Goal: Task Accomplishment & Management: Complete application form

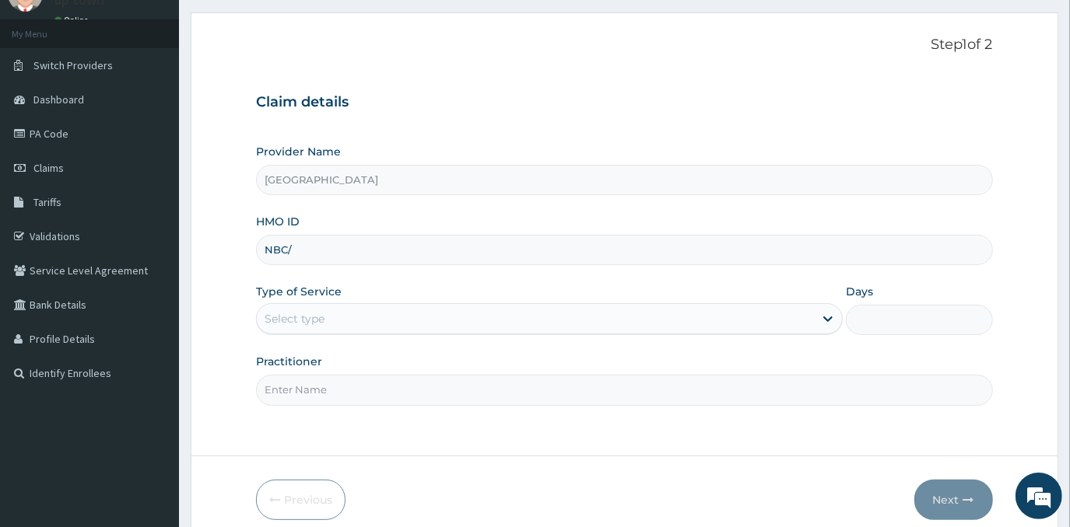
type input "NBC/11433/A"
click at [406, 315] on div "Select type" at bounding box center [535, 318] width 557 height 25
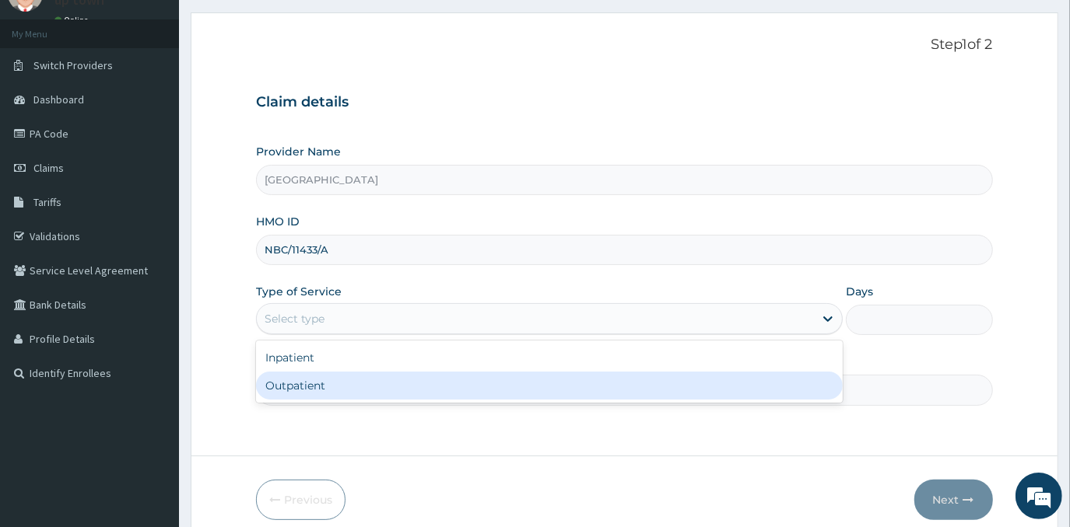
click at [414, 376] on div "Outpatient" at bounding box center [549, 386] width 586 height 28
type input "1"
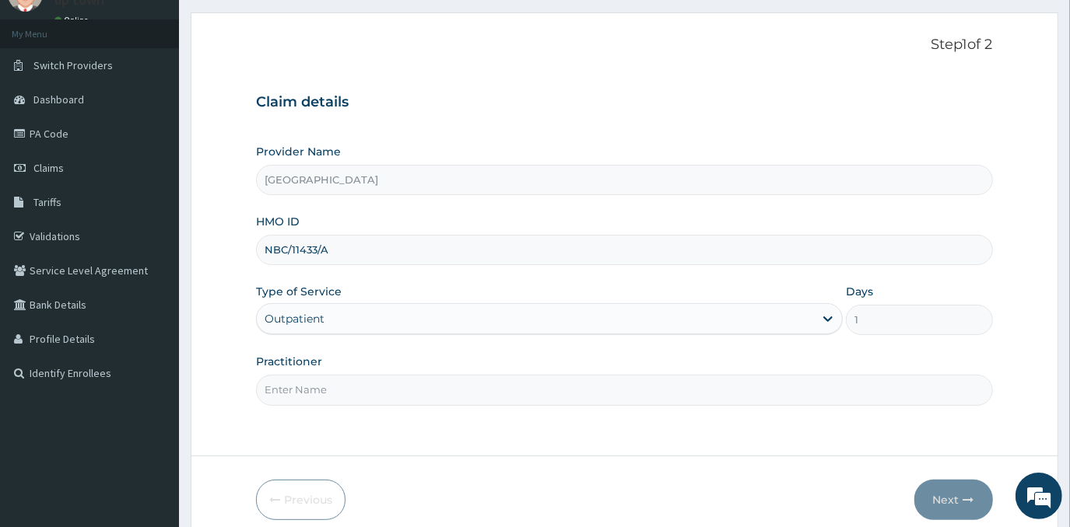
click at [412, 393] on input "Practitioner" at bounding box center [624, 390] width 736 height 30
type input "[PERSON_NAME]"
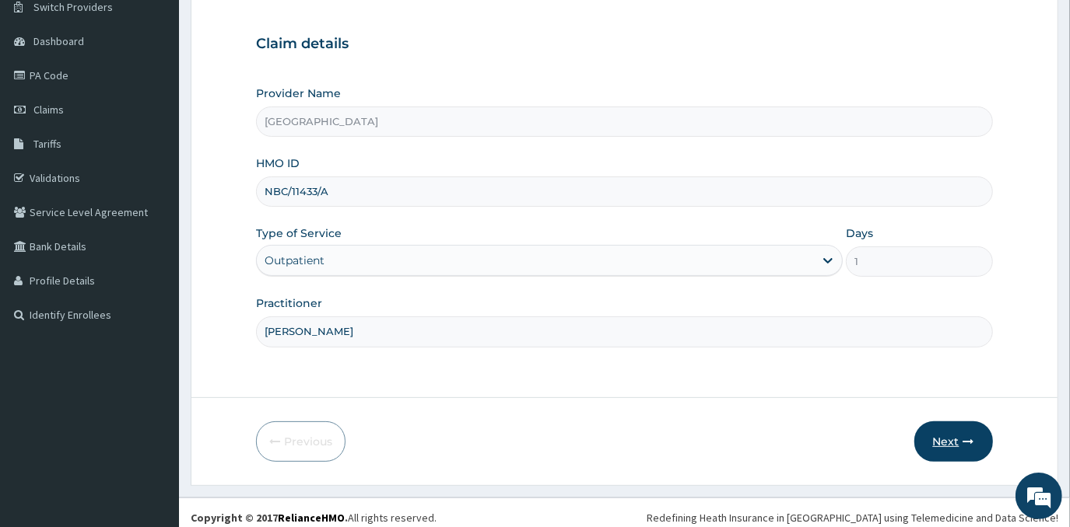
scroll to position [137, 0]
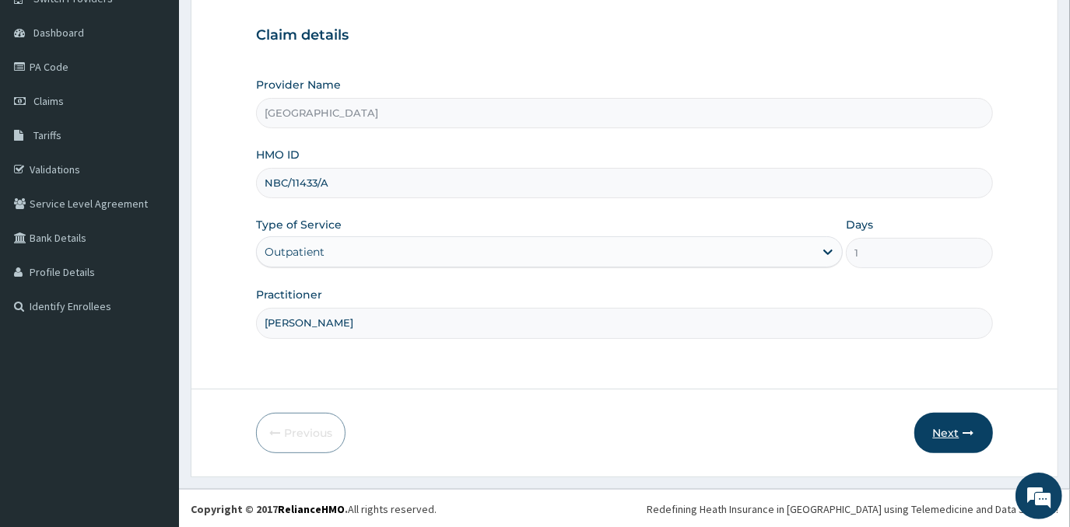
click at [961, 428] on button "Next" at bounding box center [953, 433] width 79 height 40
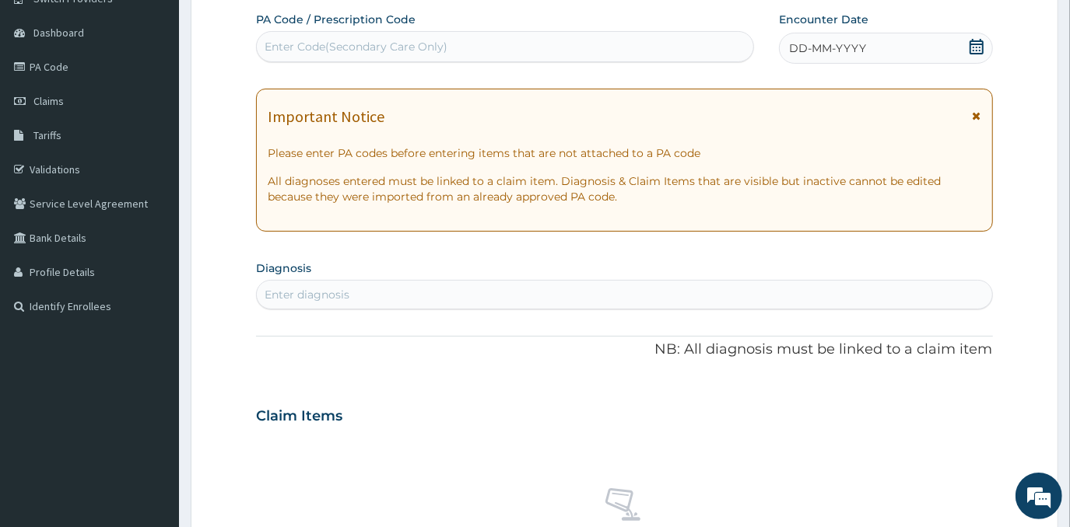
click at [891, 53] on div "DD-MM-YYYY" at bounding box center [885, 48] width 213 height 31
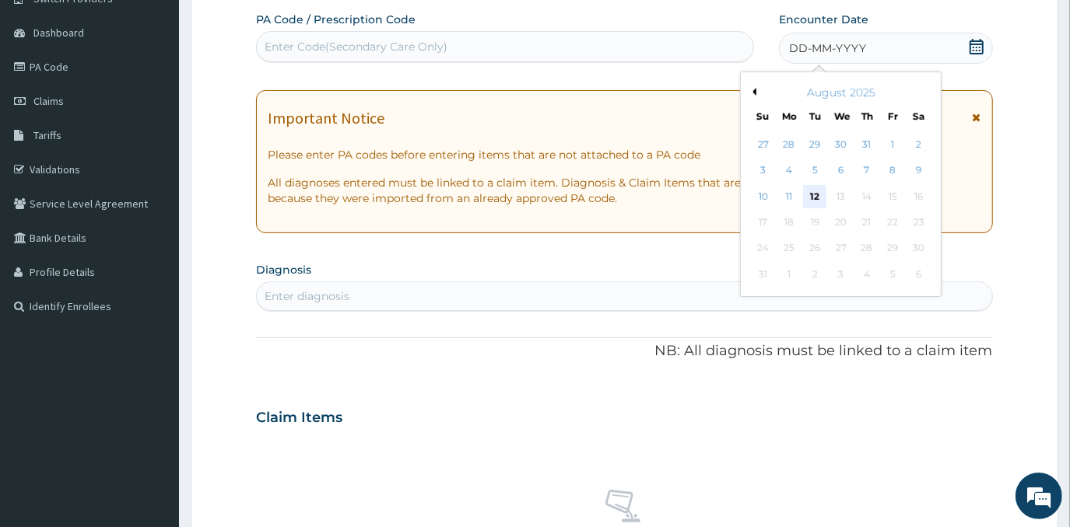
click at [817, 187] on div "12" at bounding box center [815, 196] width 23 height 23
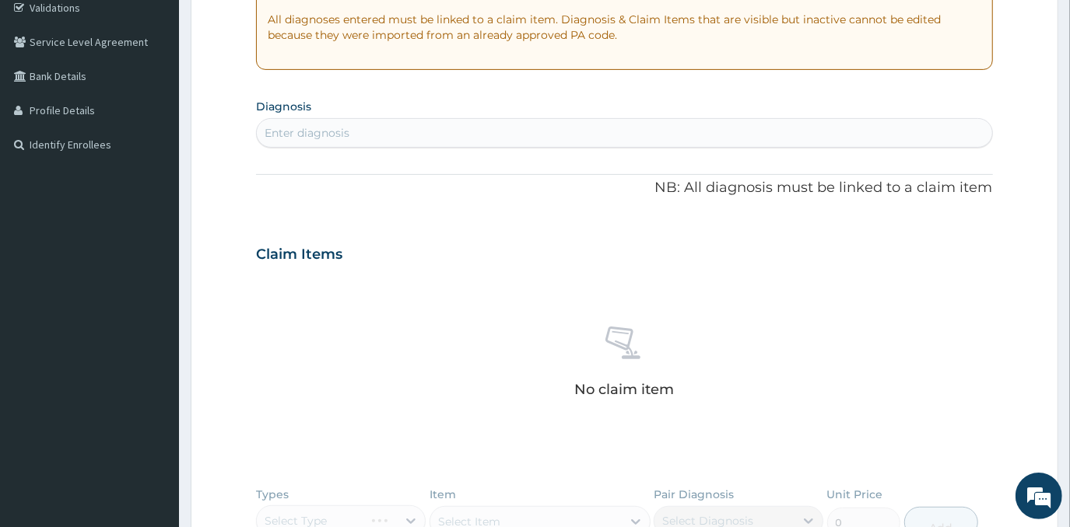
scroll to position [349, 0]
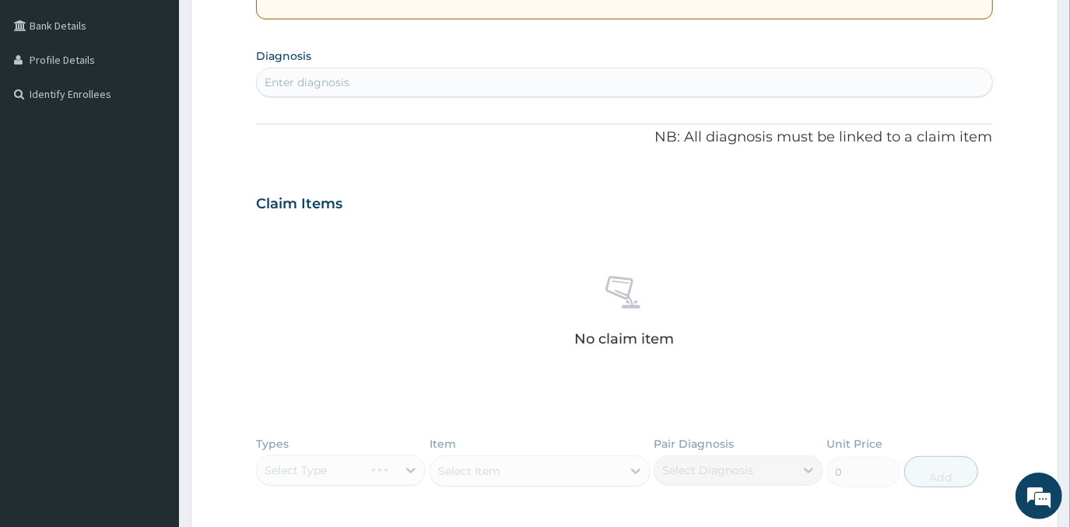
click at [537, 75] on div "Enter diagnosis" at bounding box center [624, 82] width 734 height 25
type input "GASTRO"
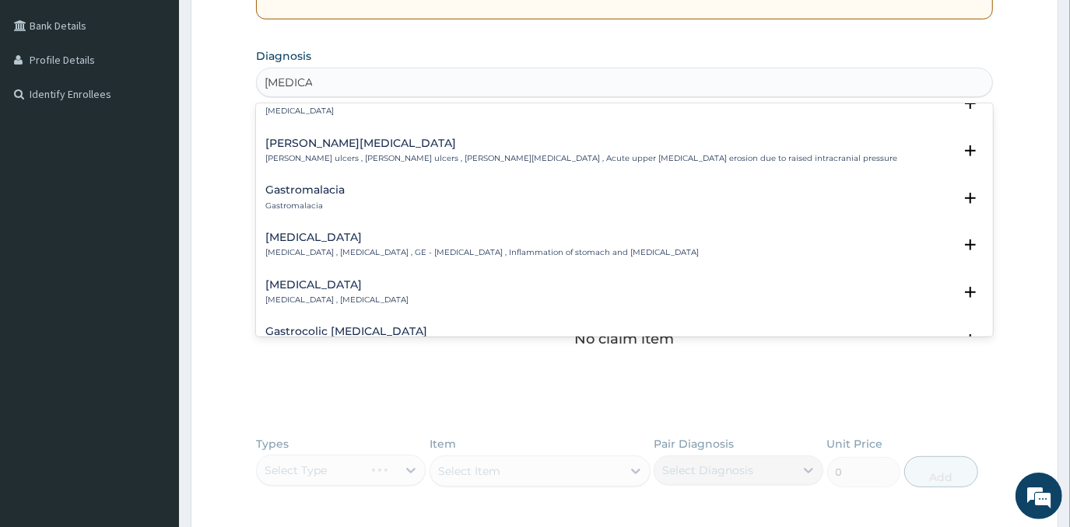
scroll to position [282, 0]
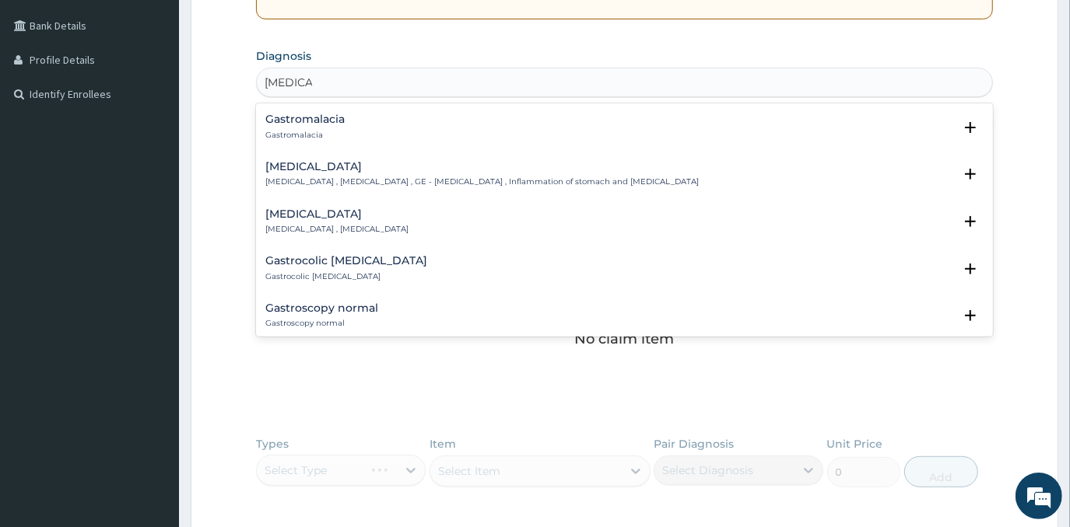
click at [375, 172] on div "Gastroenteritis Gastroenteritis , Gastroenteropathy , GE - Gastroenteritis , In…" at bounding box center [481, 174] width 433 height 27
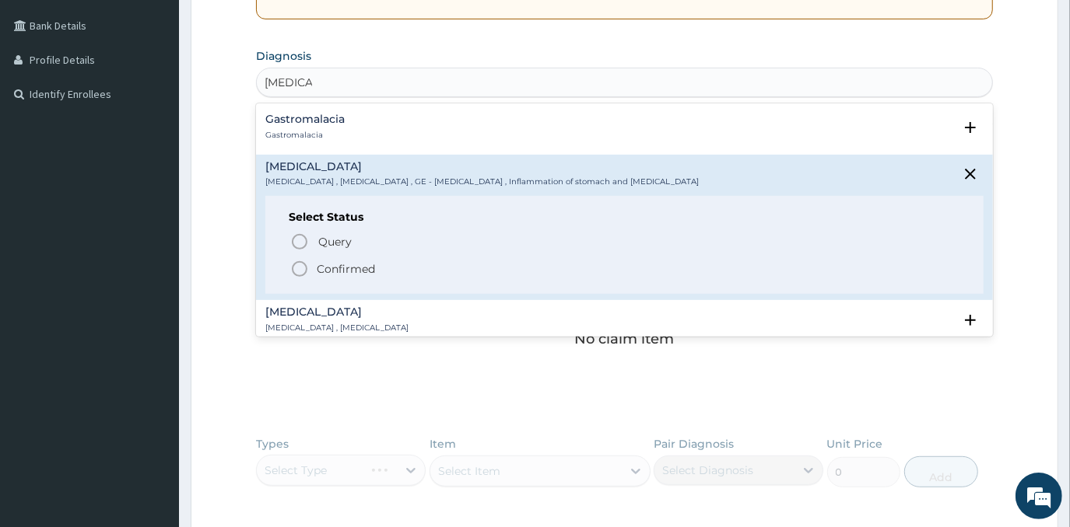
click at [352, 271] on p "Confirmed" at bounding box center [346, 269] width 58 height 16
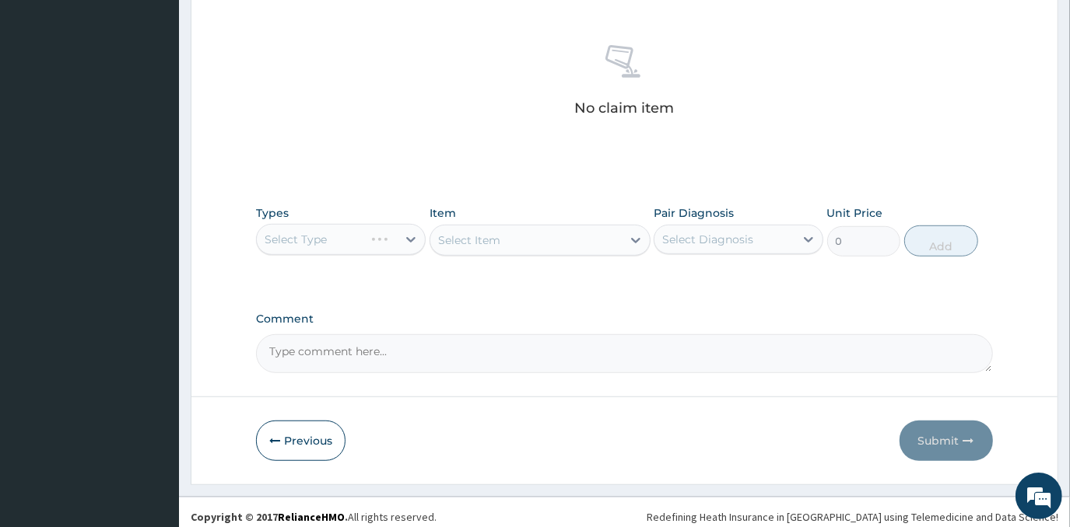
scroll to position [591, 0]
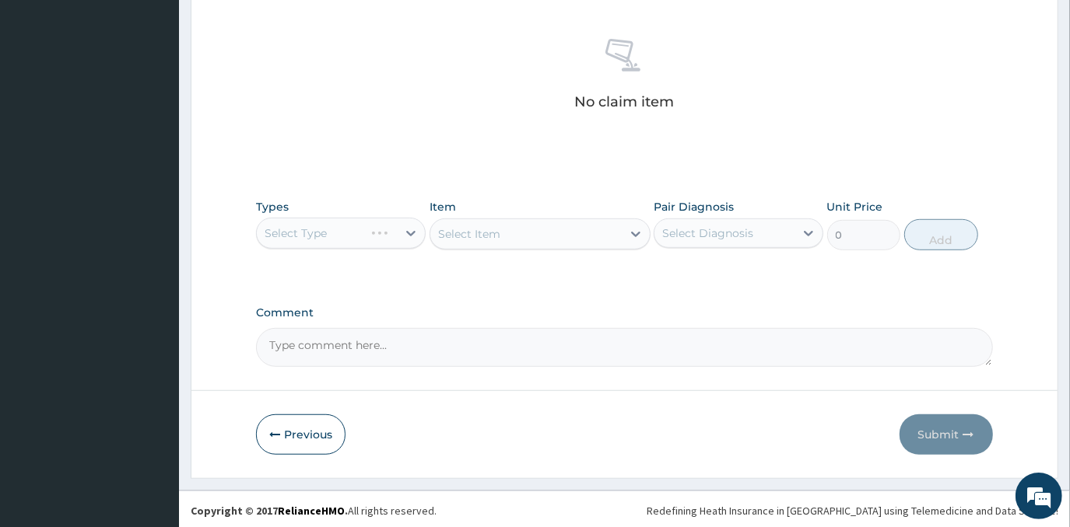
click at [385, 228] on div "Select Type" at bounding box center [341, 233] width 170 height 31
click at [346, 223] on div "Select Type" at bounding box center [341, 233] width 170 height 31
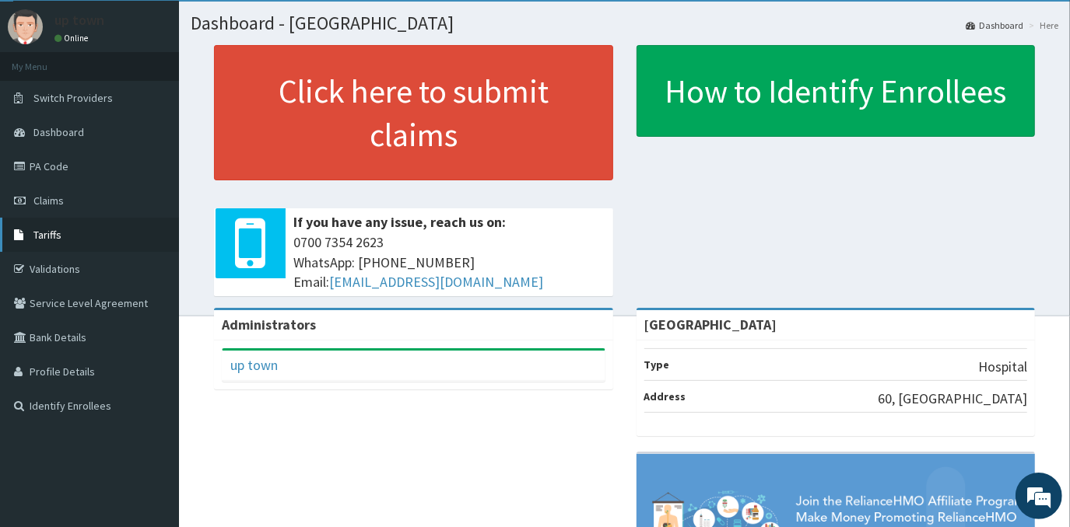
scroll to position [70, 0]
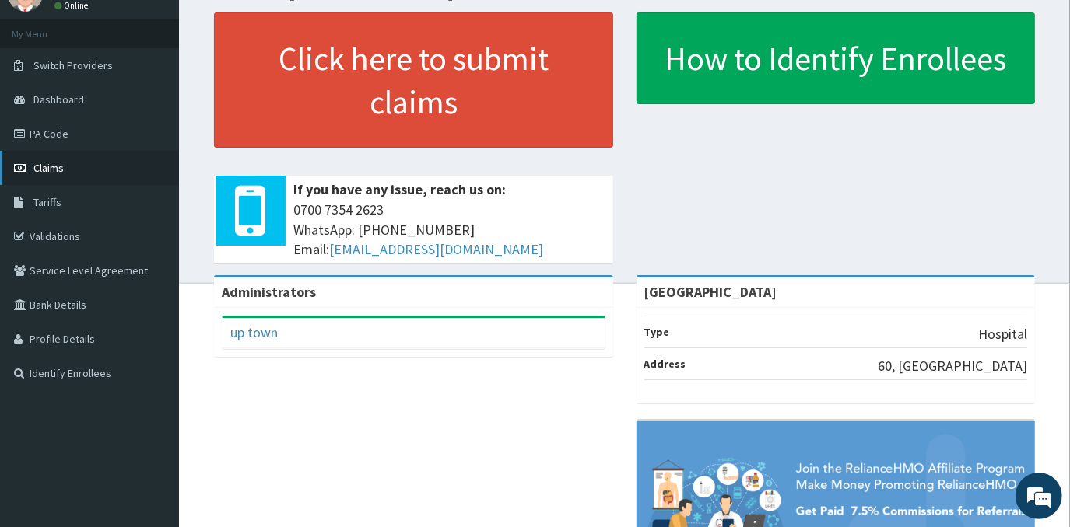
click at [71, 165] on link "Claims" at bounding box center [89, 168] width 179 height 34
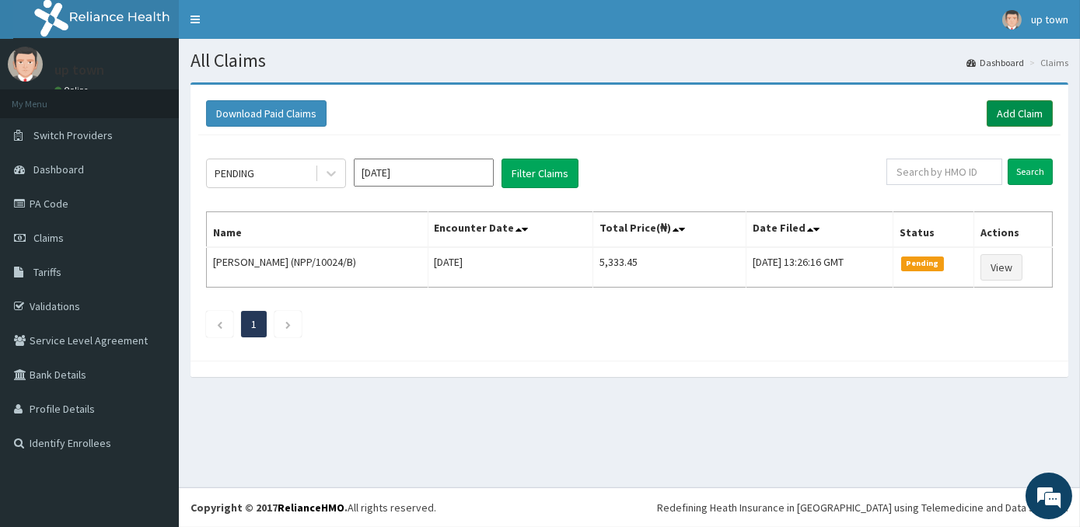
click at [1044, 104] on link "Add Claim" at bounding box center [1020, 113] width 66 height 26
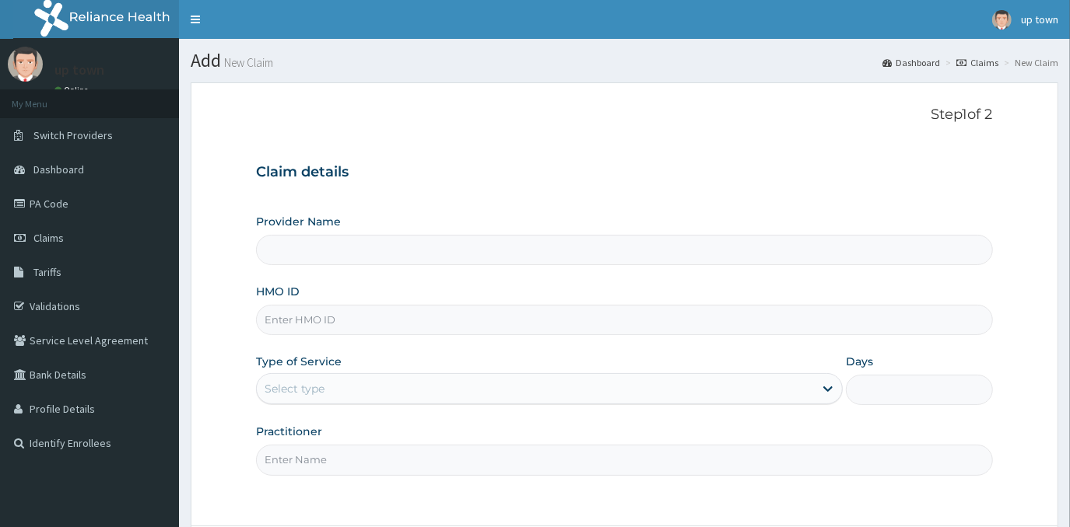
type input "[GEOGRAPHIC_DATA]"
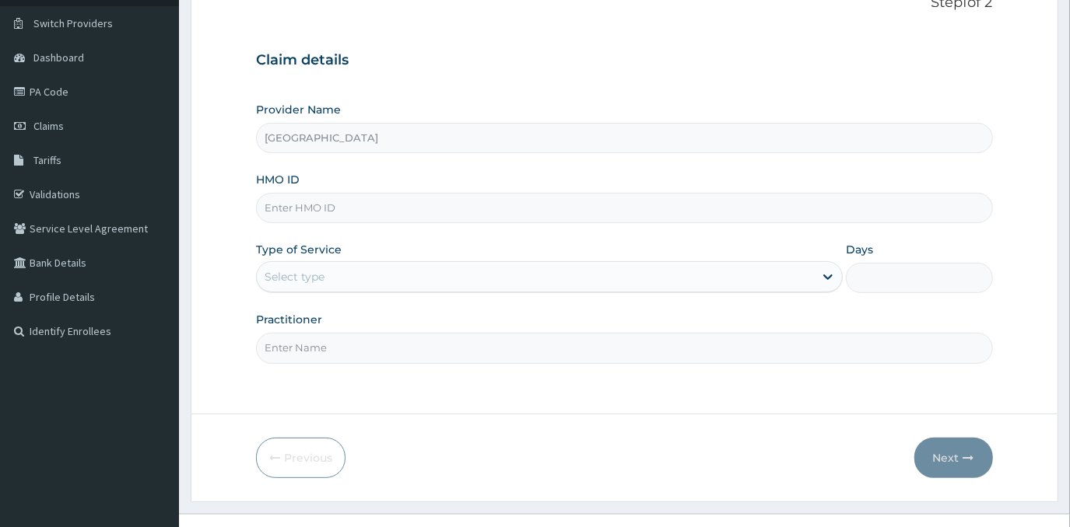
scroll to position [137, 0]
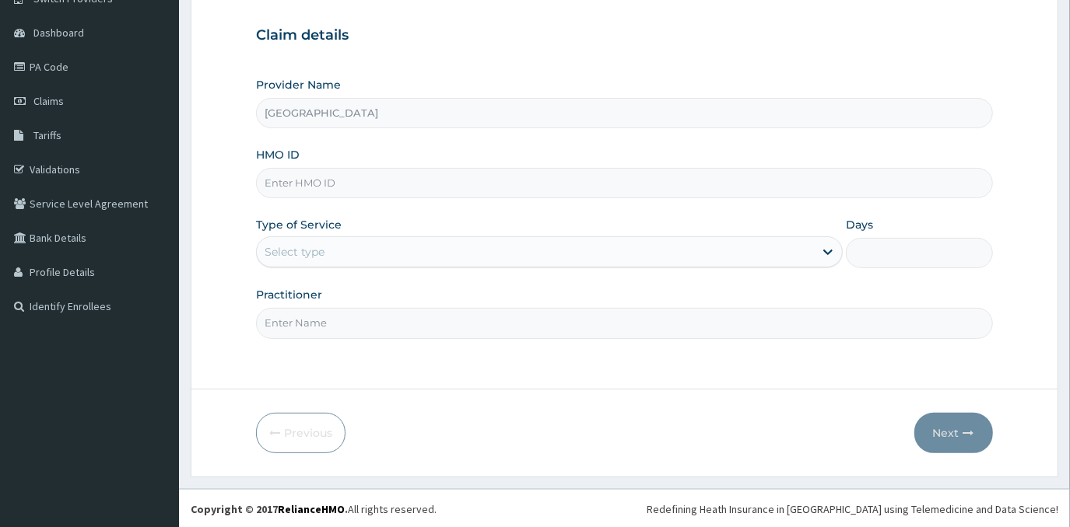
click at [568, 191] on input "HMO ID" at bounding box center [624, 183] width 736 height 30
type input "NBC/11433/A"
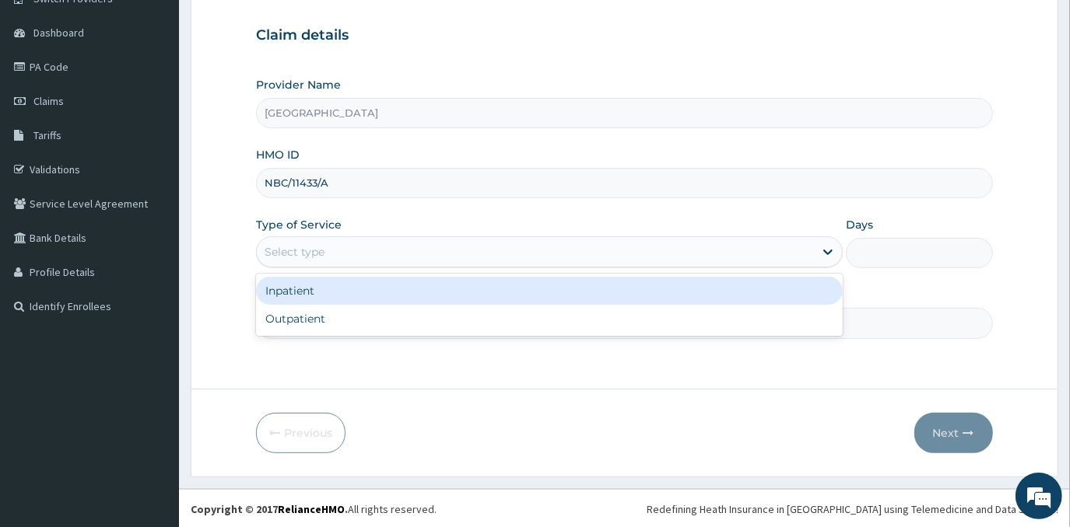
click at [467, 254] on div "Select type" at bounding box center [535, 252] width 557 height 25
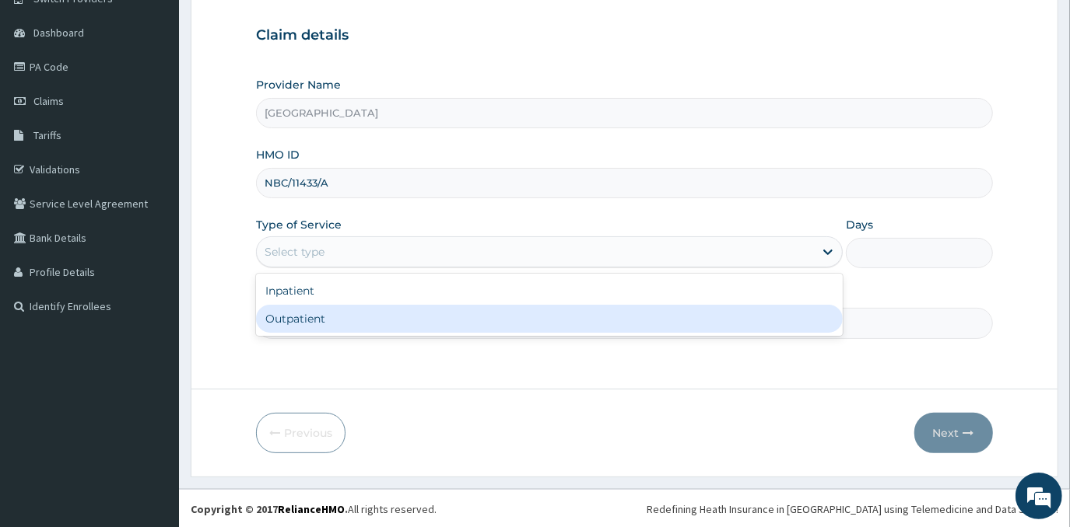
click at [460, 314] on div "Outpatient" at bounding box center [549, 319] width 586 height 28
type input "1"
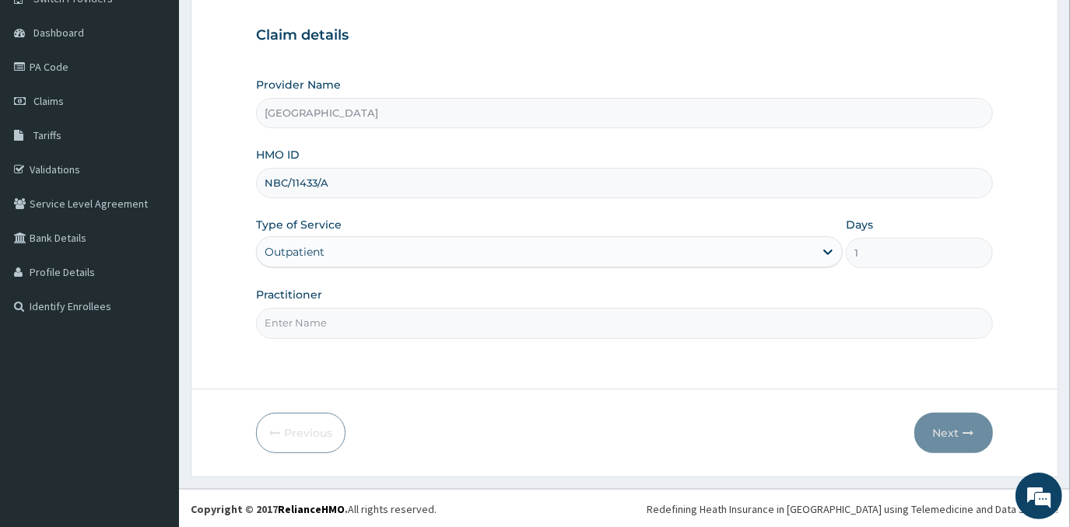
click at [462, 320] on input "Practitioner" at bounding box center [624, 323] width 736 height 30
type input "[PERSON_NAME]"
click at [944, 430] on button "Next" at bounding box center [953, 433] width 79 height 40
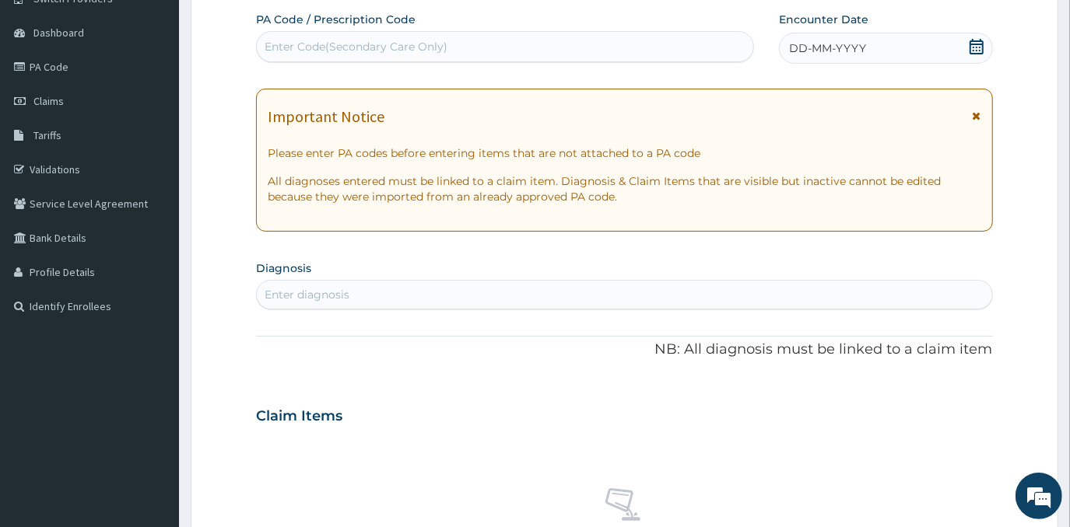
click at [939, 44] on div "DD-MM-YYYY" at bounding box center [885, 48] width 213 height 31
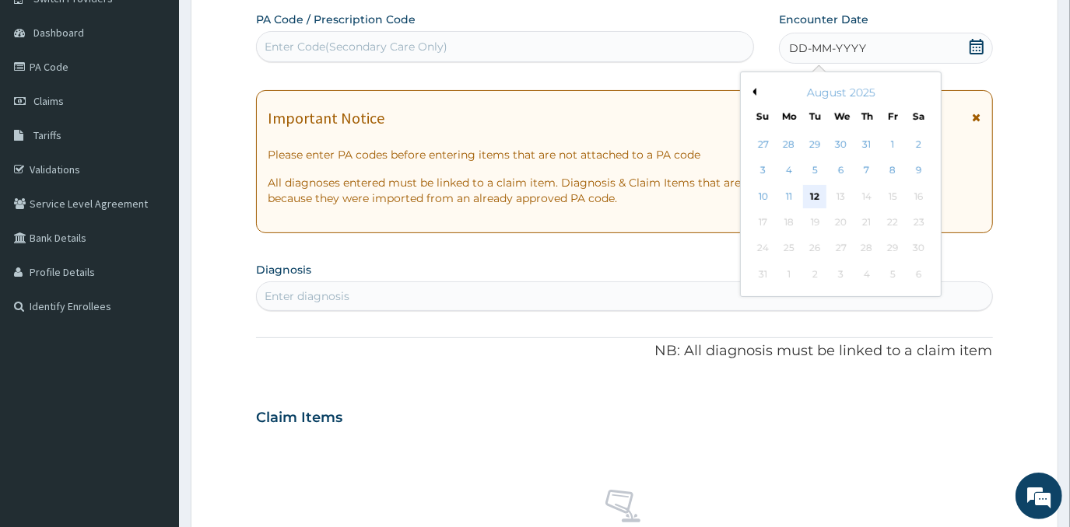
click at [812, 202] on div "12" at bounding box center [815, 196] width 23 height 23
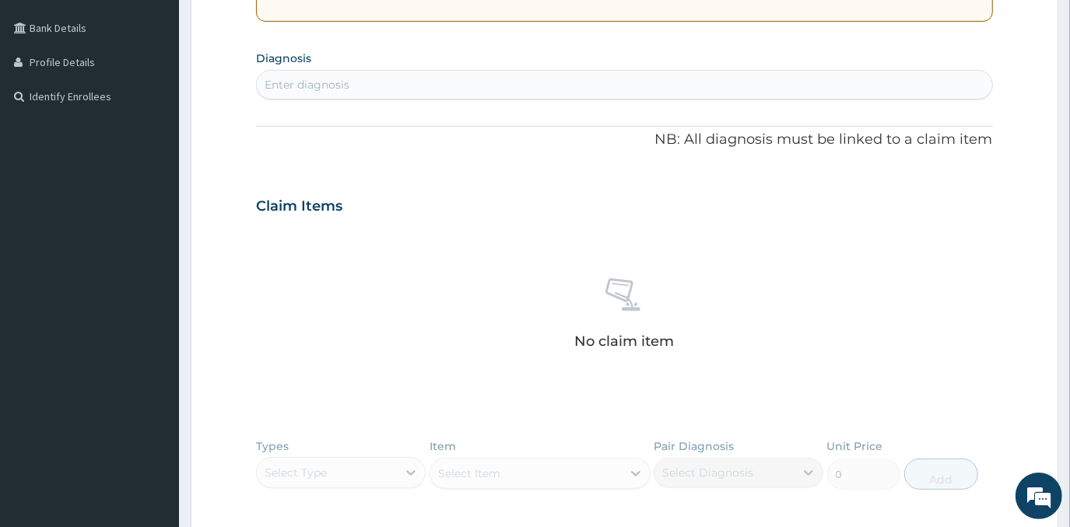
scroll to position [349, 0]
click at [642, 86] on div "Enter diagnosis" at bounding box center [624, 82] width 734 height 25
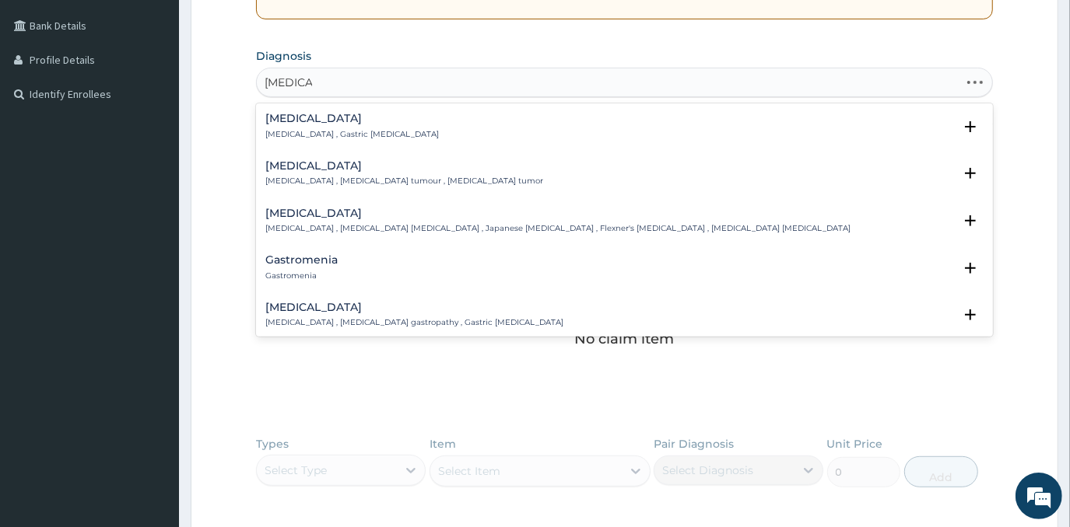
type input "GASTROE"
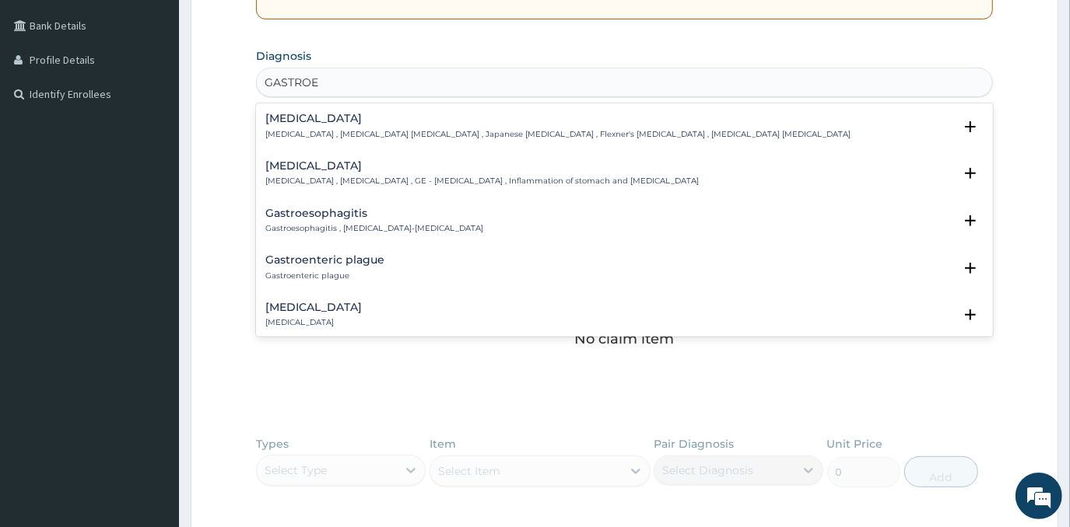
click at [435, 171] on div "Gastroenteritis Gastroenteritis , Gastroenteropathy , GE - Gastroenteritis , In…" at bounding box center [481, 173] width 433 height 27
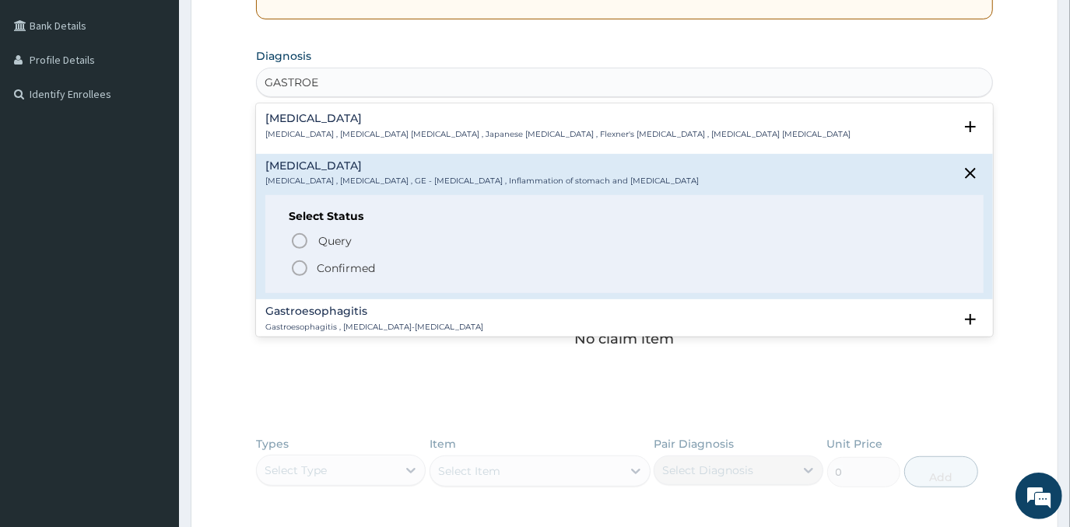
click at [361, 268] on p "Confirmed" at bounding box center [346, 269] width 58 height 16
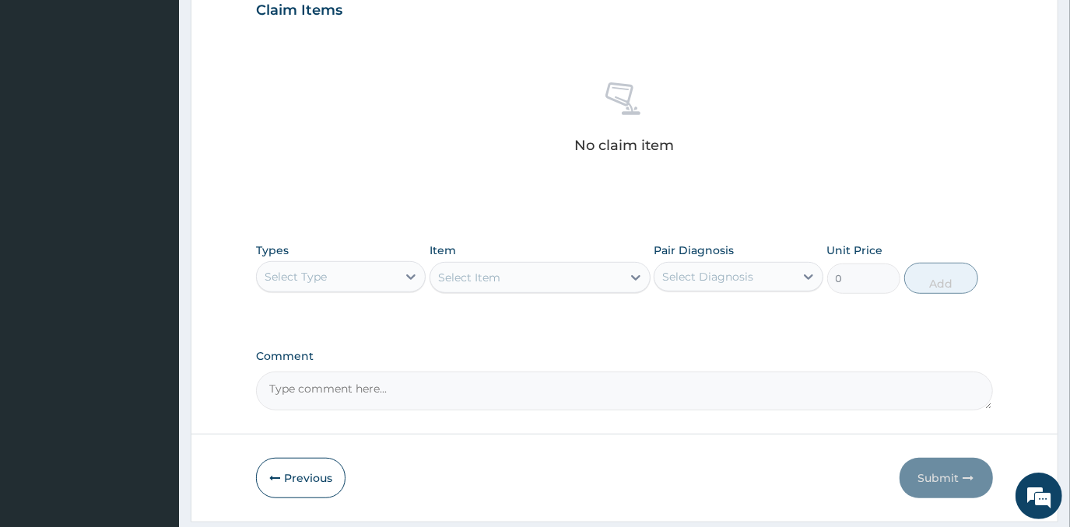
scroll to position [562, 0]
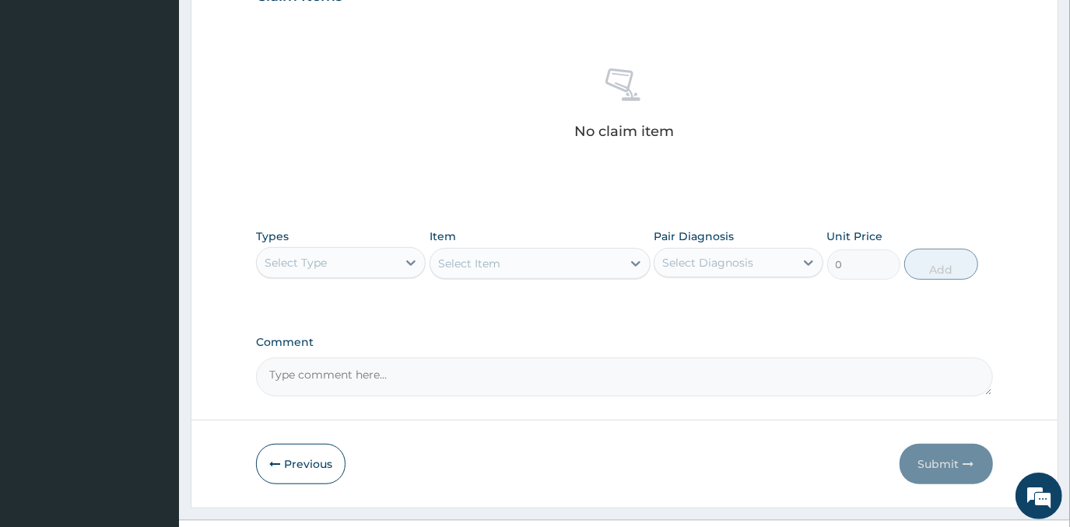
drag, startPoint x: 391, startPoint y: 262, endPoint x: 387, endPoint y: 273, distance: 11.6
click at [391, 263] on div "Select Type" at bounding box center [327, 262] width 140 height 25
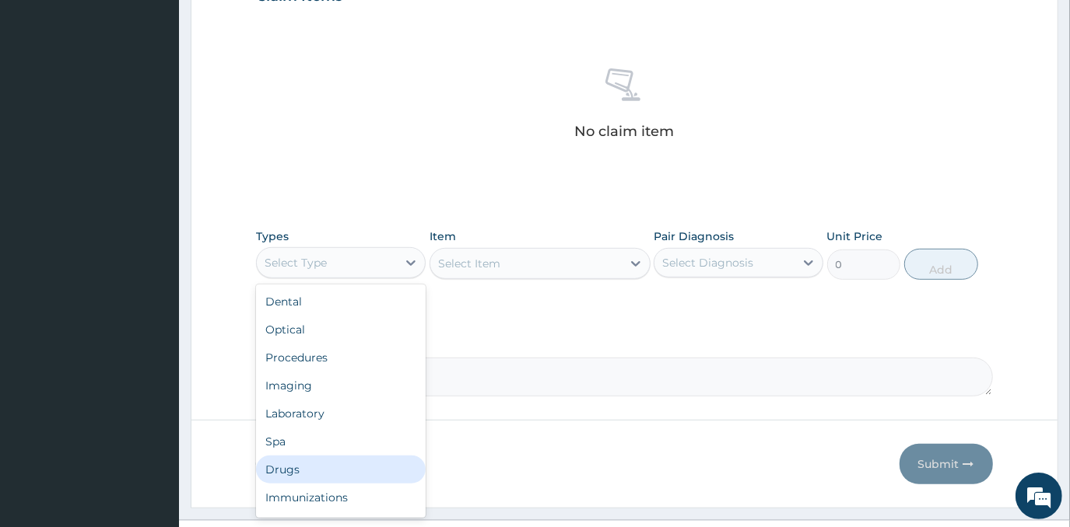
drag, startPoint x: 325, startPoint y: 464, endPoint x: 433, endPoint y: 339, distance: 165.4
click at [328, 460] on div "Drugs" at bounding box center [341, 470] width 170 height 28
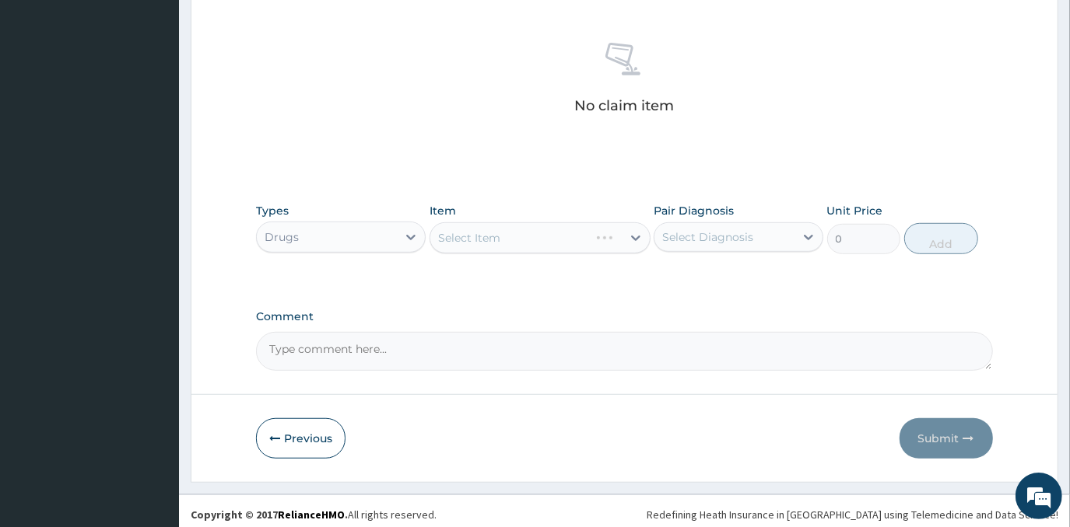
scroll to position [591, 0]
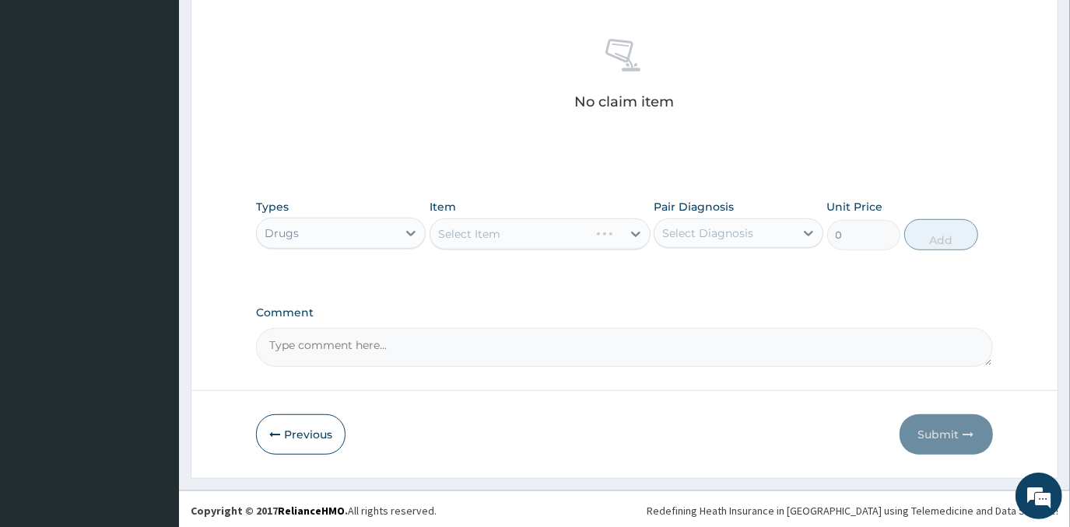
click at [544, 232] on div "Select Item" at bounding box center [539, 234] width 221 height 31
click at [544, 232] on div "Select Item" at bounding box center [525, 234] width 191 height 25
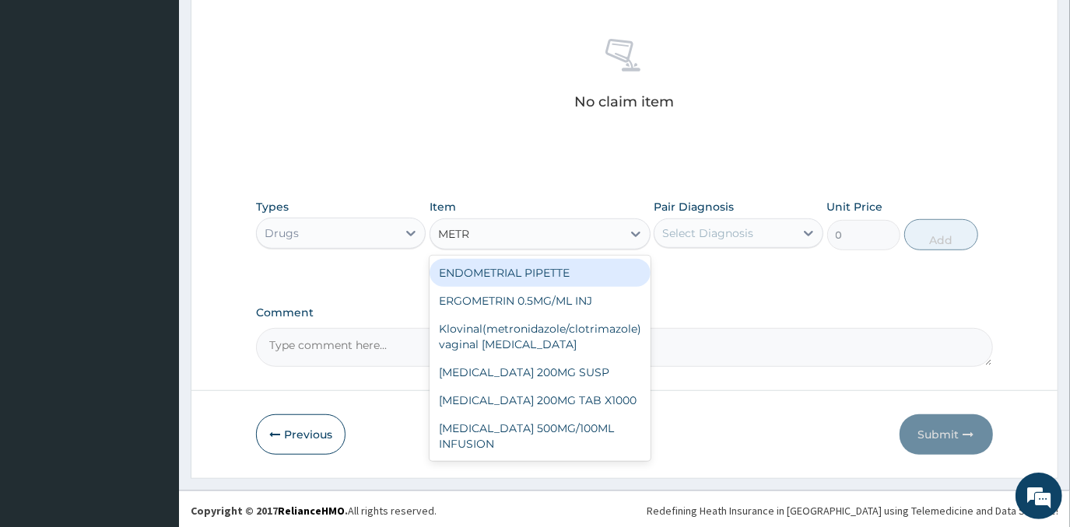
type input "METRO"
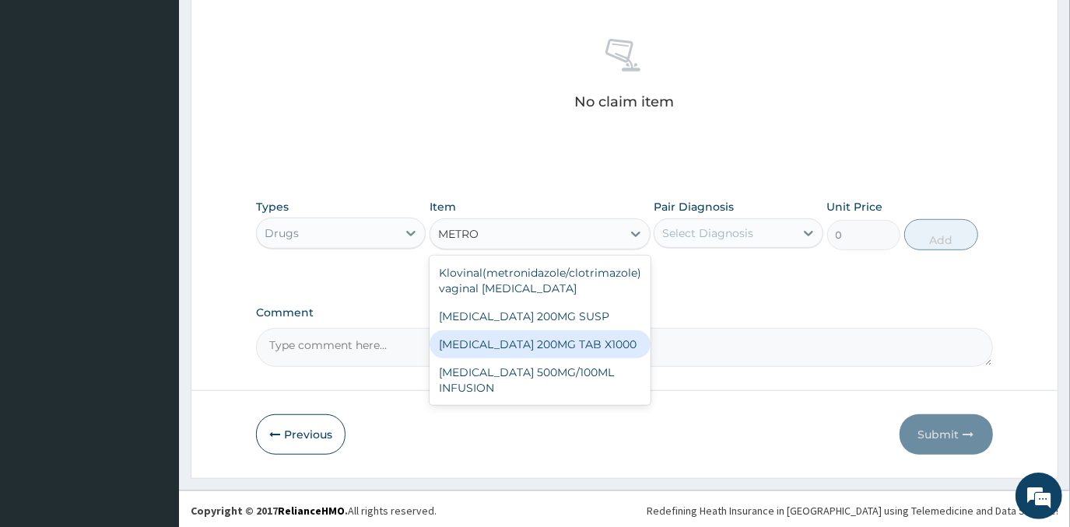
click at [588, 343] on div "METRONIDAZOLE 200MG TAB X1000" at bounding box center [539, 345] width 221 height 28
type input "52.5"
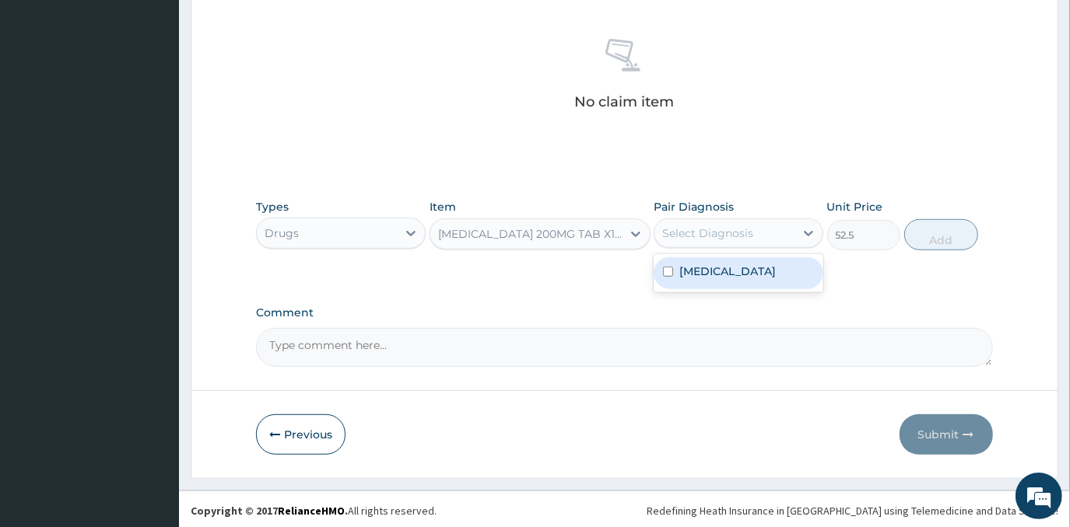
click at [770, 230] on div "Select Diagnosis" at bounding box center [724, 233] width 140 height 25
click at [754, 268] on label "Gastroenteritis" at bounding box center [727, 272] width 96 height 16
checkbox input "true"
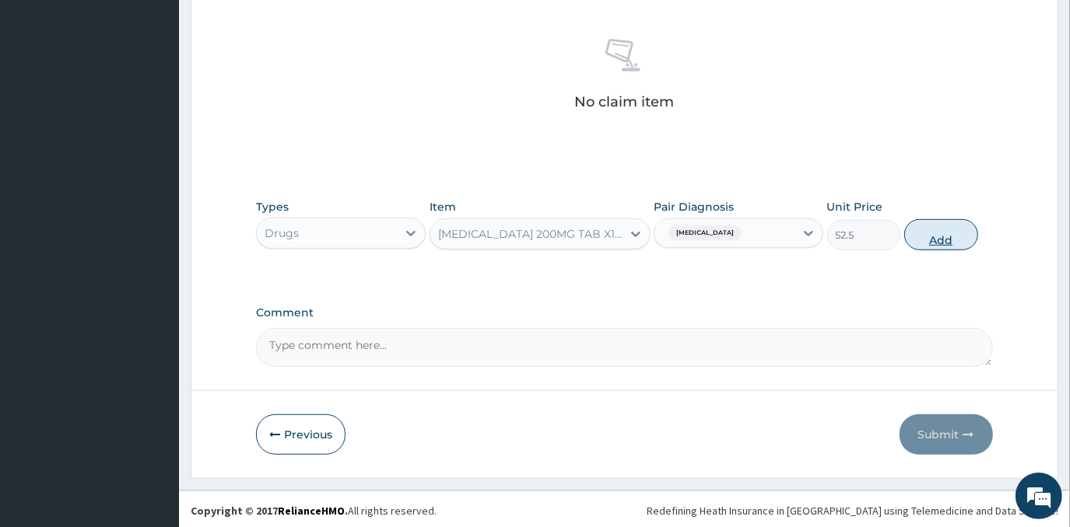
click at [952, 239] on button "Add" at bounding box center [941, 234] width 74 height 31
type input "0"
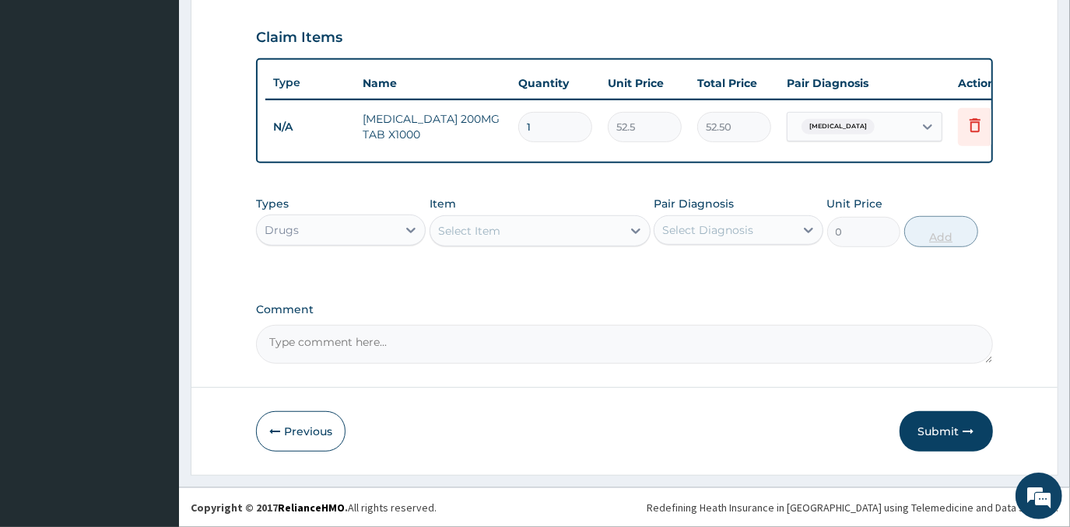
scroll to position [527, 0]
type input "0.00"
type input "3"
type input "157.50"
type input "30"
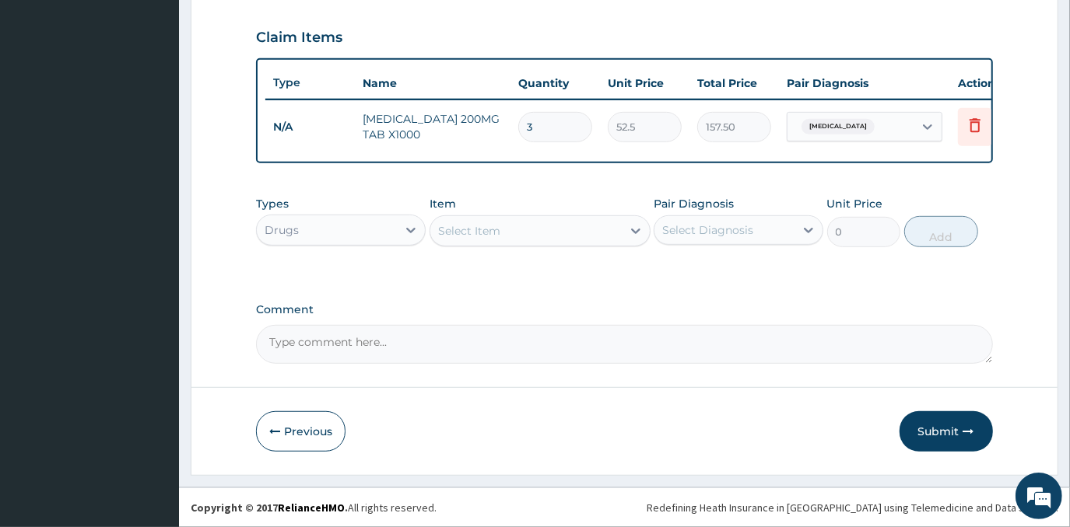
type input "1575.00"
type input "30"
click at [541, 246] on div "Select Item" at bounding box center [539, 230] width 221 height 31
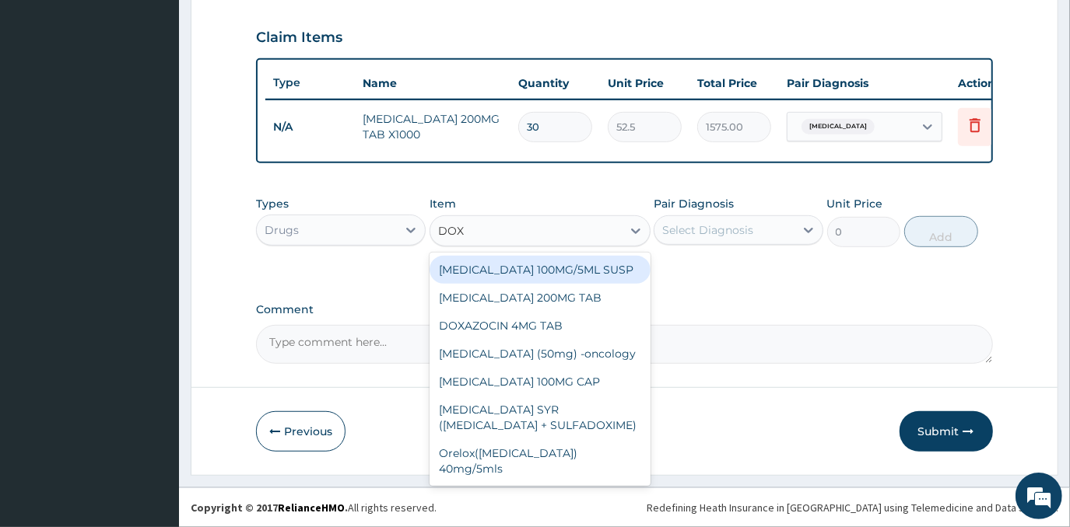
type input "DOXY"
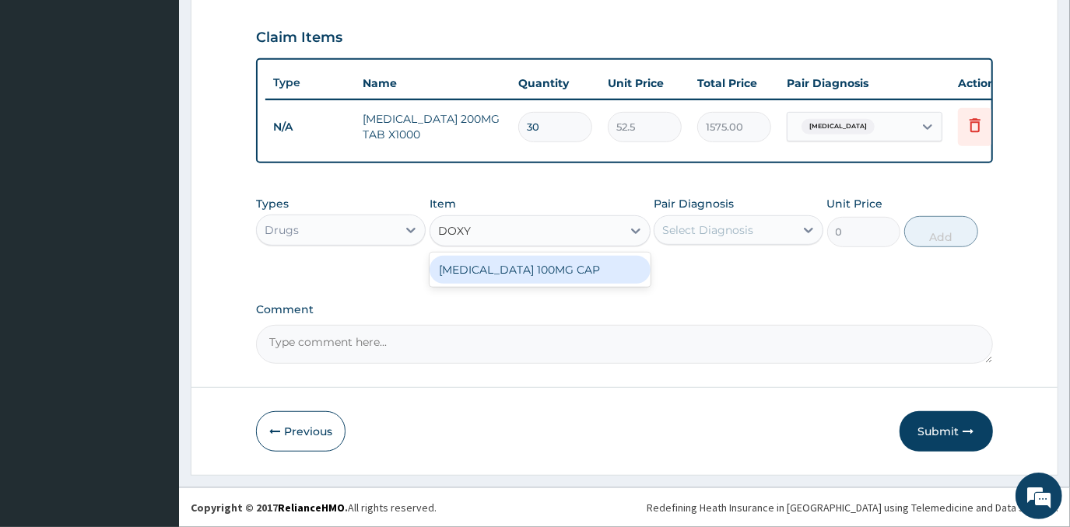
click at [596, 264] on div "DOXYCYCLINE 100MG CAP" at bounding box center [539, 270] width 221 height 28
type input "35"
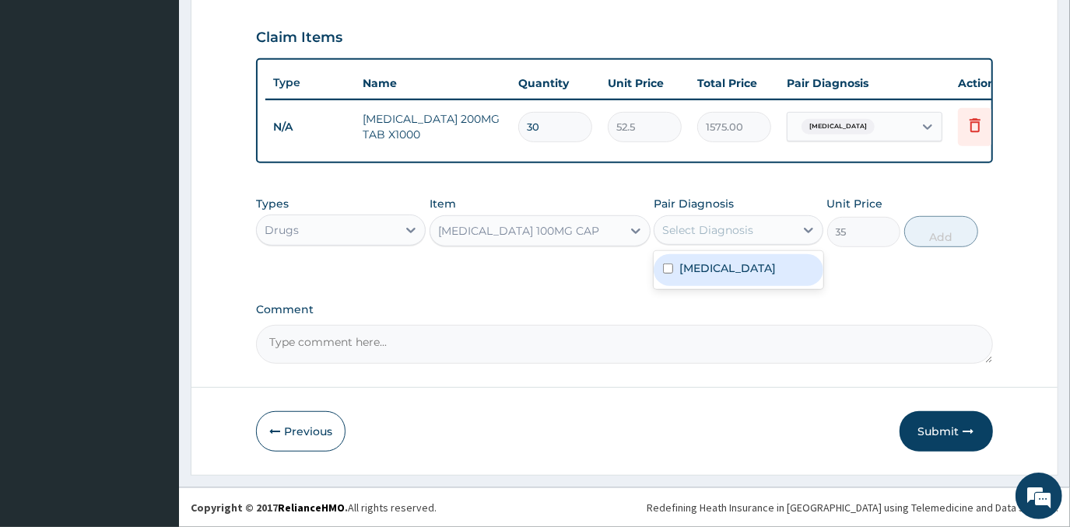
click at [728, 238] on div "Select Diagnosis" at bounding box center [707, 230] width 91 height 16
click at [732, 277] on div "Gastroenteritis" at bounding box center [738, 270] width 170 height 32
checkbox input "true"
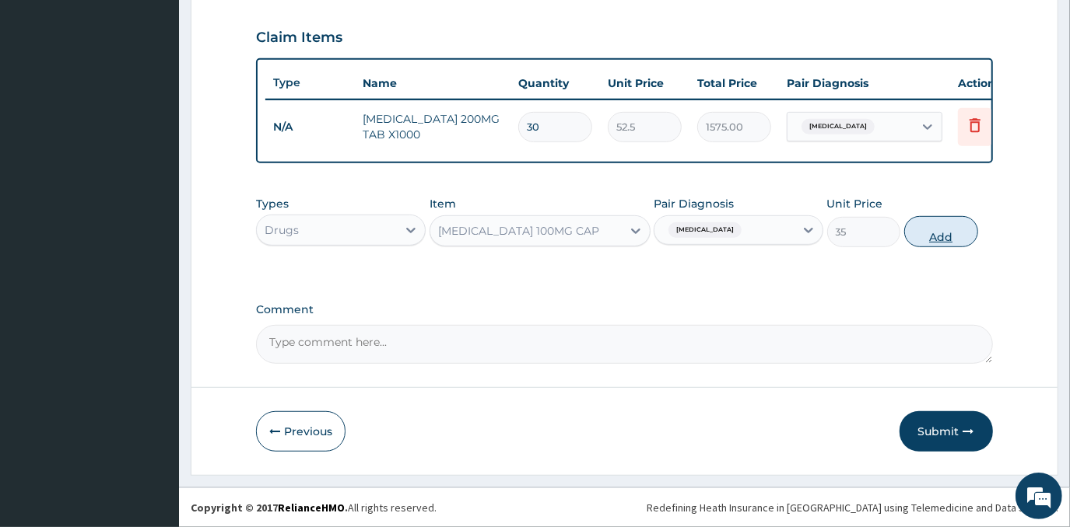
click at [925, 233] on button "Add" at bounding box center [941, 231] width 74 height 31
type input "0"
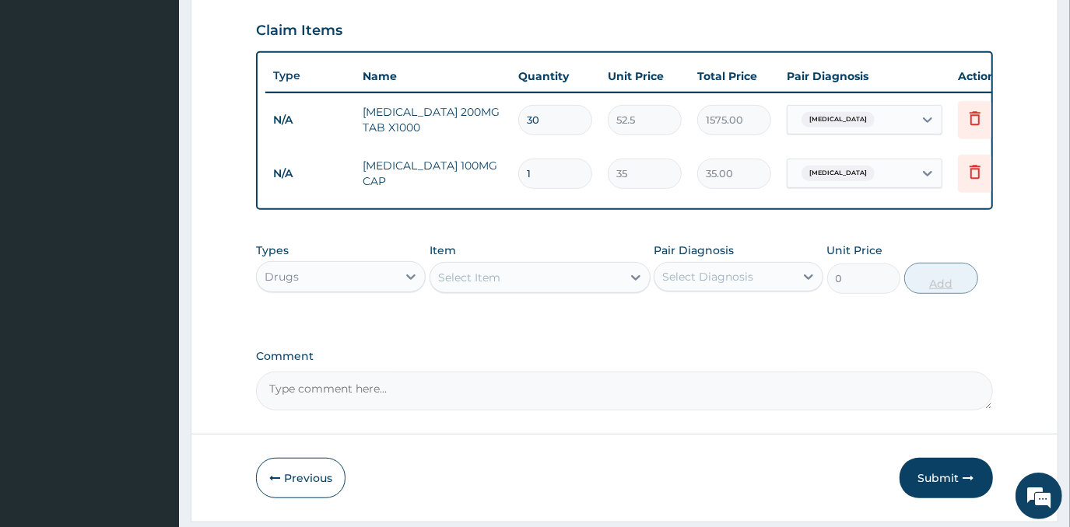
type input "0.00"
type input "5"
type input "175.00"
type input "5"
click at [541, 282] on div "Select Item" at bounding box center [525, 277] width 191 height 25
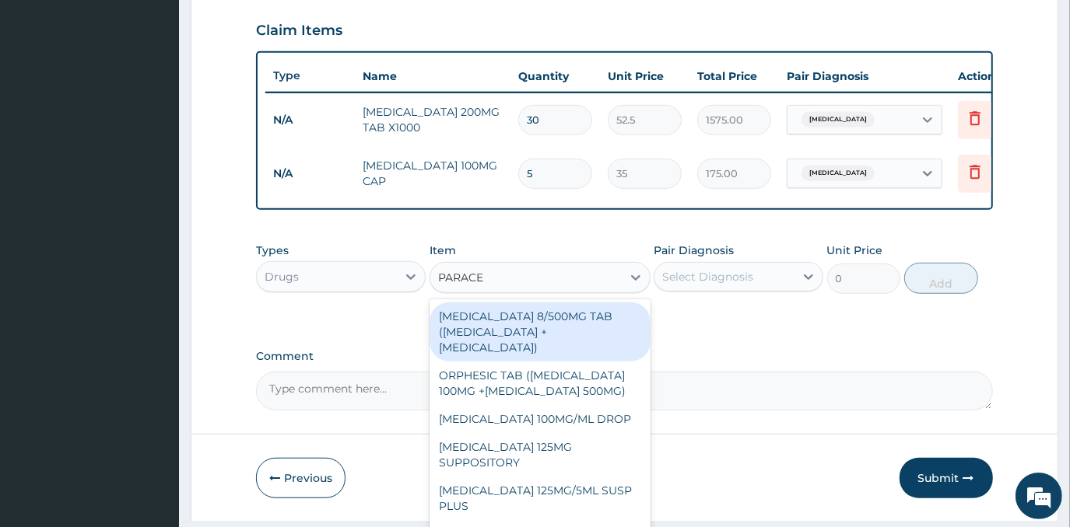
type input "PARACET"
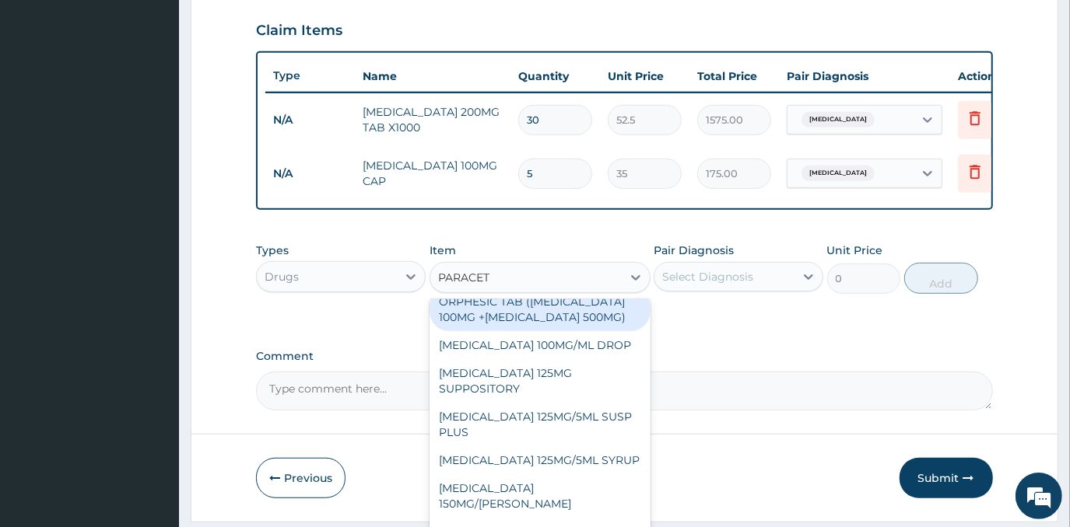
scroll to position [162, 0]
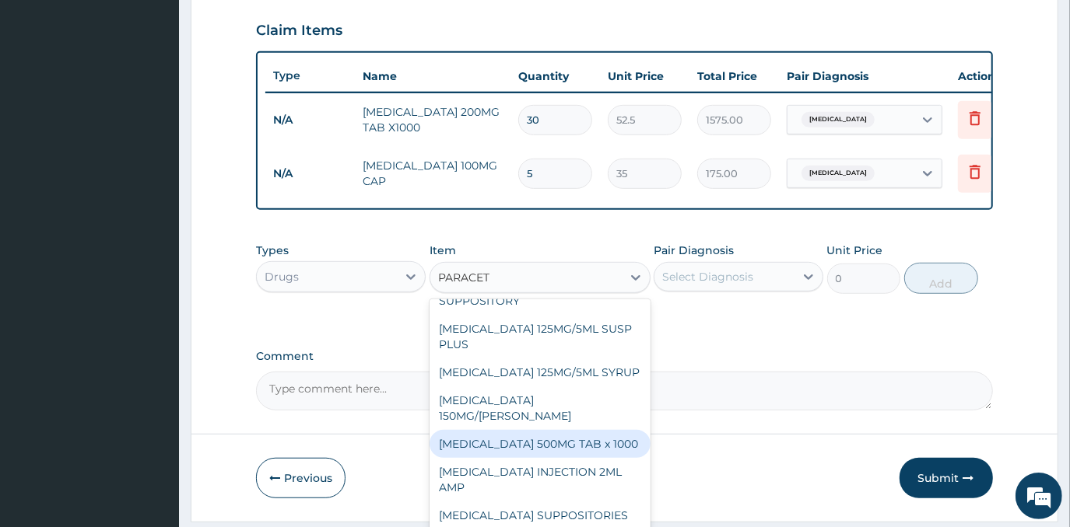
click at [574, 435] on div "PARACETAMOL 500MG TAB x 1000" at bounding box center [539, 444] width 221 height 28
type input "11.025"
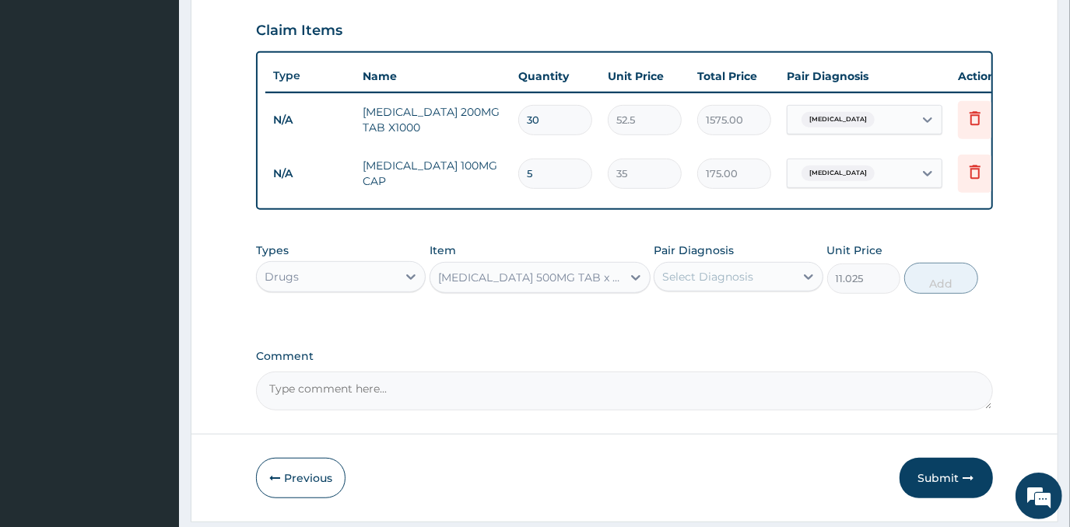
click at [726, 285] on div "Select Diagnosis" at bounding box center [707, 277] width 91 height 16
click at [736, 323] on label "Gastroenteritis" at bounding box center [727, 315] width 96 height 16
checkbox input "true"
click at [929, 282] on button "Add" at bounding box center [941, 278] width 74 height 31
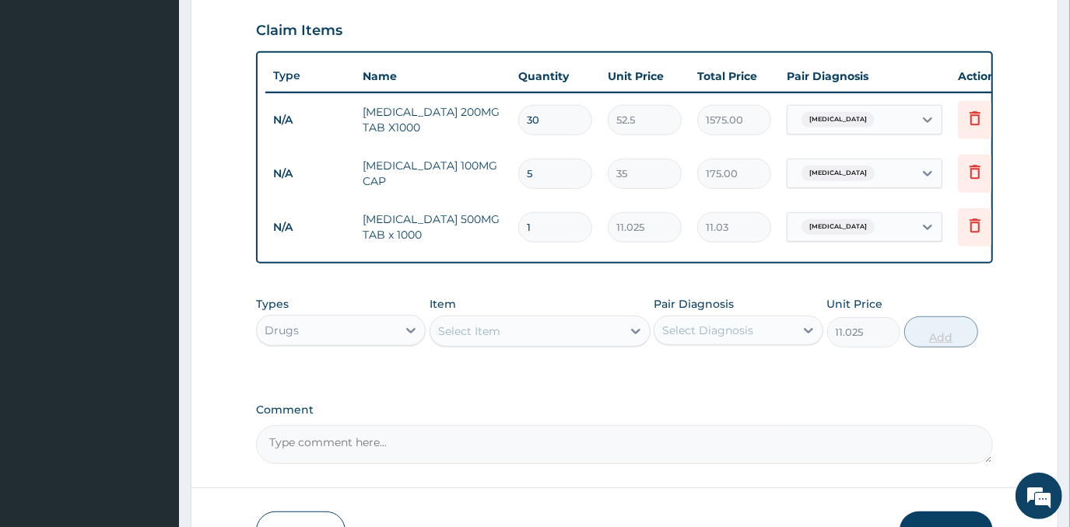
type input "0"
type input "18"
type input "198.45"
type input "18"
click at [600, 342] on div "Select Item" at bounding box center [525, 331] width 191 height 25
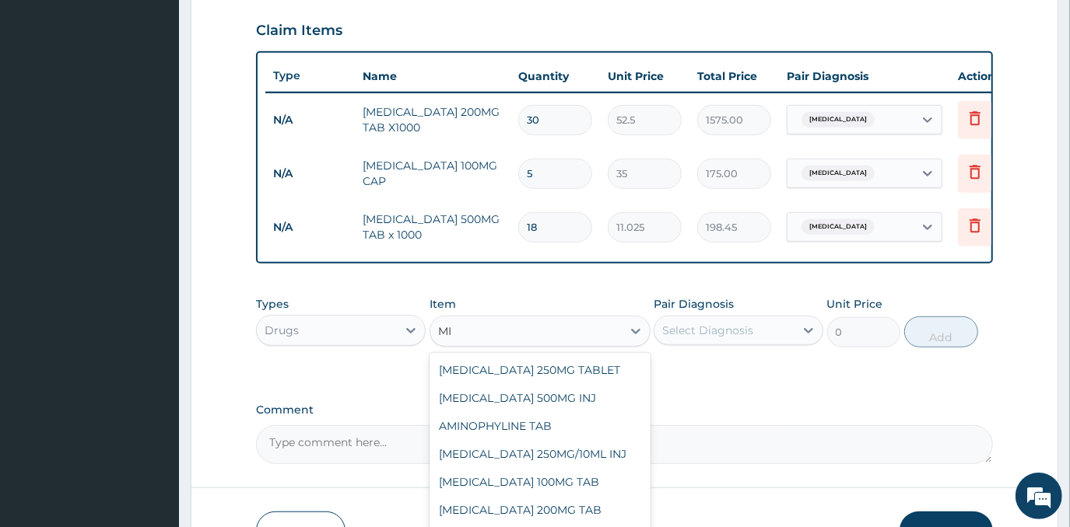
type input "M"
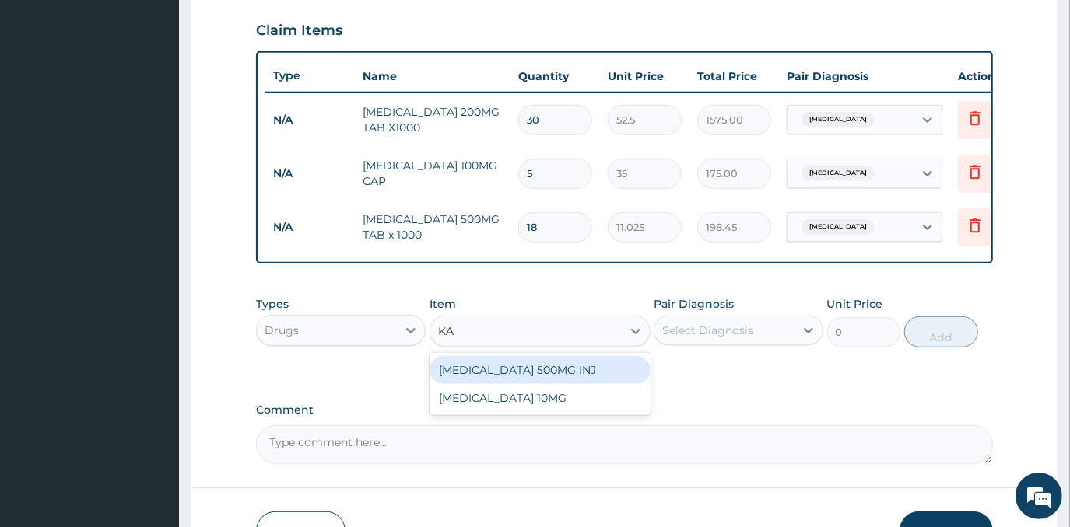
type input "K"
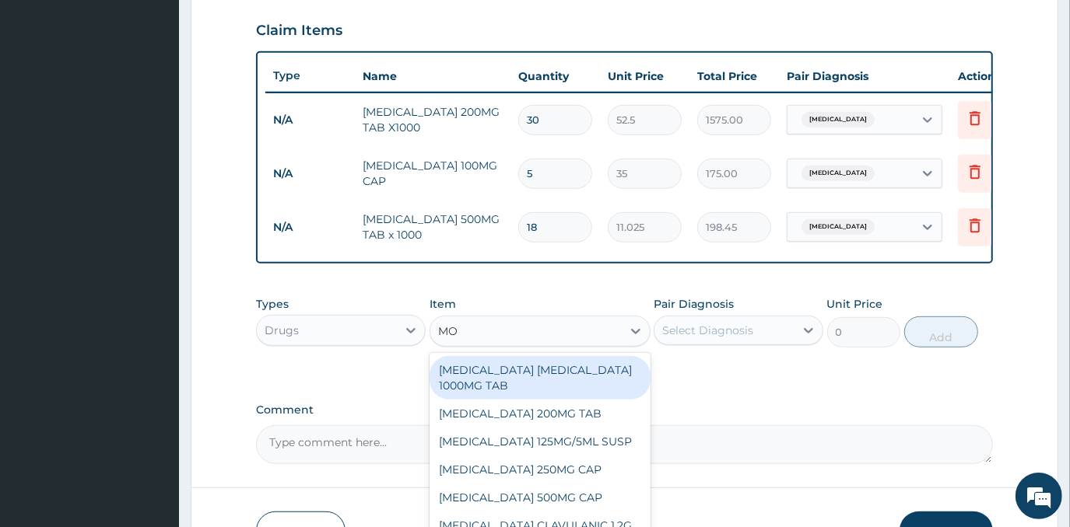
type input "M"
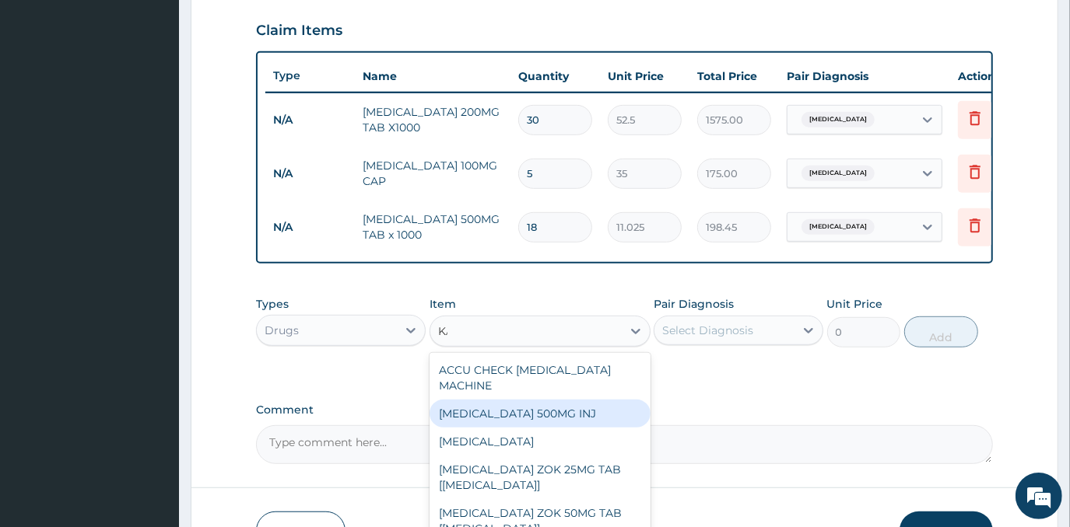
type input "K"
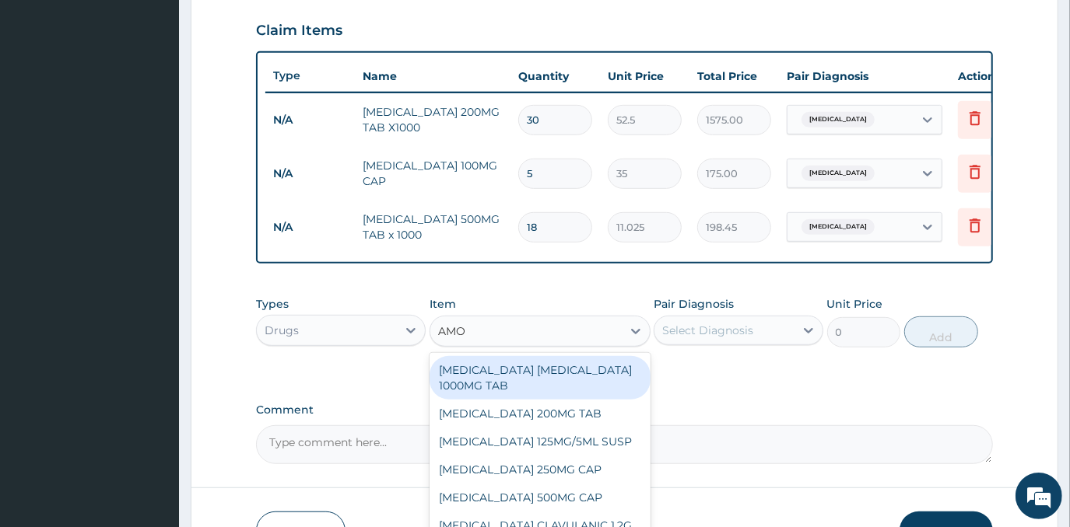
type input "AMOX"
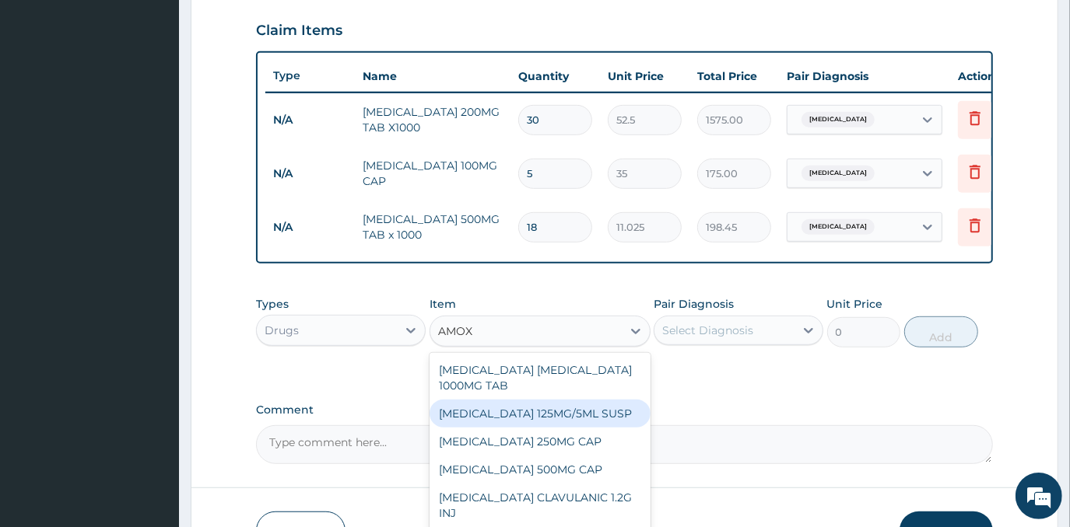
scroll to position [70, 0]
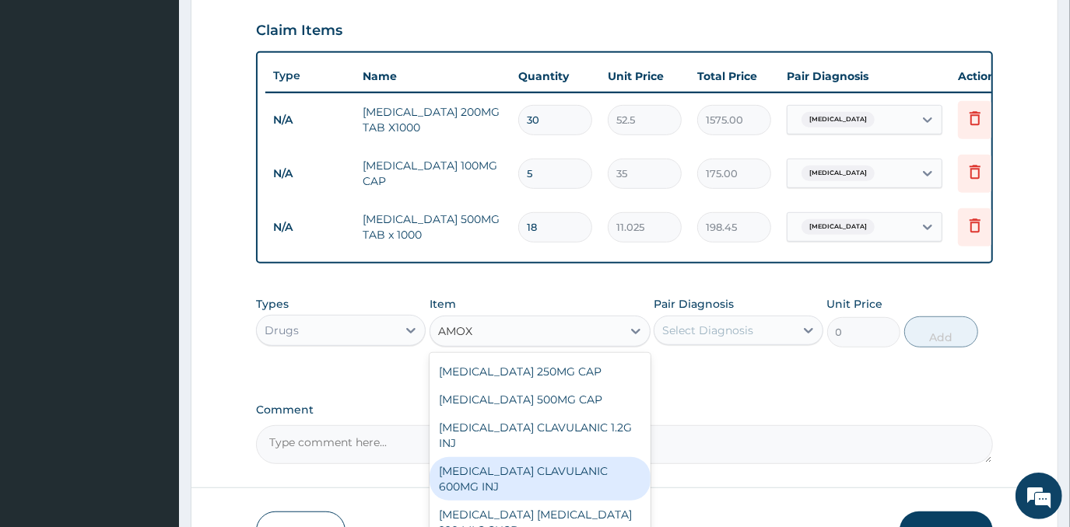
click at [590, 481] on div "AMOXICILLIN CLAVULANIC 600MG INJ" at bounding box center [539, 479] width 221 height 44
type input "1400"
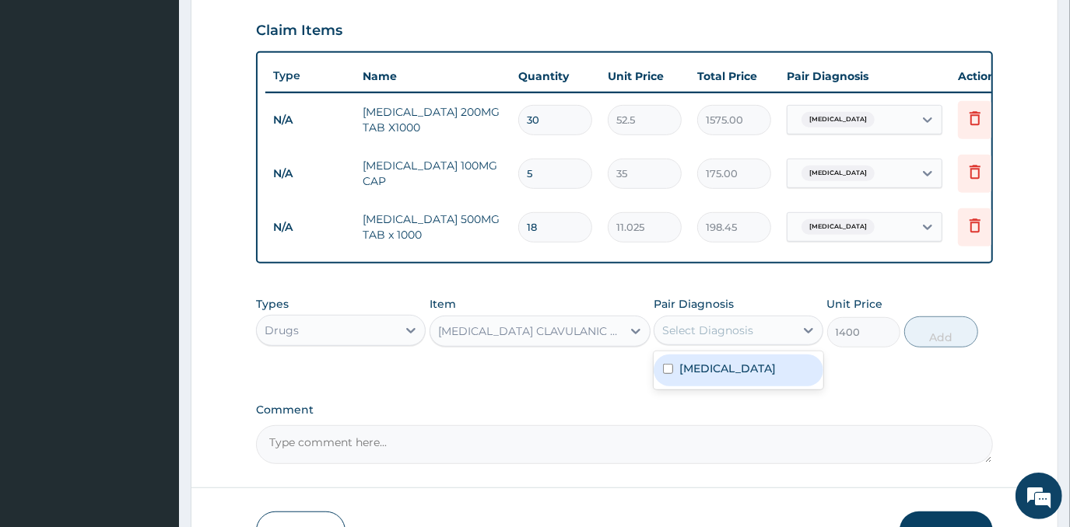
click at [759, 337] on div "Select Diagnosis" at bounding box center [724, 330] width 140 height 25
click at [769, 383] on div "Gastroenteritis" at bounding box center [738, 371] width 170 height 32
checkbox input "true"
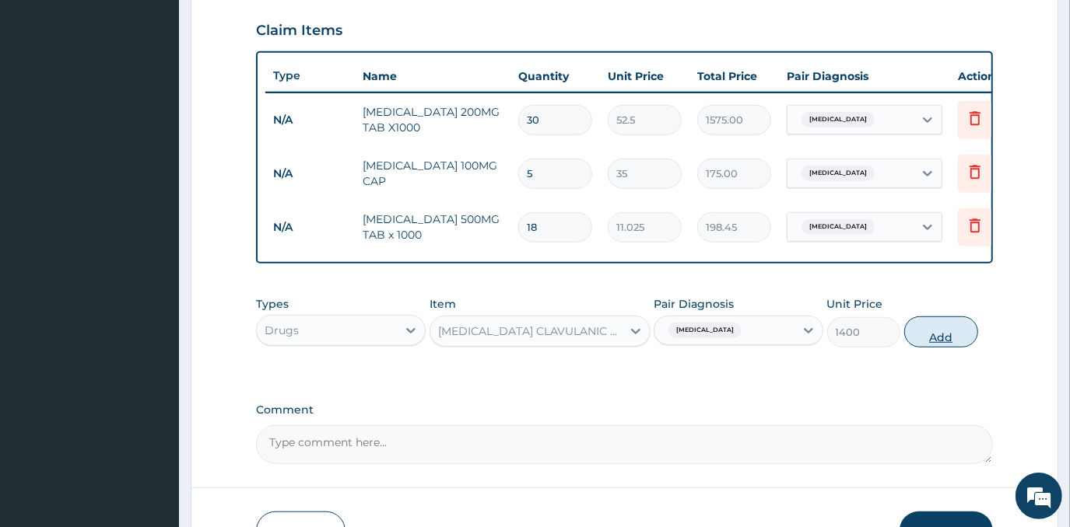
click at [946, 345] on button "Add" at bounding box center [941, 332] width 74 height 31
type input "0"
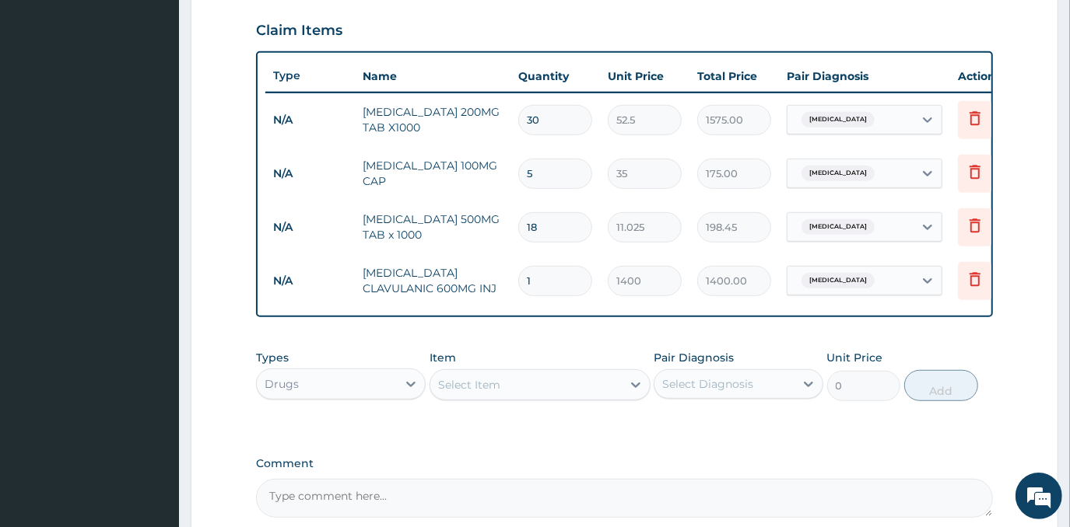
type input "0.00"
type input "4"
type input "5600.00"
type input "4"
click at [562, 385] on div "Select Item" at bounding box center [525, 385] width 191 height 25
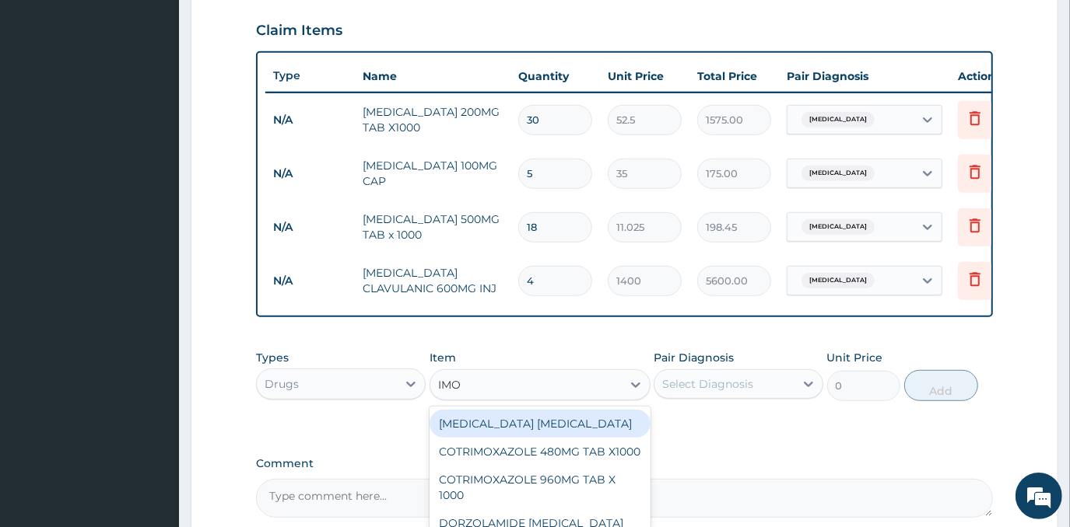
type input "IMOD"
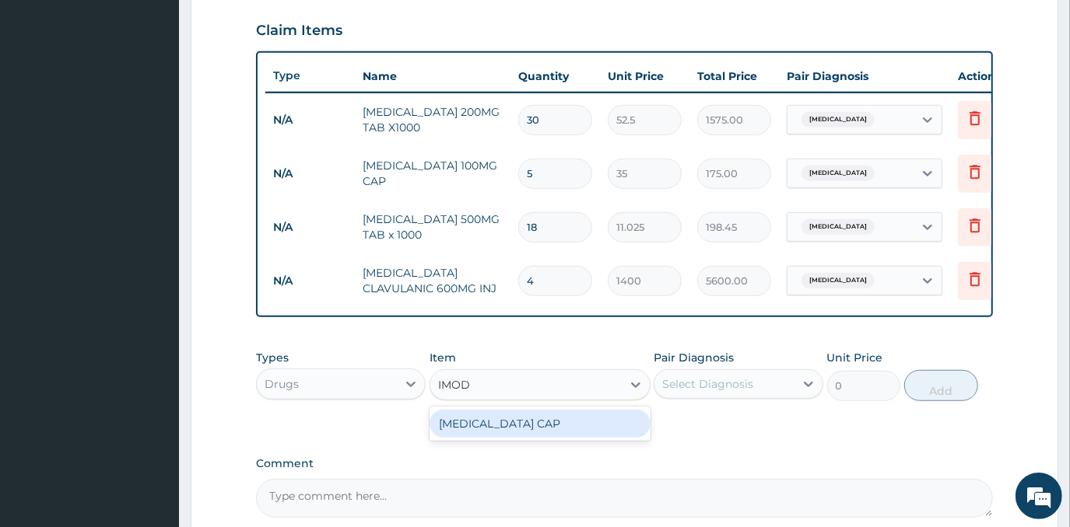
click at [632, 436] on div "IMODIUM CAP" at bounding box center [539, 424] width 221 height 28
type input "393.75"
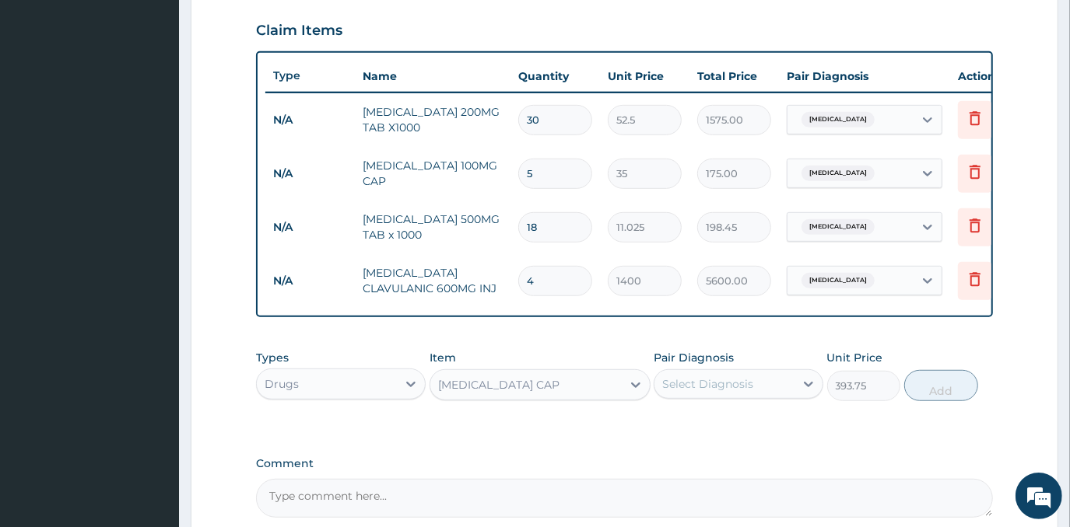
click at [737, 392] on div "Select Diagnosis" at bounding box center [707, 384] width 91 height 16
click at [748, 430] on label "Gastroenteritis" at bounding box center [727, 423] width 96 height 16
checkbox input "true"
click at [944, 401] on button "Add" at bounding box center [941, 385] width 74 height 31
type input "0"
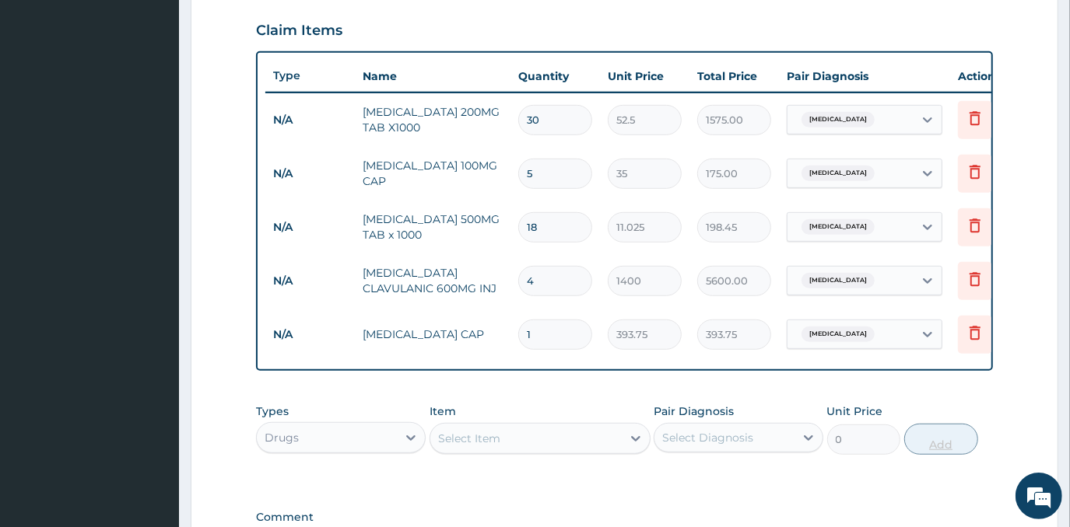
type input "0.00"
type input "3"
type input "1181.25"
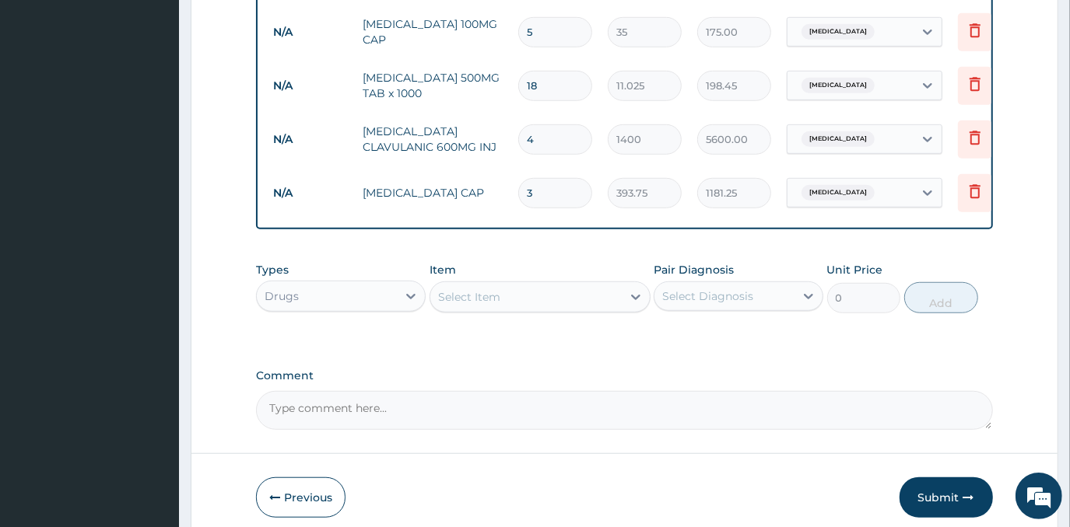
scroll to position [598, 0]
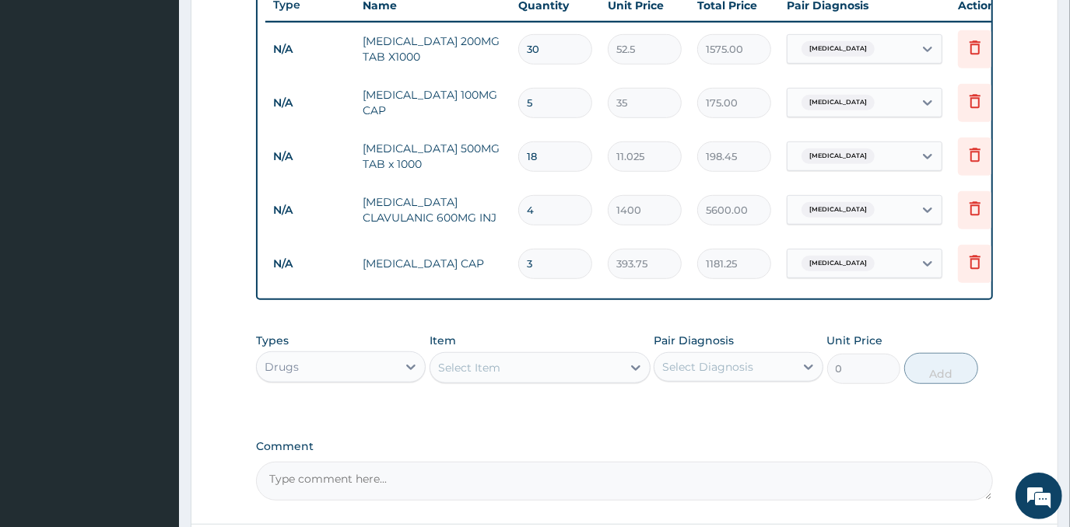
type input "3"
click at [505, 380] on div "Select Item" at bounding box center [525, 367] width 191 height 25
click at [373, 364] on div "Drugs" at bounding box center [327, 367] width 140 height 25
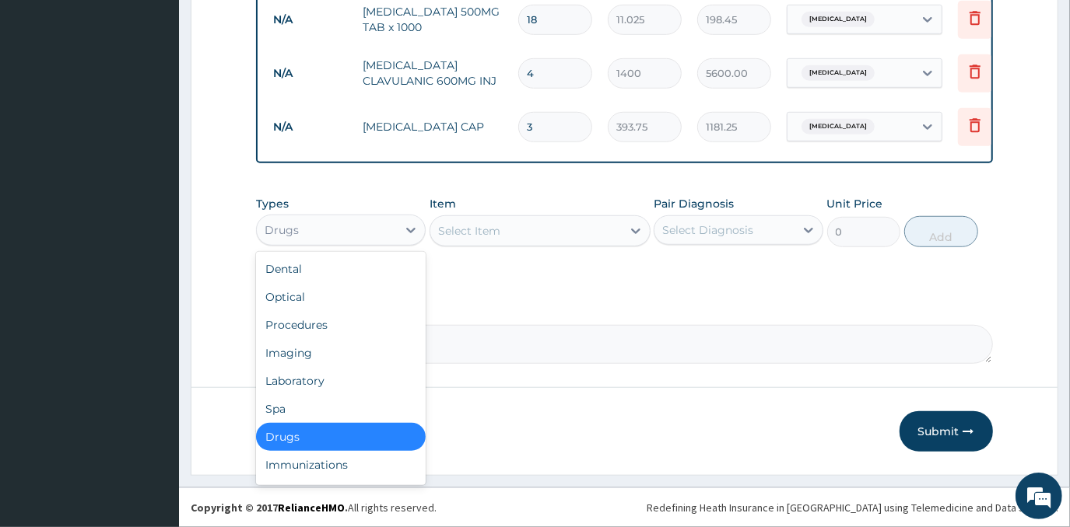
scroll to position [740, 0]
click at [350, 442] on div "Drugs" at bounding box center [341, 437] width 170 height 28
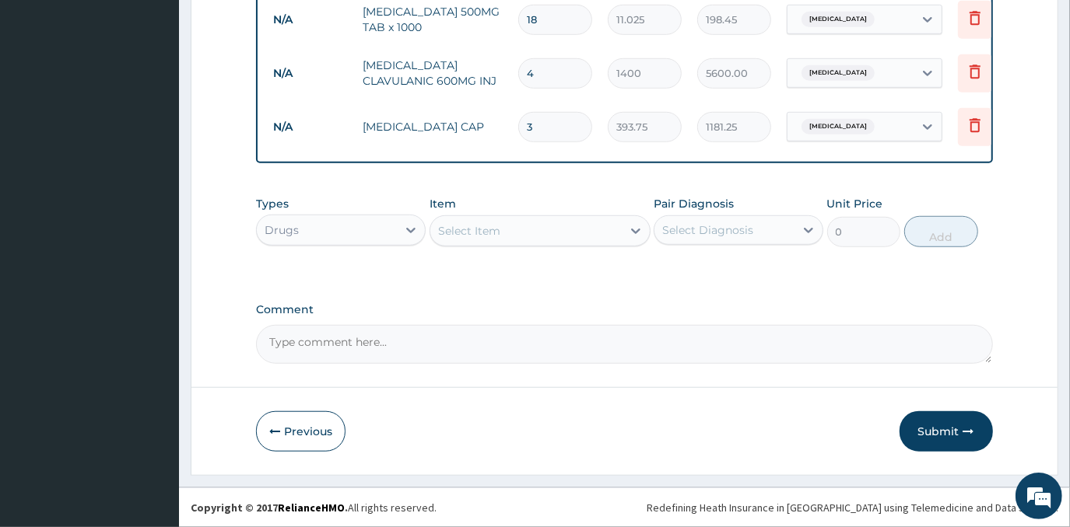
click at [542, 238] on div "Select Item" at bounding box center [525, 231] width 191 height 25
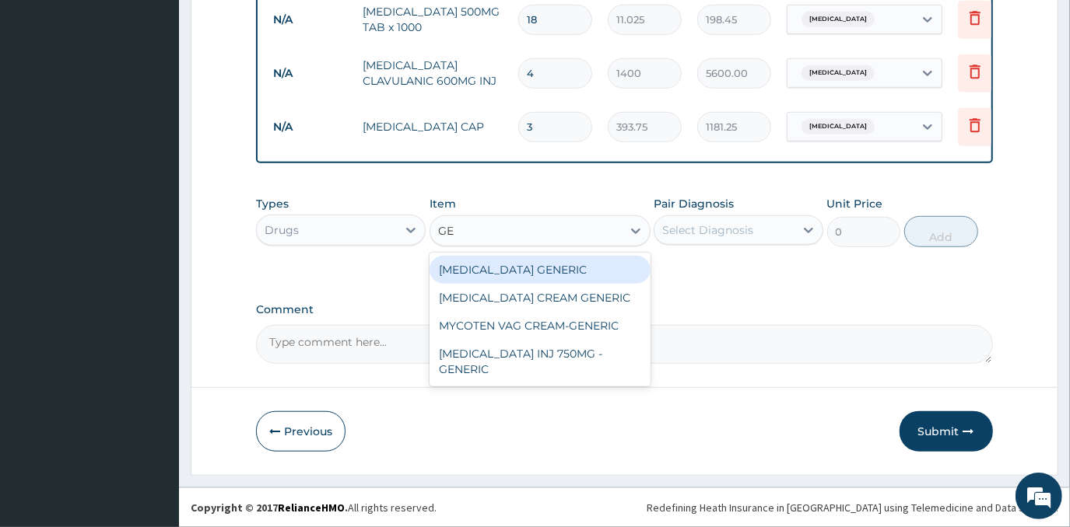
type input "G"
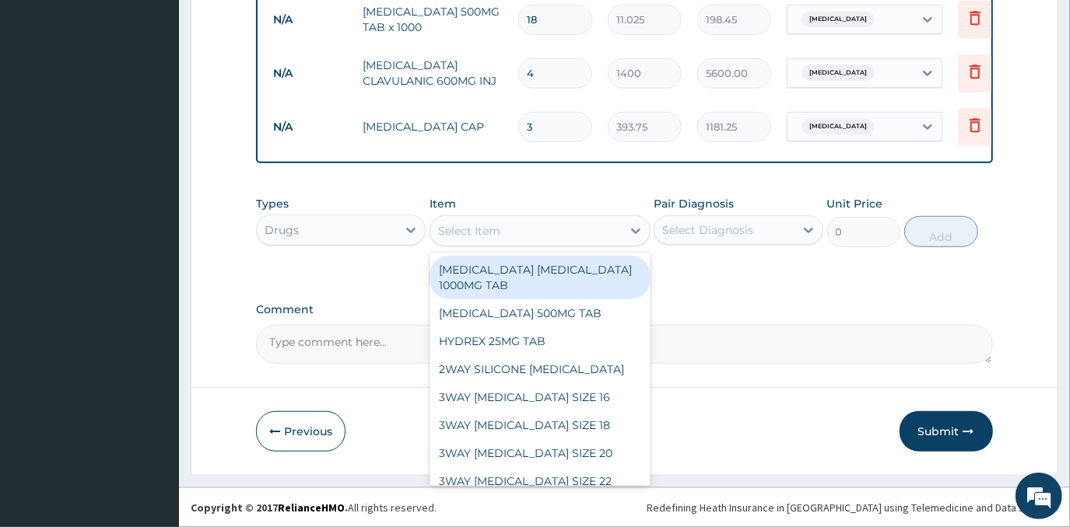
click at [381, 229] on div "Drugs" at bounding box center [327, 230] width 140 height 25
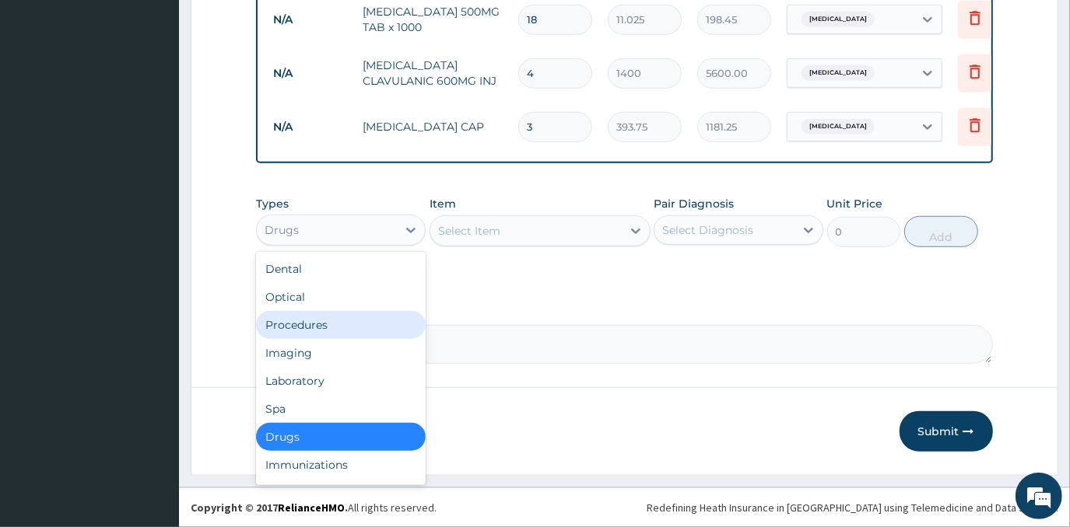
click at [336, 331] on div "Procedures" at bounding box center [341, 325] width 170 height 28
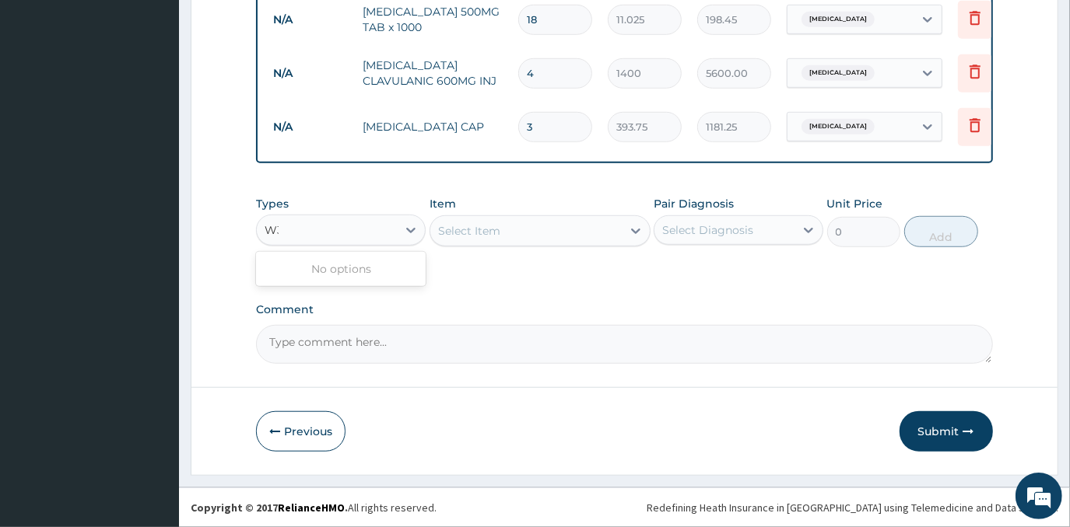
type input "W"
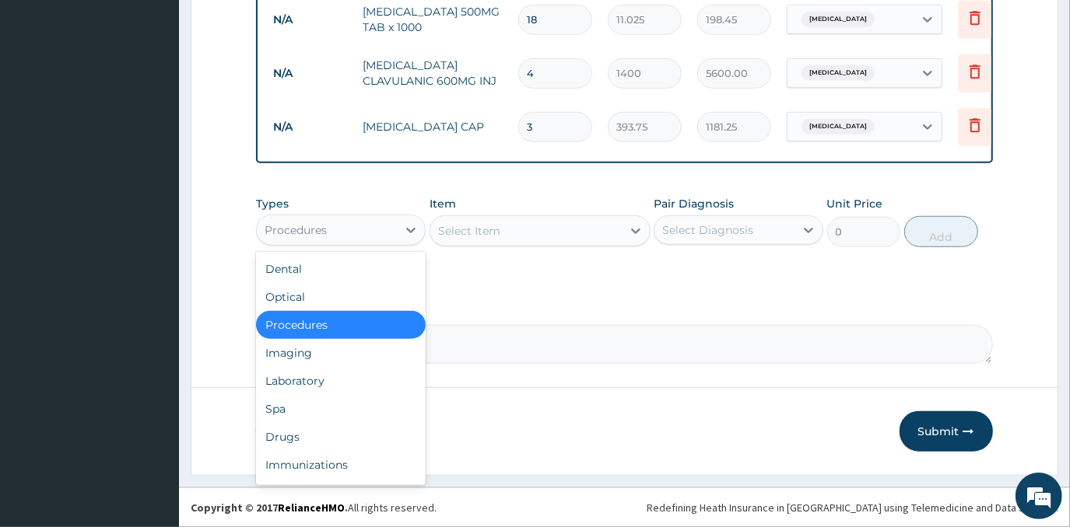
click at [371, 339] on div "Procedures" at bounding box center [341, 325] width 170 height 28
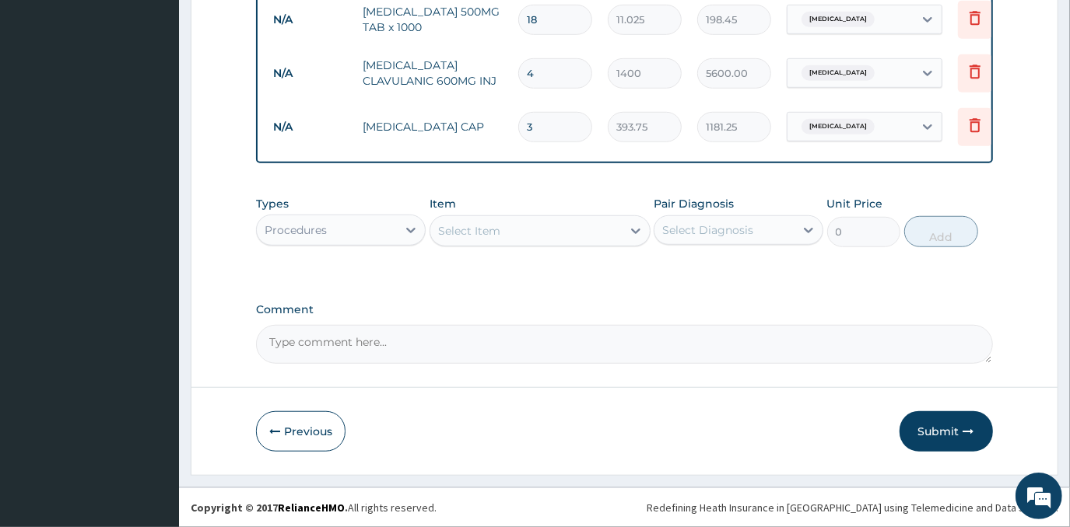
click at [539, 233] on div "Select Item" at bounding box center [525, 231] width 191 height 25
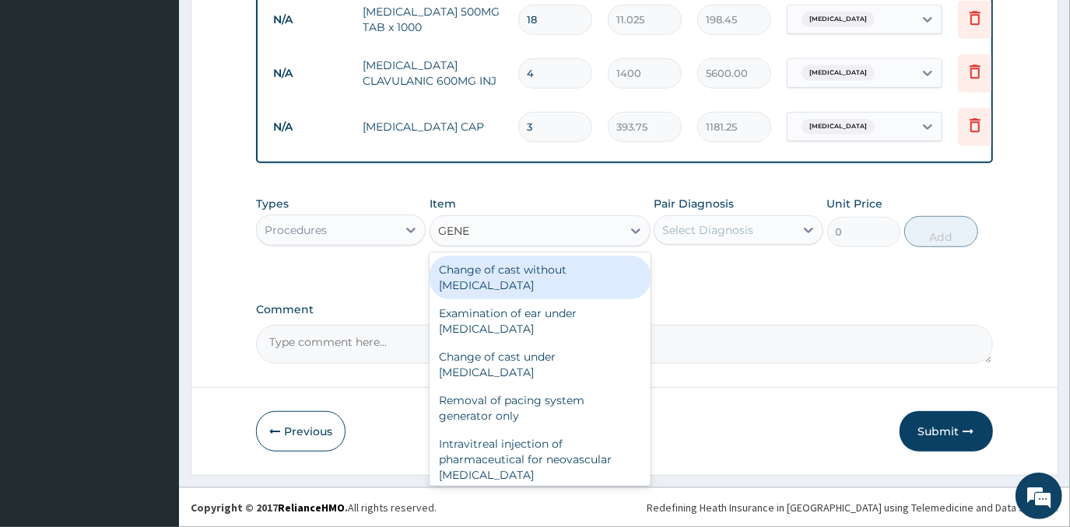
type input "GENER"
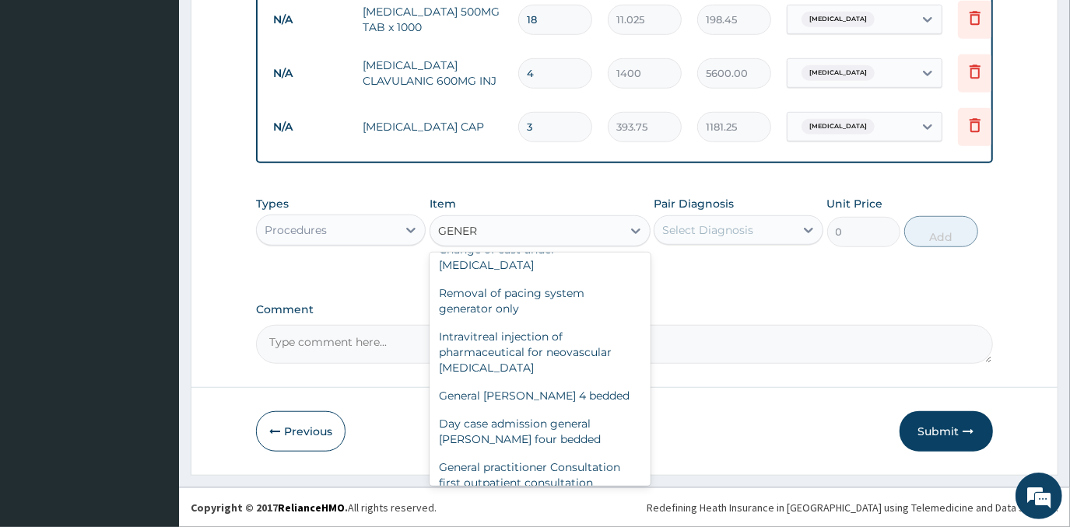
scroll to position [141, 0]
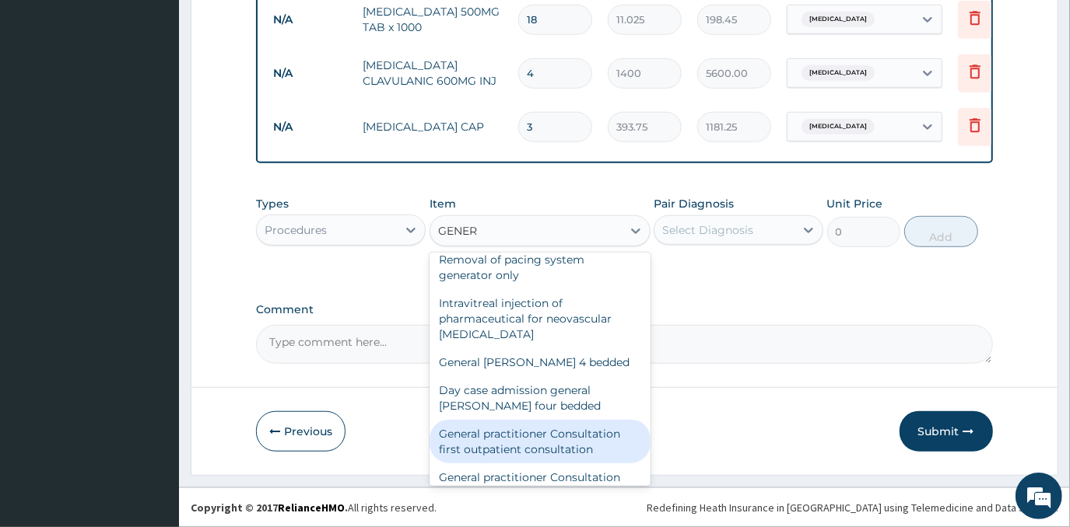
click at [549, 443] on div "General practitioner Consultation first outpatient consultation" at bounding box center [539, 442] width 221 height 44
type input "3000"
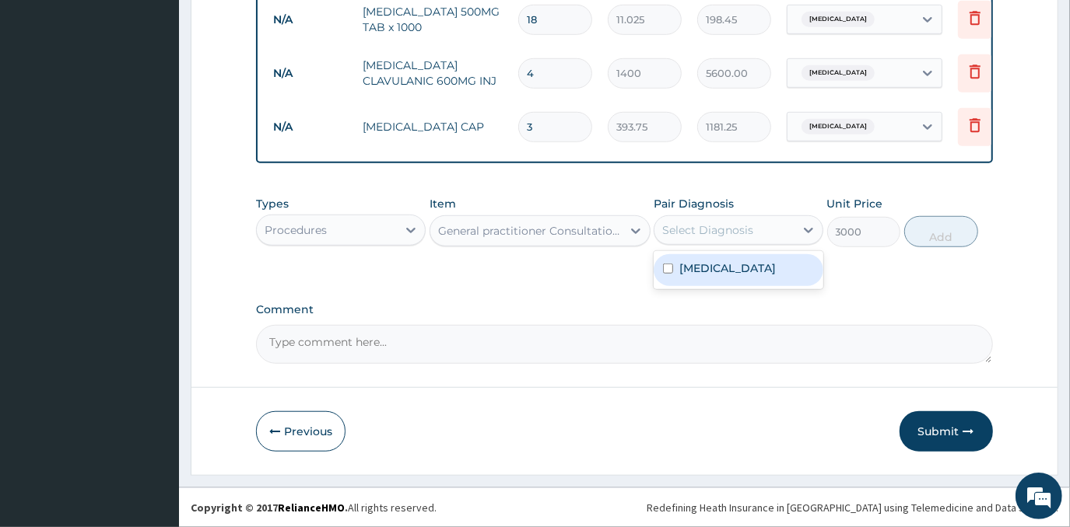
click at [729, 238] on div "Select Diagnosis" at bounding box center [707, 230] width 91 height 16
click at [746, 275] on label "Gastroenteritis" at bounding box center [727, 269] width 96 height 16
checkbox input "true"
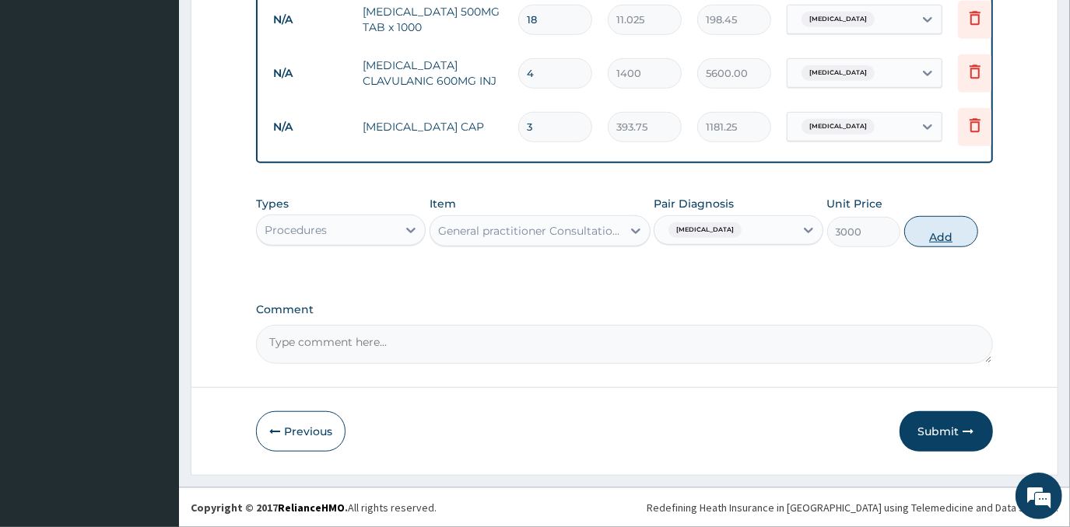
click at [943, 246] on button "Add" at bounding box center [941, 231] width 74 height 31
type input "0"
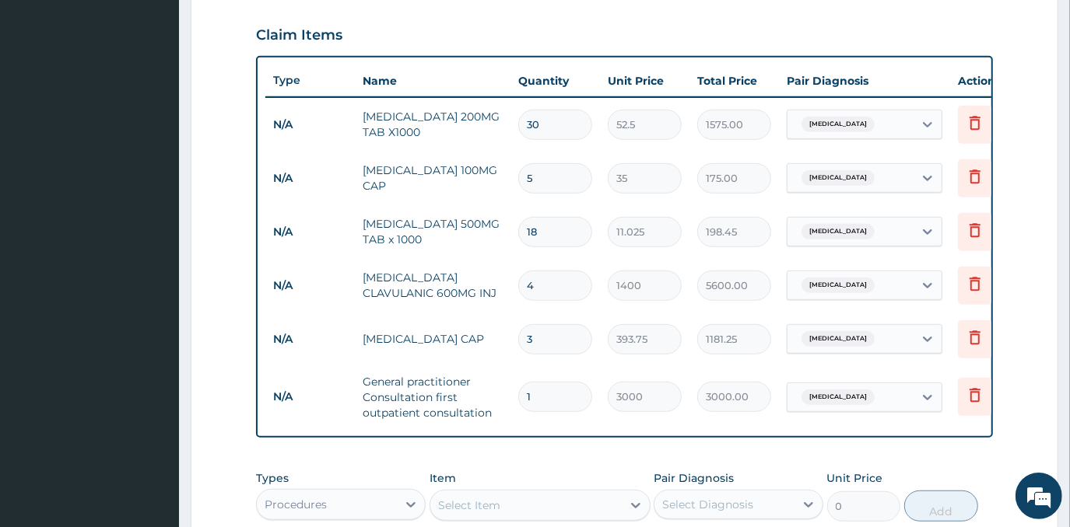
scroll to position [806, 0]
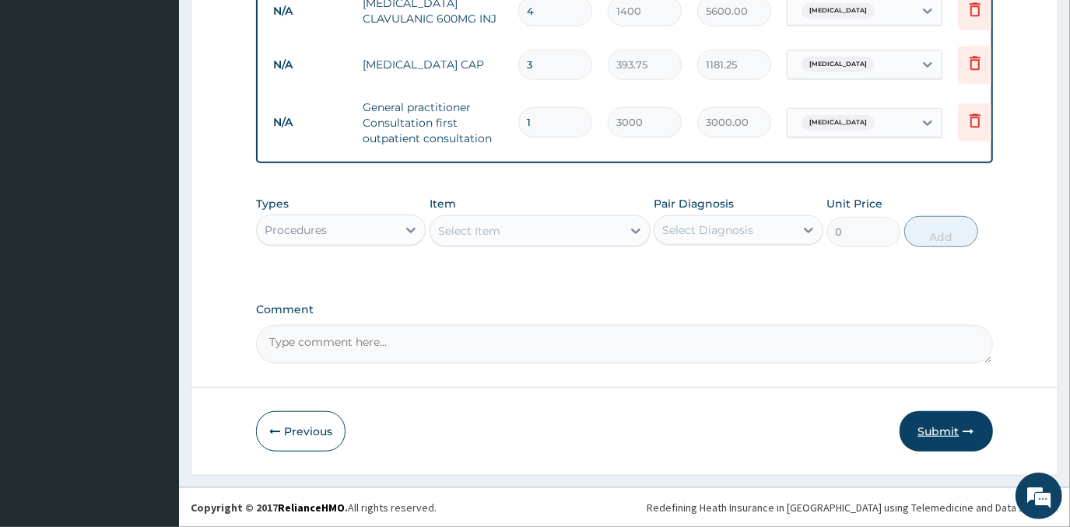
click at [951, 436] on button "Submit" at bounding box center [945, 431] width 93 height 40
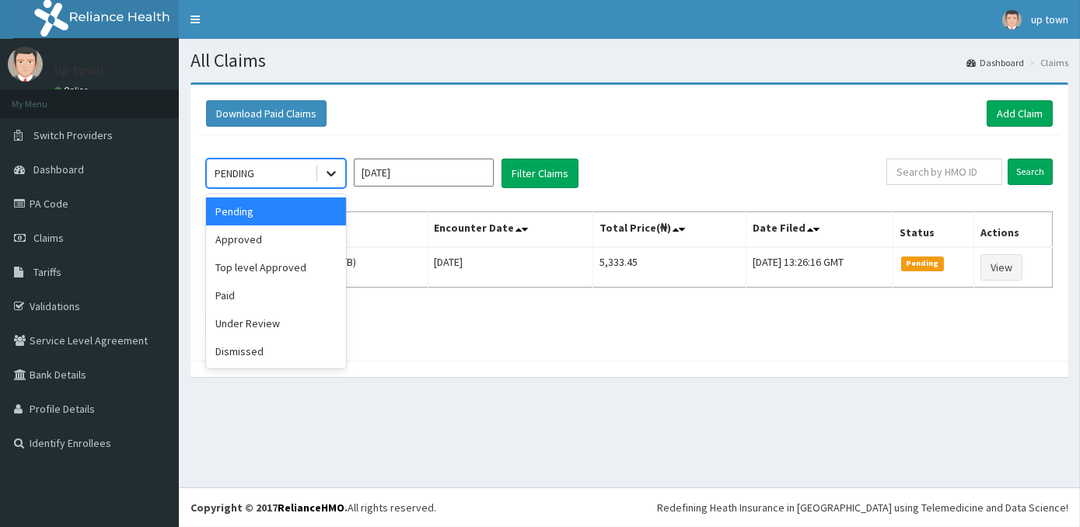
click at [327, 169] on icon at bounding box center [332, 174] width 16 height 16
click at [315, 242] on div "Approved" at bounding box center [276, 240] width 140 height 28
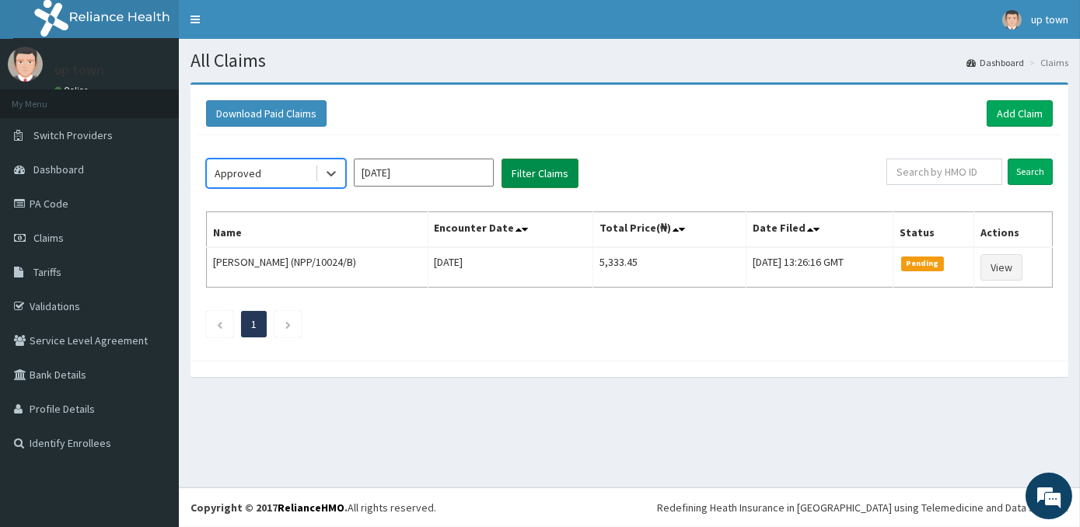
click at [542, 170] on button "Filter Claims" at bounding box center [540, 174] width 77 height 30
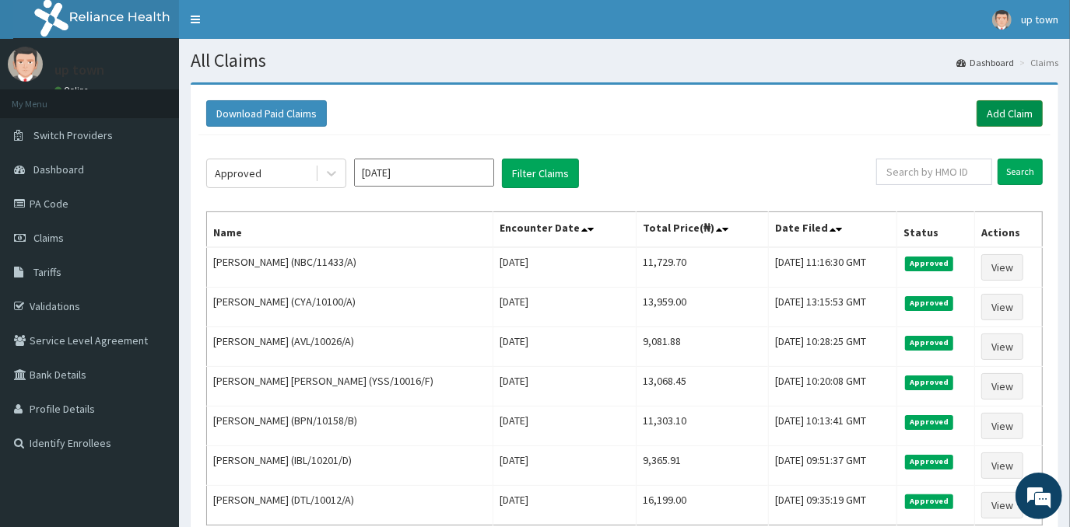
click at [1007, 111] on link "Add Claim" at bounding box center [1009, 113] width 66 height 26
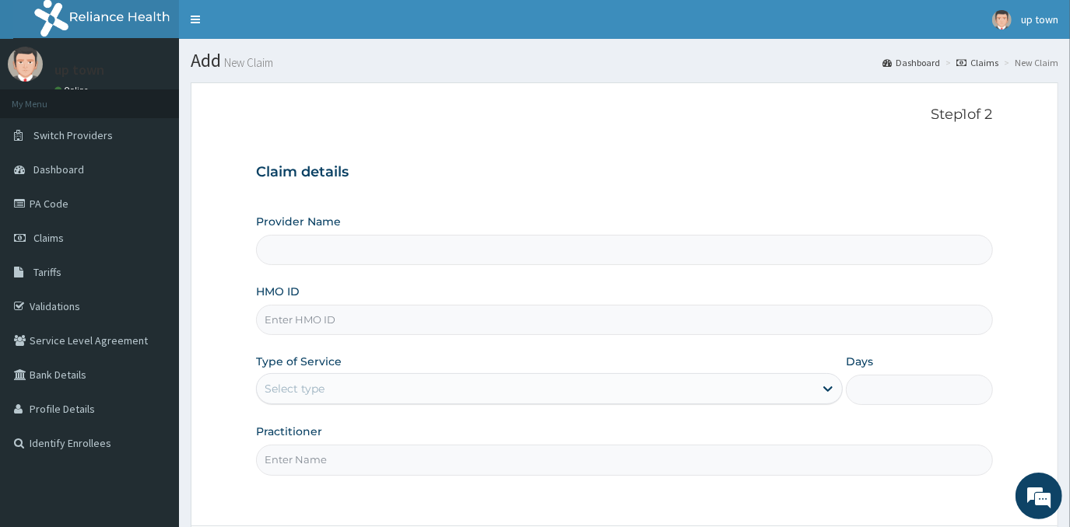
type input "[GEOGRAPHIC_DATA]"
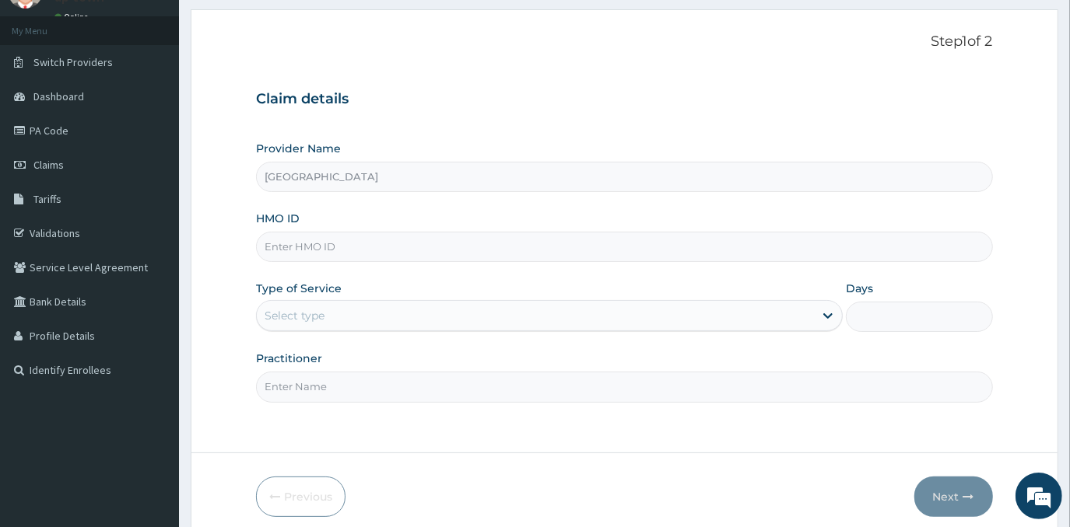
scroll to position [137, 0]
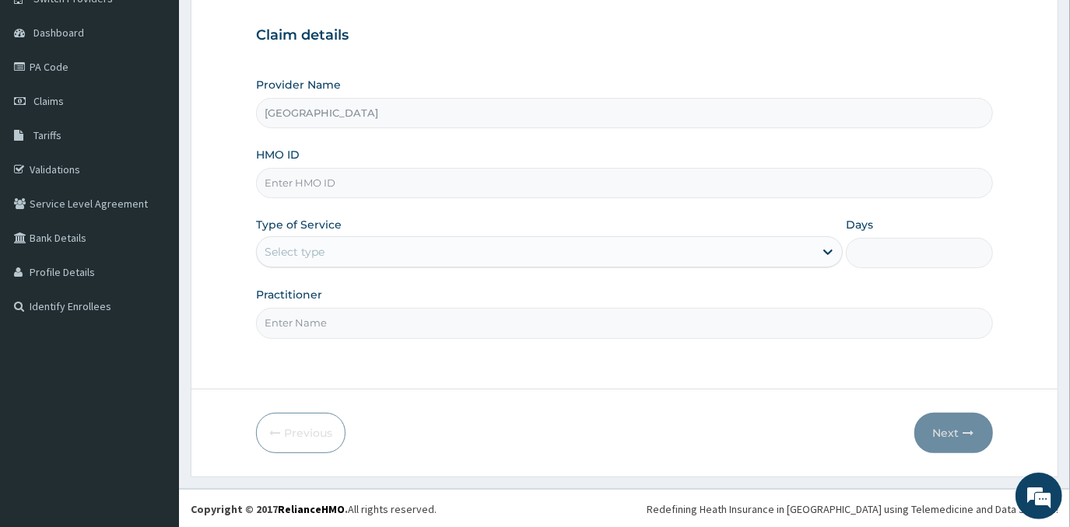
click at [439, 187] on input "HMO ID" at bounding box center [624, 183] width 736 height 30
type input "TYS/10001/B"
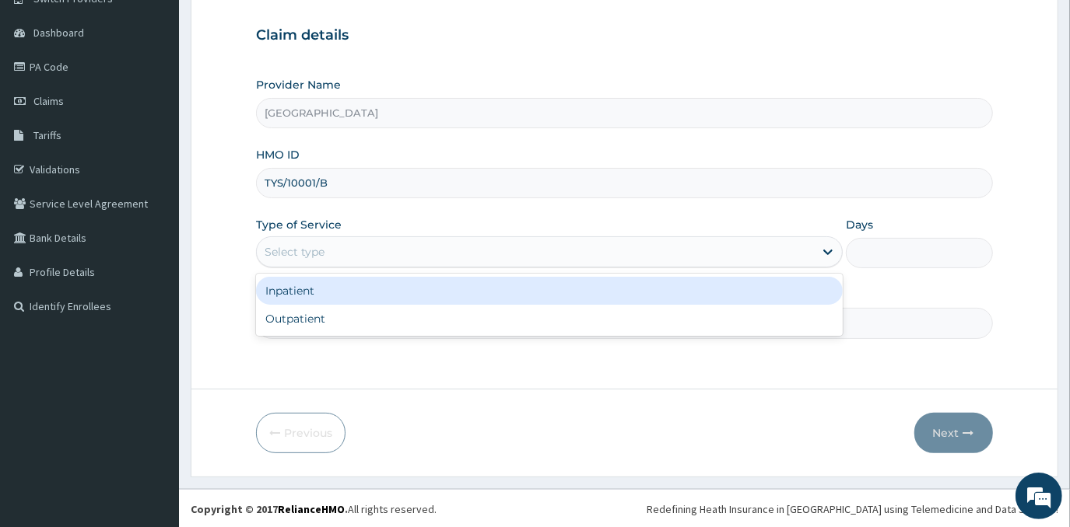
click at [400, 254] on div "Select type" at bounding box center [535, 252] width 557 height 25
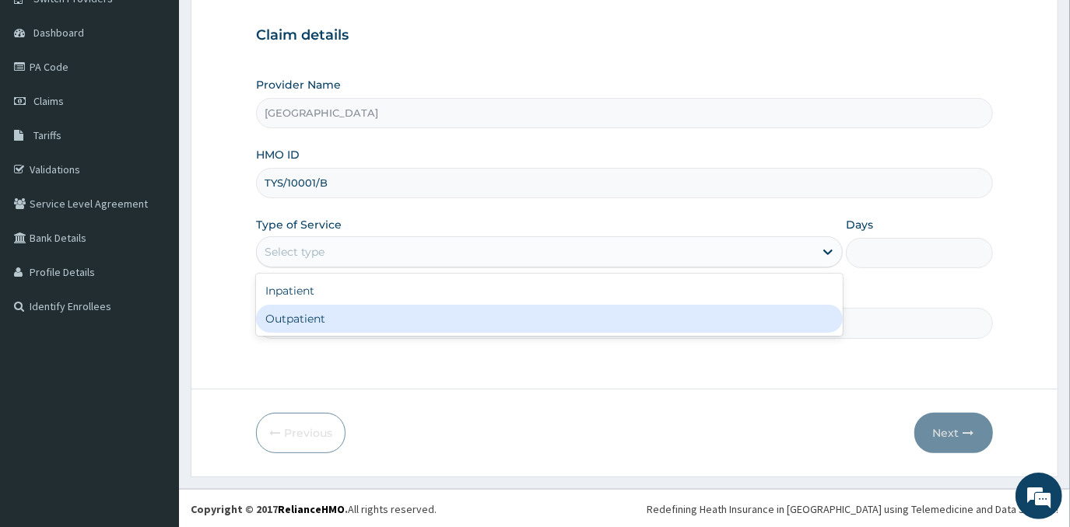
click at [403, 324] on div "Outpatient" at bounding box center [549, 319] width 586 height 28
type input "1"
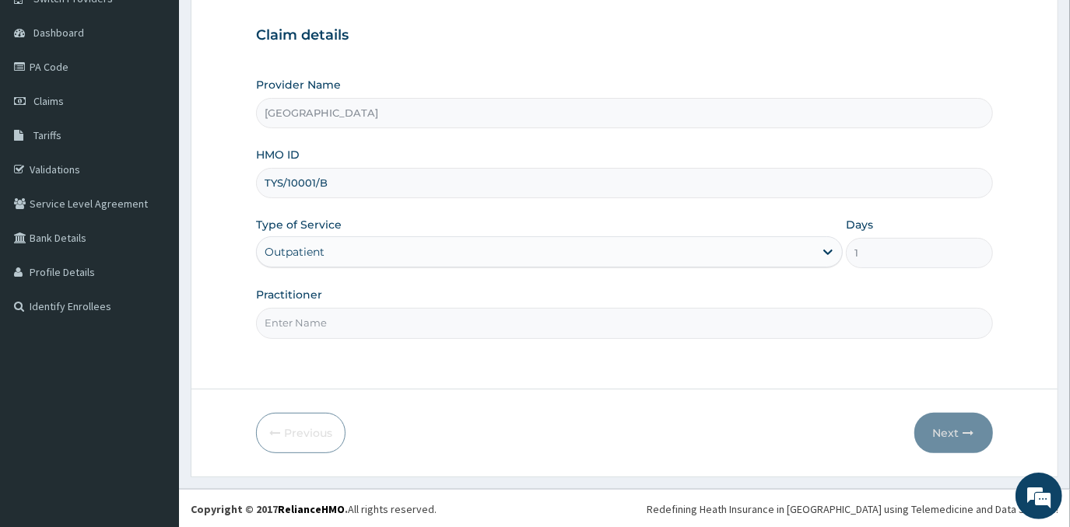
click at [403, 308] on input "Practitioner" at bounding box center [624, 323] width 736 height 30
type input "[PERSON_NAME]"
click at [938, 436] on button "Next" at bounding box center [953, 433] width 79 height 40
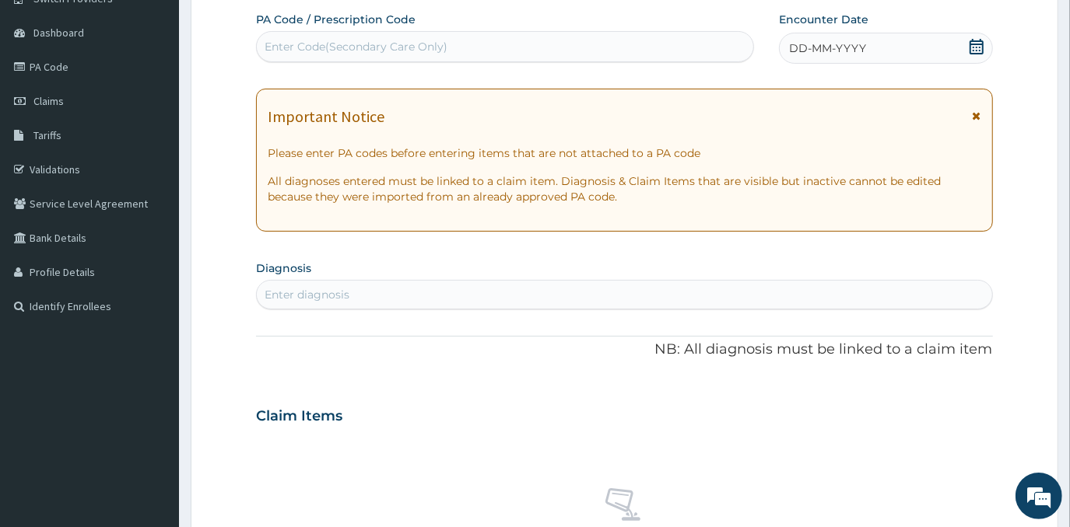
click at [977, 47] on icon at bounding box center [976, 47] width 16 height 16
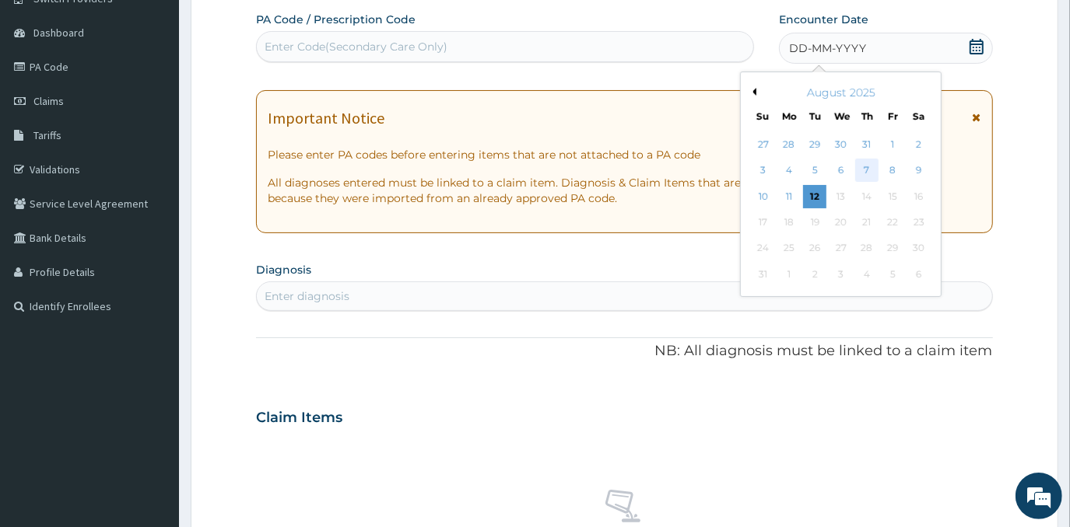
click at [863, 165] on div "7" at bounding box center [866, 170] width 23 height 23
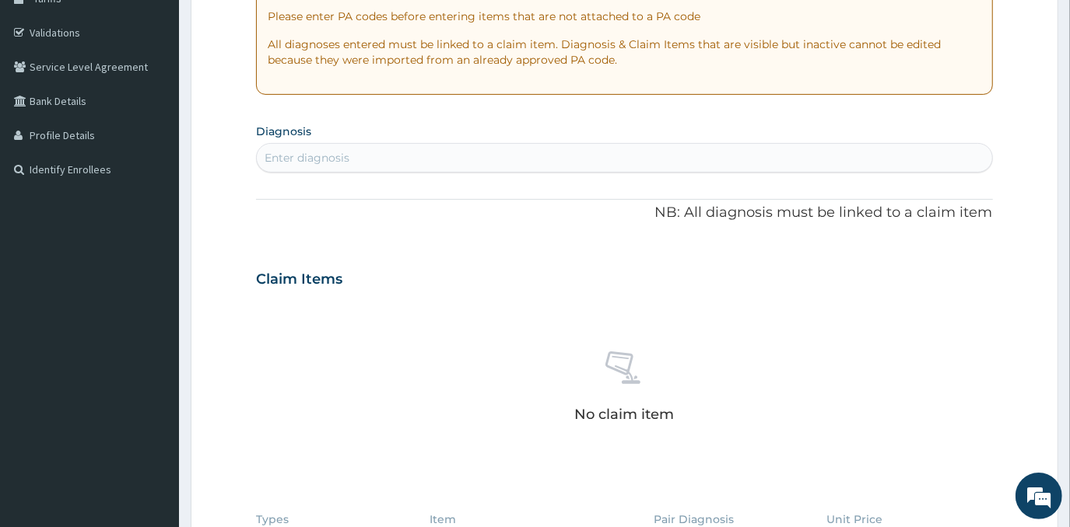
scroll to position [278, 0]
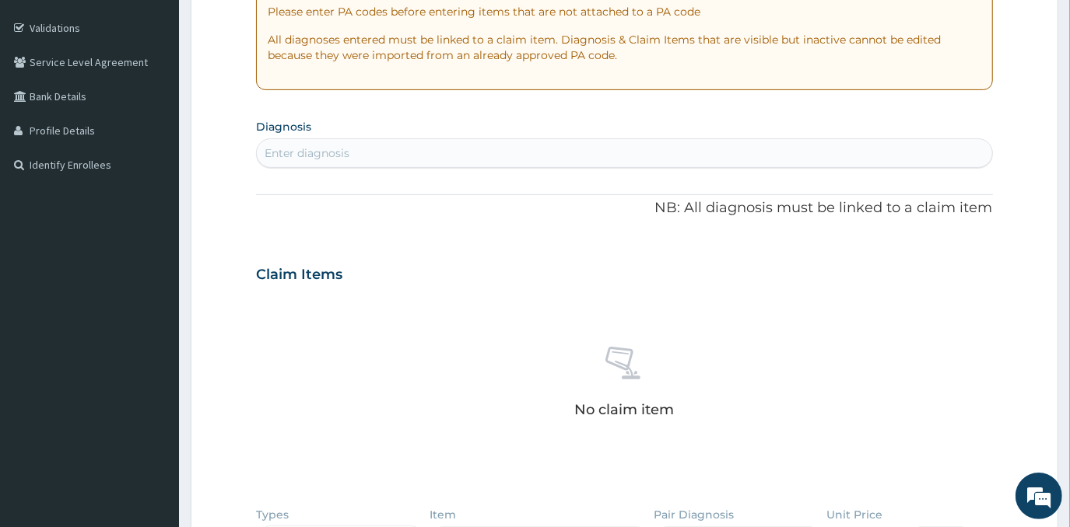
click at [460, 163] on div "Enter diagnosis" at bounding box center [624, 153] width 734 height 25
type input "PLASMOD"
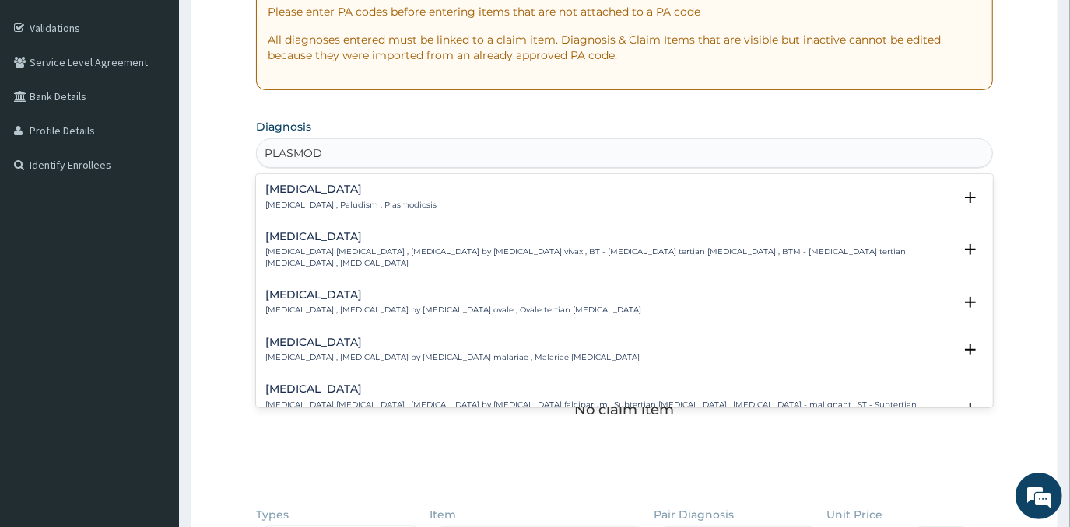
click at [313, 194] on h4 "Malaria" at bounding box center [350, 190] width 171 height 12
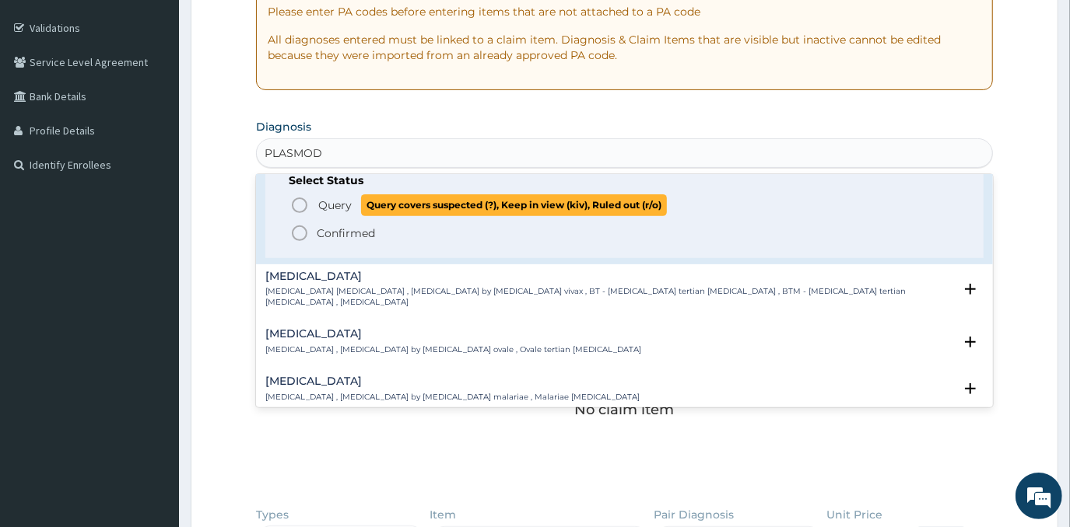
scroll to position [70, 0]
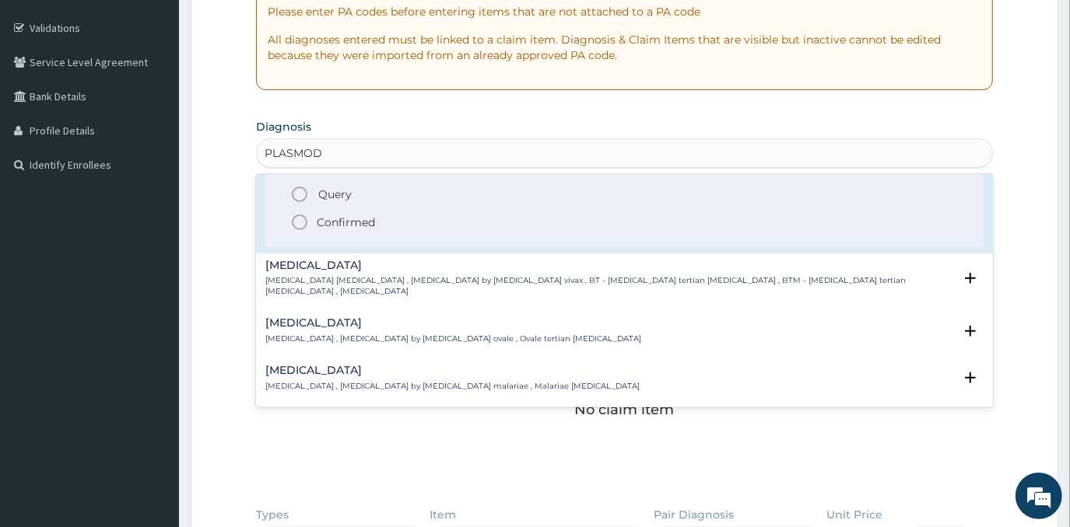
click at [319, 229] on span "Confirmed" at bounding box center [624, 222] width 669 height 19
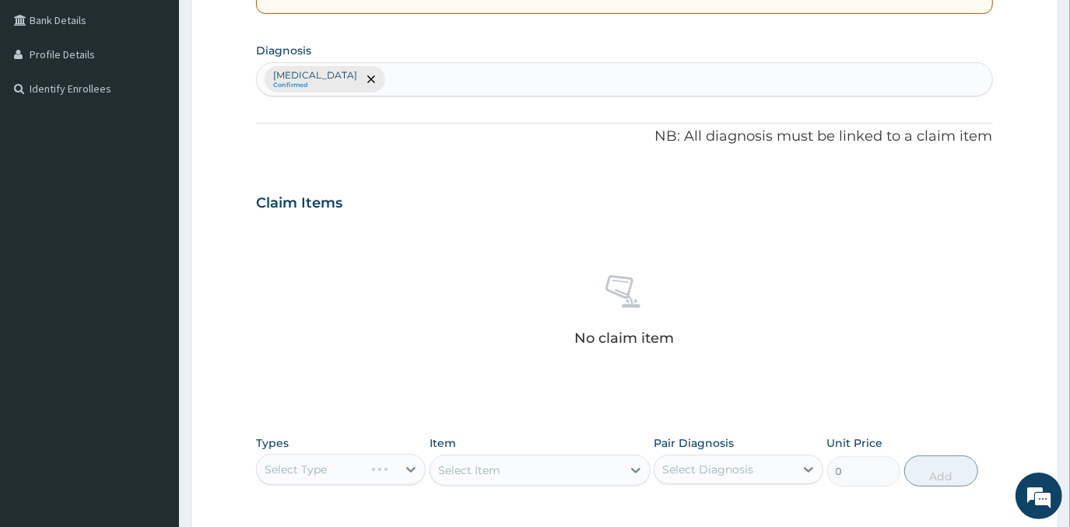
scroll to position [420, 0]
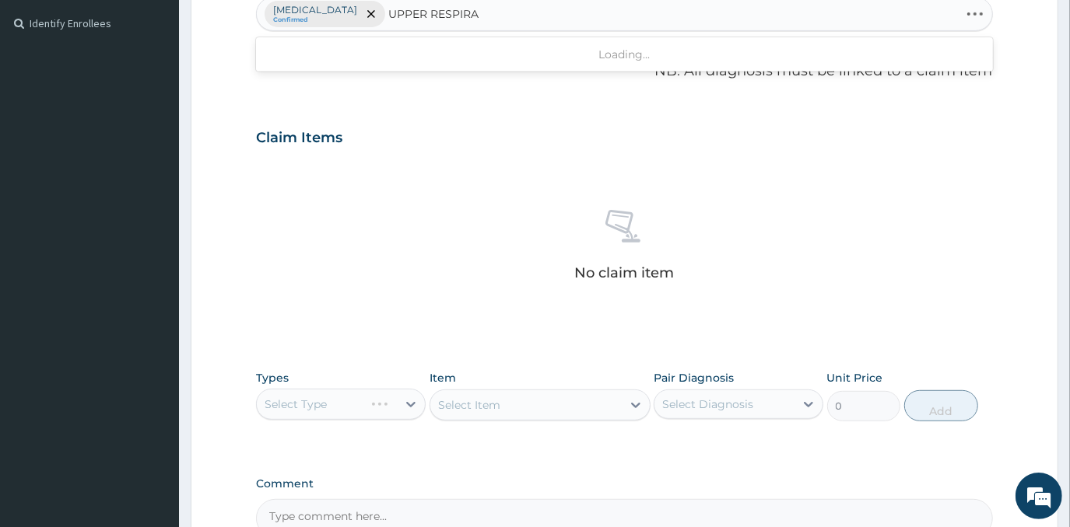
type input "UPPER RESPIRAT"
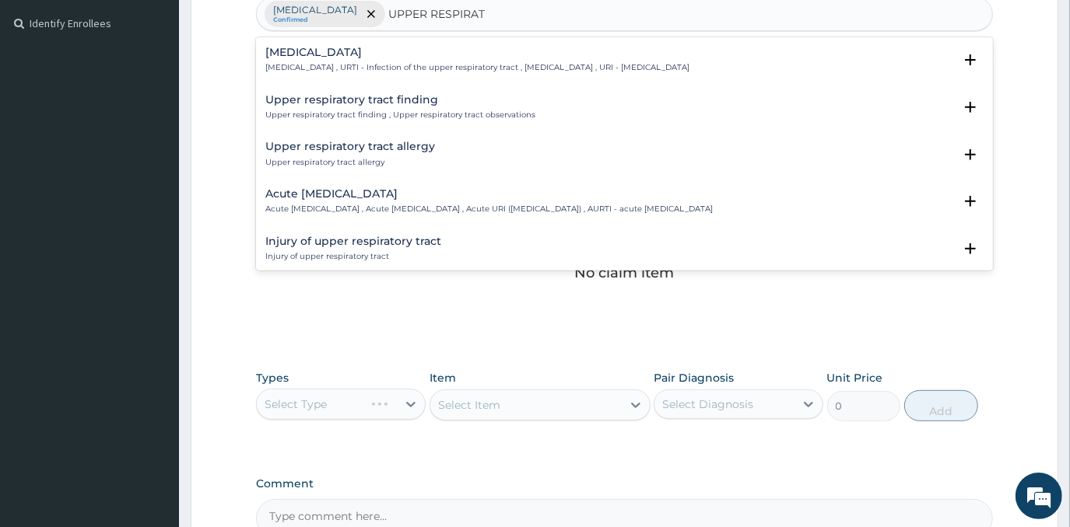
click at [409, 51] on h4 "Upper respiratory infection" at bounding box center [477, 53] width 424 height 12
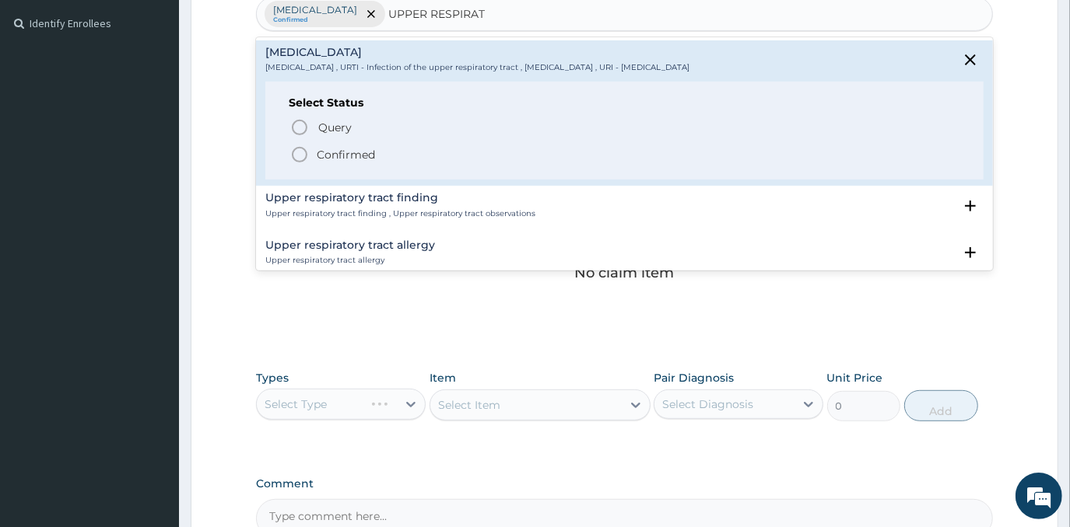
click at [362, 155] on p "Confirmed" at bounding box center [346, 155] width 58 height 16
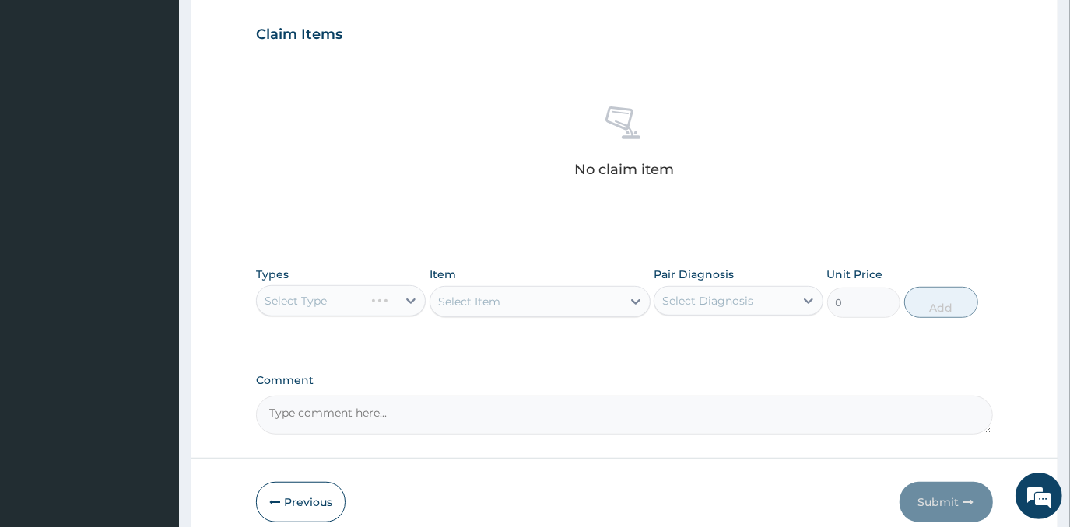
scroll to position [591, 0]
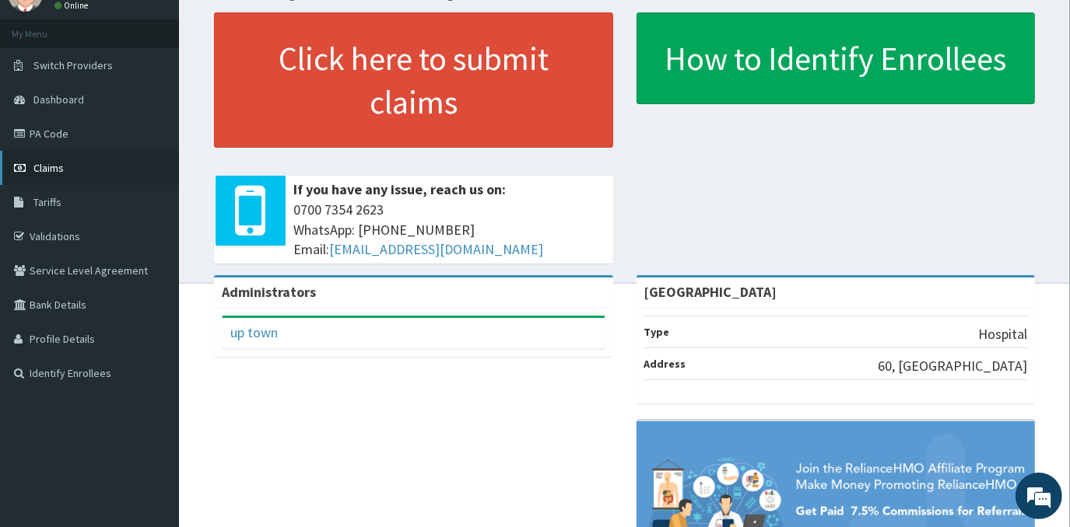
click at [64, 171] on link "Claims" at bounding box center [89, 168] width 179 height 34
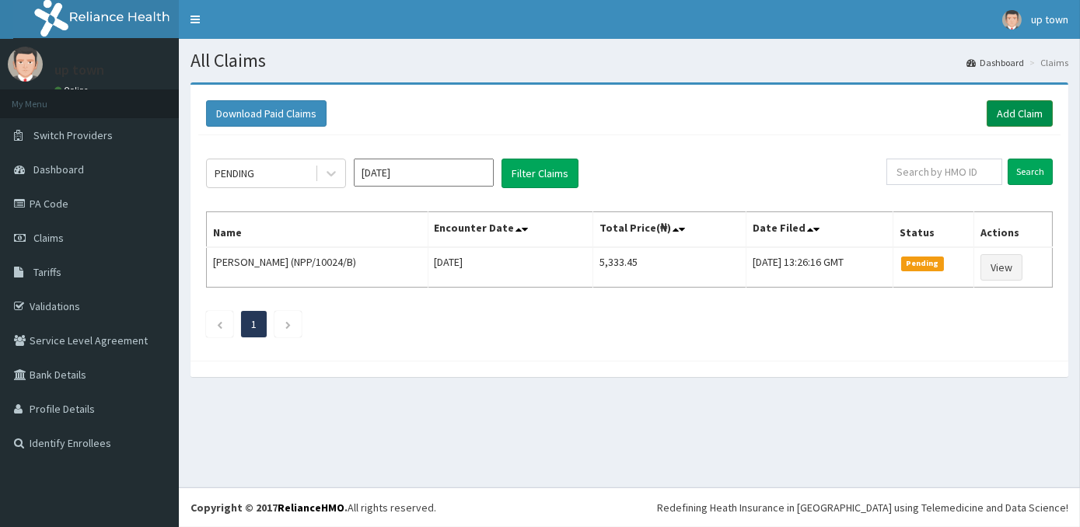
click at [1004, 110] on link "Add Claim" at bounding box center [1020, 113] width 66 height 26
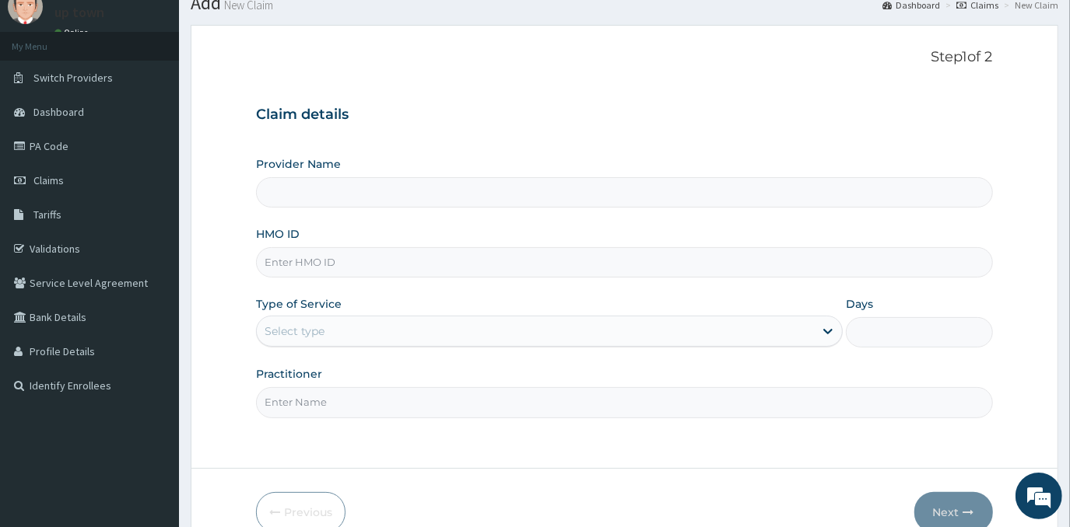
scroll to position [137, 0]
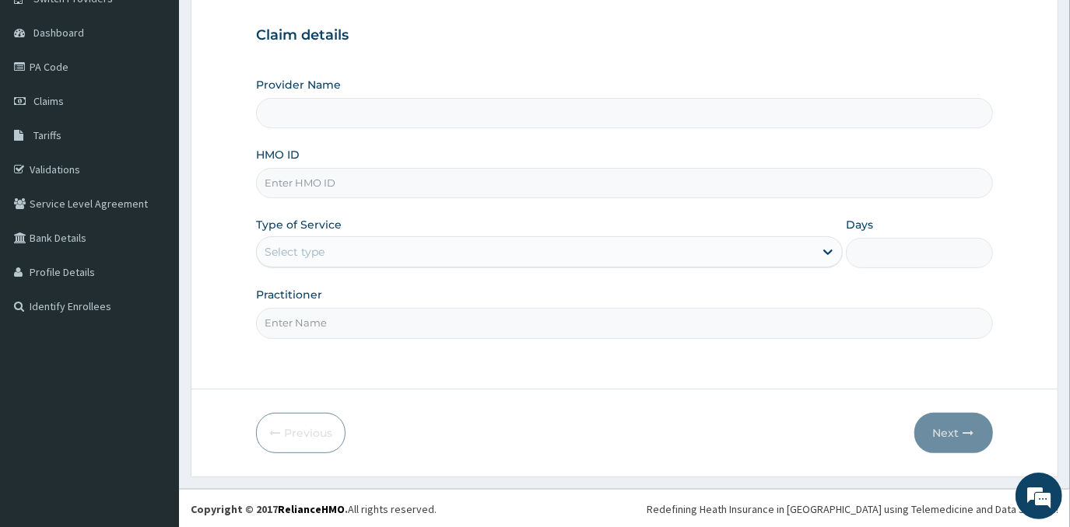
click at [460, 175] on input "HMO ID" at bounding box center [624, 183] width 736 height 30
type input "[GEOGRAPHIC_DATA]"
type input "TYS/10001/B"
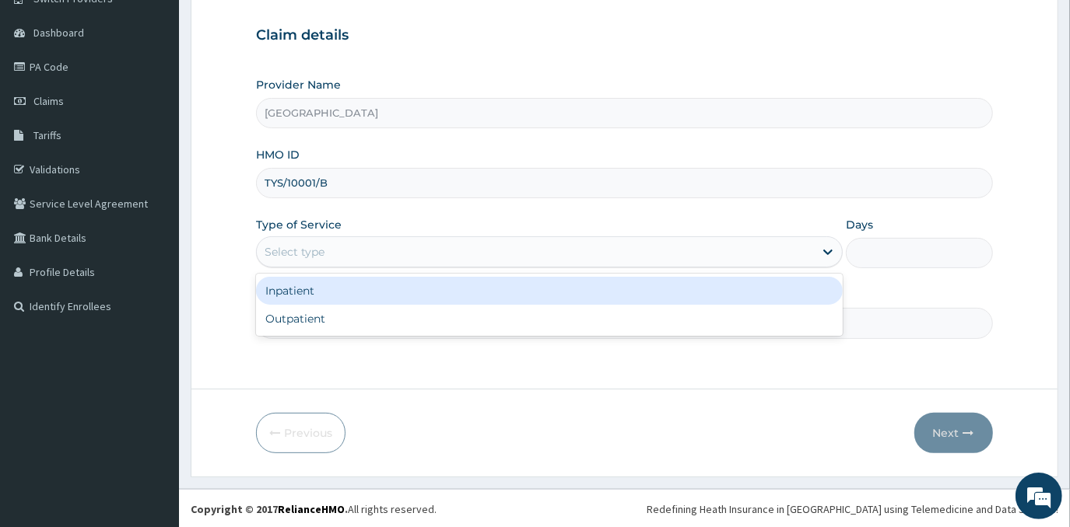
click at [677, 252] on div "Select type" at bounding box center [535, 252] width 557 height 25
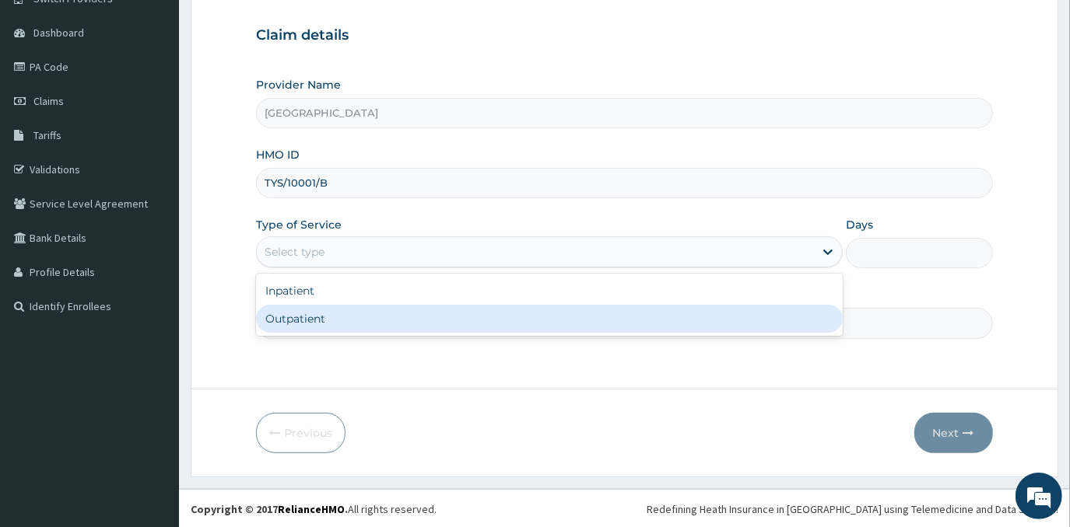
click at [663, 308] on div "Outpatient" at bounding box center [549, 319] width 586 height 28
type input "1"
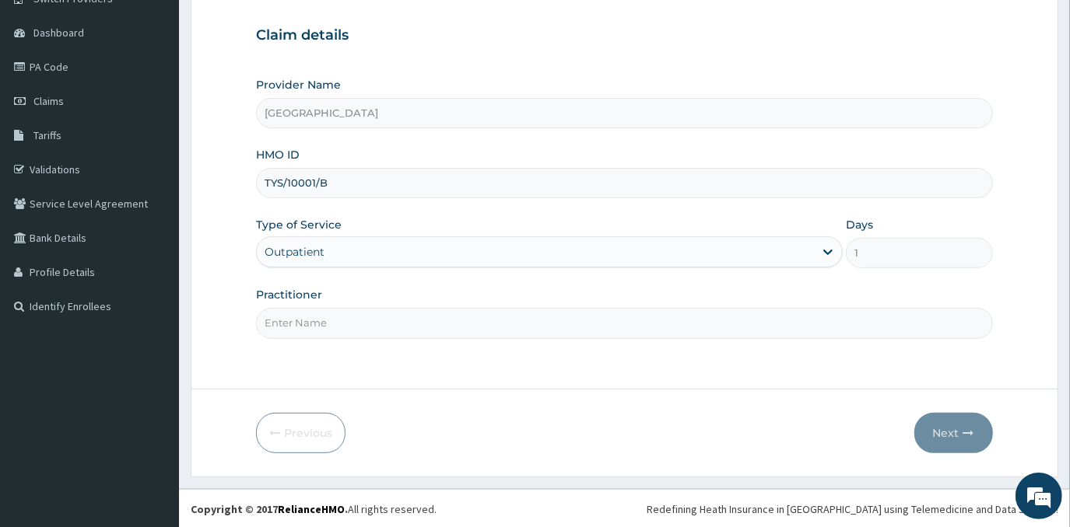
click at [682, 316] on input "Practitioner" at bounding box center [624, 323] width 736 height 30
type input "DR EMMANUEL N. OHIAERI"
click at [964, 433] on icon "button" at bounding box center [968, 433] width 11 height 11
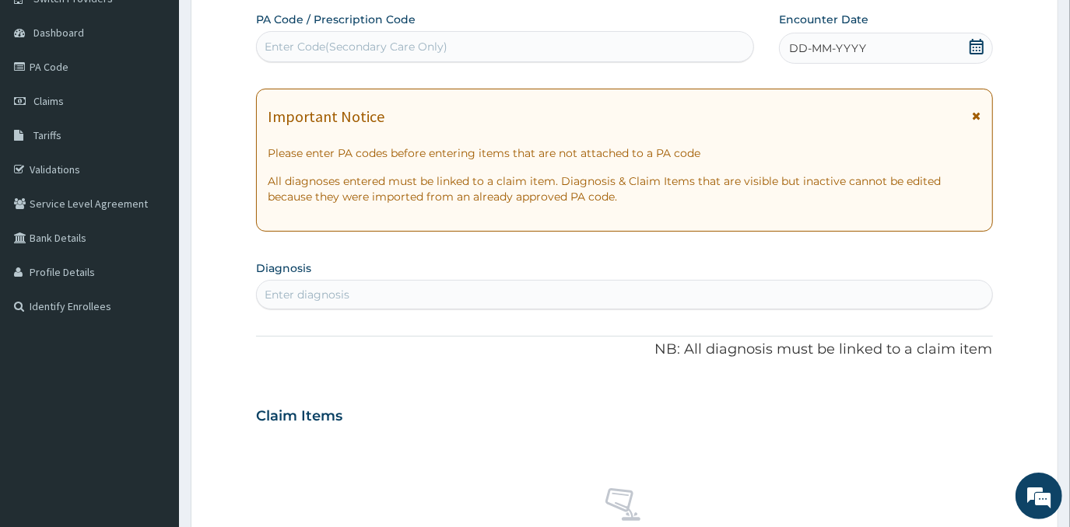
click at [865, 46] on div "DD-MM-YYYY" at bounding box center [885, 48] width 213 height 31
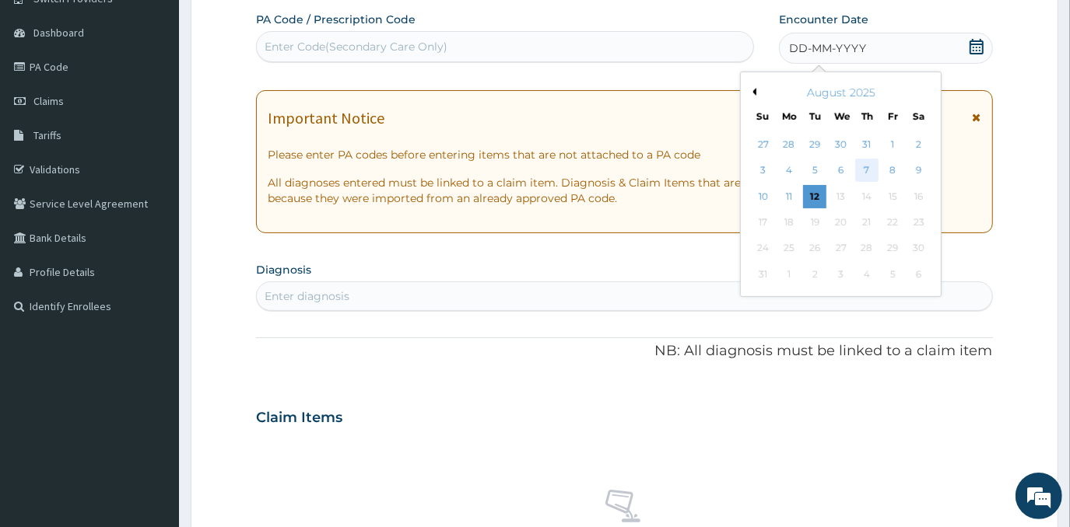
click at [871, 166] on div "7" at bounding box center [866, 170] width 23 height 23
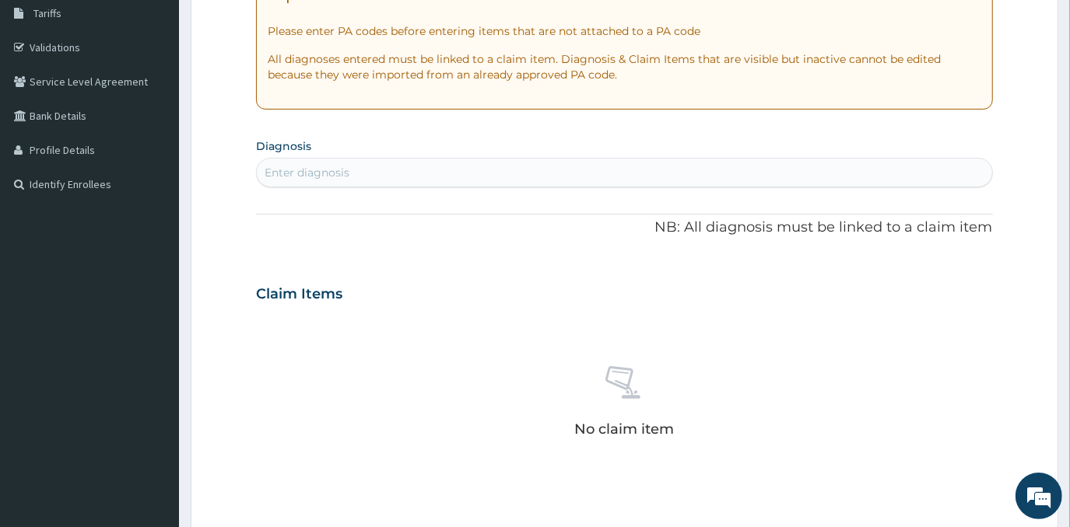
scroll to position [278, 0]
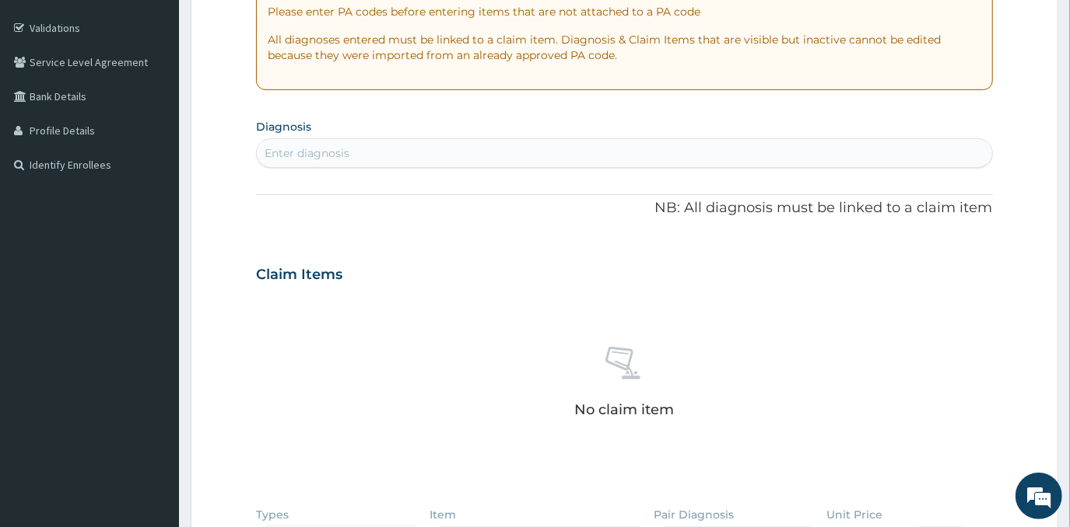
click at [460, 152] on div "Enter diagnosis" at bounding box center [624, 153] width 734 height 25
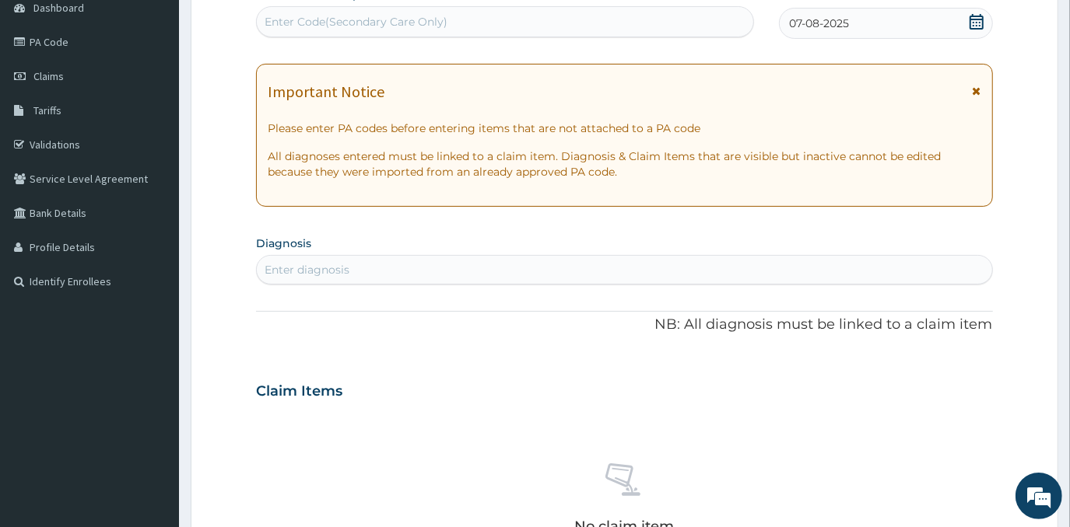
scroll to position [66, 0]
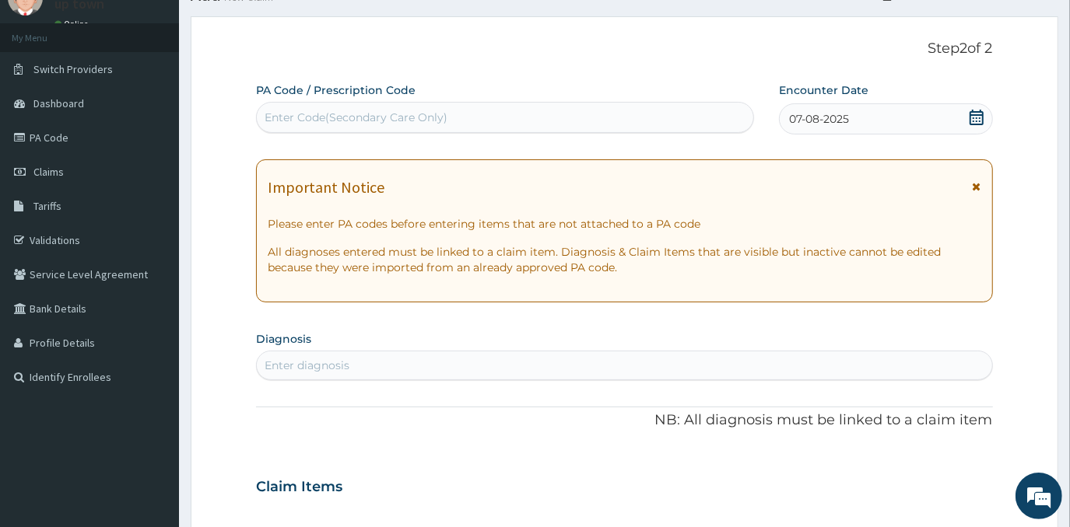
click at [972, 115] on icon at bounding box center [976, 118] width 16 height 16
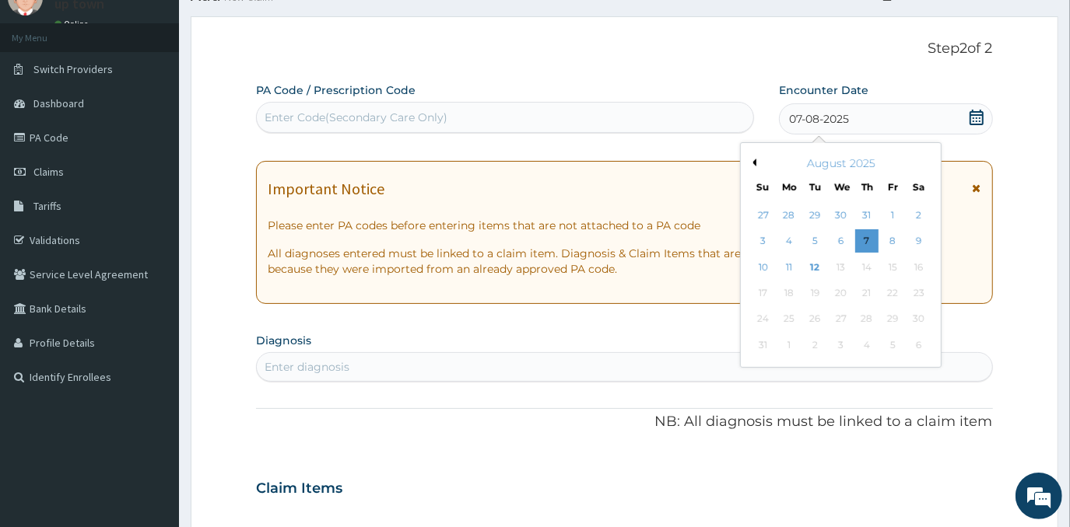
click at [753, 166] on div "August 2025" at bounding box center [840, 164] width 187 height 16
click at [757, 159] on div "August 2025" at bounding box center [840, 164] width 187 height 16
click at [754, 159] on button "Previous Month" at bounding box center [752, 163] width 8 height 8
click at [913, 241] on div "12" at bounding box center [918, 241] width 23 height 23
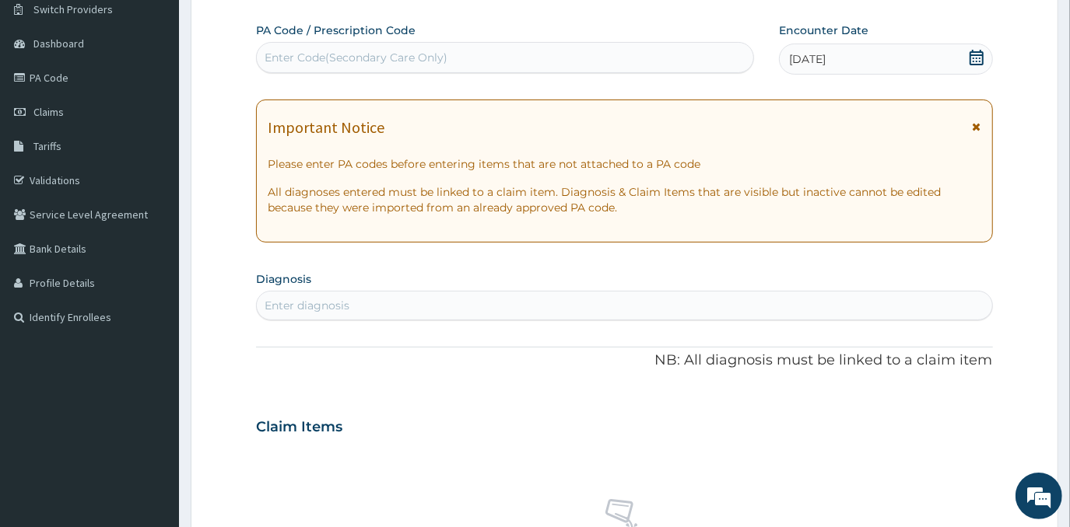
scroll to position [208, 0]
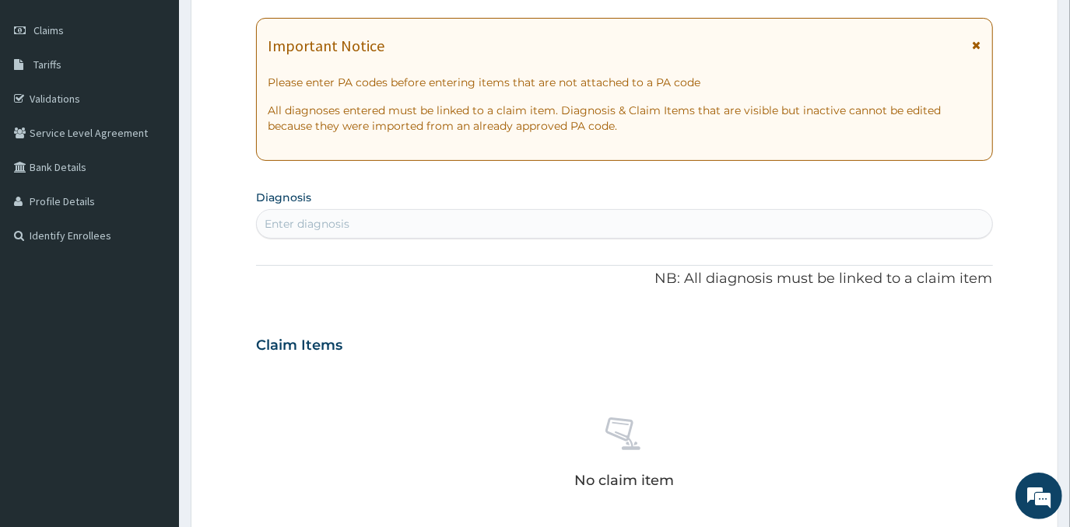
click at [489, 222] on div "Enter diagnosis" at bounding box center [624, 224] width 734 height 25
type input "PLASMOD"
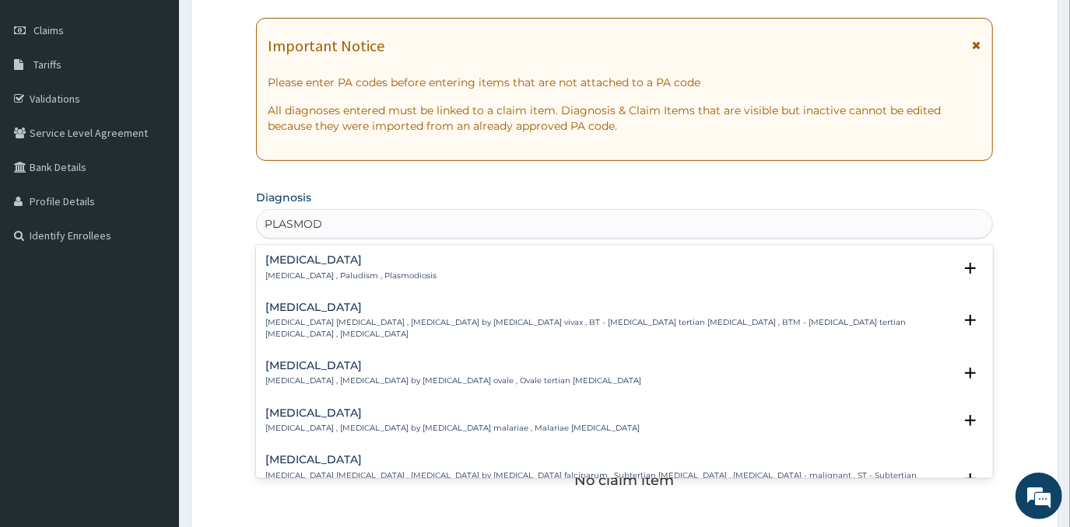
click at [376, 281] on div "Malaria Malaria , Paludism , Plasmodiosis Select Status Query Query covers susp…" at bounding box center [623, 271] width 717 height 35
click at [355, 271] on p "Malaria , Paludism , Plasmodiosis" at bounding box center [350, 276] width 171 height 11
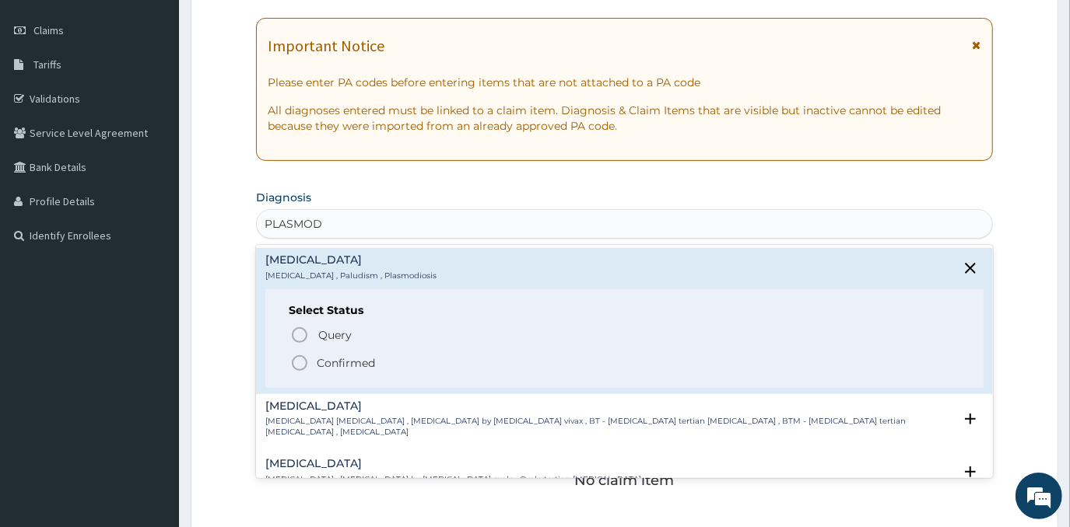
click at [337, 356] on p "Confirmed" at bounding box center [346, 363] width 58 height 16
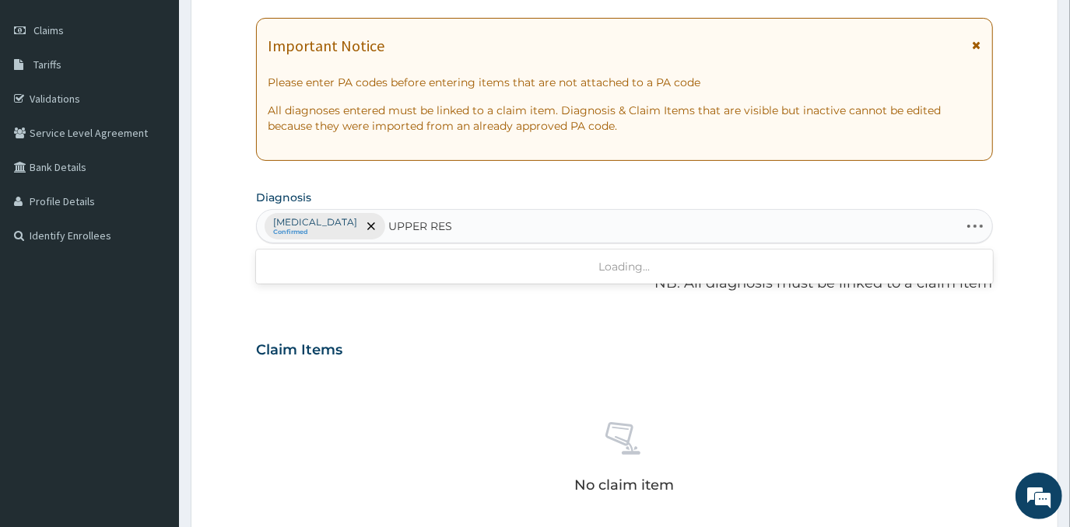
type input "UPPER RESP"
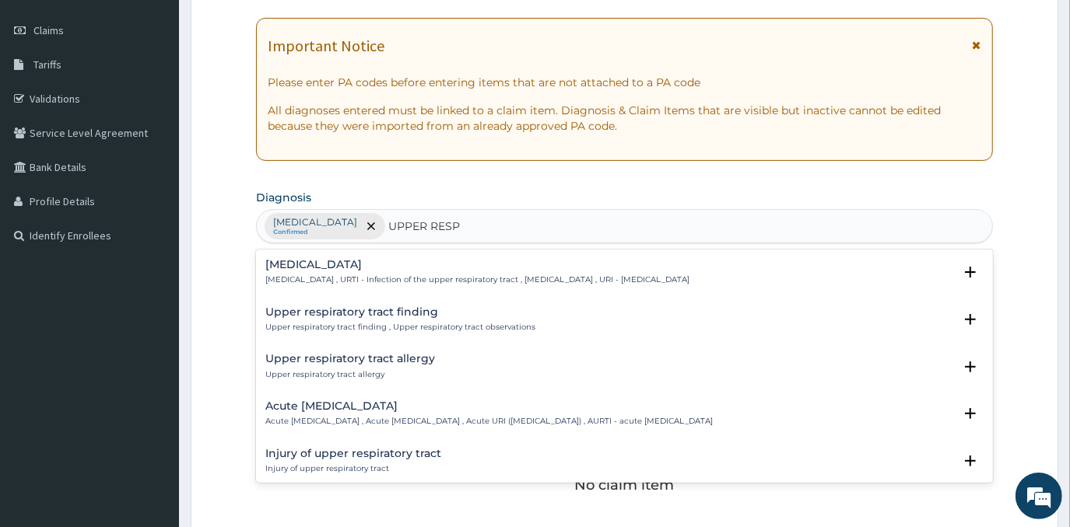
click at [379, 262] on h4 "[MEDICAL_DATA]" at bounding box center [477, 265] width 424 height 12
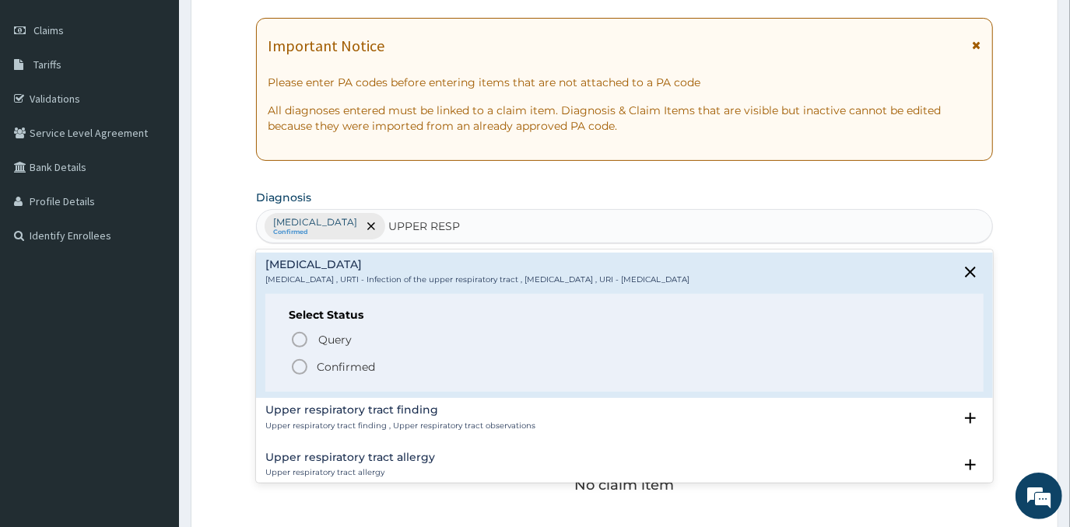
click at [355, 366] on p "Confirmed" at bounding box center [346, 367] width 58 height 16
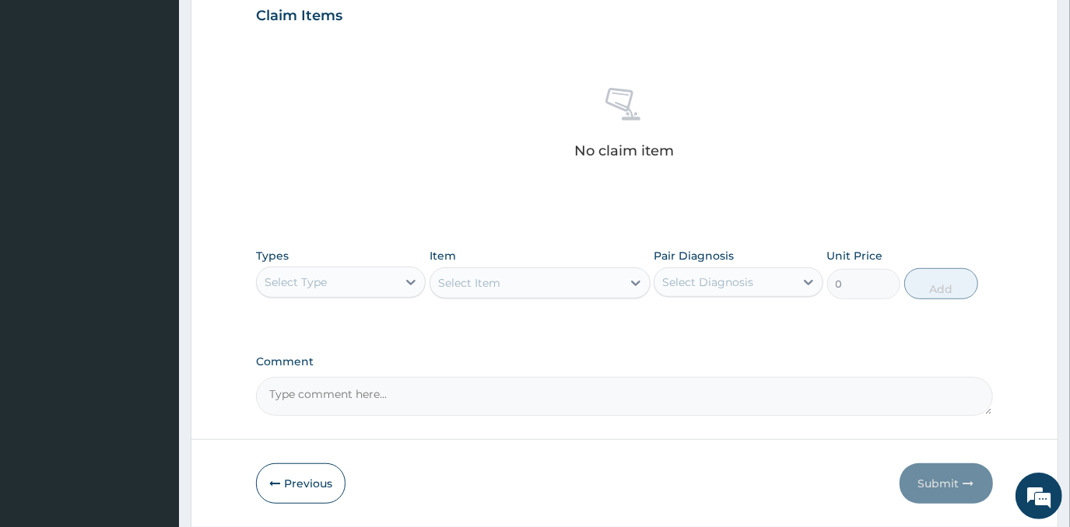
scroll to position [591, 0]
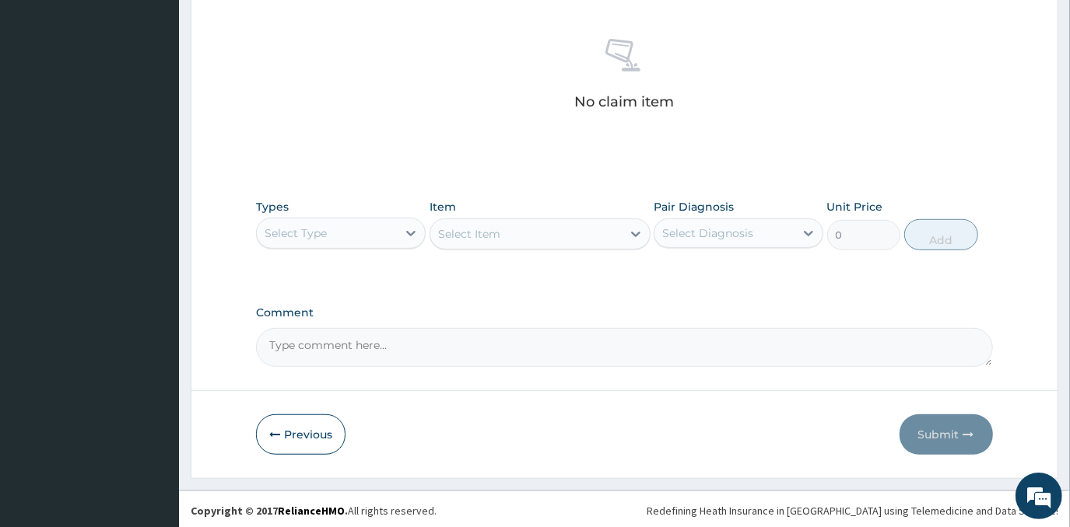
click at [379, 228] on div "Select Type" at bounding box center [327, 233] width 140 height 25
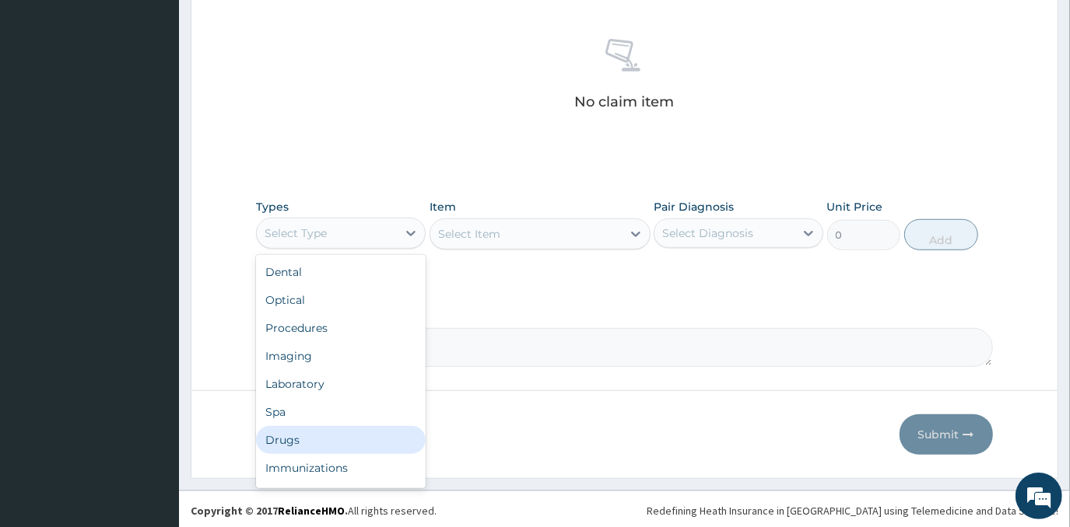
click at [334, 436] on div "Drugs" at bounding box center [341, 440] width 170 height 28
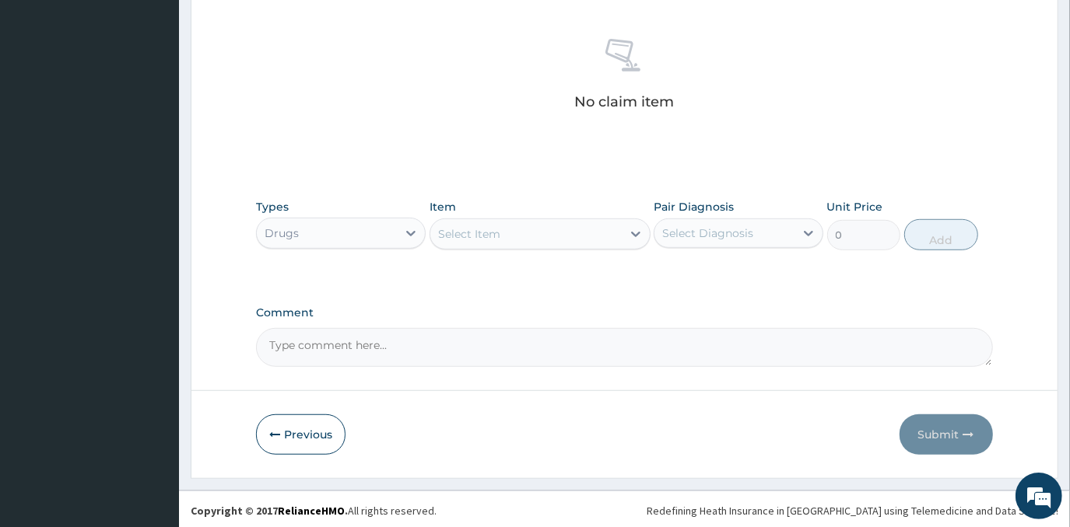
click at [601, 229] on div "Select Item" at bounding box center [525, 234] width 191 height 25
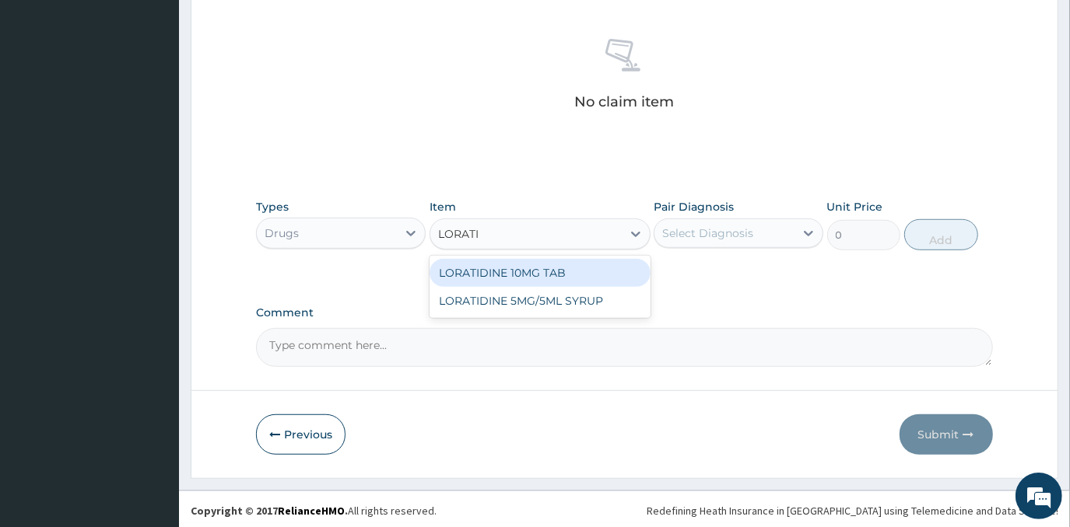
type input "LORATID"
click at [636, 272] on div "LORATIDINE 10MG TAB" at bounding box center [539, 273] width 221 height 28
type input "52.5"
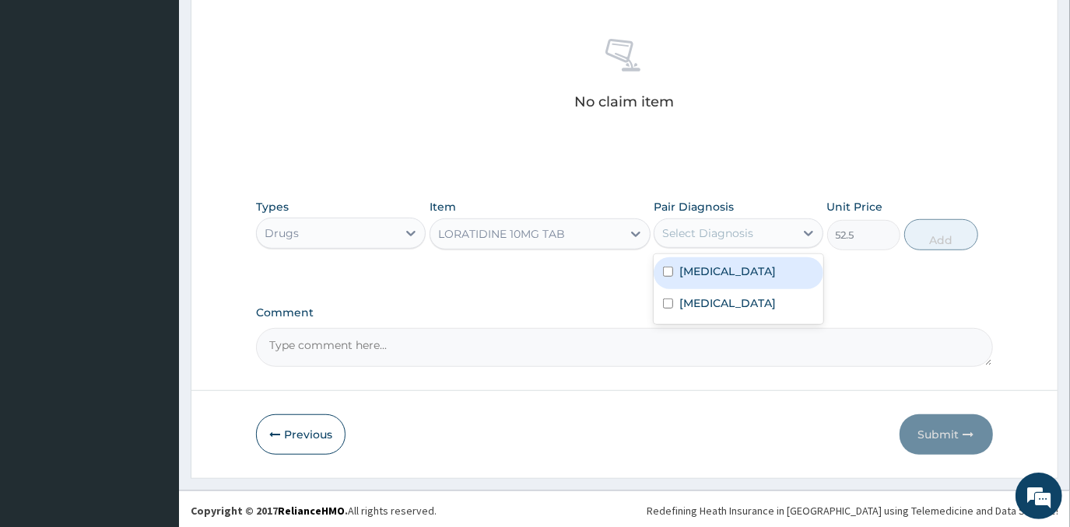
click at [673, 237] on div "Select Diagnosis" at bounding box center [707, 234] width 91 height 16
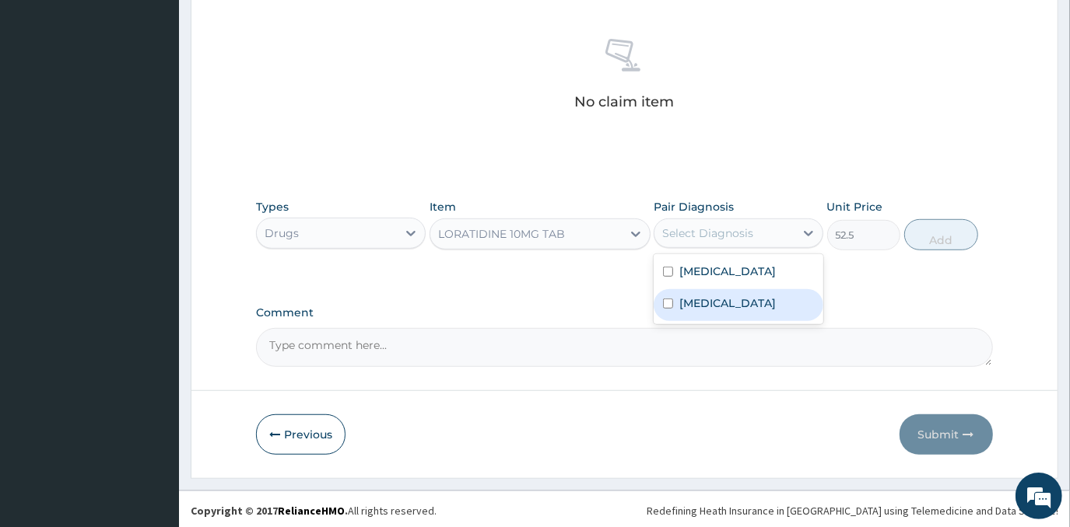
click at [705, 311] on label "Upper respiratory infection" at bounding box center [727, 304] width 96 height 16
checkbox input "true"
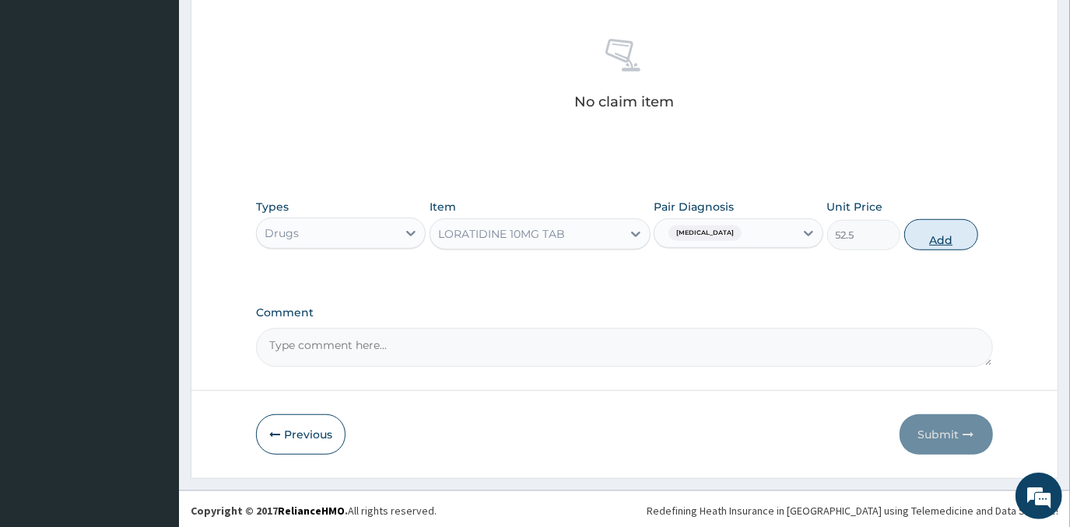
click at [939, 234] on button "Add" at bounding box center [941, 234] width 74 height 31
type input "0"
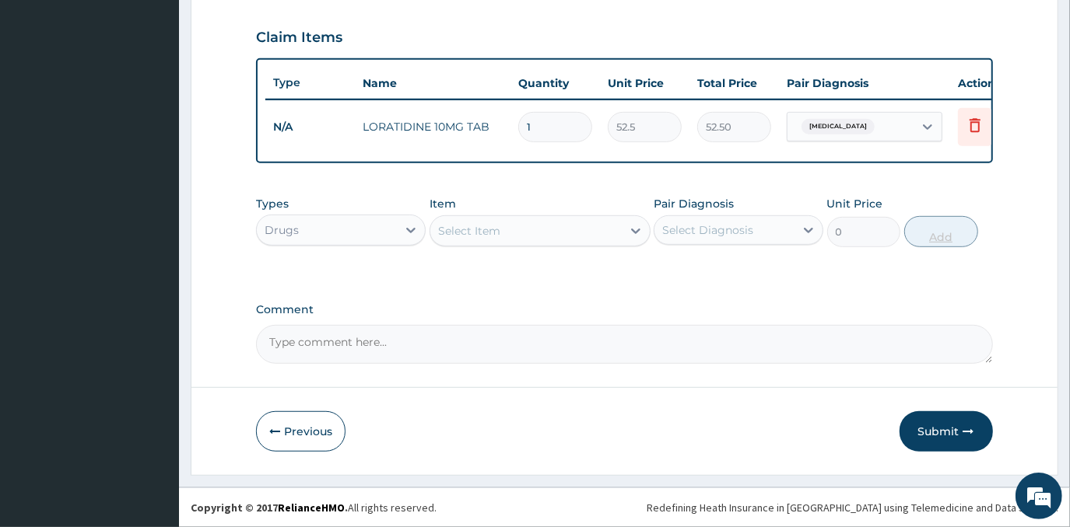
type input "0.00"
type input "5"
type input "262.50"
type input "5"
click at [535, 222] on div "Select Item" at bounding box center [525, 231] width 191 height 25
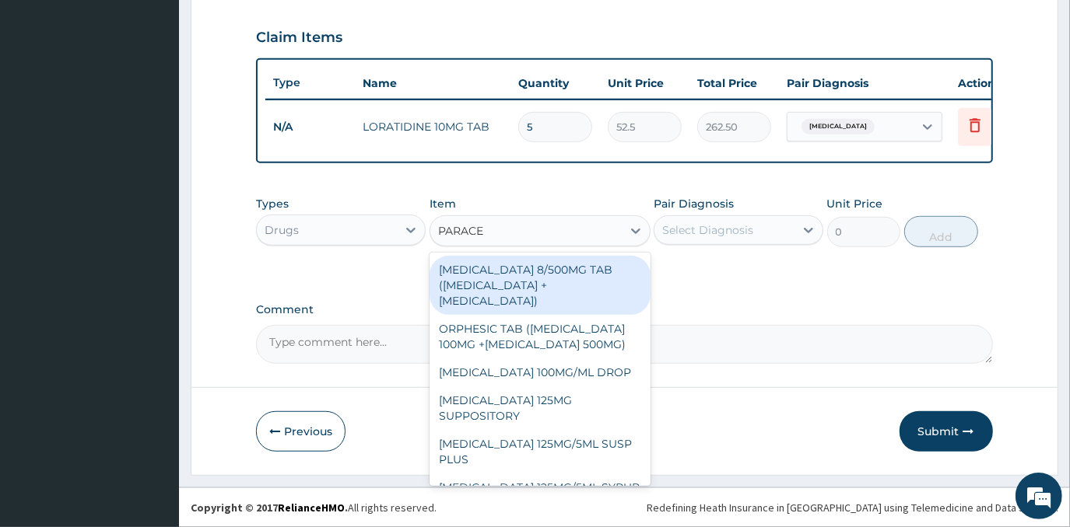
type input "PARACET"
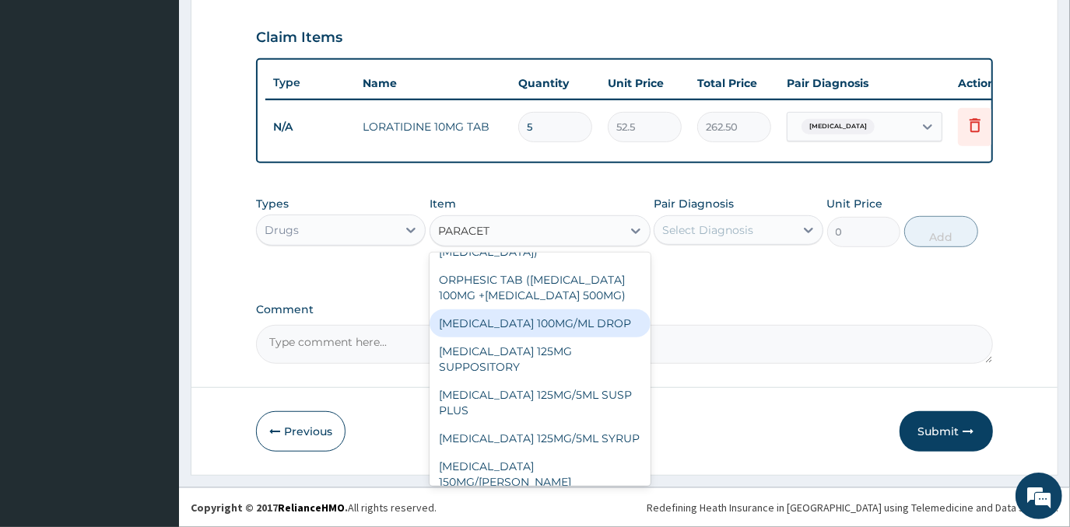
scroll to position [141, 0]
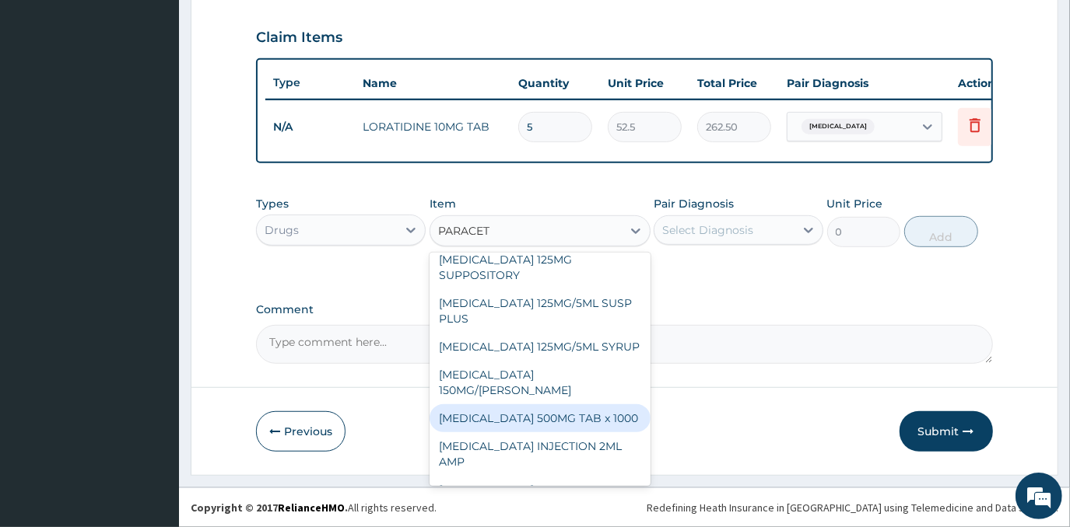
click at [579, 404] on div "PARACETAMOL 500MG TAB x 1000" at bounding box center [539, 418] width 221 height 28
type input "11.025"
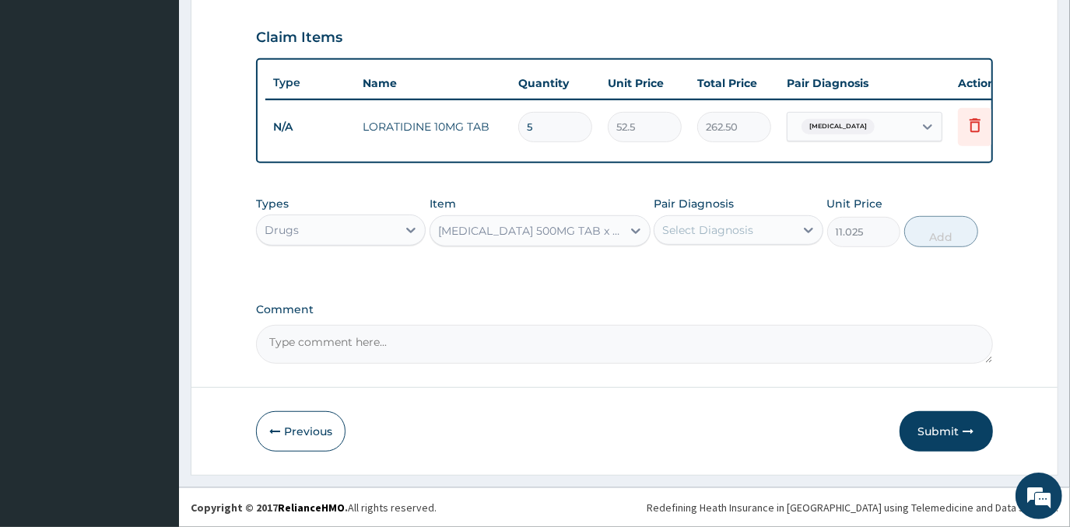
click at [719, 219] on div "Select Diagnosis" at bounding box center [724, 230] width 140 height 25
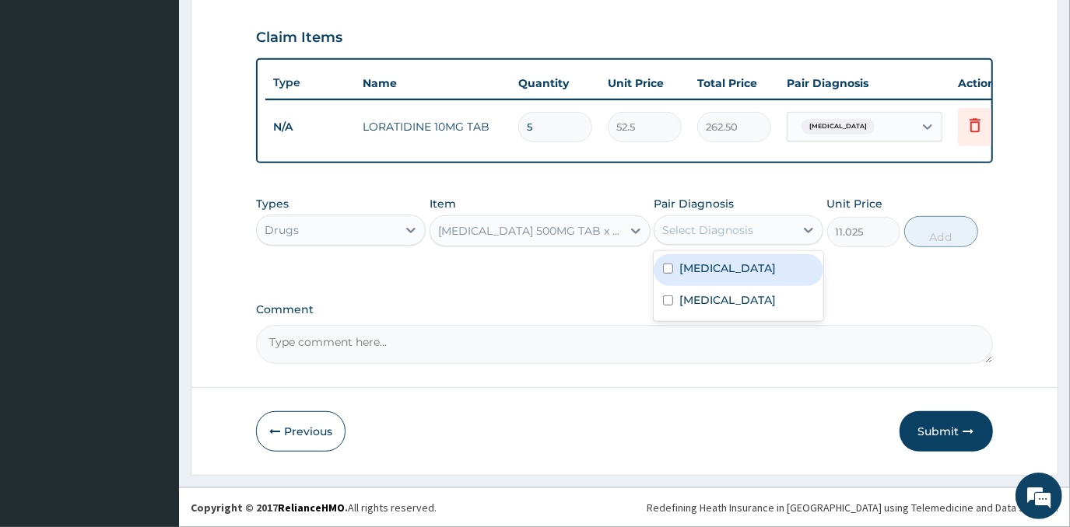
click at [748, 258] on div "Malaria" at bounding box center [738, 270] width 170 height 32
checkbox input "true"
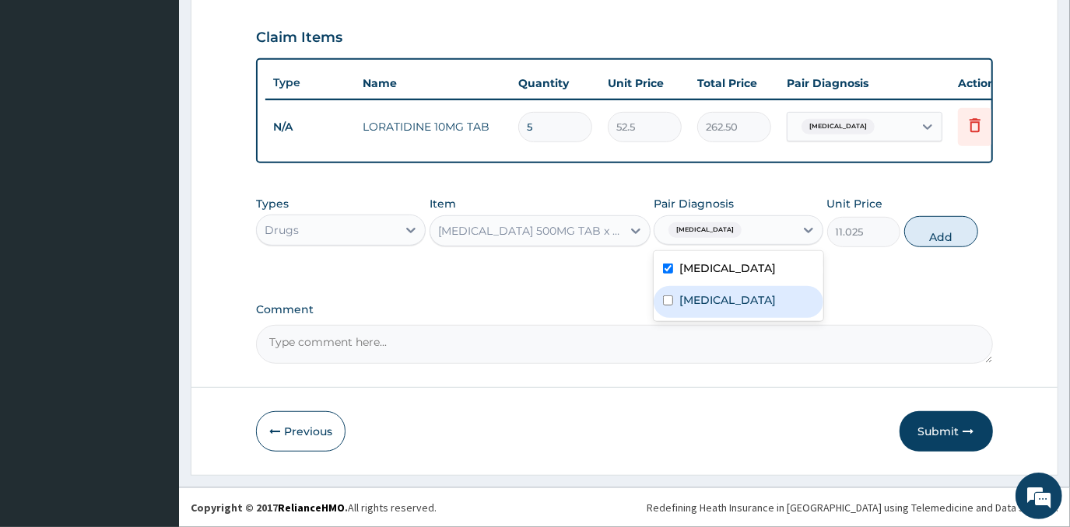
drag, startPoint x: 755, startPoint y: 311, endPoint x: 891, endPoint y: 246, distance: 150.3
click at [756, 308] on label "[MEDICAL_DATA]" at bounding box center [727, 300] width 96 height 16
checkbox input "true"
click at [944, 219] on button "Add" at bounding box center [941, 231] width 74 height 31
type input "0"
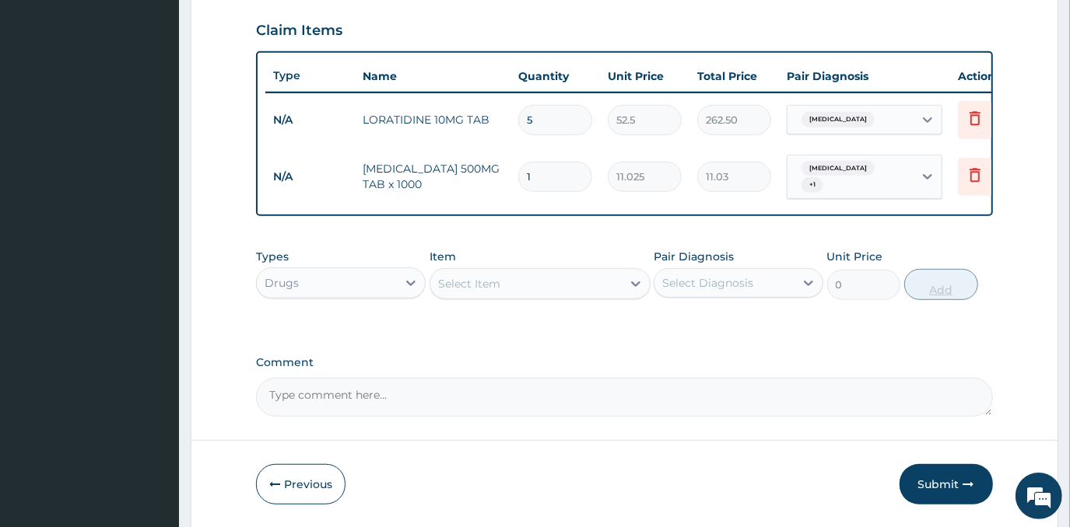
type input "18"
type input "198.45"
type input "18"
click at [492, 295] on div "Select Item" at bounding box center [525, 283] width 191 height 25
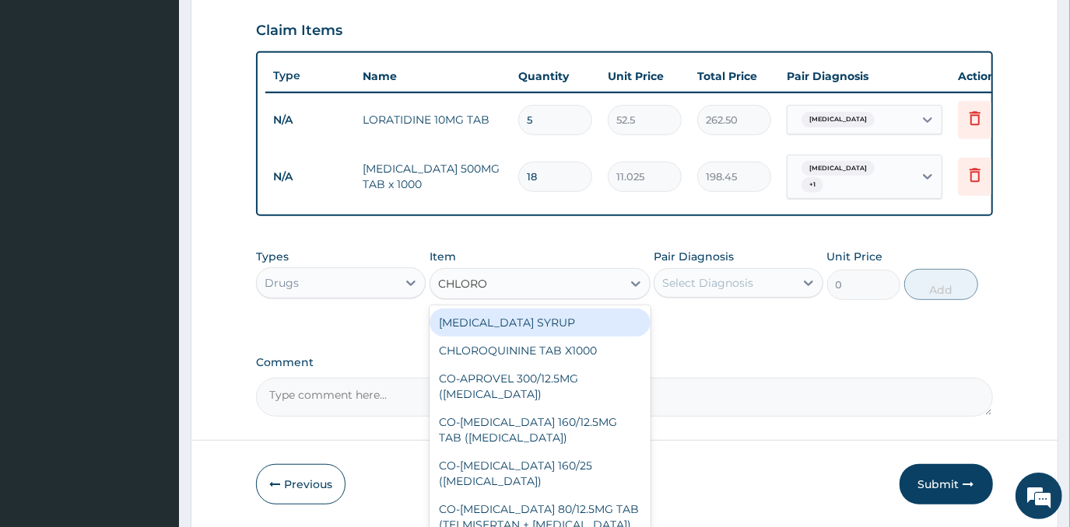
type input "CHLOROQ"
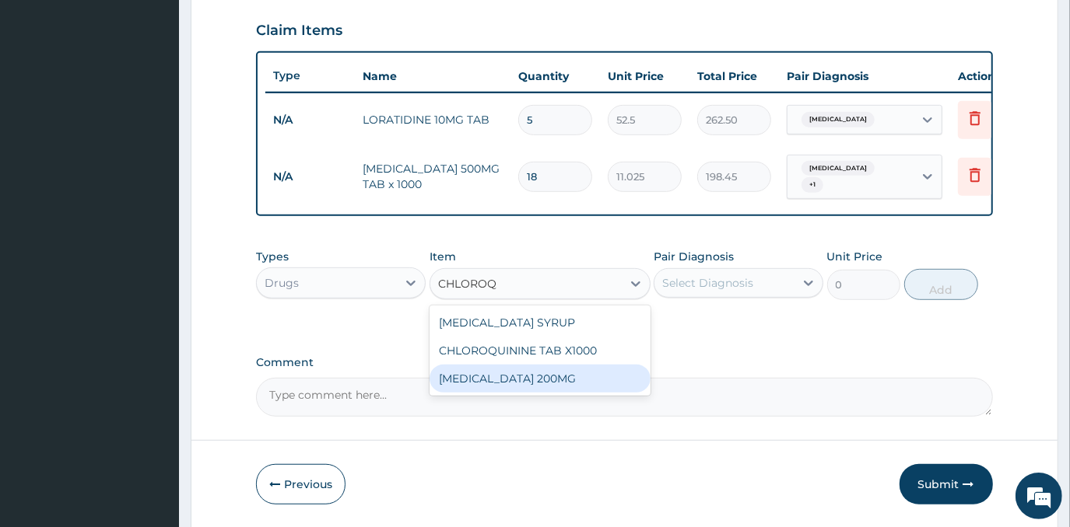
click at [519, 368] on div "Hydroxychloroquine 200MG" at bounding box center [539, 379] width 221 height 28
type input "154.35"
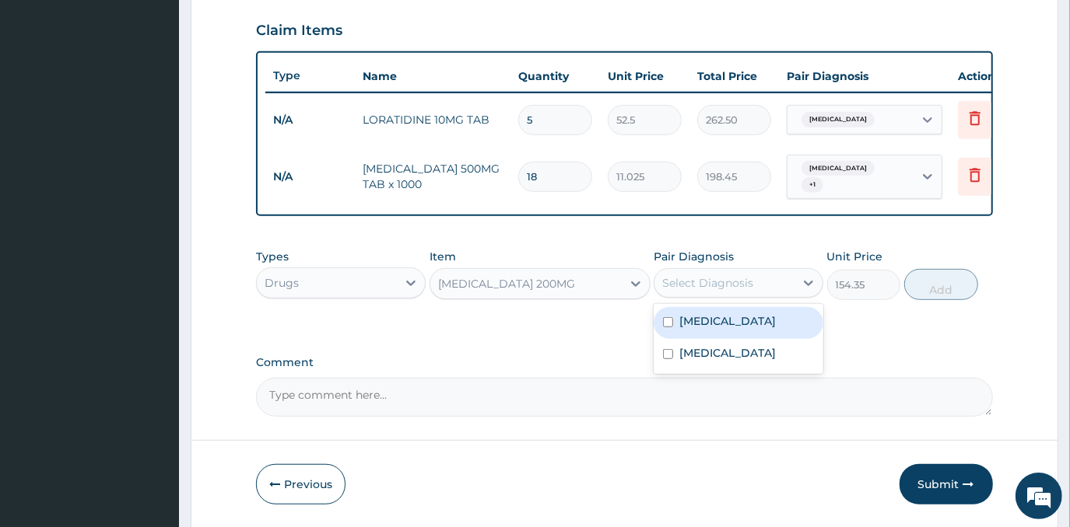
click at [687, 275] on div "Select Diagnosis" at bounding box center [724, 283] width 140 height 25
click at [738, 327] on div "Malaria" at bounding box center [738, 323] width 170 height 32
checkbox input "true"
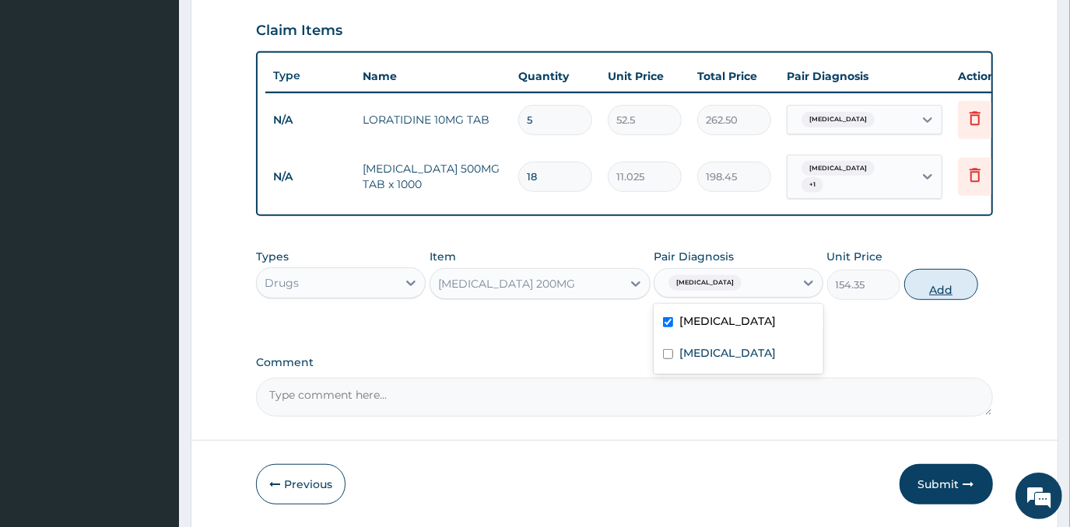
click at [943, 288] on button "Add" at bounding box center [941, 284] width 74 height 31
type input "0"
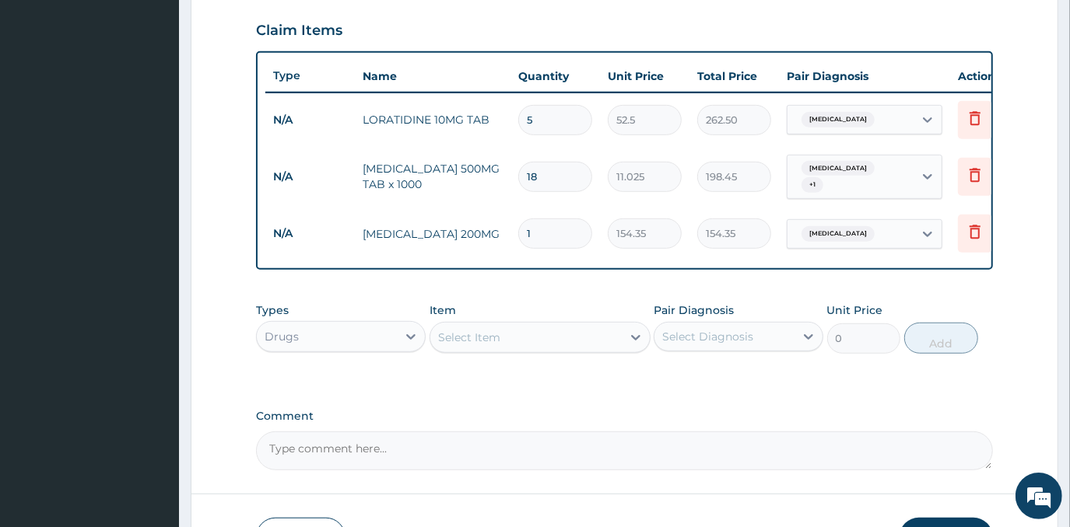
type input "0.00"
type input "3"
type input "463.05"
type input "3"
click at [498, 326] on div "Select Item" at bounding box center [539, 337] width 221 height 31
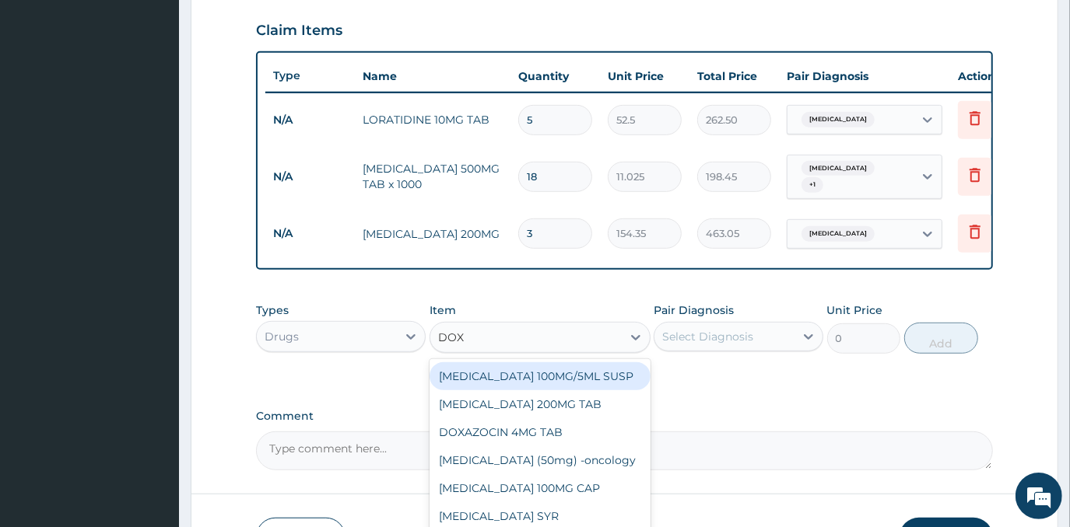
type input "DOXY"
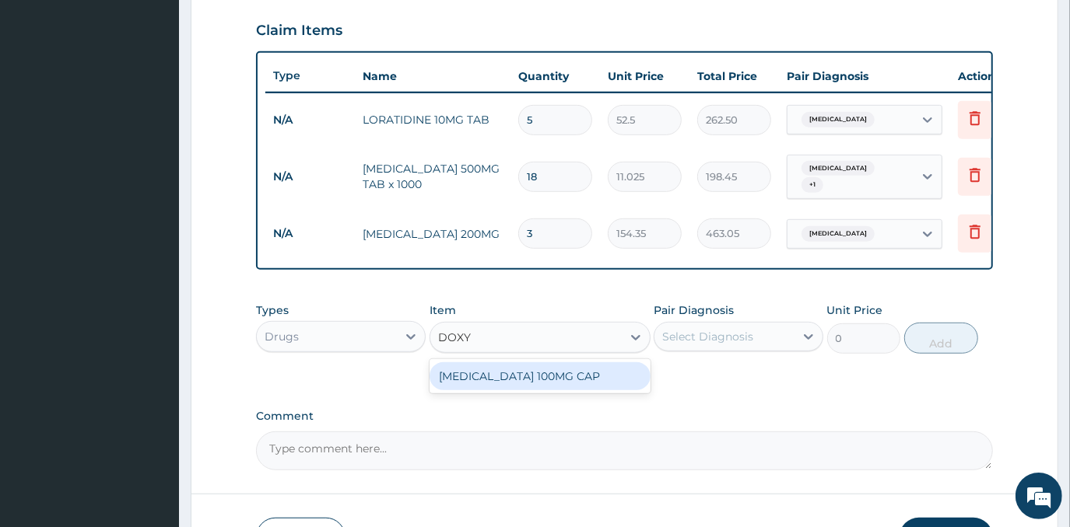
click at [562, 384] on div "DOXYCYCLINE 100MG CAP" at bounding box center [539, 376] width 221 height 28
type input "35"
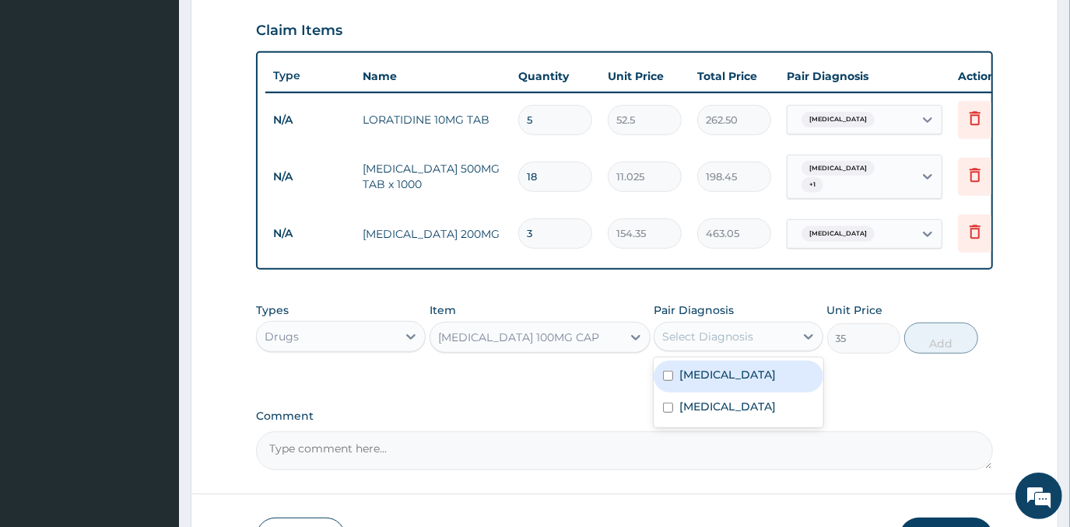
click at [716, 343] on div "Select Diagnosis" at bounding box center [707, 337] width 91 height 16
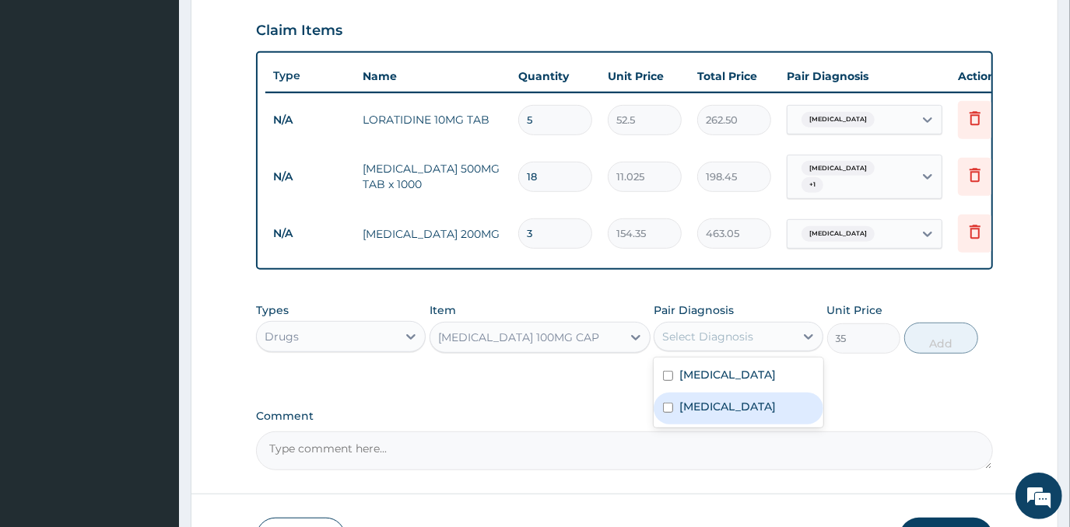
click at [736, 415] on label "[MEDICAL_DATA]" at bounding box center [727, 407] width 96 height 16
checkbox input "true"
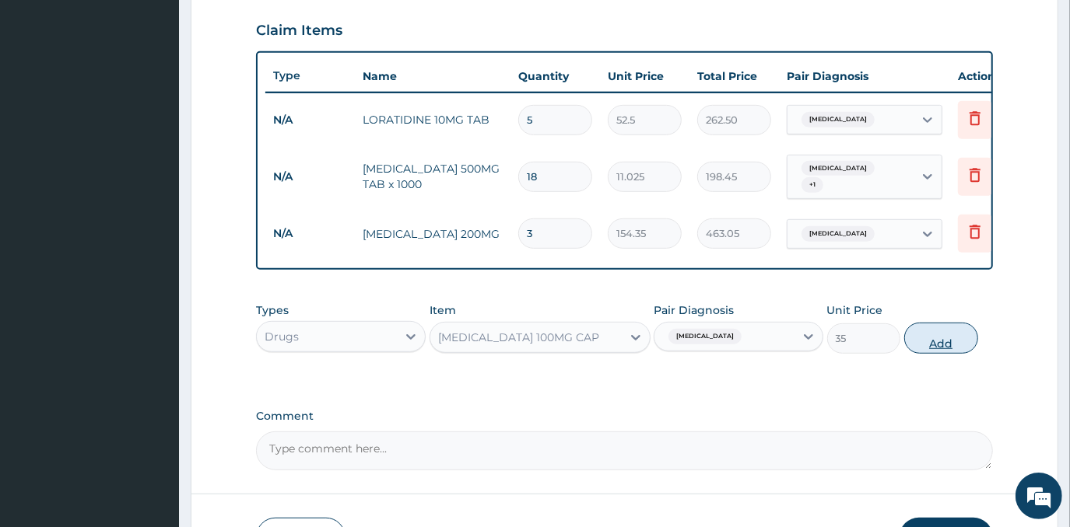
click at [932, 347] on button "Add" at bounding box center [941, 338] width 74 height 31
type input "0"
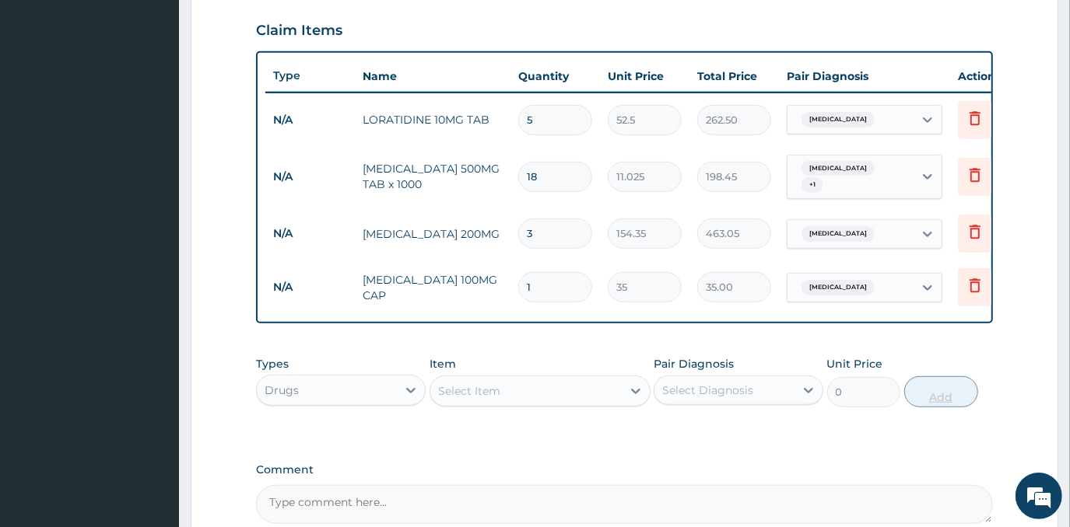
type input "0.00"
type input "5"
type input "175.00"
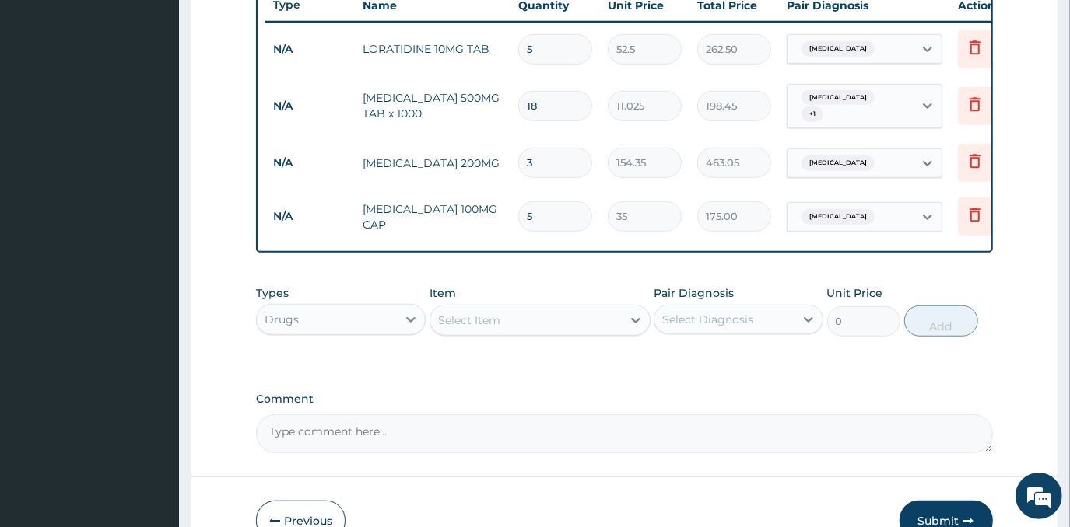
type input "5"
click at [597, 326] on div "Select Item" at bounding box center [525, 320] width 191 height 25
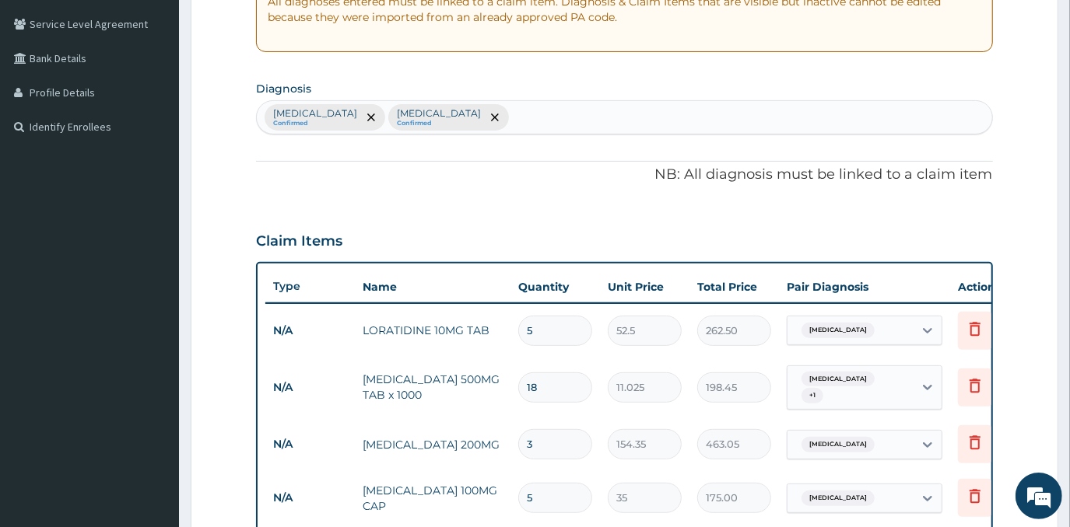
scroll to position [315, 0]
type input "FEL"
click at [545, 113] on div "Malaria Confirmed Upper respiratory infection Confirmed" at bounding box center [624, 119] width 734 height 33
type input "GENERAL BODY PA"
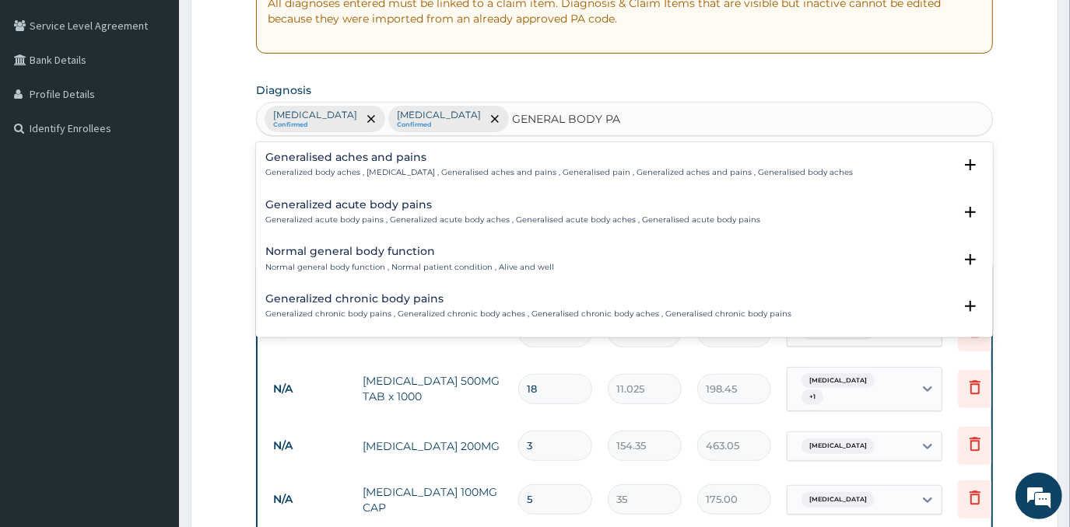
click at [395, 204] on h4 "Generalized acute body pains" at bounding box center [512, 205] width 495 height 12
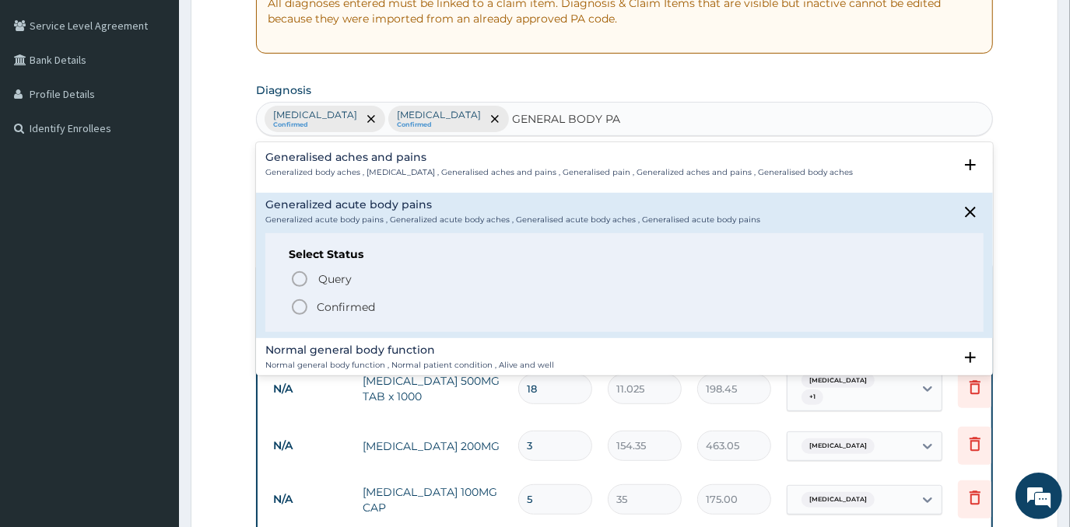
click at [348, 296] on div "Query Query covers suspected (?), Keep in view (kiv), Ruled out (r/o) Confirmed" at bounding box center [624, 292] width 670 height 47
drag, startPoint x: 349, startPoint y: 306, endPoint x: 372, endPoint y: 293, distance: 26.1
click at [350, 306] on p "Confirmed" at bounding box center [346, 307] width 58 height 16
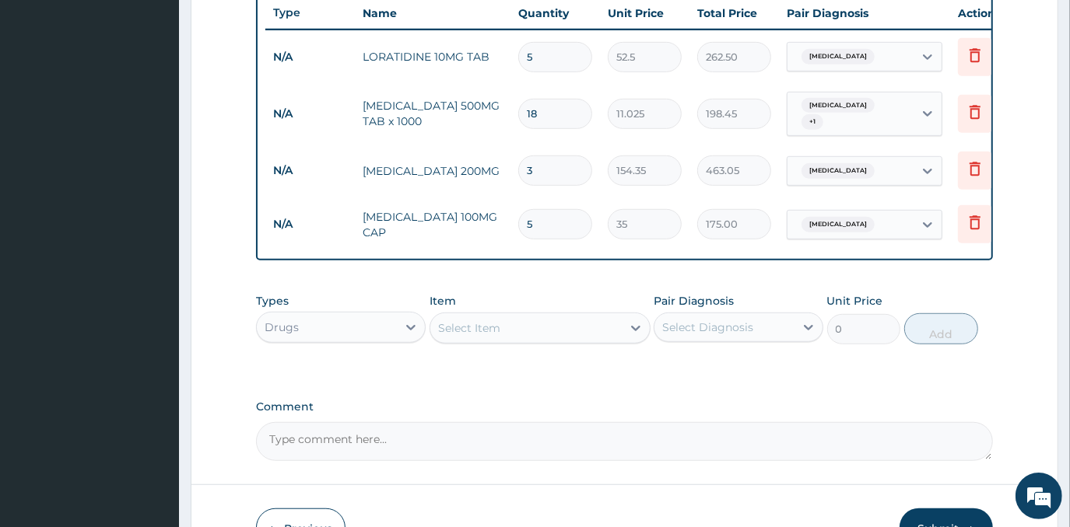
scroll to position [598, 0]
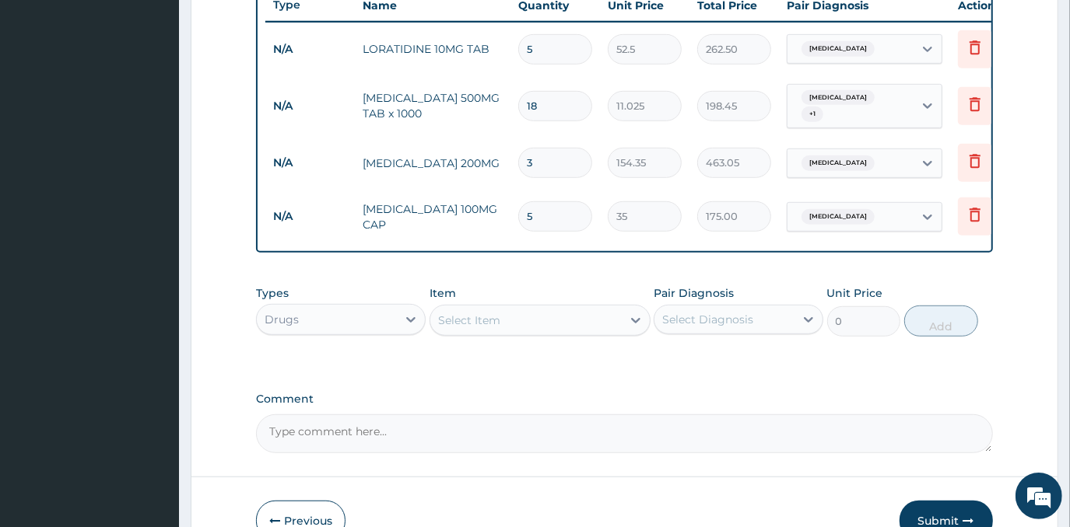
click at [891, 101] on div "Malaria + 1" at bounding box center [850, 107] width 126 height 44
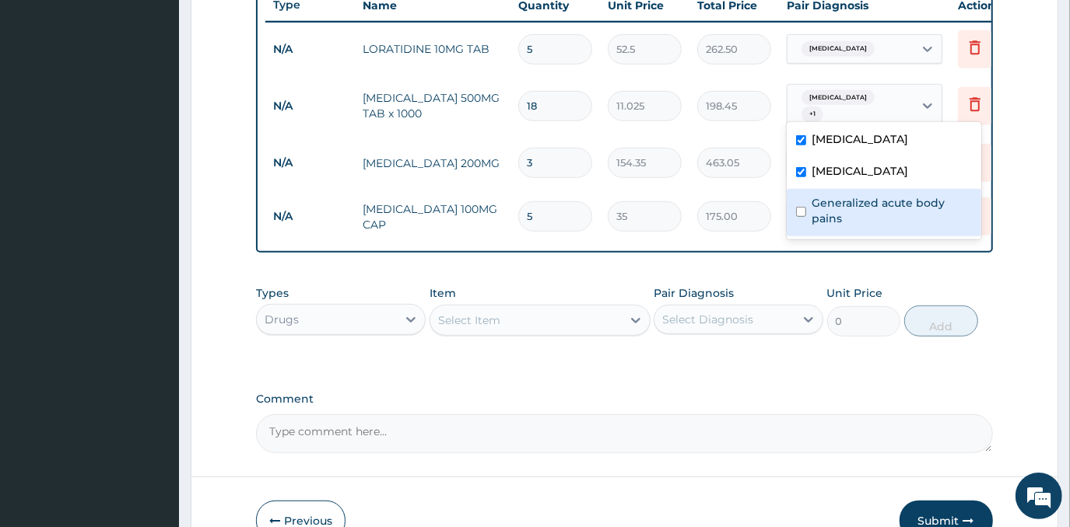
click at [858, 212] on label "Generalized acute body pains" at bounding box center [891, 210] width 159 height 31
checkbox input "true"
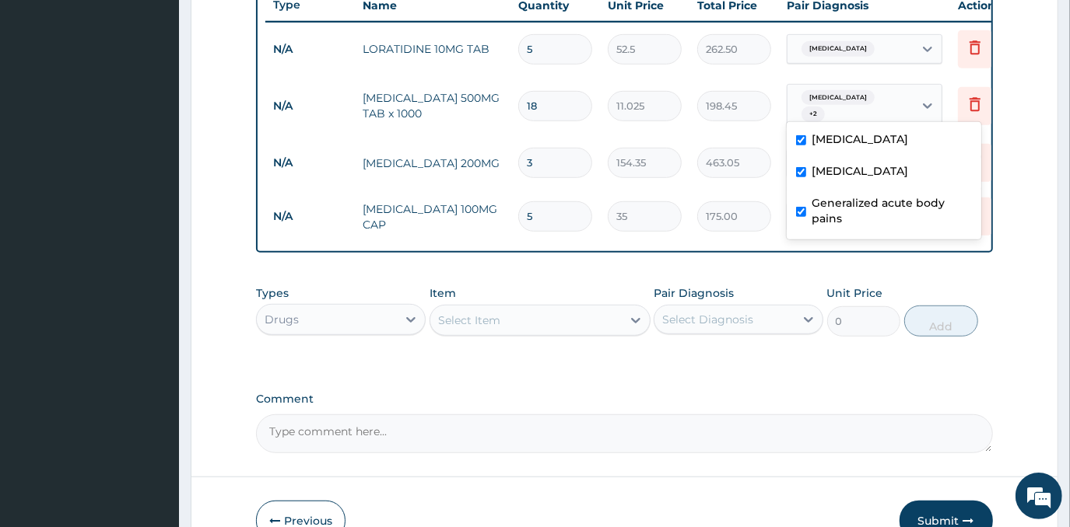
click at [524, 327] on div "Select Item" at bounding box center [525, 320] width 191 height 25
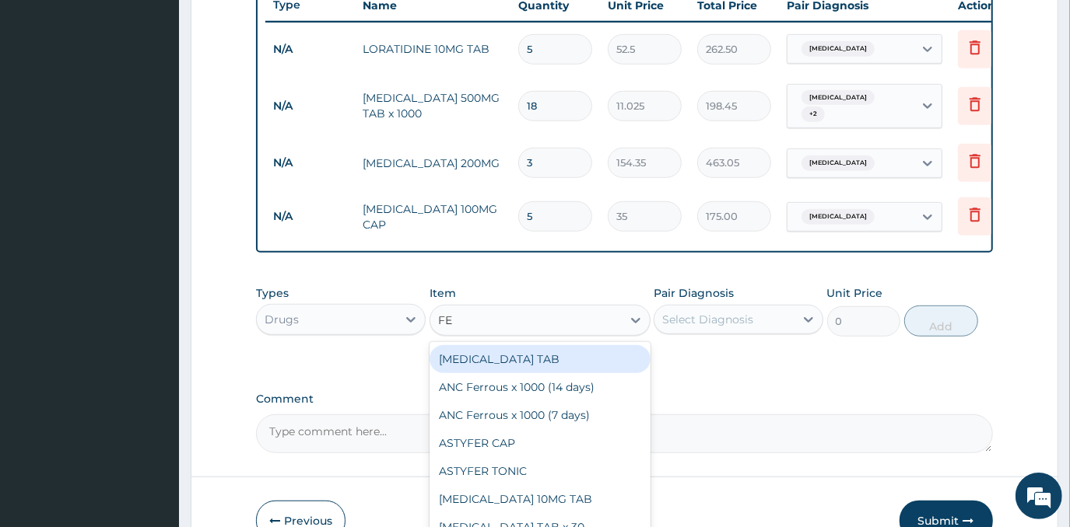
type input "FEL"
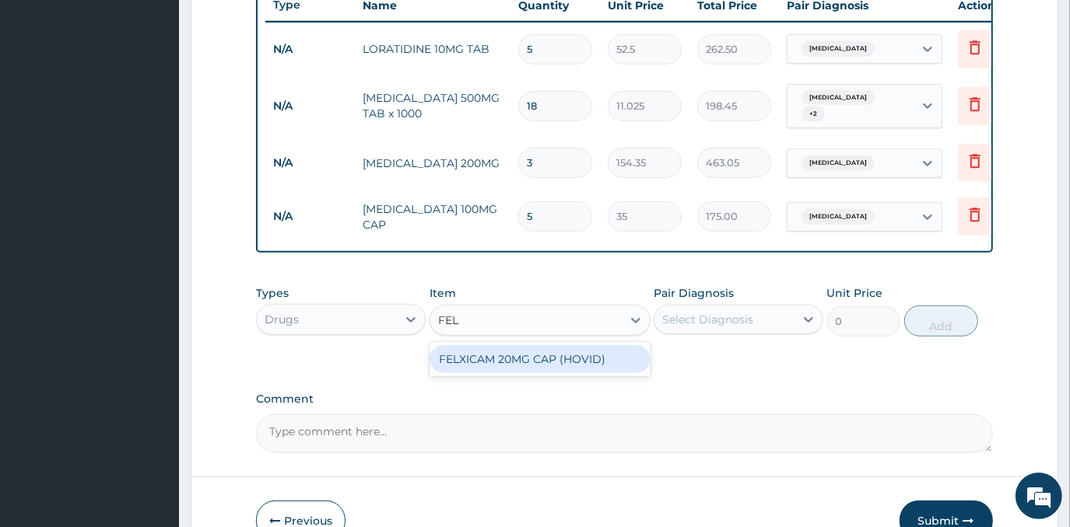
click at [544, 358] on div "FELXICAM 20MG CAP (HOVID)" at bounding box center [539, 359] width 221 height 28
type input "63"
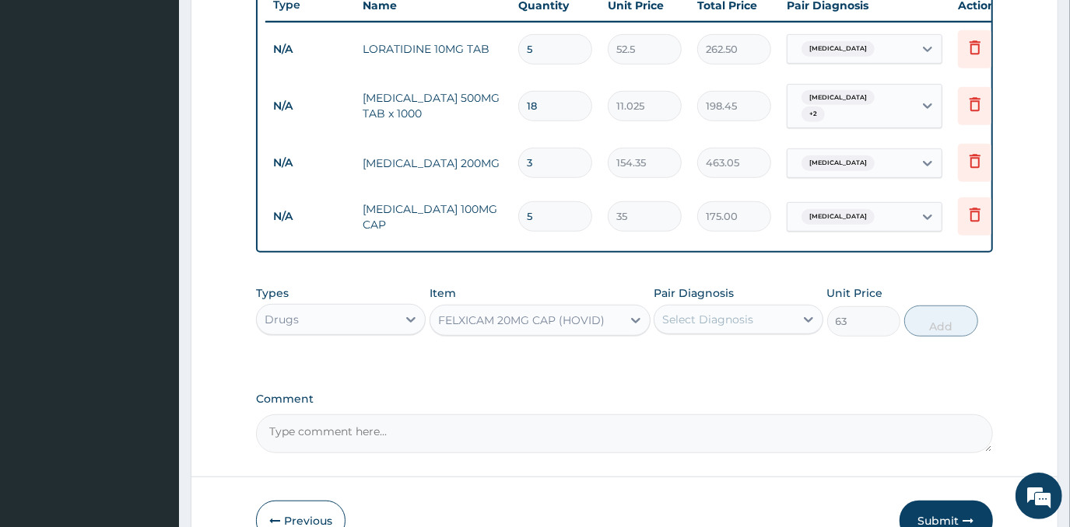
click at [788, 322] on div "Select Diagnosis" at bounding box center [724, 319] width 140 height 25
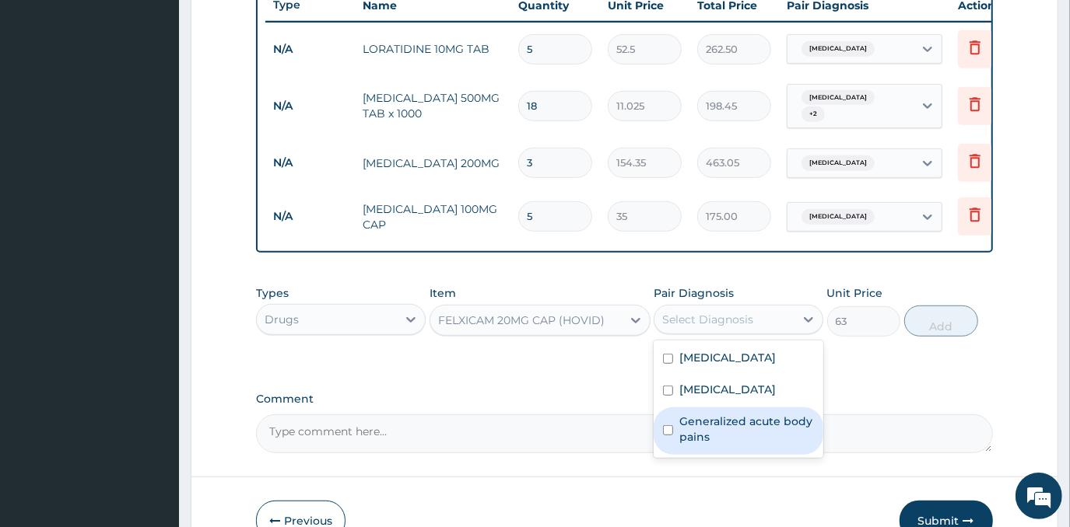
click at [797, 440] on label "Generalized acute body pains" at bounding box center [746, 429] width 135 height 31
checkbox input "true"
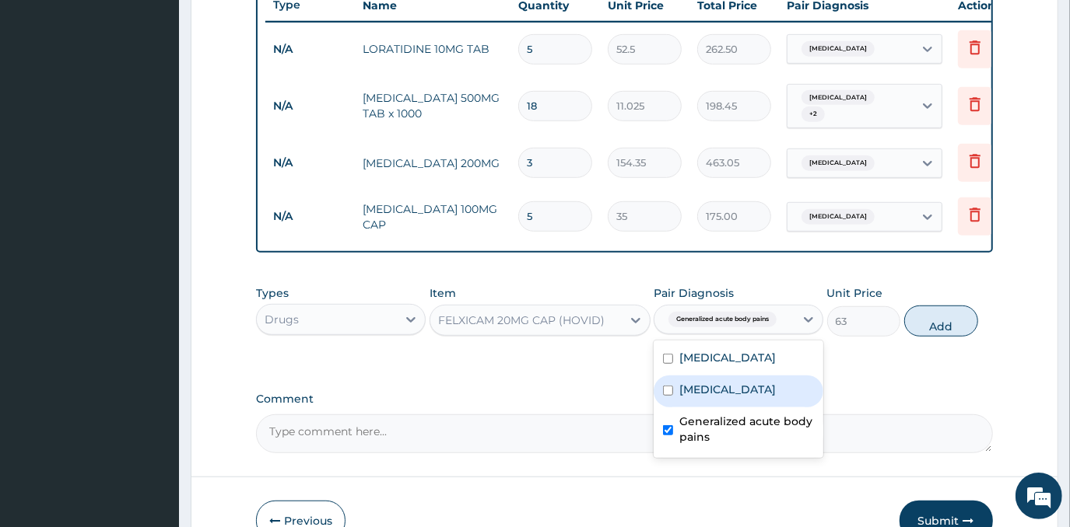
click at [793, 408] on div "[MEDICAL_DATA]" at bounding box center [738, 392] width 170 height 32
checkbox input "true"
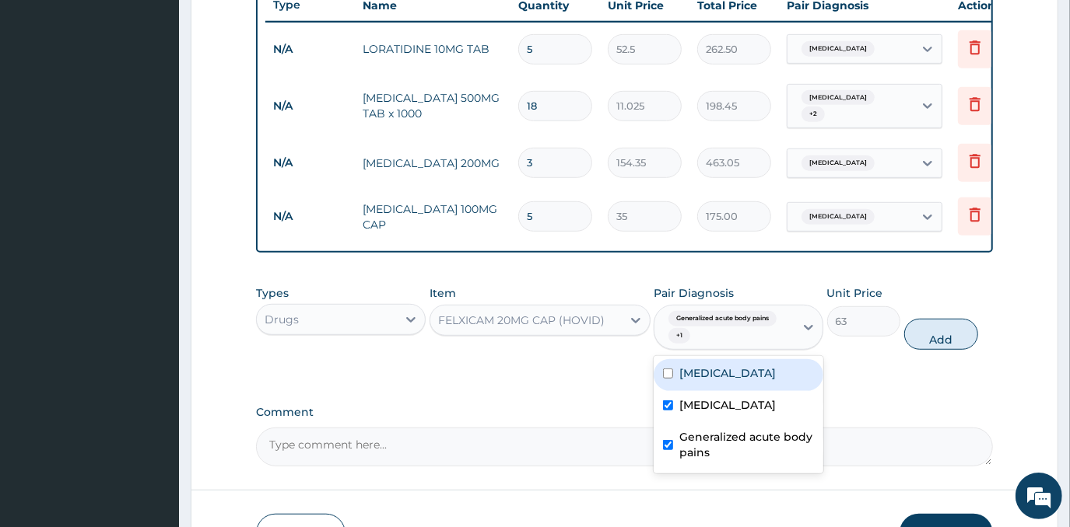
click at [777, 373] on div "Malaria" at bounding box center [738, 375] width 170 height 32
checkbox input "true"
click at [954, 339] on button "Add" at bounding box center [941, 334] width 74 height 31
type input "0"
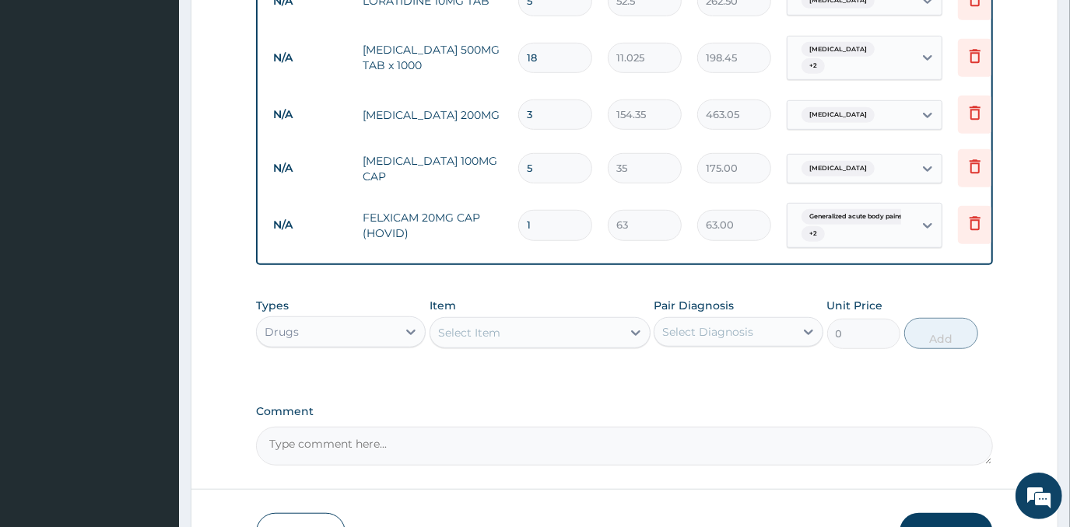
scroll to position [669, 0]
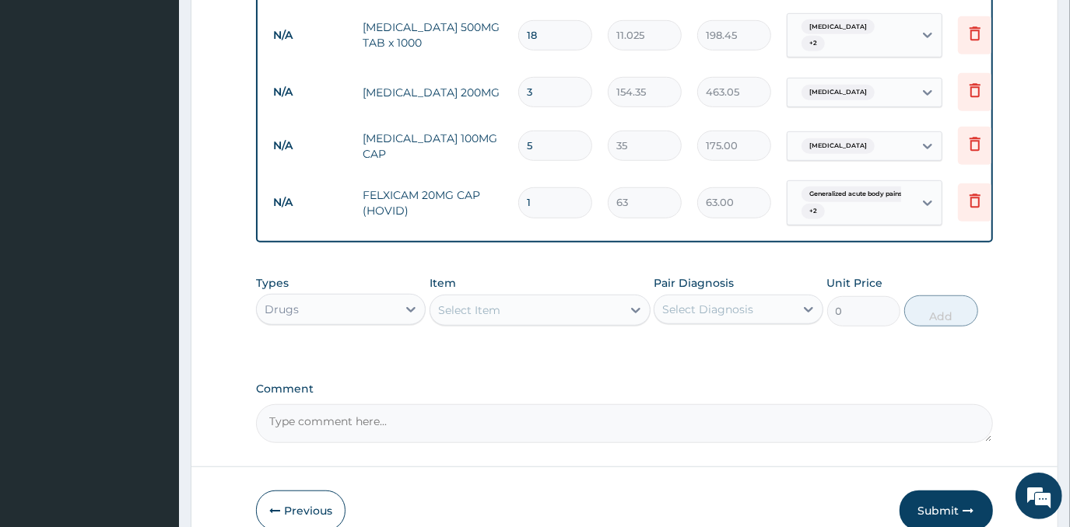
type input "0.00"
type input "5"
type input "315.00"
type input "5"
click at [384, 310] on div "Drugs" at bounding box center [327, 309] width 140 height 25
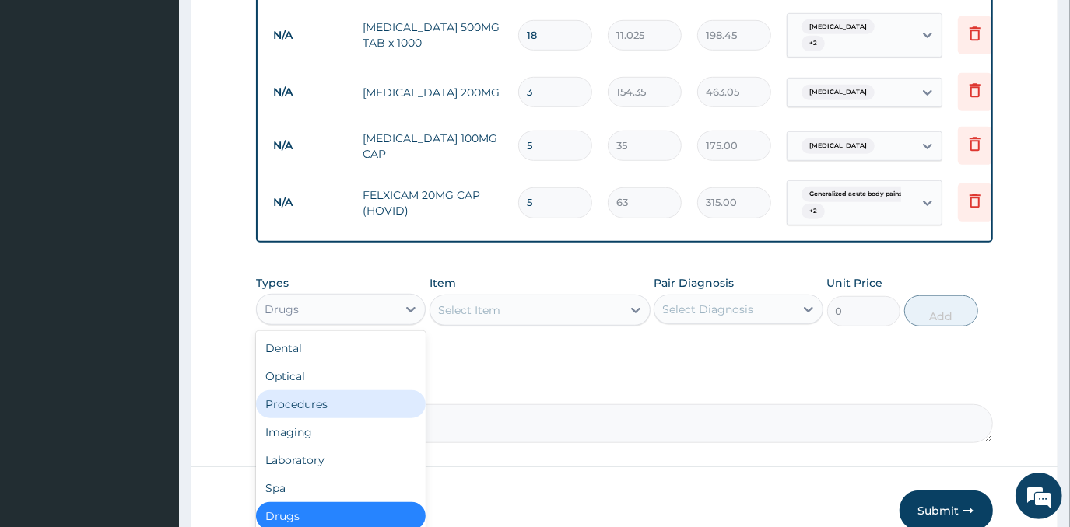
click at [326, 397] on div "Procedures" at bounding box center [341, 404] width 170 height 28
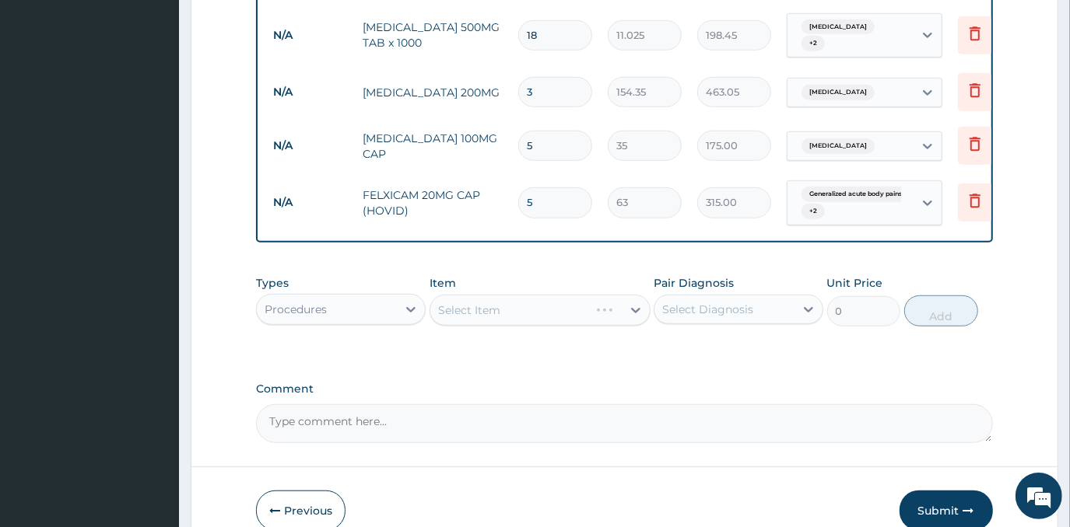
click at [530, 317] on div "Select Item" at bounding box center [539, 310] width 221 height 31
click at [560, 313] on div "Select Item" at bounding box center [525, 310] width 191 height 25
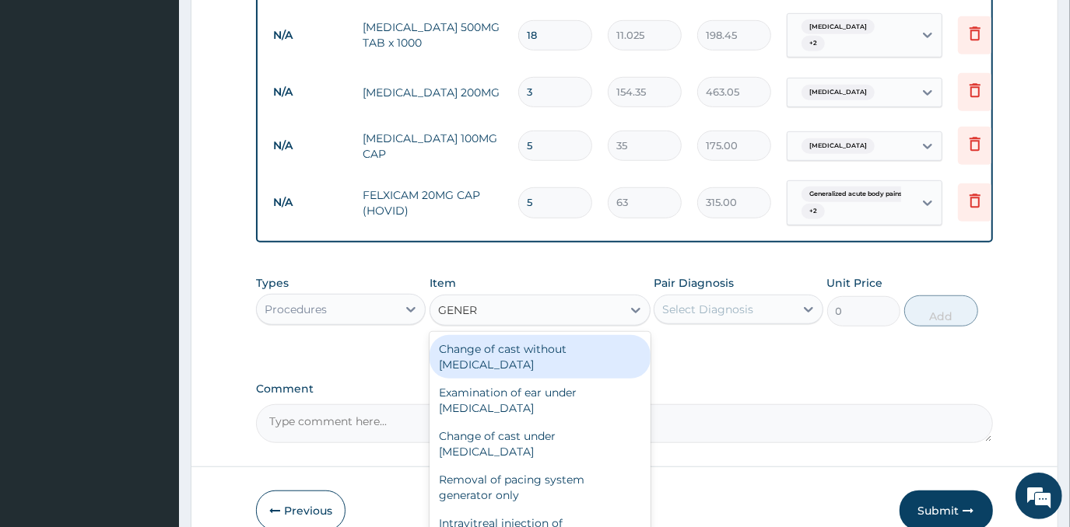
type input "GENERA"
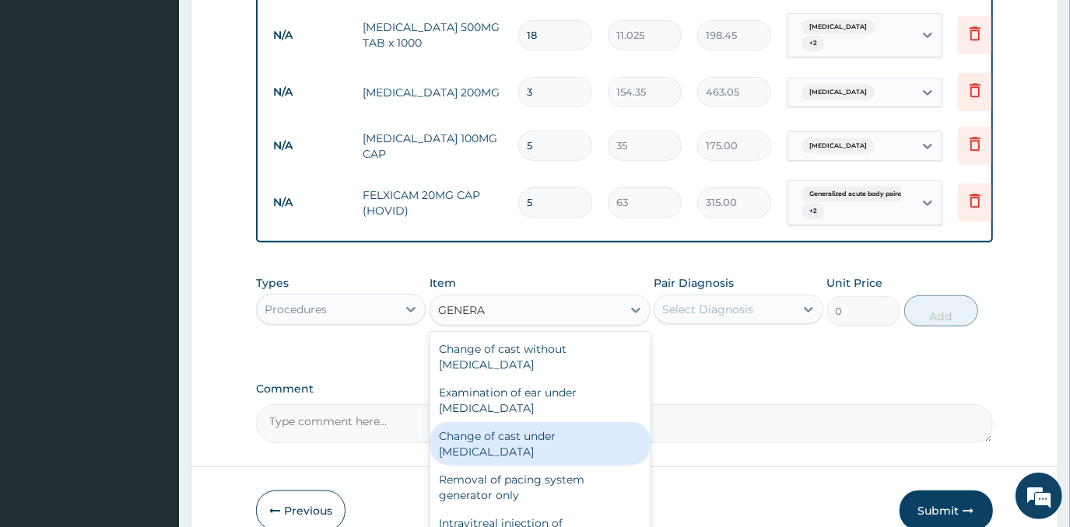
scroll to position [212, 0]
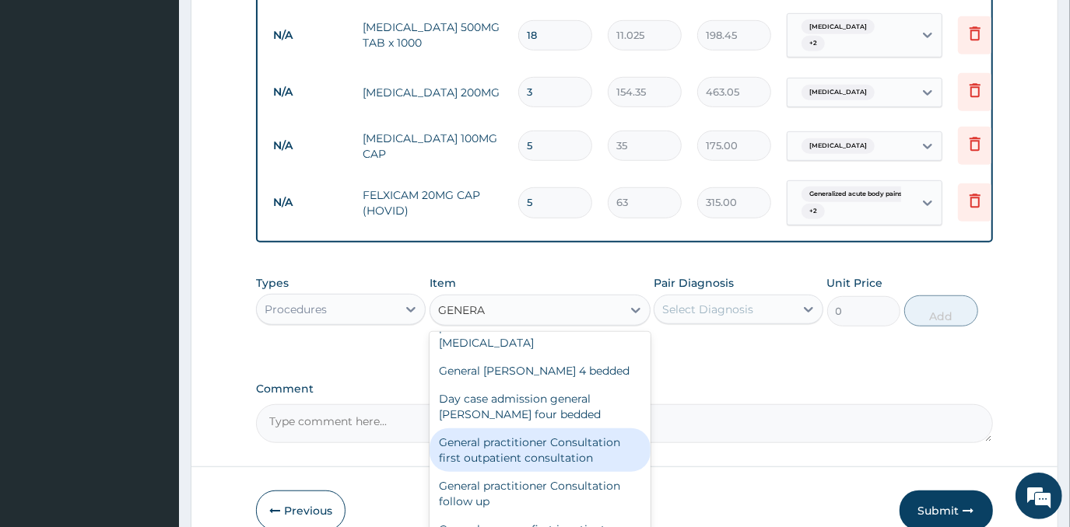
click at [583, 450] on div "General practitioner Consultation first outpatient consultation" at bounding box center [539, 451] width 221 height 44
type input "3000"
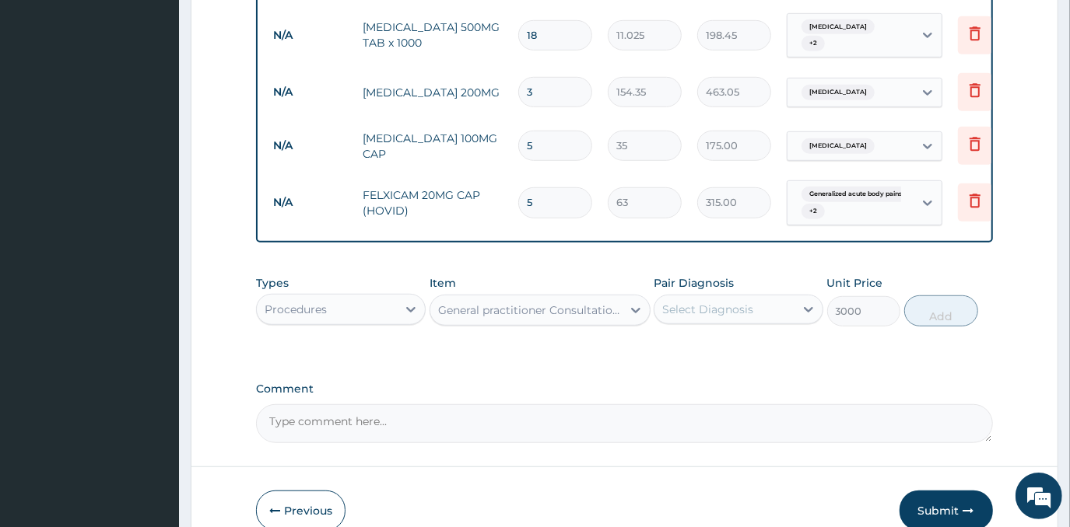
click at [748, 317] on div "Select Diagnosis" at bounding box center [707, 310] width 91 height 16
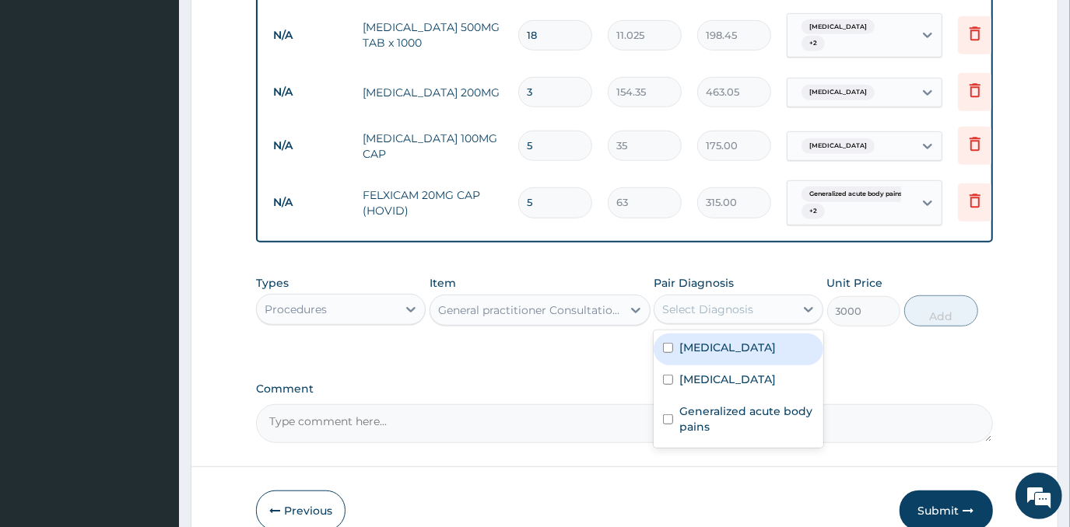
drag, startPoint x: 751, startPoint y: 355, endPoint x: 751, endPoint y: 373, distance: 17.1
click at [751, 362] on div "Malaria" at bounding box center [738, 350] width 170 height 32
checkbox input "true"
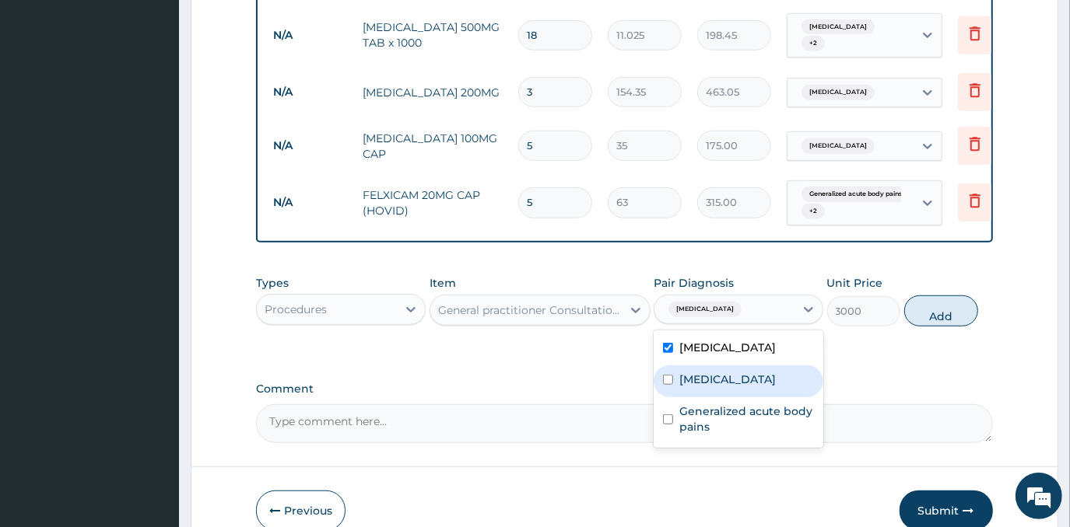
click at [751, 380] on label "Upper respiratory infection" at bounding box center [727, 380] width 96 height 16
checkbox input "true"
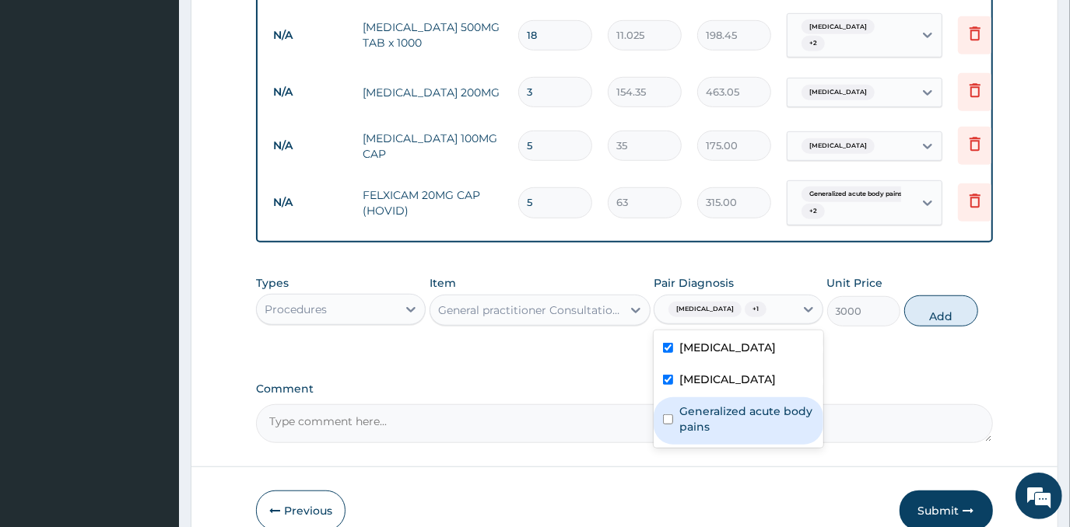
click at [758, 435] on label "Generalized acute body pains" at bounding box center [746, 419] width 135 height 31
checkbox input "true"
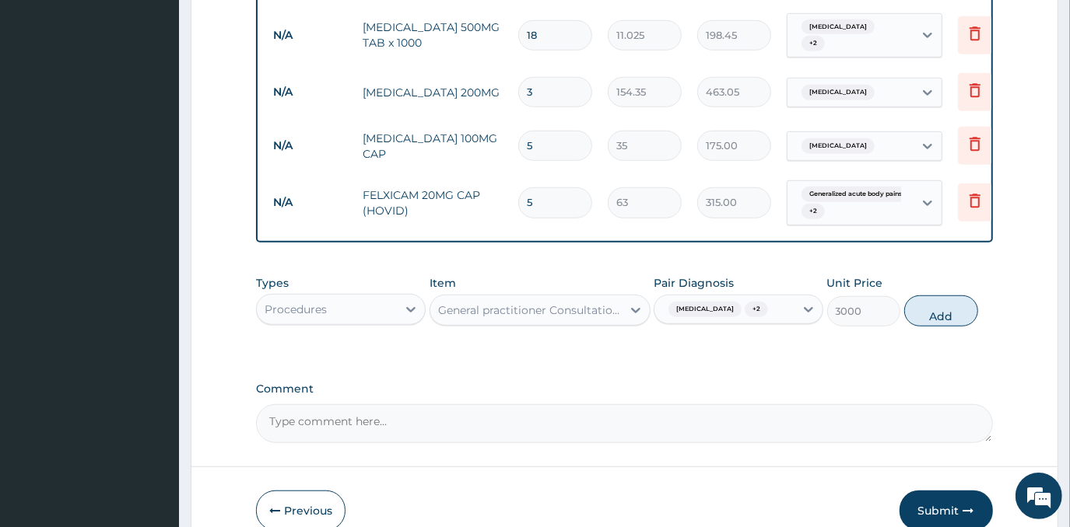
drag, startPoint x: 925, startPoint y: 306, endPoint x: 907, endPoint y: 313, distance: 19.5
click at [925, 307] on button "Add" at bounding box center [941, 311] width 74 height 31
type input "0"
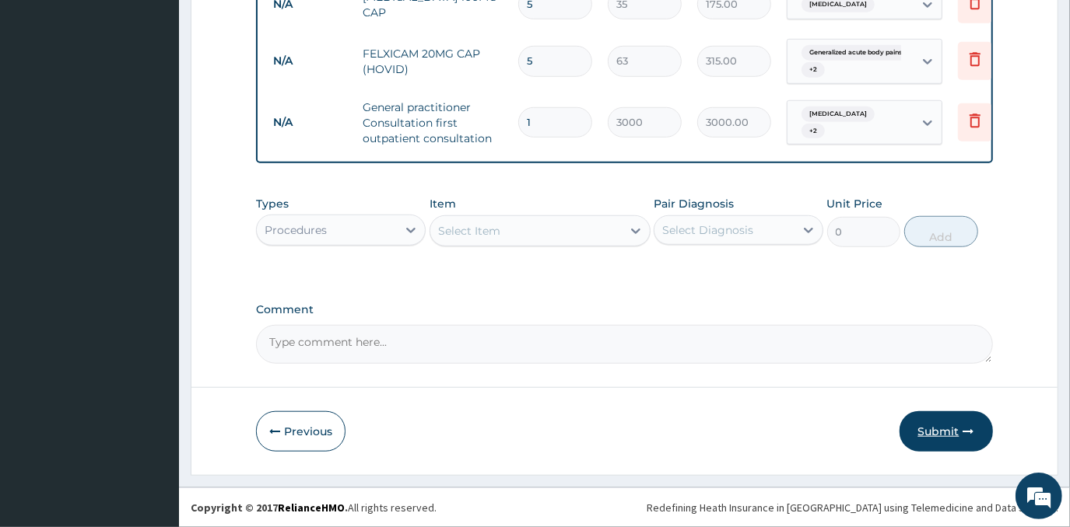
click at [958, 429] on button "Submit" at bounding box center [945, 431] width 93 height 40
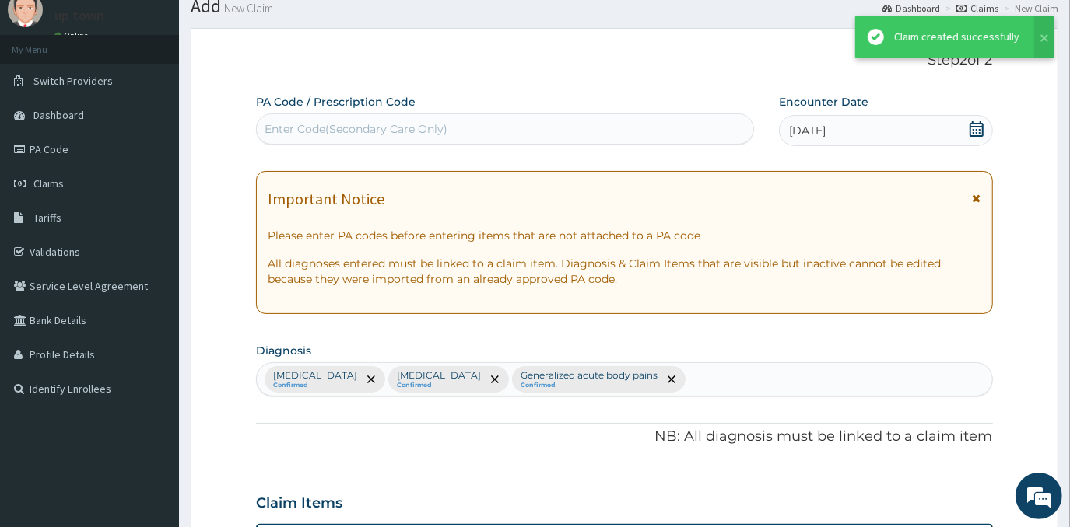
scroll to position [811, 0]
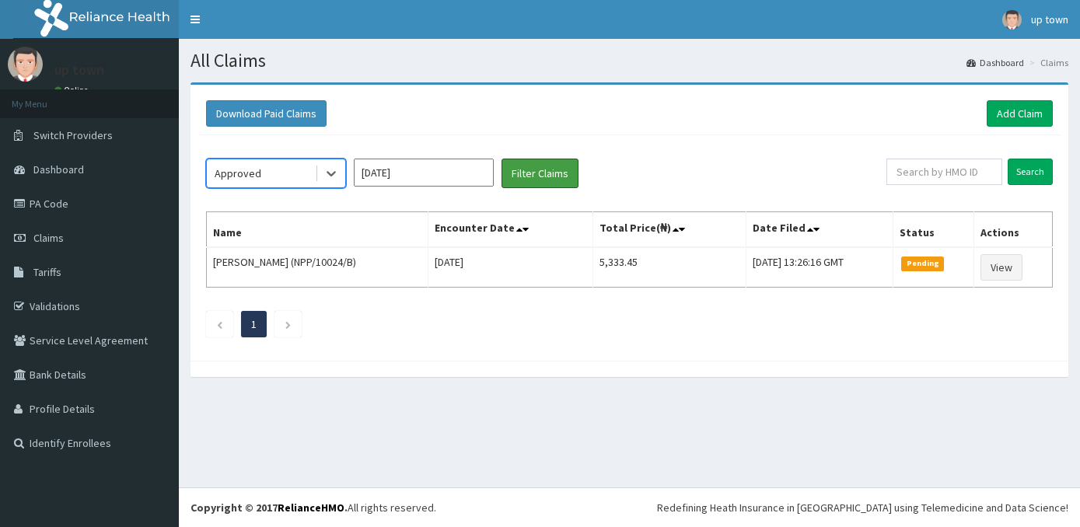
click at [530, 174] on button "Filter Claims" at bounding box center [540, 174] width 77 height 30
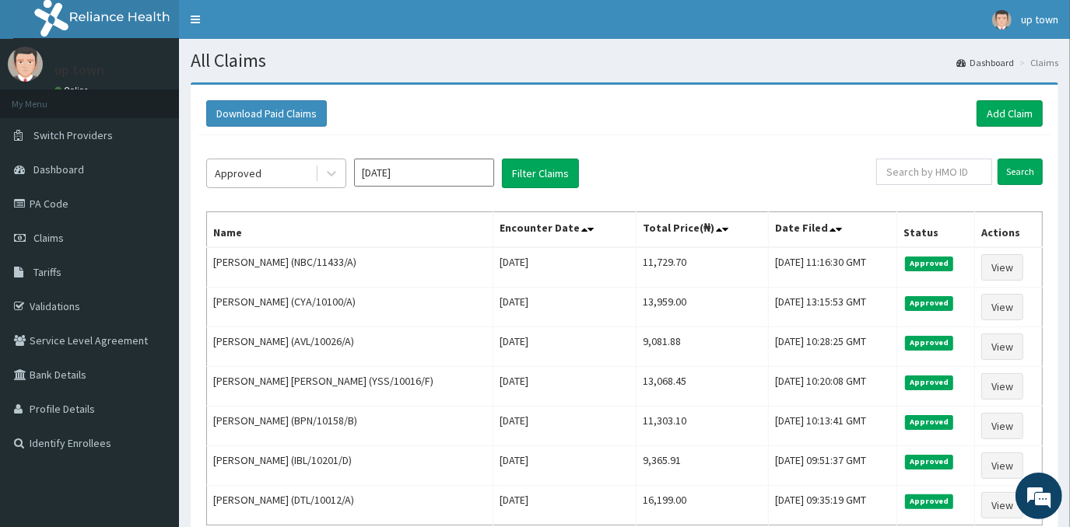
click at [276, 171] on div "Approved" at bounding box center [261, 173] width 108 height 25
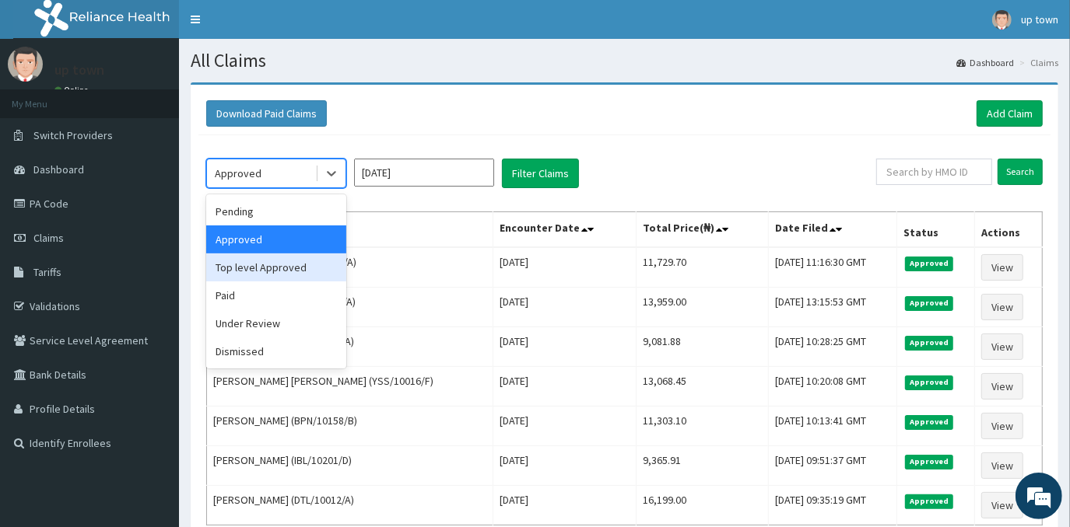
click at [292, 269] on div "Top level Approved" at bounding box center [276, 268] width 140 height 28
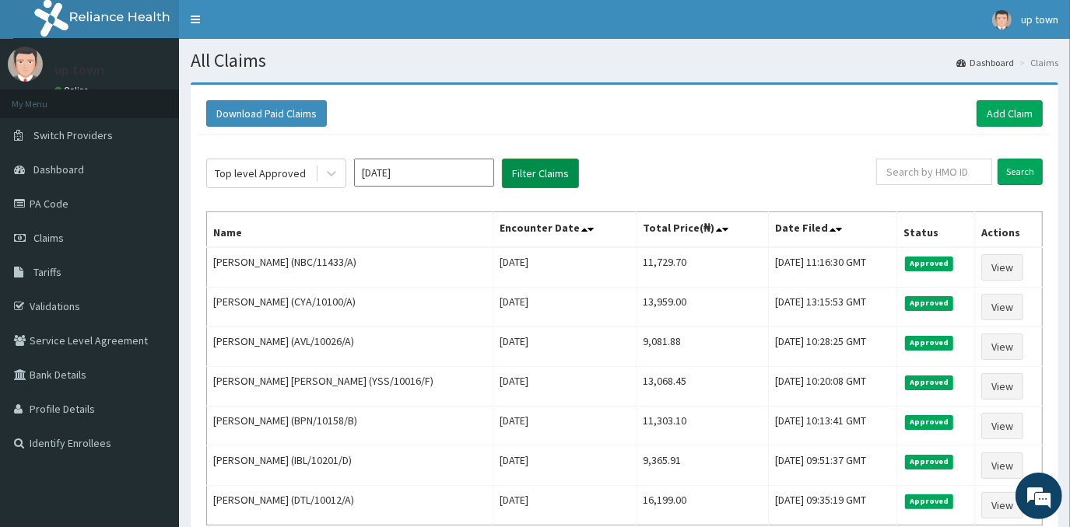
click at [530, 176] on button "Filter Claims" at bounding box center [540, 174] width 77 height 30
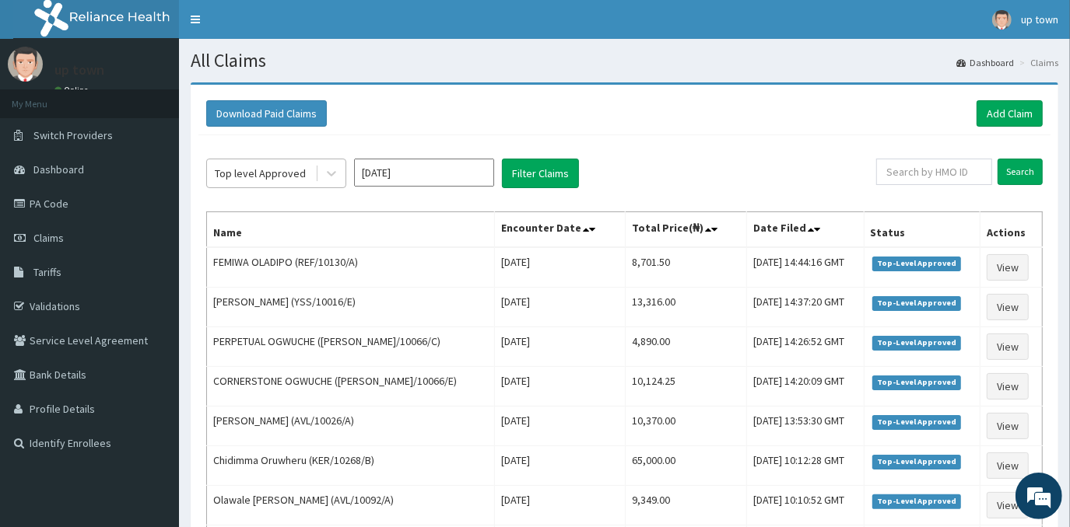
click at [294, 166] on div "Top level Approved" at bounding box center [260, 174] width 91 height 16
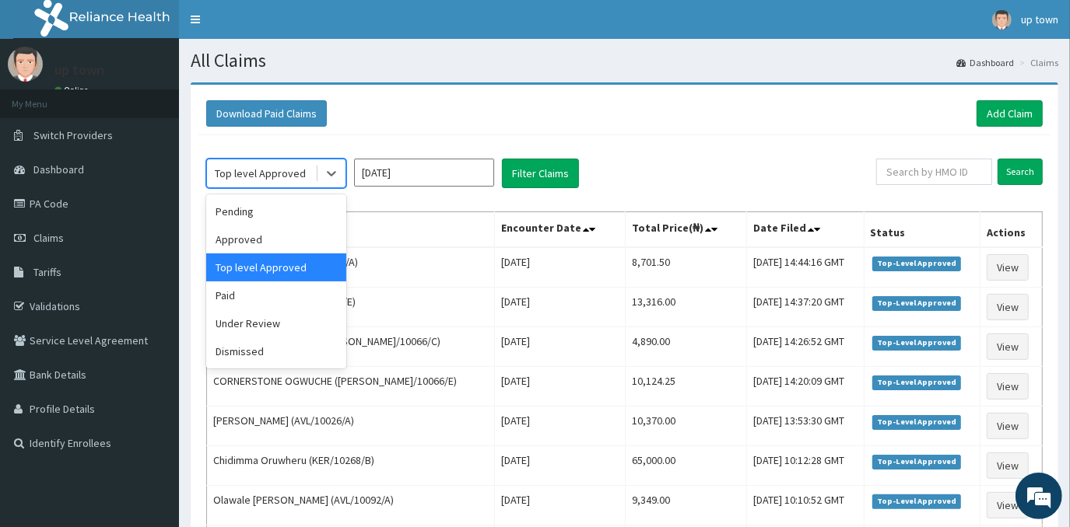
click at [498, 120] on div "Download Paid Claims Add Claim" at bounding box center [624, 113] width 836 height 26
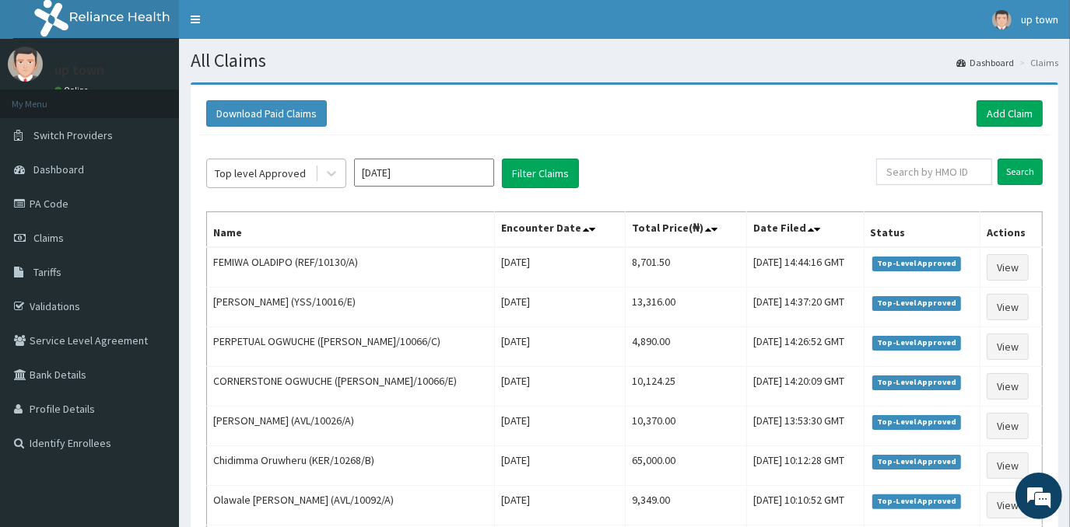
click at [287, 161] on div "Top level Approved" at bounding box center [261, 173] width 108 height 25
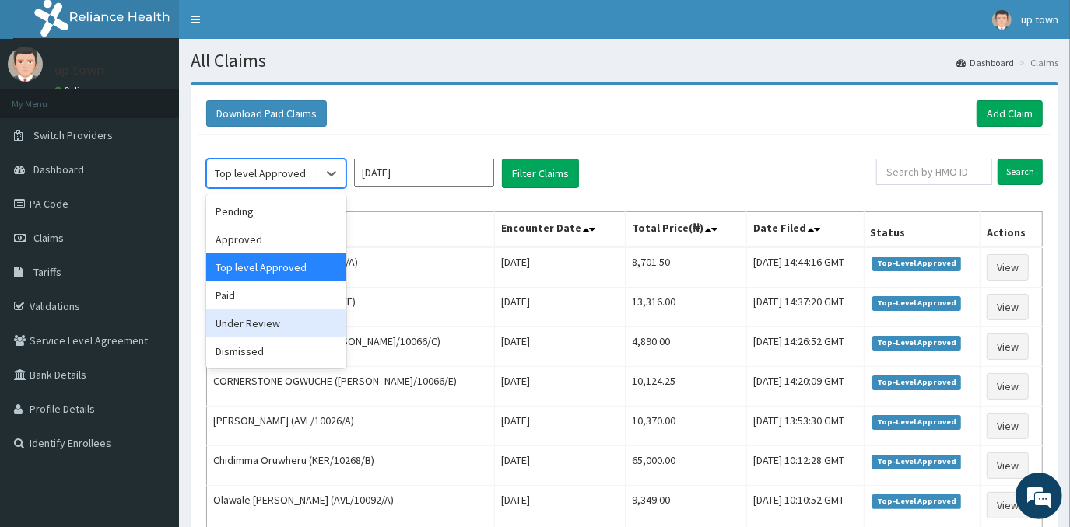
click at [268, 328] on div "Under Review" at bounding box center [276, 324] width 140 height 28
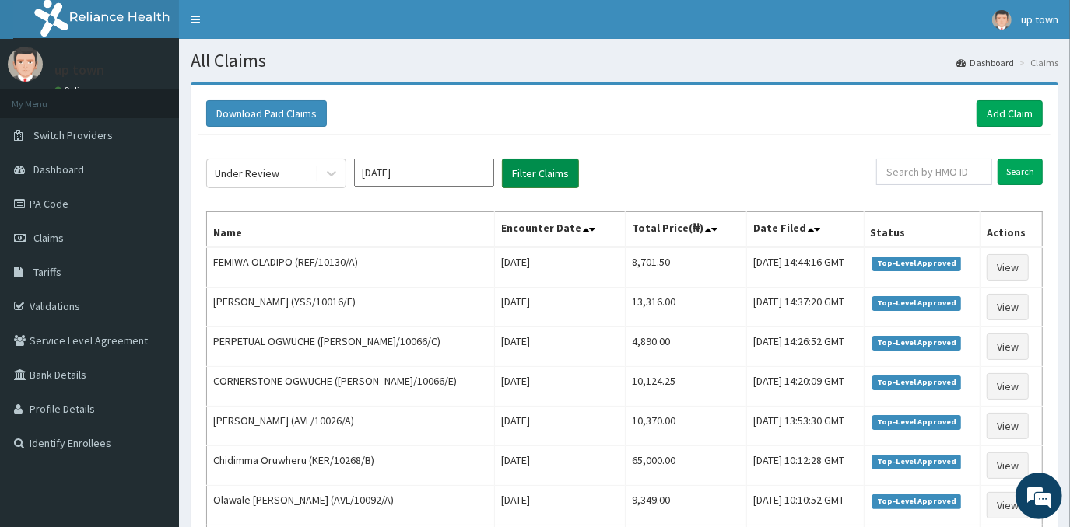
click at [538, 174] on button "Filter Claims" at bounding box center [540, 174] width 77 height 30
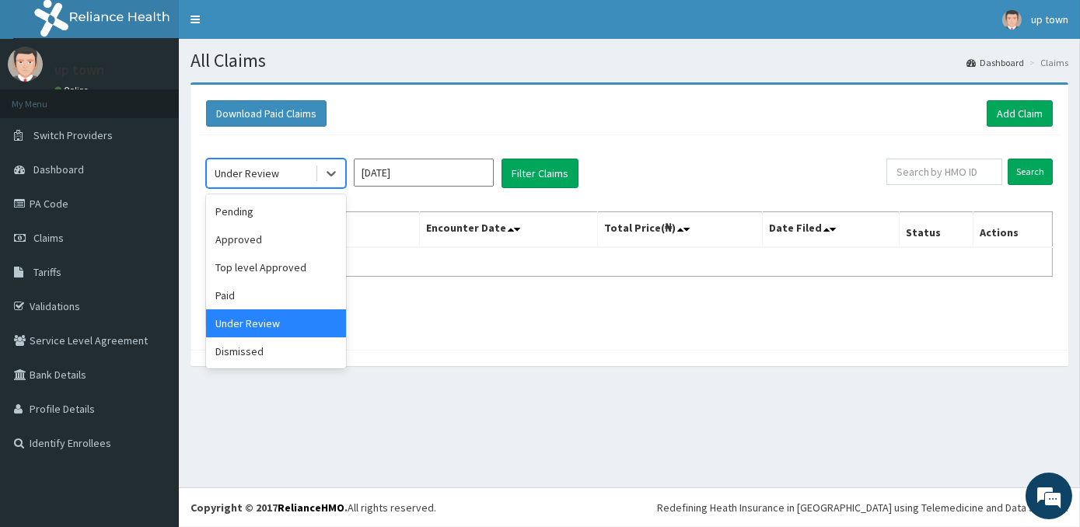
click at [272, 177] on div "Under Review" at bounding box center [247, 174] width 65 height 16
click at [280, 241] on div "Approved" at bounding box center [276, 240] width 140 height 28
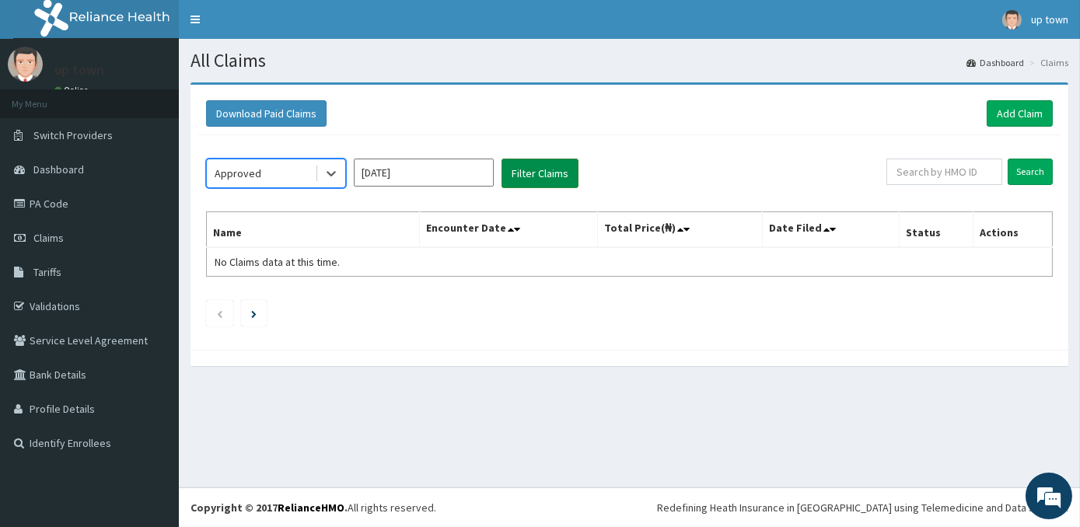
click at [537, 177] on button "Filter Claims" at bounding box center [540, 174] width 77 height 30
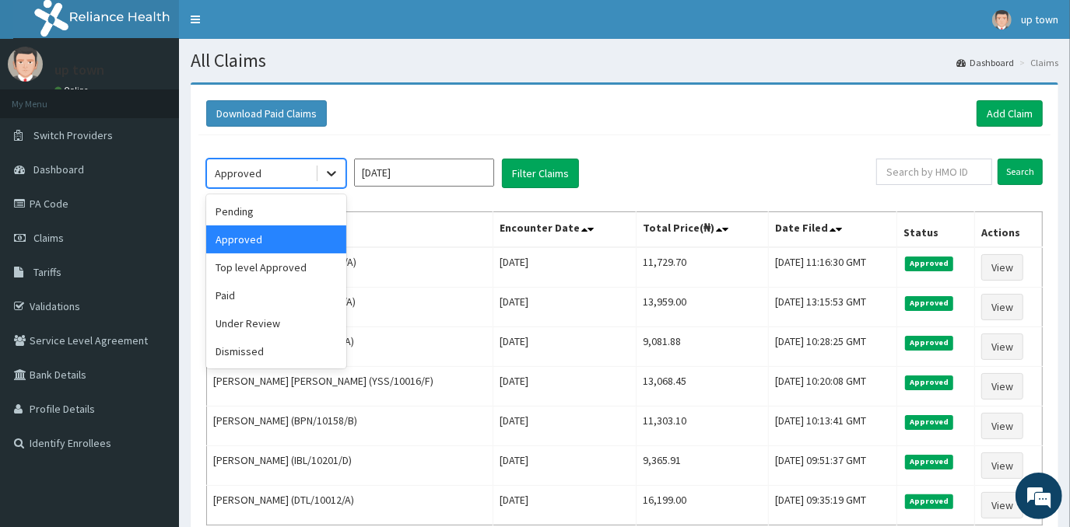
click at [324, 166] on icon at bounding box center [332, 174] width 16 height 16
click at [251, 360] on div "Dismissed" at bounding box center [276, 352] width 140 height 28
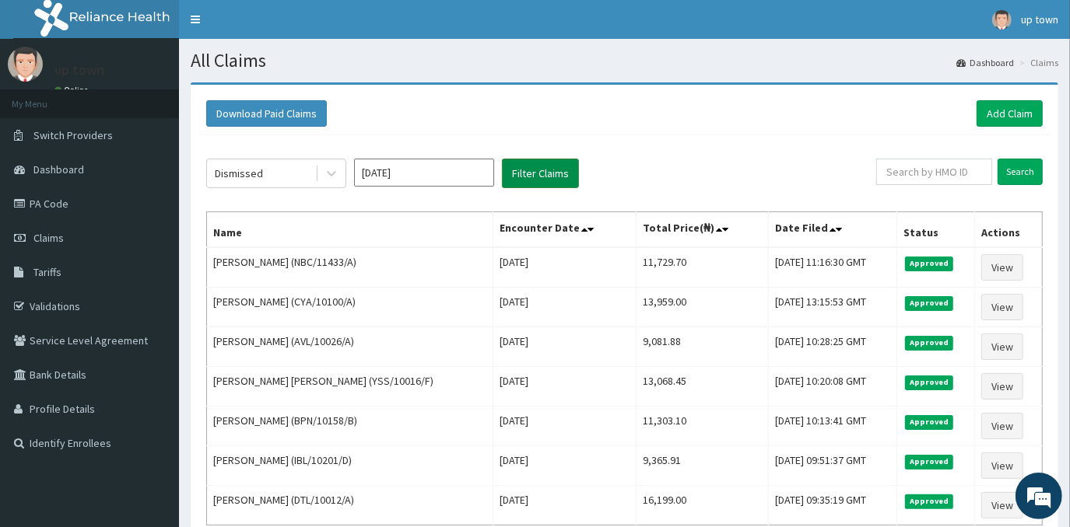
click at [535, 177] on button "Filter Claims" at bounding box center [540, 174] width 77 height 30
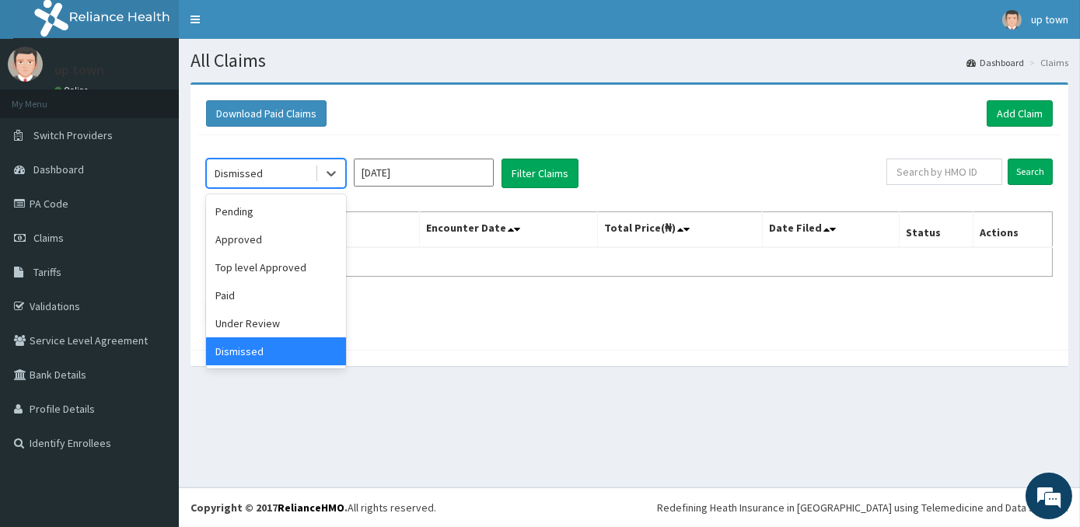
click at [288, 177] on div "Dismissed" at bounding box center [261, 173] width 108 height 25
click at [294, 217] on div "Pending" at bounding box center [276, 212] width 140 height 28
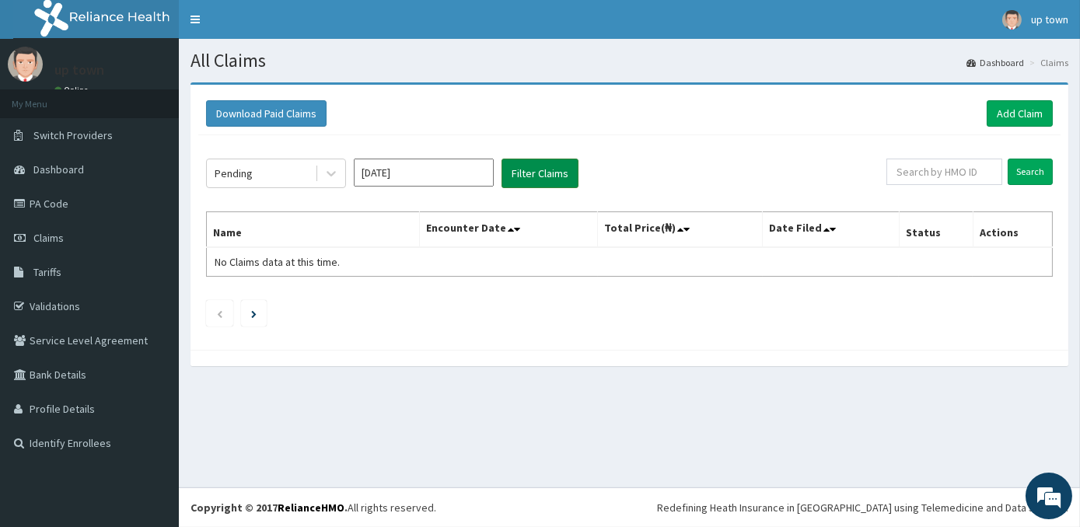
click at [550, 177] on button "Filter Claims" at bounding box center [540, 174] width 77 height 30
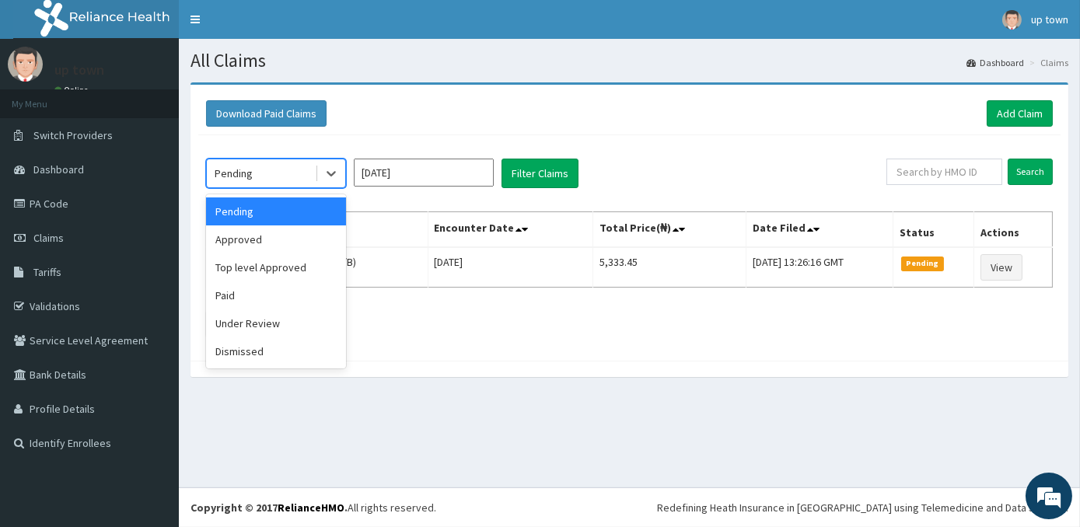
click at [284, 173] on div "Pending" at bounding box center [261, 173] width 108 height 25
click at [290, 237] on div "Approved" at bounding box center [276, 240] width 140 height 28
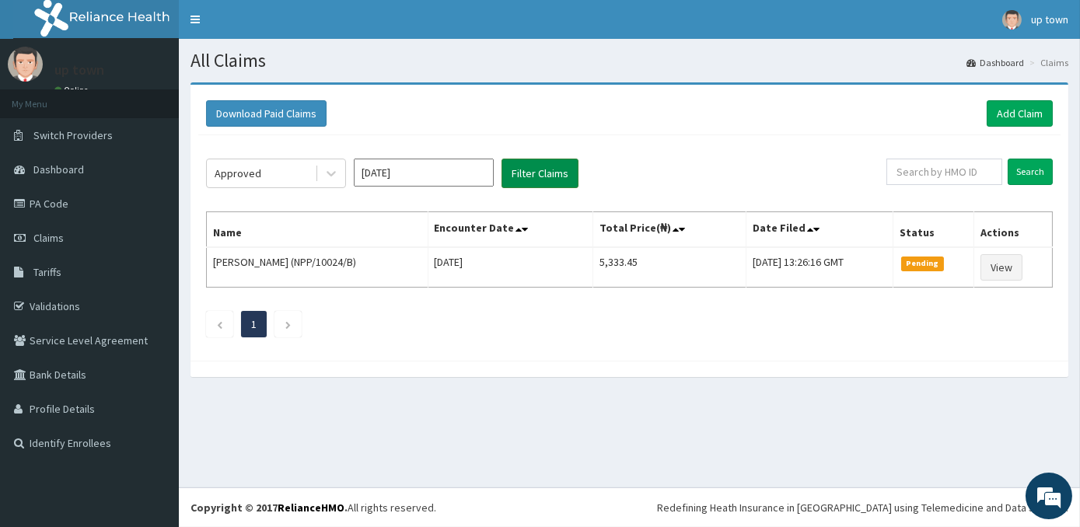
click at [521, 178] on button "Filter Claims" at bounding box center [540, 174] width 77 height 30
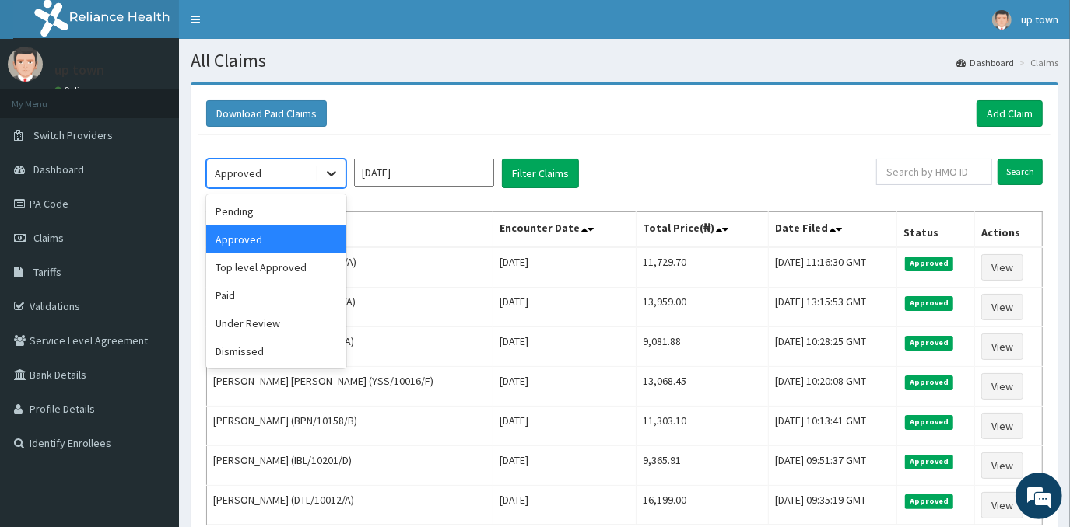
click at [329, 167] on icon at bounding box center [332, 174] width 16 height 16
click at [300, 270] on div "Top level Approved" at bounding box center [276, 268] width 140 height 28
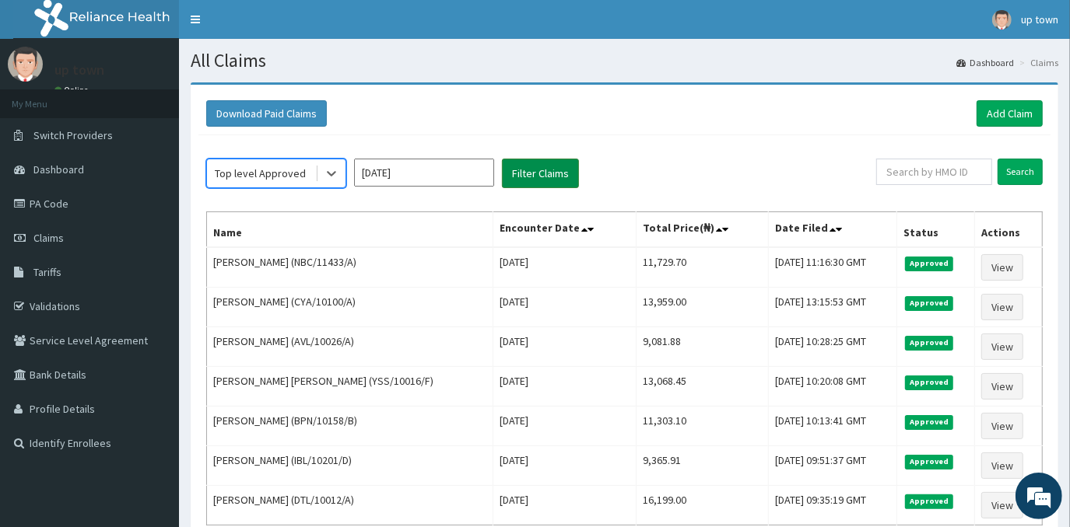
click at [518, 174] on button "Filter Claims" at bounding box center [540, 174] width 77 height 30
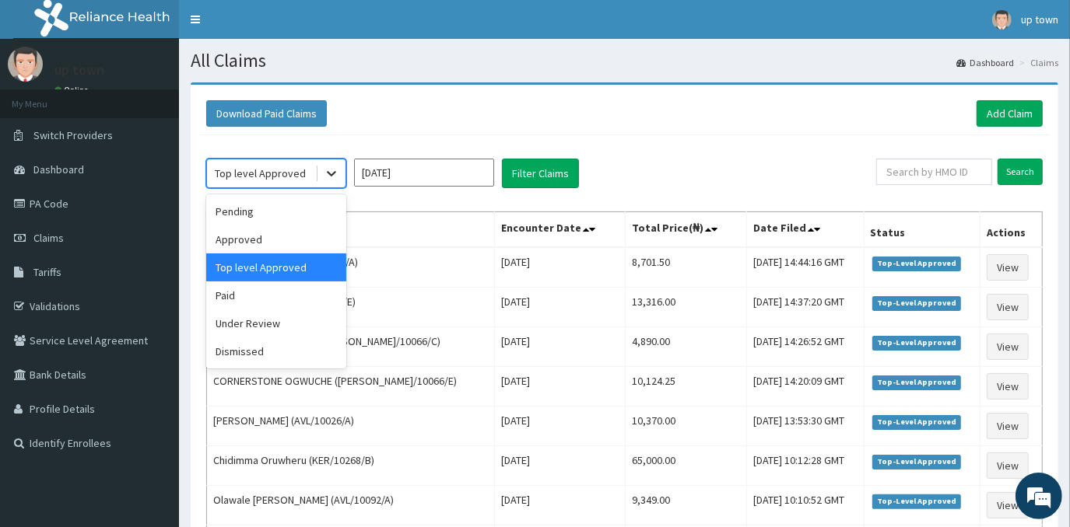
click at [335, 170] on icon at bounding box center [332, 174] width 16 height 16
click at [303, 243] on div "Approved" at bounding box center [276, 240] width 140 height 28
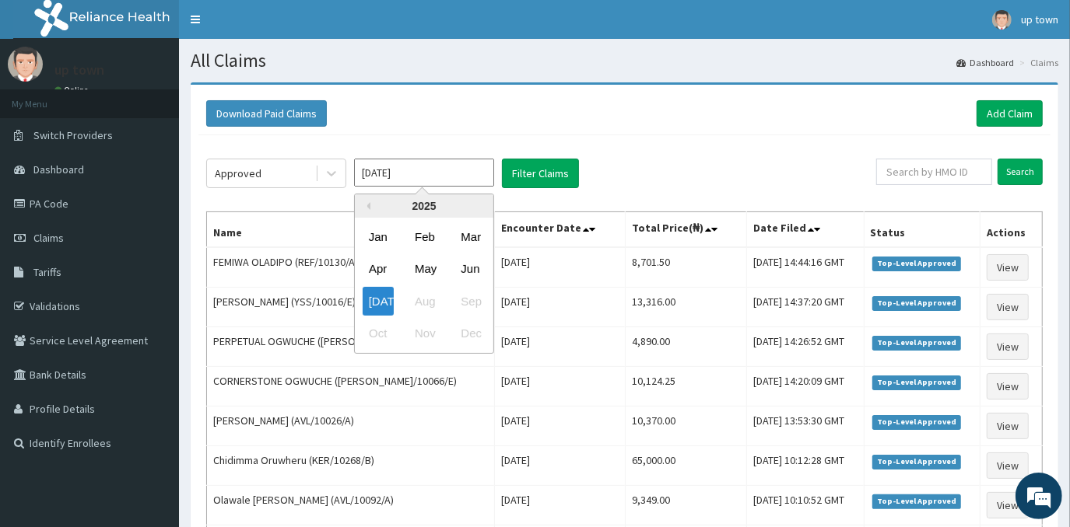
click at [478, 181] on input "Jul 2025" at bounding box center [424, 173] width 140 height 28
click at [476, 271] on div "Jun" at bounding box center [469, 269] width 31 height 29
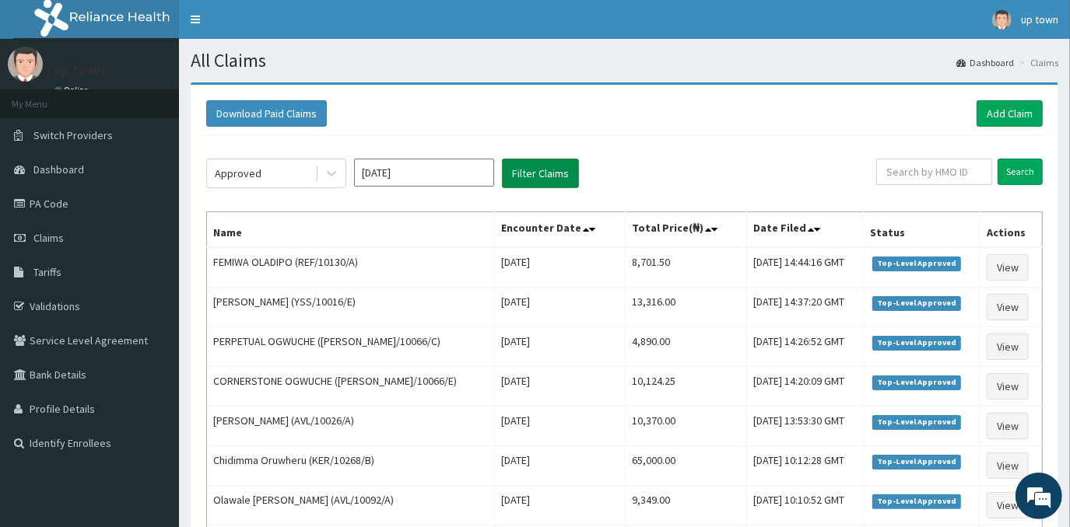
click at [562, 174] on button "Filter Claims" at bounding box center [540, 174] width 77 height 30
click at [548, 173] on button "Filter Claims" at bounding box center [540, 174] width 77 height 30
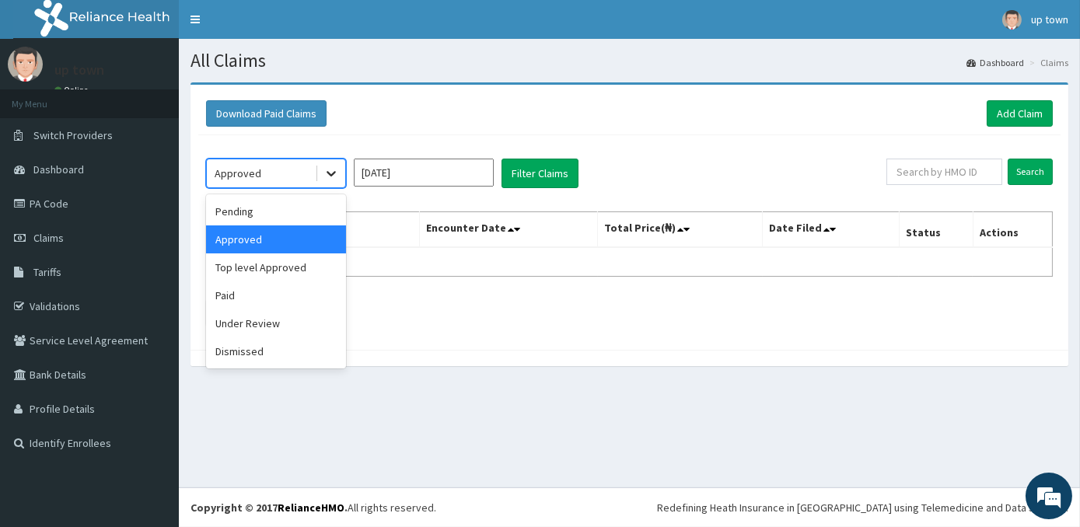
click at [318, 180] on div at bounding box center [331, 173] width 28 height 28
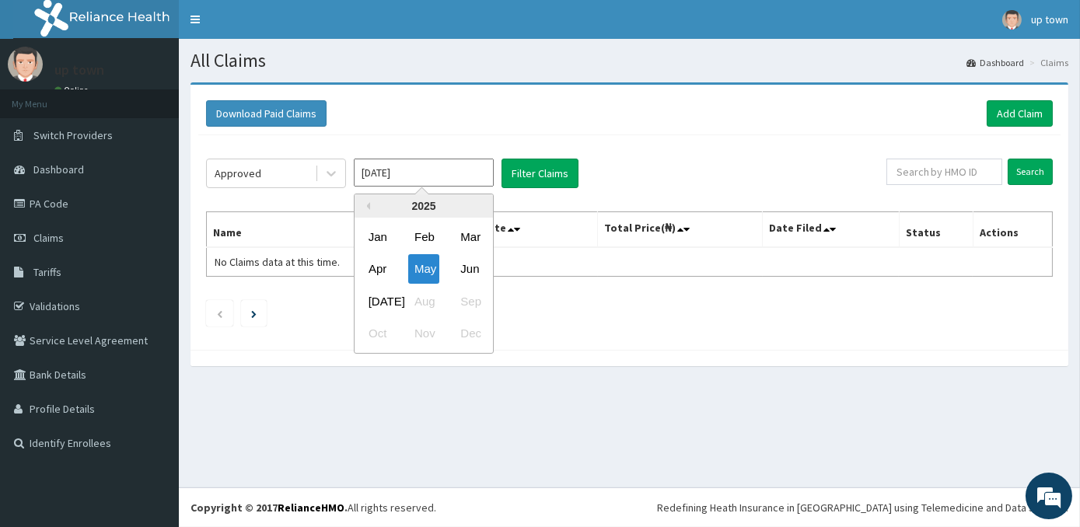
click at [464, 176] on input "May 2025" at bounding box center [424, 173] width 140 height 28
click at [471, 284] on div "Apr May Jun" at bounding box center [424, 270] width 138 height 32
click at [373, 302] on div "Jul" at bounding box center [377, 301] width 31 height 29
type input "Jun 2025"
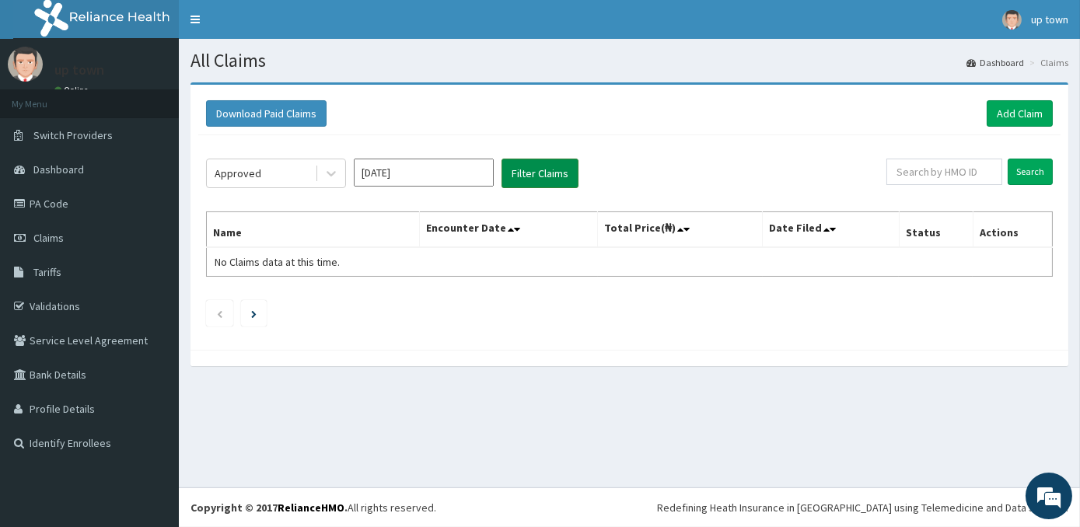
click at [557, 177] on button "Filter Claims" at bounding box center [540, 174] width 77 height 30
click at [550, 171] on button "Filter Claims" at bounding box center [540, 174] width 77 height 30
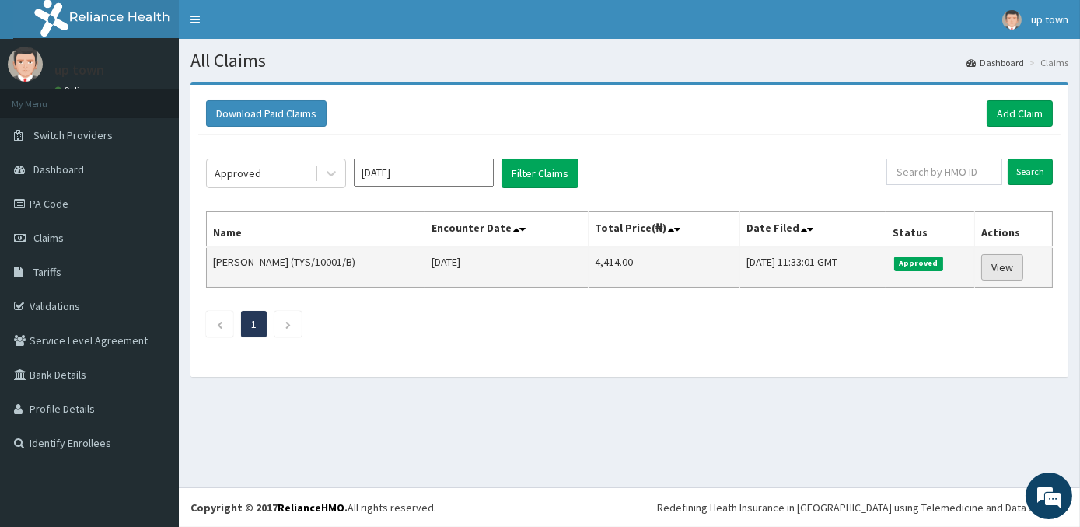
click at [1004, 261] on link "View" at bounding box center [1003, 267] width 42 height 26
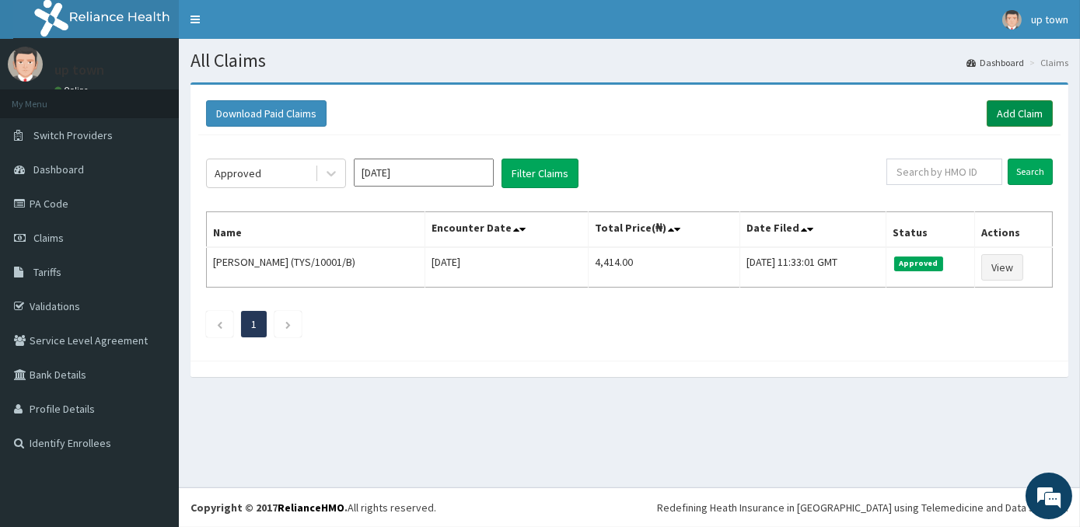
click at [1035, 115] on link "Add Claim" at bounding box center [1020, 113] width 66 height 26
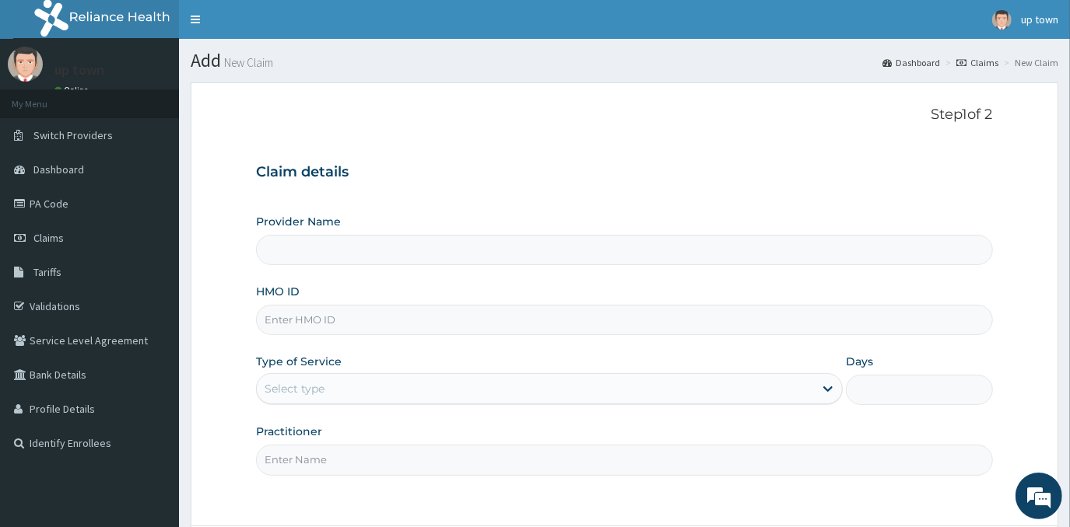
scroll to position [70, 0]
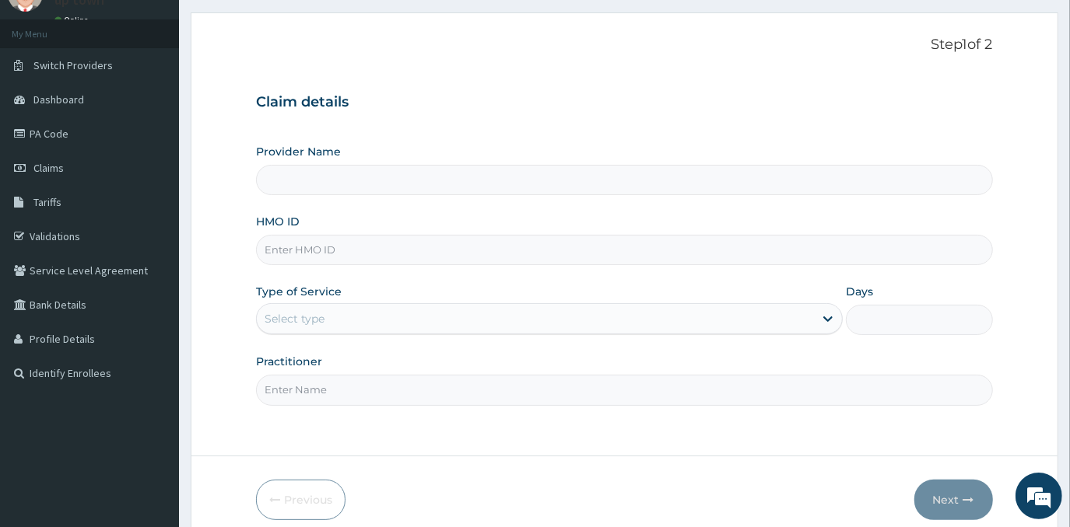
type input "[GEOGRAPHIC_DATA]"
click at [370, 243] on input "HMO ID" at bounding box center [624, 250] width 736 height 30
type input "TYS/10001/D"
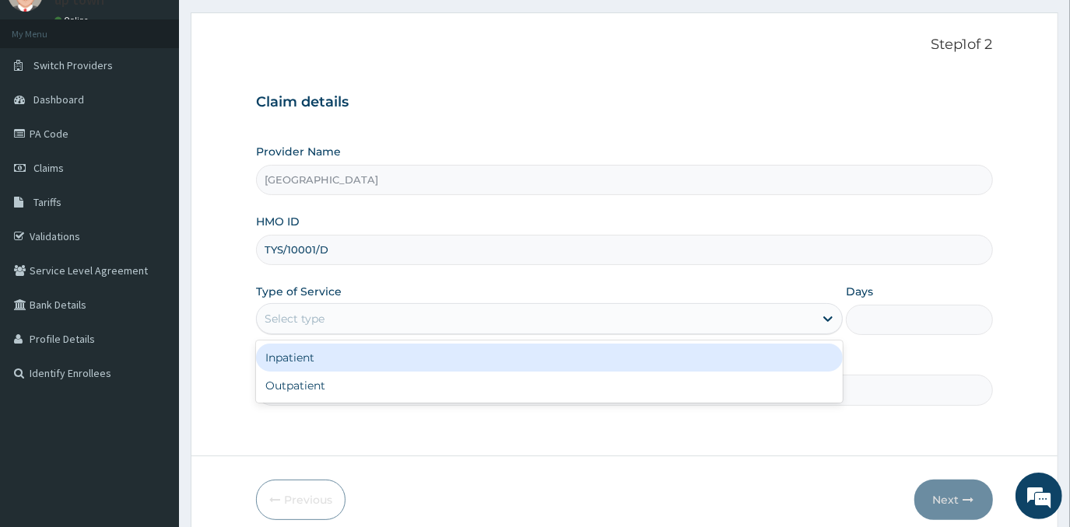
click at [471, 317] on div "Select type" at bounding box center [535, 318] width 557 height 25
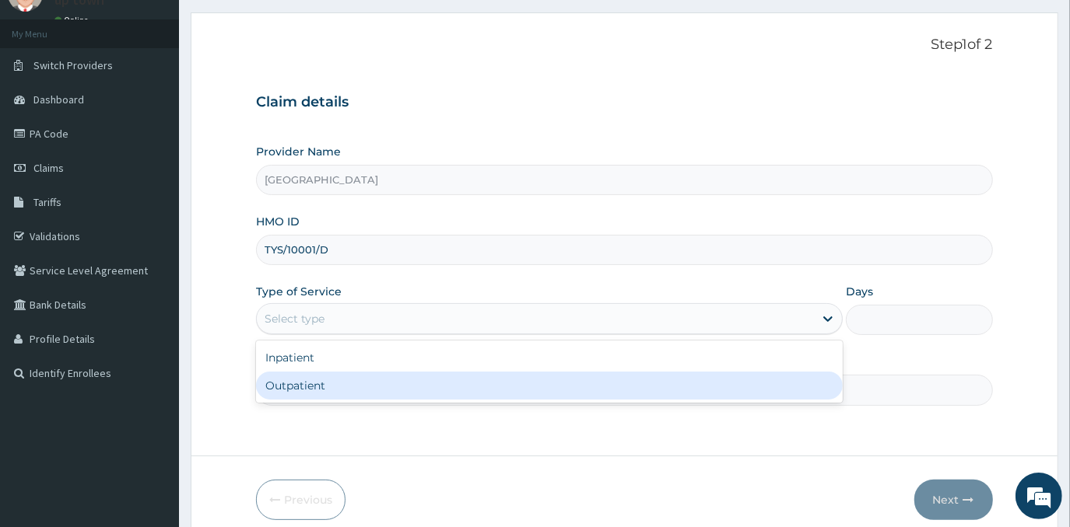
click at [453, 387] on div "Outpatient" at bounding box center [549, 386] width 586 height 28
type input "1"
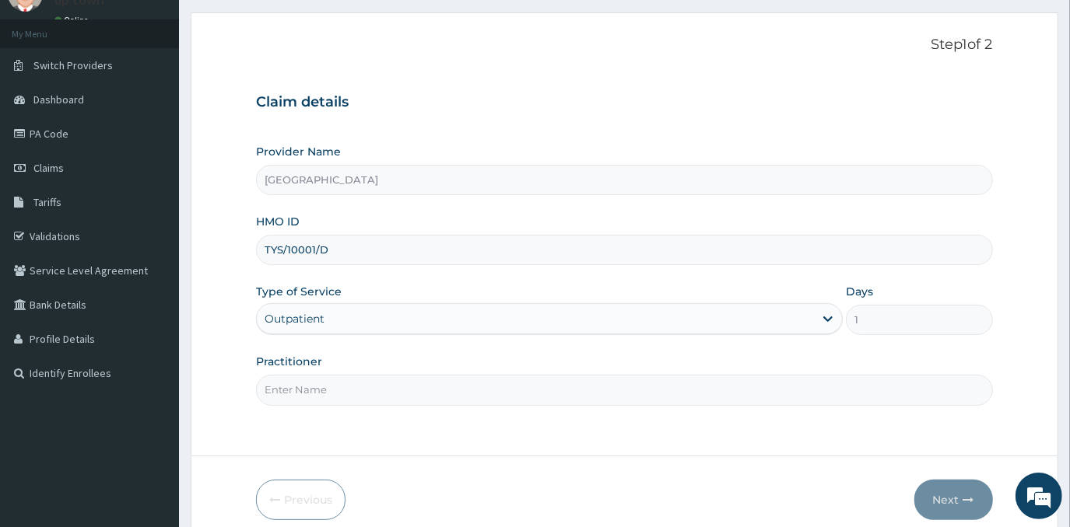
click at [453, 386] on input "Practitioner" at bounding box center [624, 390] width 736 height 30
type input "DR EMMANUEL N. OHIAERI"
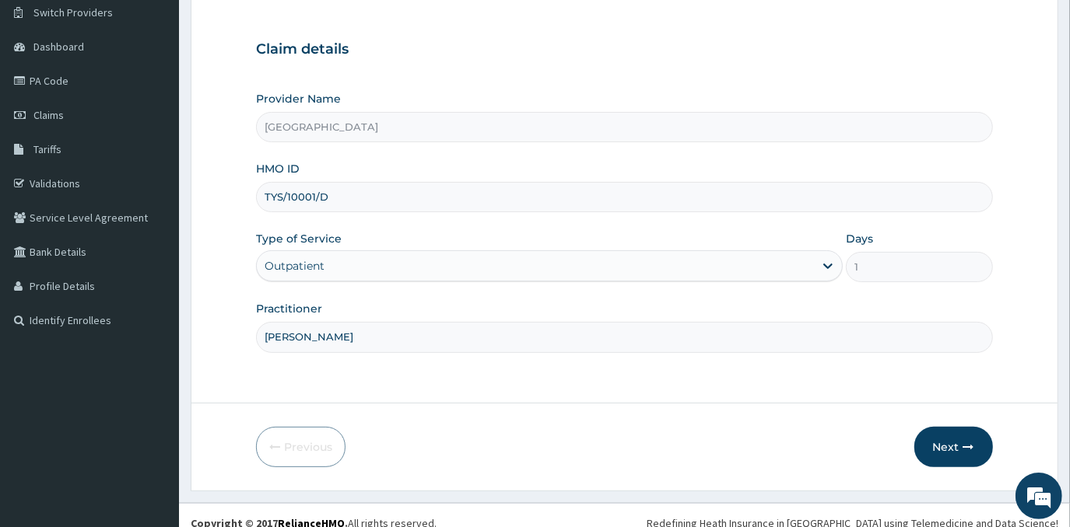
scroll to position [137, 0]
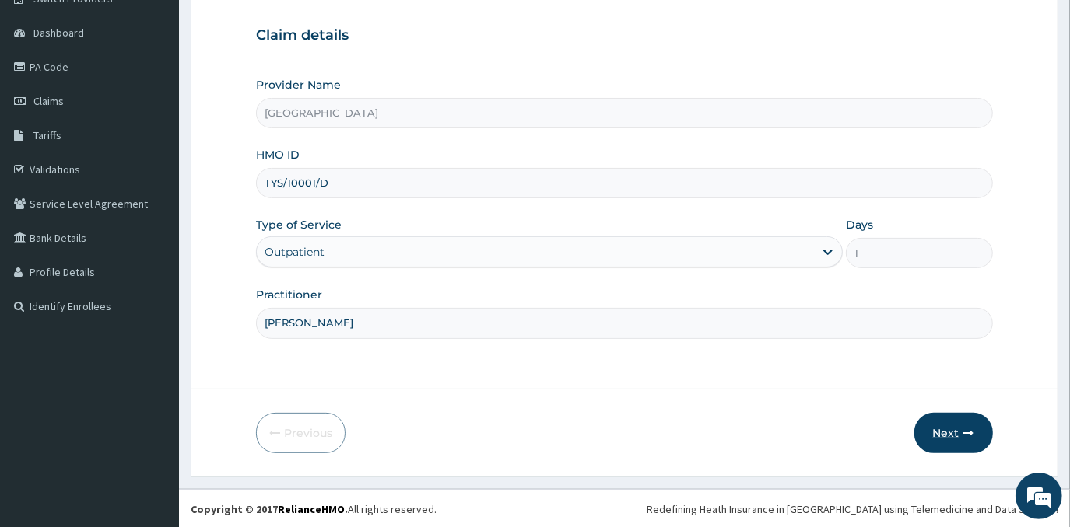
click at [947, 432] on button "Next" at bounding box center [953, 433] width 79 height 40
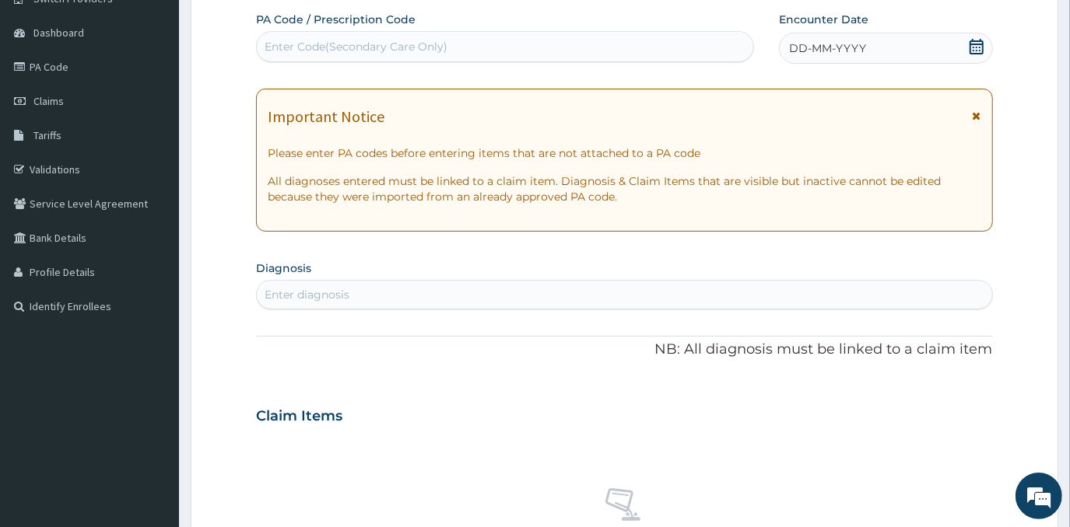
click at [898, 42] on div "DD-MM-YYYY" at bounding box center [885, 48] width 213 height 31
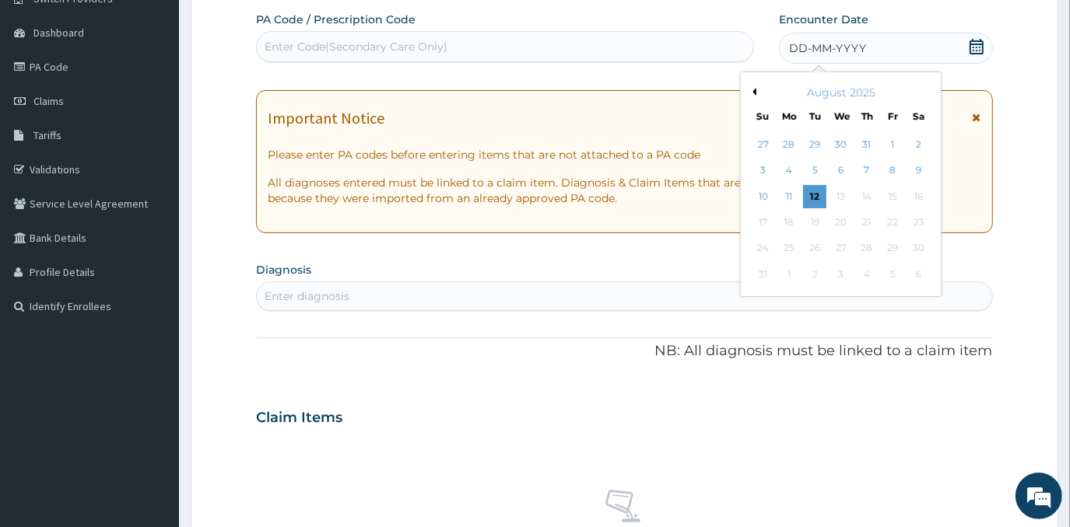
click at [755, 94] on div "August 2025" at bounding box center [840, 93] width 187 height 16
click at [754, 90] on button "Previous Month" at bounding box center [752, 92] width 8 height 8
click at [918, 165] on div "12" at bounding box center [918, 170] width 23 height 23
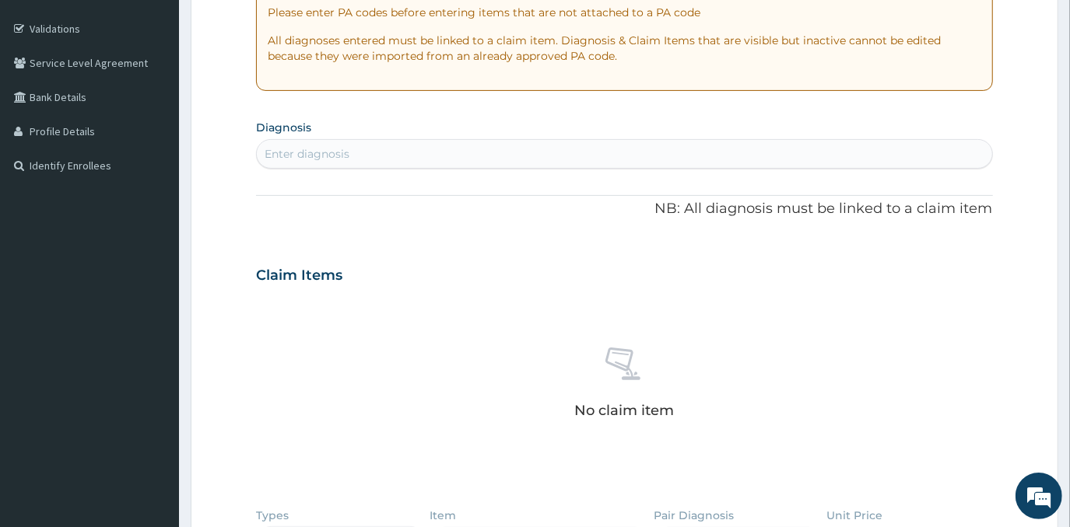
scroll to position [278, 0]
click at [672, 138] on div "Enter diagnosis" at bounding box center [624, 153] width 736 height 30
type input "RESPIRATORY TRACT INFECT"
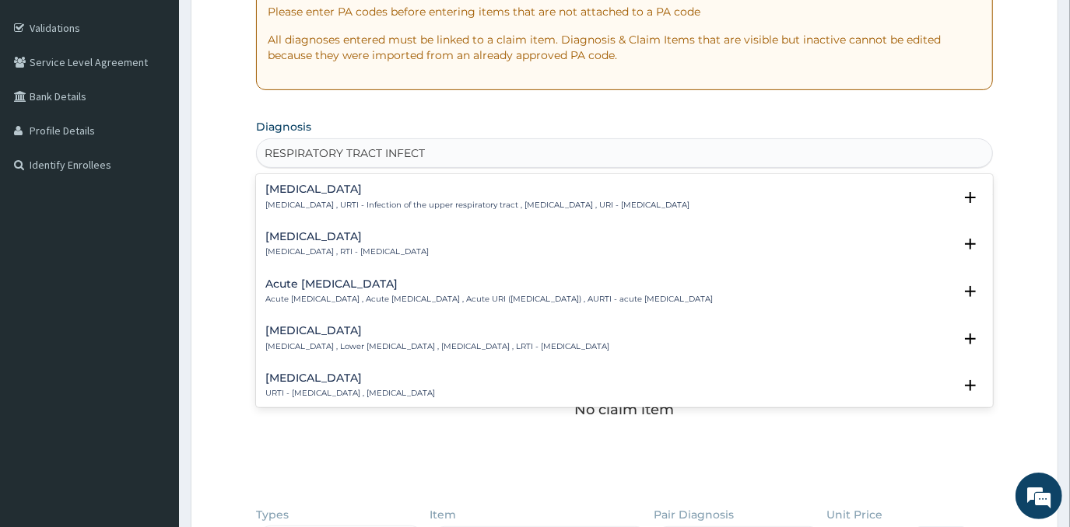
click at [387, 240] on h4 "[MEDICAL_DATA]" at bounding box center [346, 237] width 163 height 12
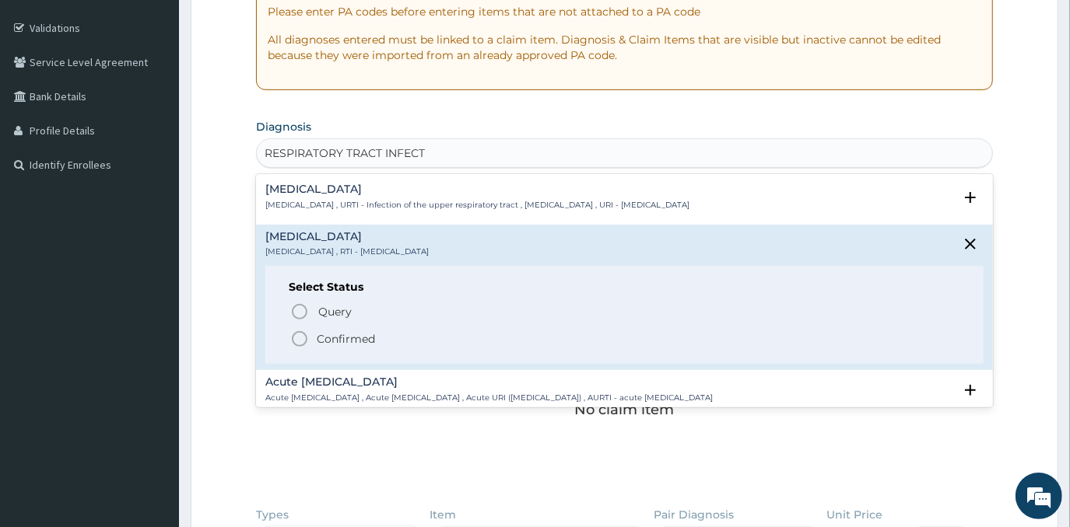
click at [365, 338] on p "Confirmed" at bounding box center [346, 339] width 58 height 16
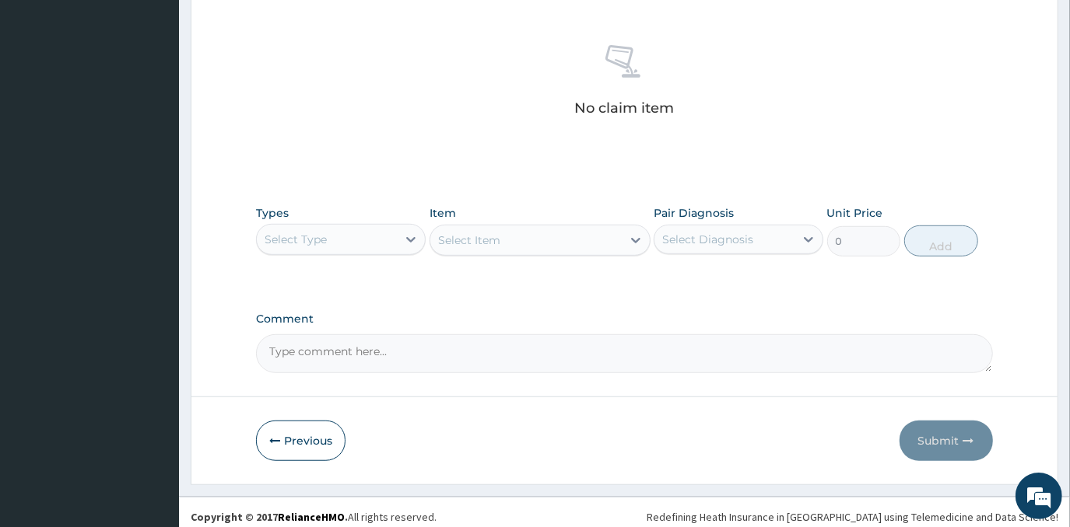
scroll to position [591, 0]
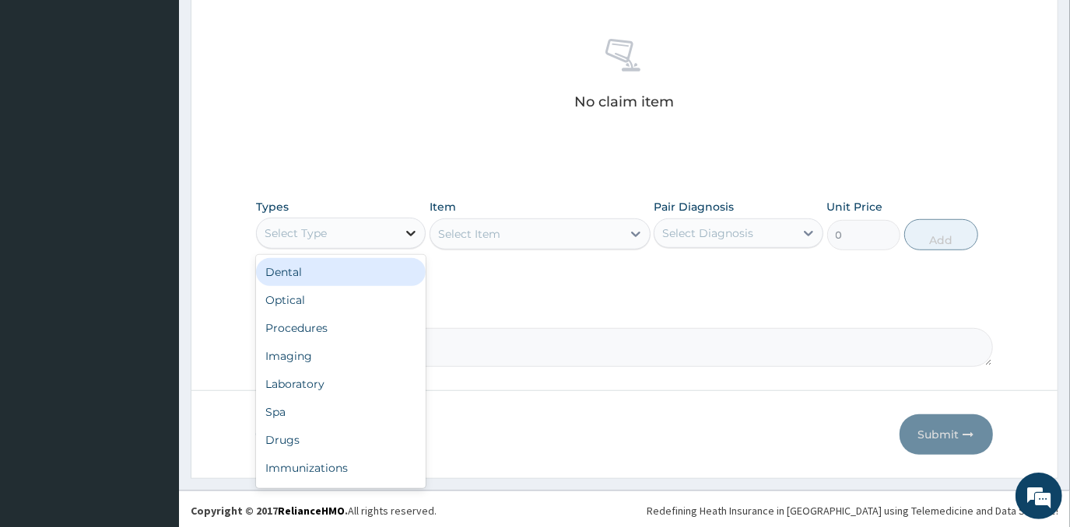
click at [413, 231] on icon at bounding box center [410, 233] width 9 height 5
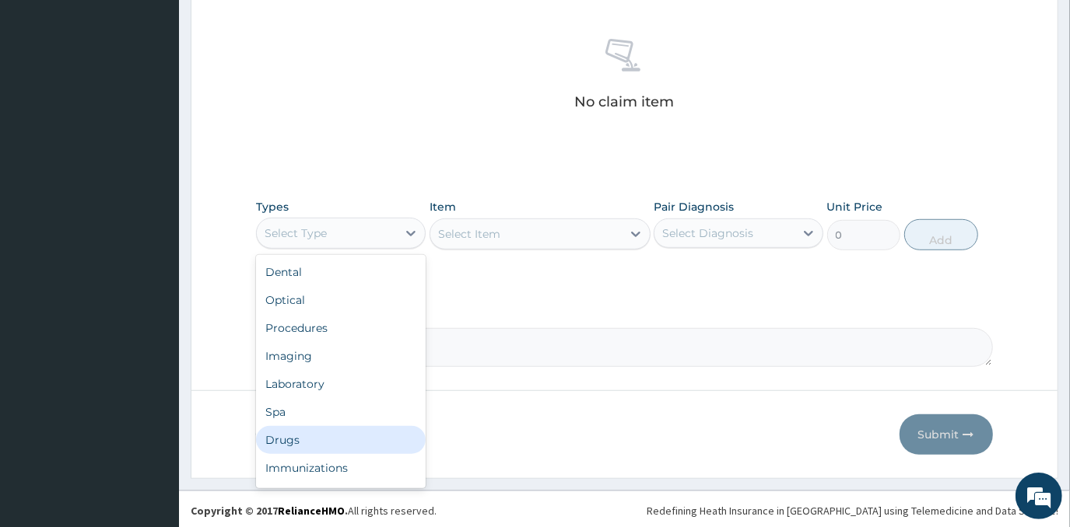
click at [313, 443] on div "Drugs" at bounding box center [341, 440] width 170 height 28
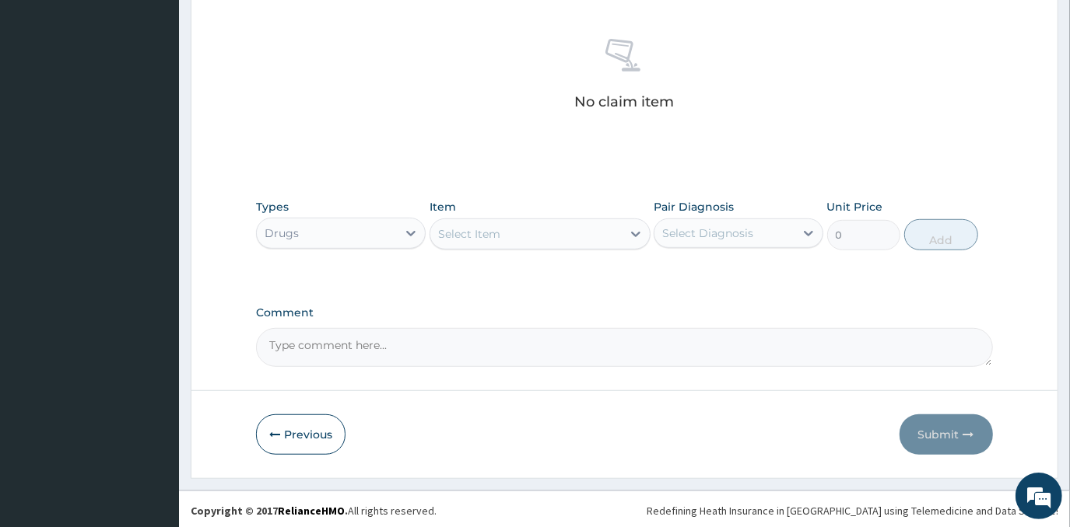
click at [511, 237] on div "Select Item" at bounding box center [525, 234] width 191 height 25
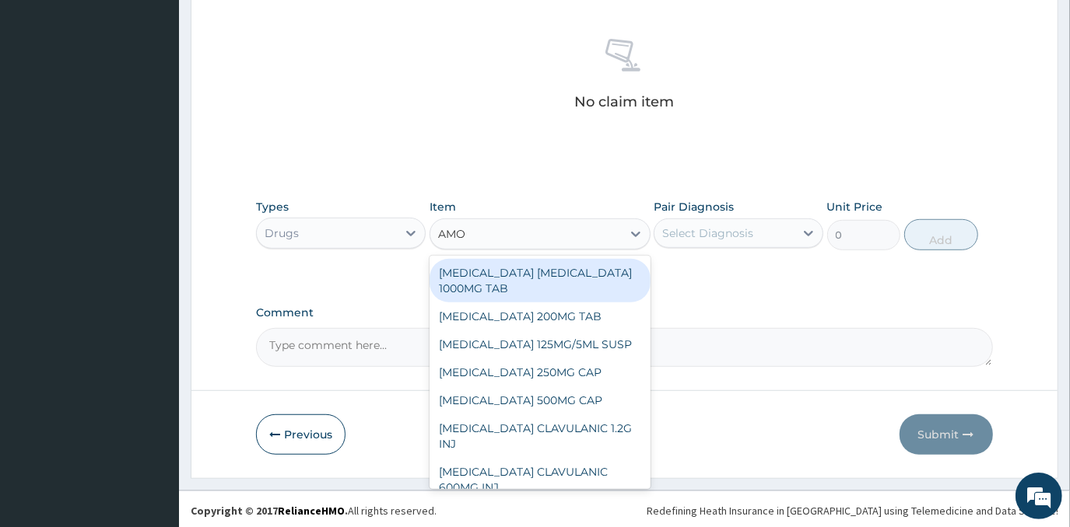
type input "AMOX"
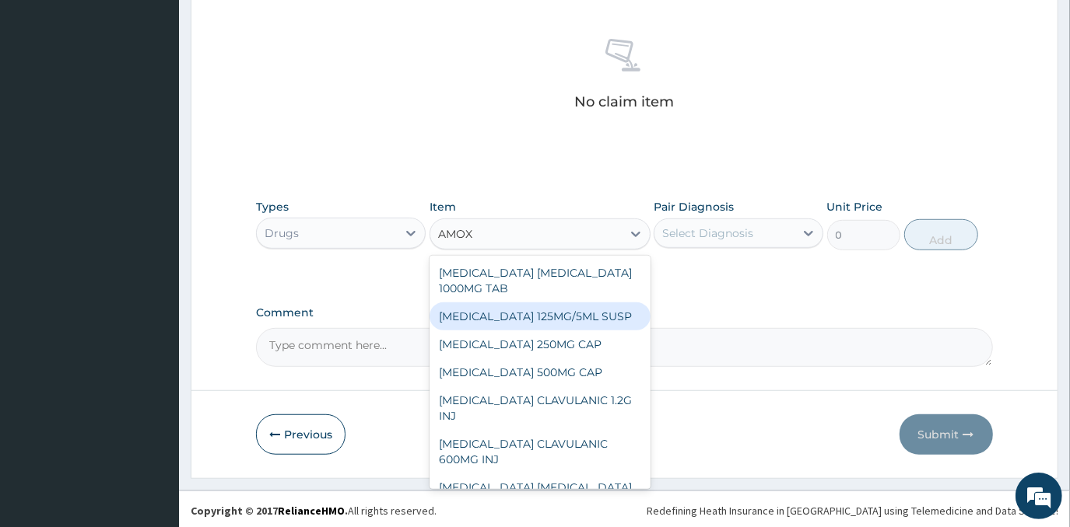
click at [559, 308] on div "AMOXICILLIN 125MG/5ML SUSP" at bounding box center [539, 317] width 221 height 28
type input "840"
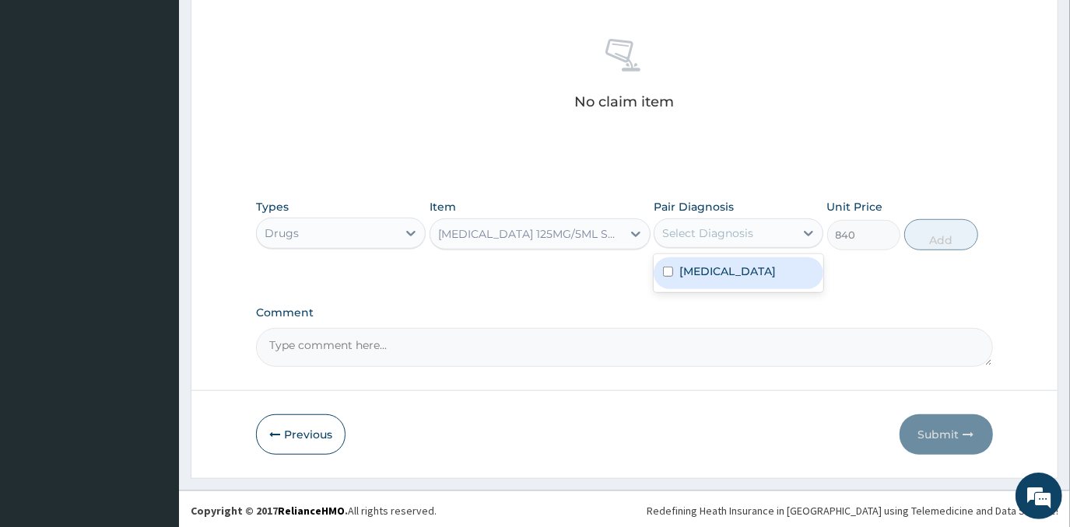
click at [748, 226] on div "Select Diagnosis" at bounding box center [707, 234] width 91 height 16
click at [747, 268] on label "[MEDICAL_DATA]" at bounding box center [727, 272] width 96 height 16
checkbox input "true"
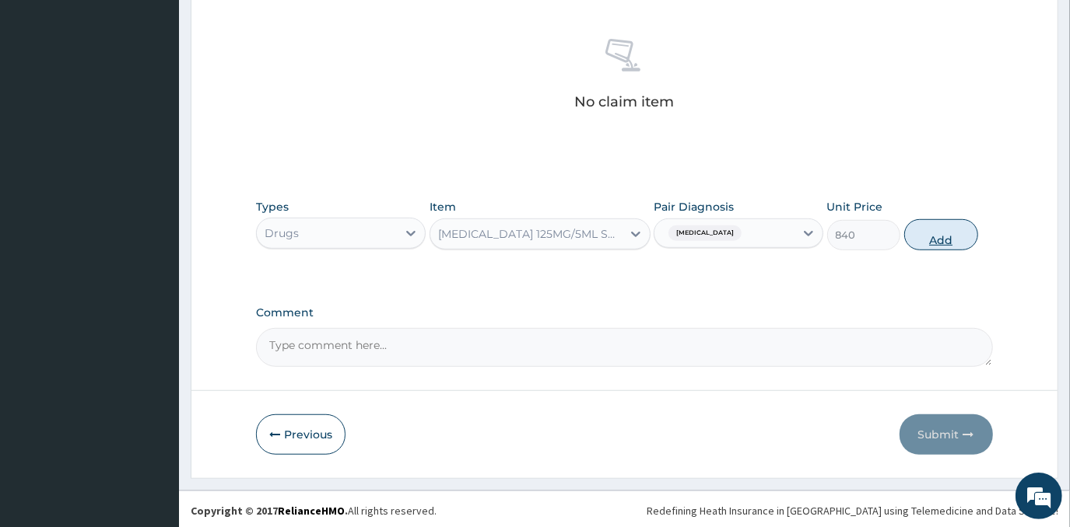
click at [929, 225] on button "Add" at bounding box center [941, 234] width 74 height 31
type input "0"
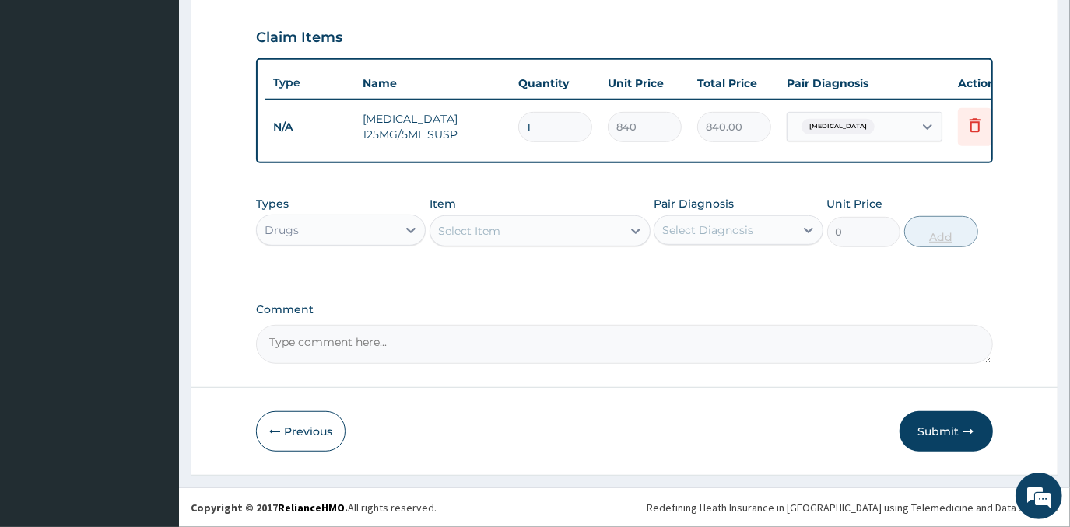
scroll to position [527, 0]
type input "0.00"
type input "4"
type input "3360.00"
type input "0.00"
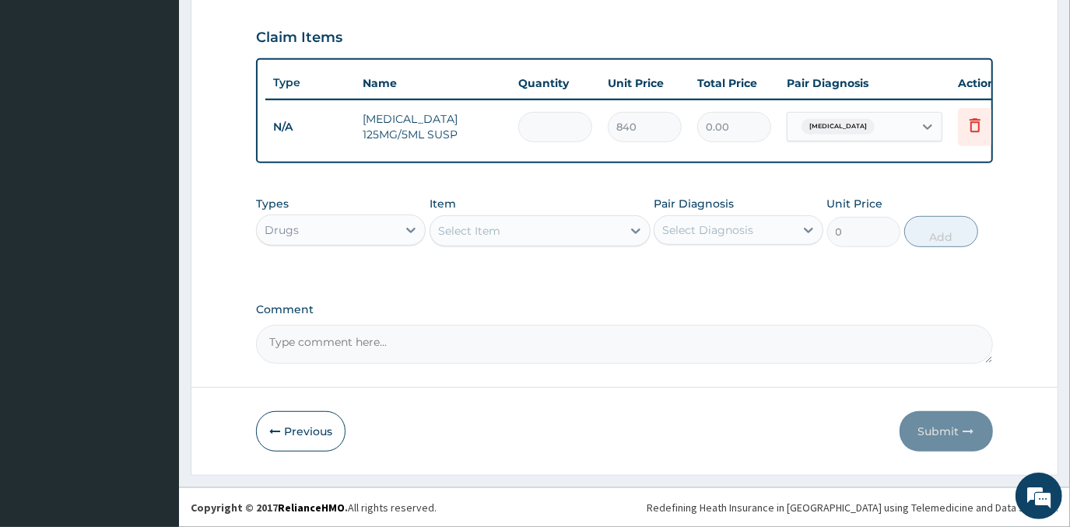
type input "1"
type input "840.00"
click at [555, 221] on div "Select Item" at bounding box center [525, 231] width 191 height 25
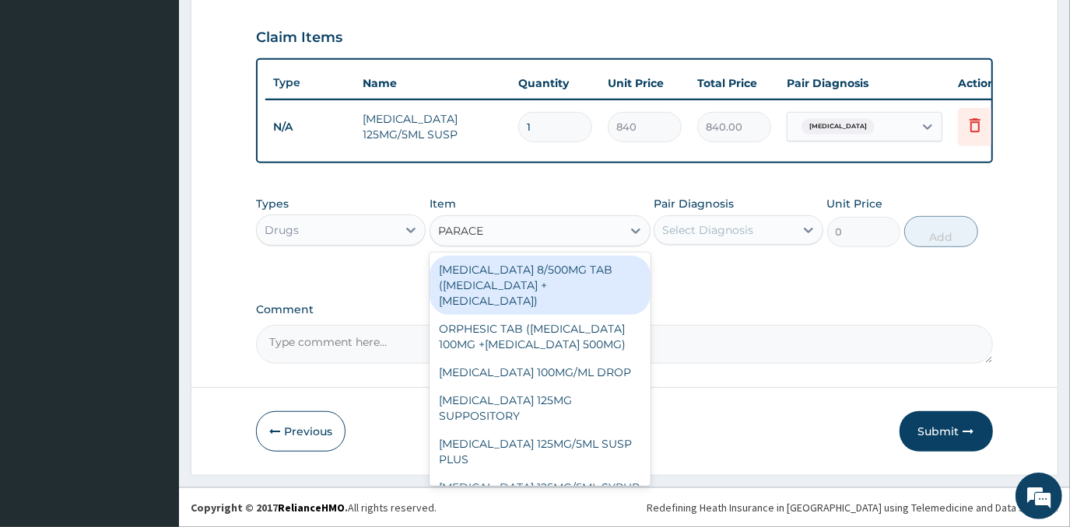
type input "PARACET"
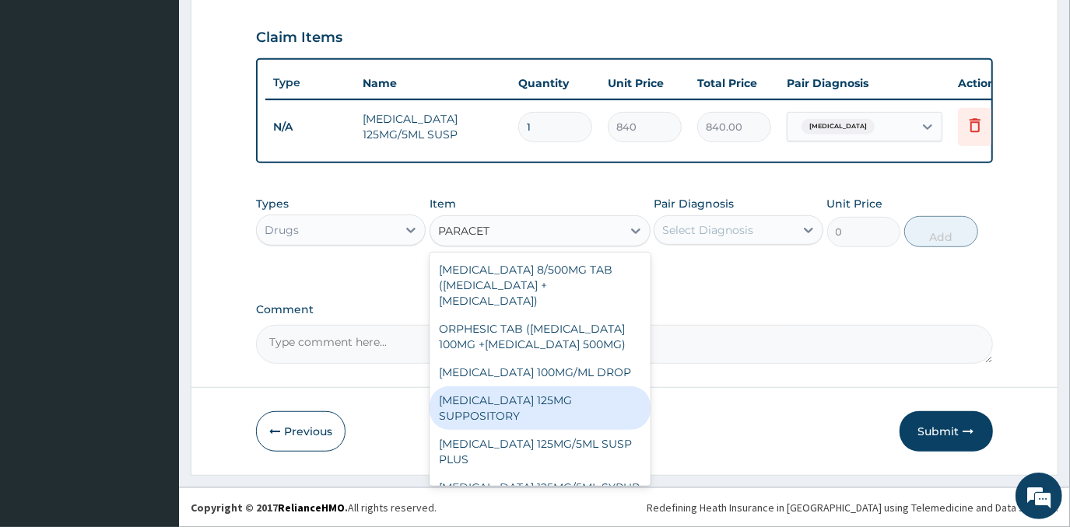
scroll to position [70, 0]
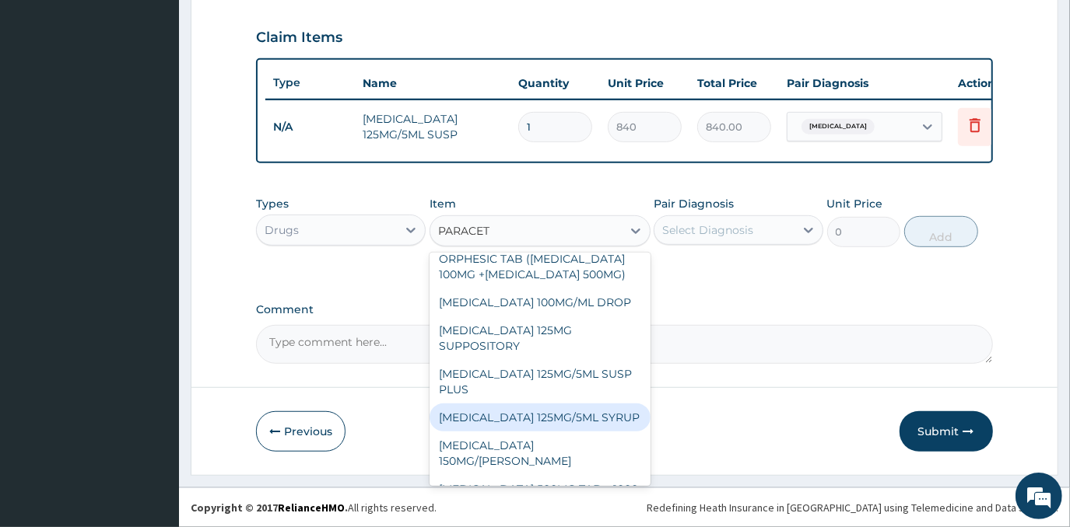
click at [569, 418] on div "PARACETAMOL 125MG/5ML SYRUP" at bounding box center [539, 418] width 221 height 28
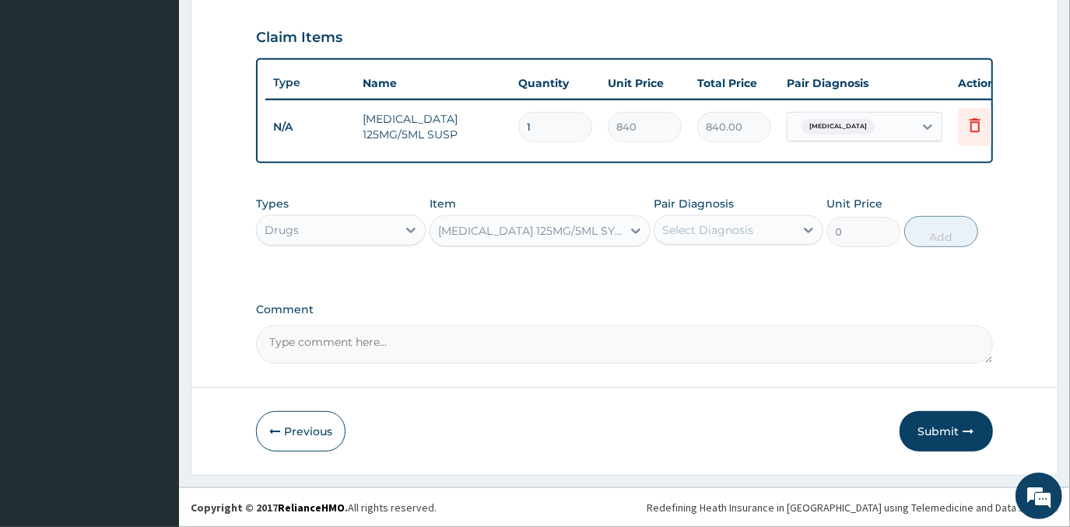
type input "525"
click at [734, 224] on div "Select Diagnosis" at bounding box center [707, 230] width 91 height 16
click at [742, 276] on label "Respiratory tract infection" at bounding box center [727, 269] width 96 height 16
checkbox input "true"
click at [907, 233] on button "Add" at bounding box center [941, 231] width 74 height 31
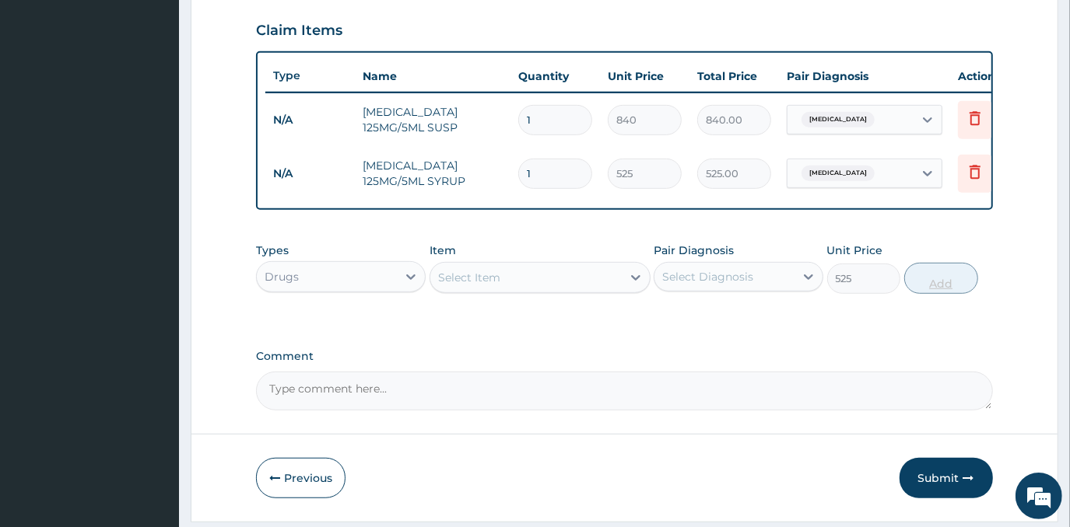
type input "0"
click at [585, 285] on div "Select Item" at bounding box center [525, 277] width 191 height 25
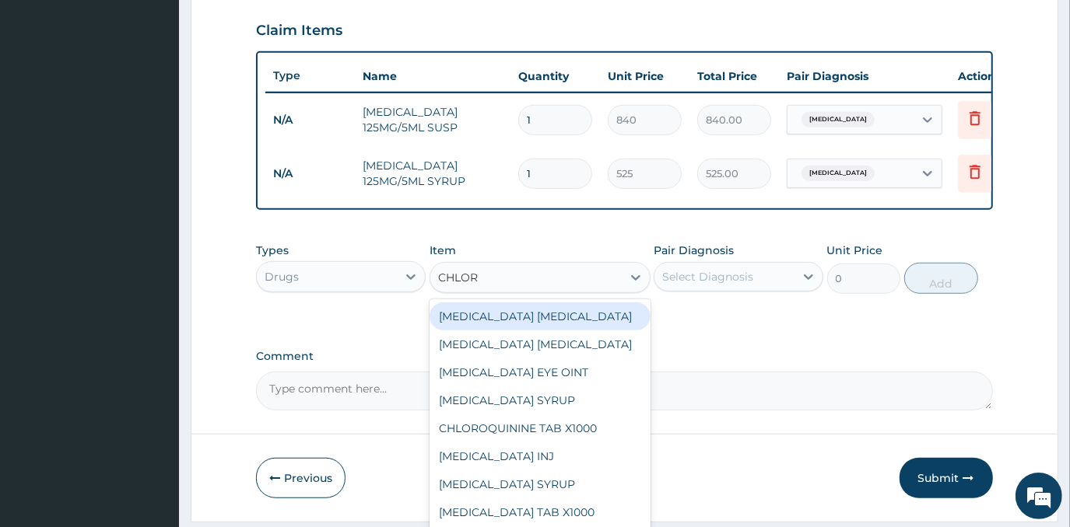
type input "CHLORP"
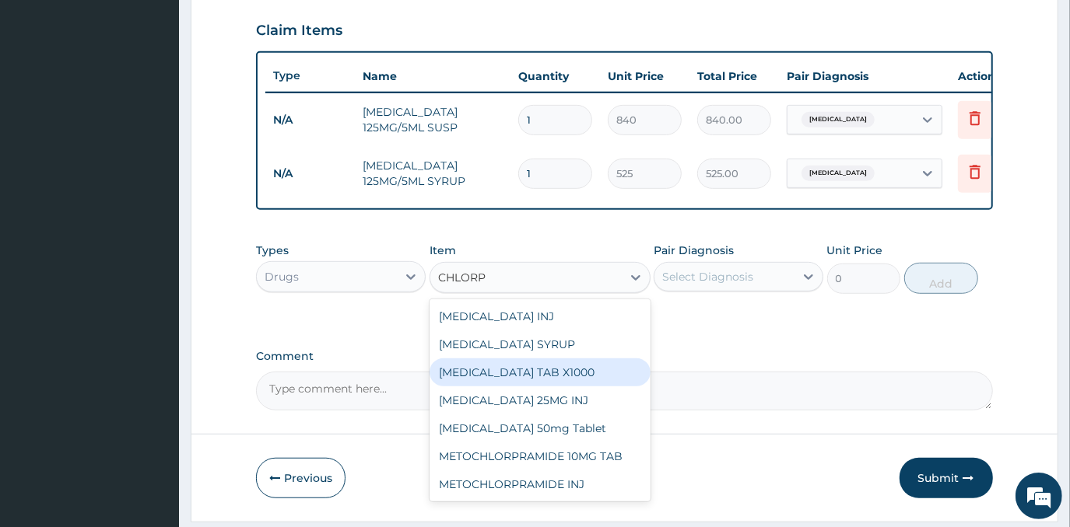
click at [564, 383] on div "CHLORPHENIRAMINE TAB X1000" at bounding box center [539, 373] width 221 height 28
type input "52.5"
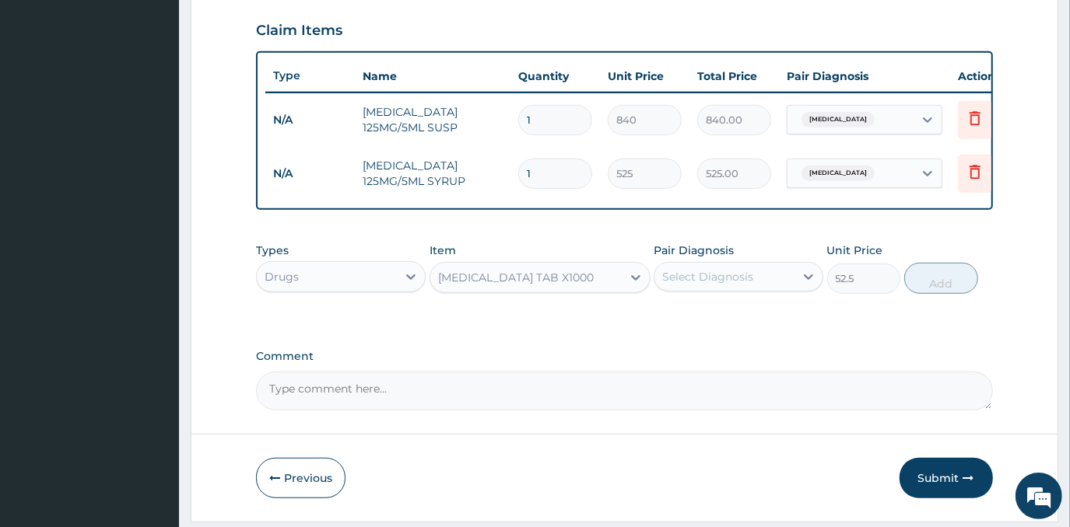
click at [777, 283] on div "Select Diagnosis" at bounding box center [724, 276] width 140 height 25
click at [761, 323] on label "Respiratory tract infection" at bounding box center [727, 315] width 96 height 16
checkbox input "true"
click at [921, 294] on button "Add" at bounding box center [941, 278] width 74 height 31
type input "0"
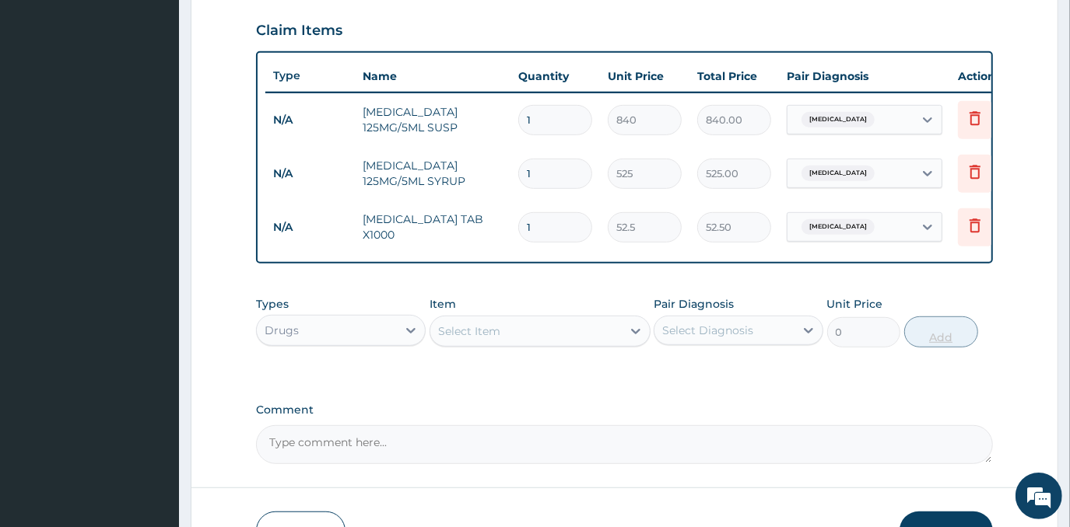
type input "0.00"
type input "3"
type input "157.50"
type input "3"
click at [498, 339] on div "Select Item" at bounding box center [469, 332] width 62 height 16
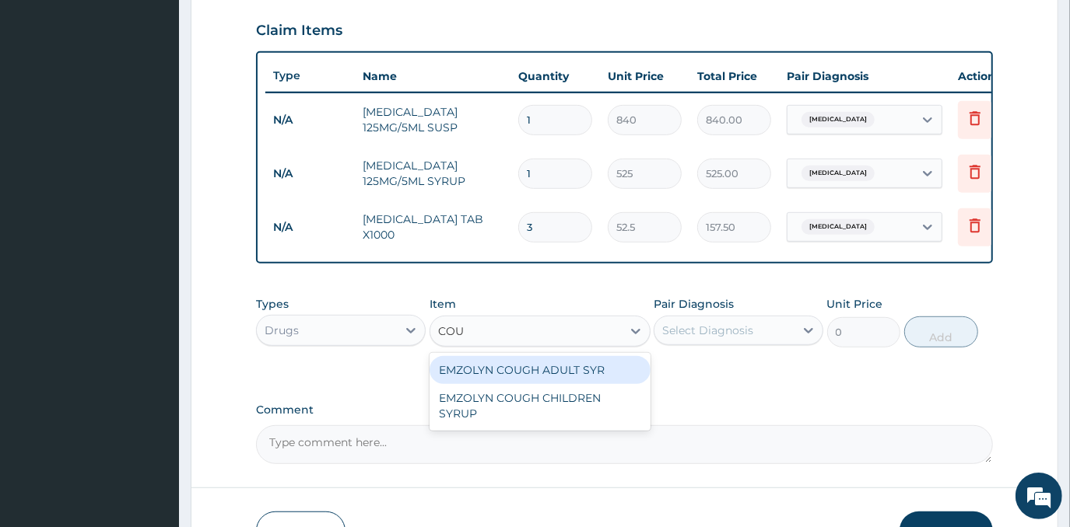
type input "COUG"
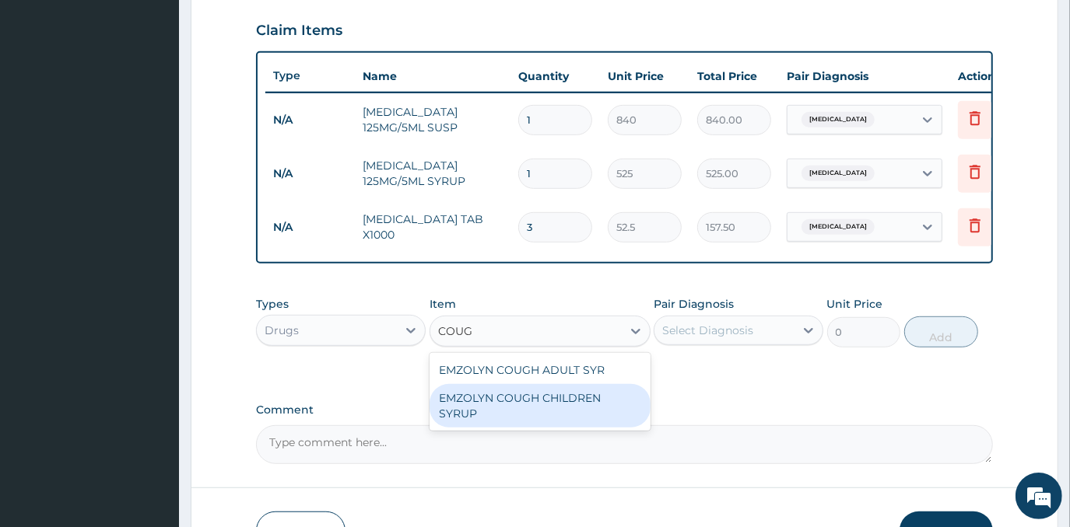
click at [484, 413] on div "EMZOLYN COUGH CHILDREN SYRUP" at bounding box center [539, 406] width 221 height 44
type input "525"
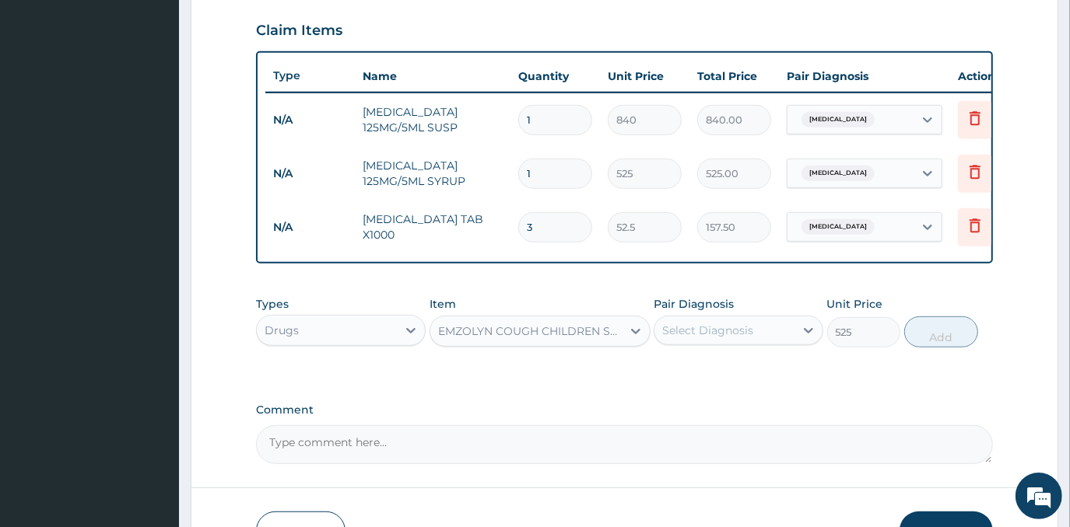
click at [712, 338] on div "Select Diagnosis" at bounding box center [707, 331] width 91 height 16
click at [744, 387] on div "Respiratory tract infection" at bounding box center [738, 371] width 170 height 32
checkbox input "true"
click at [962, 334] on button "Add" at bounding box center [941, 332] width 74 height 31
type input "0"
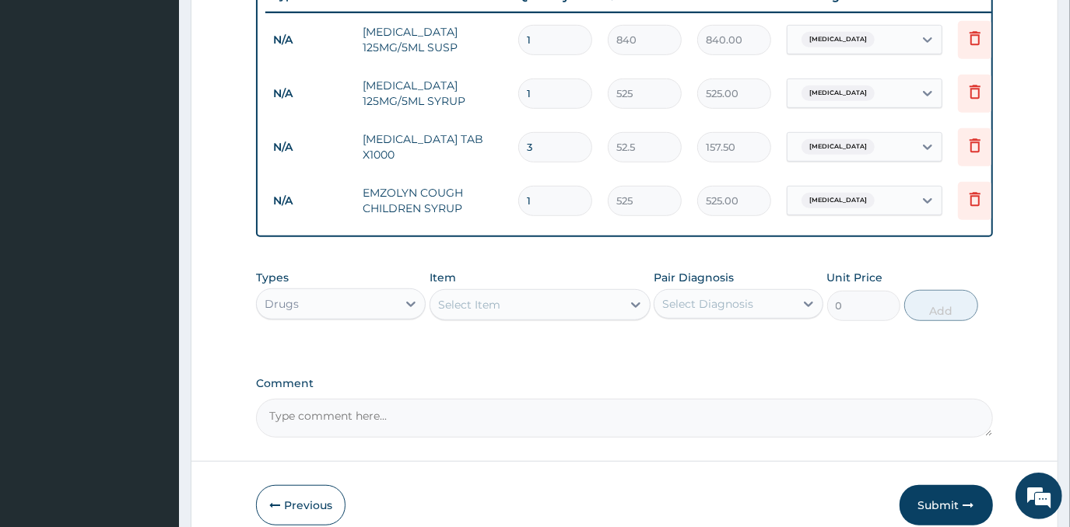
scroll to position [669, 0]
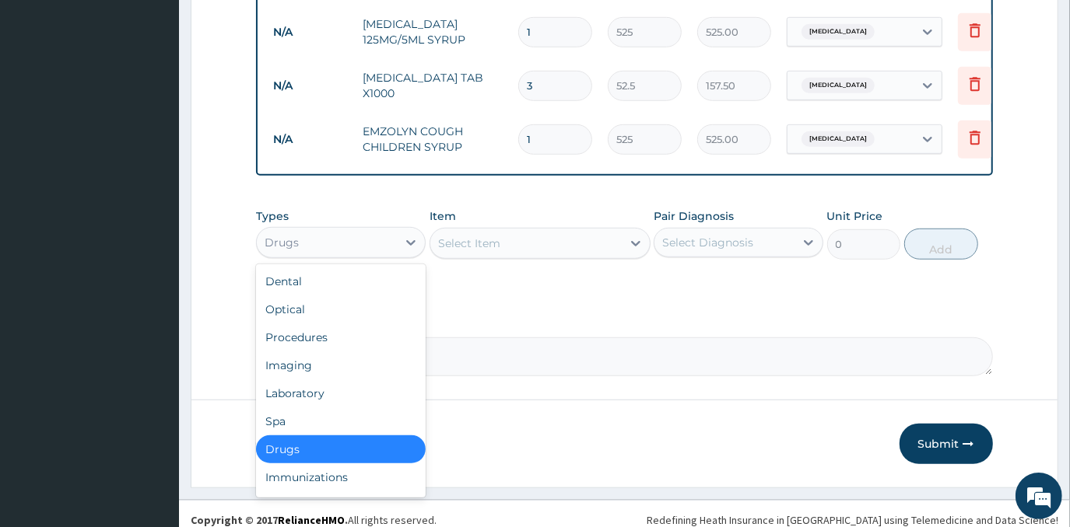
click at [380, 255] on div "Drugs" at bounding box center [327, 242] width 140 height 25
click at [375, 335] on div "Procedures" at bounding box center [341, 338] width 170 height 28
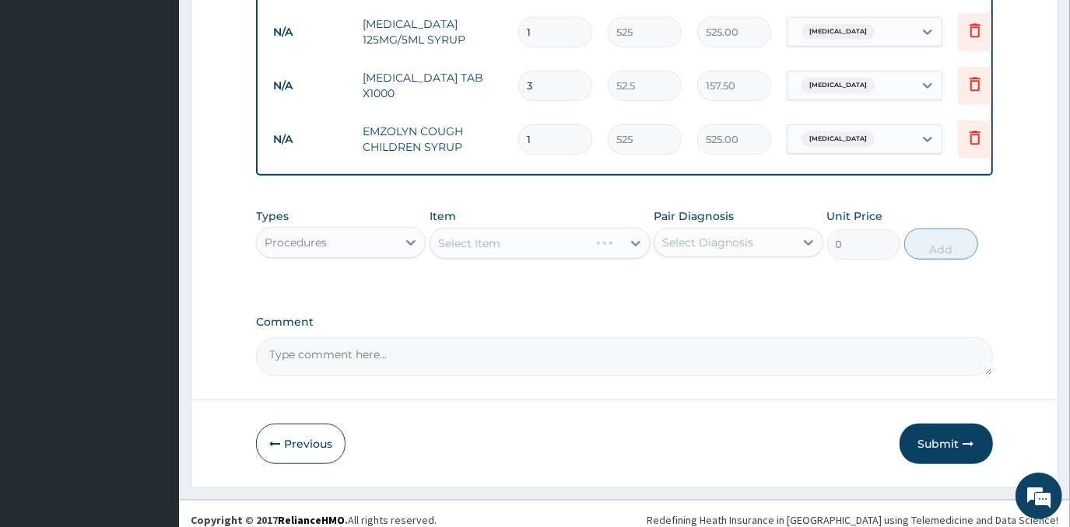
click at [541, 256] on div "Select Item" at bounding box center [539, 243] width 221 height 31
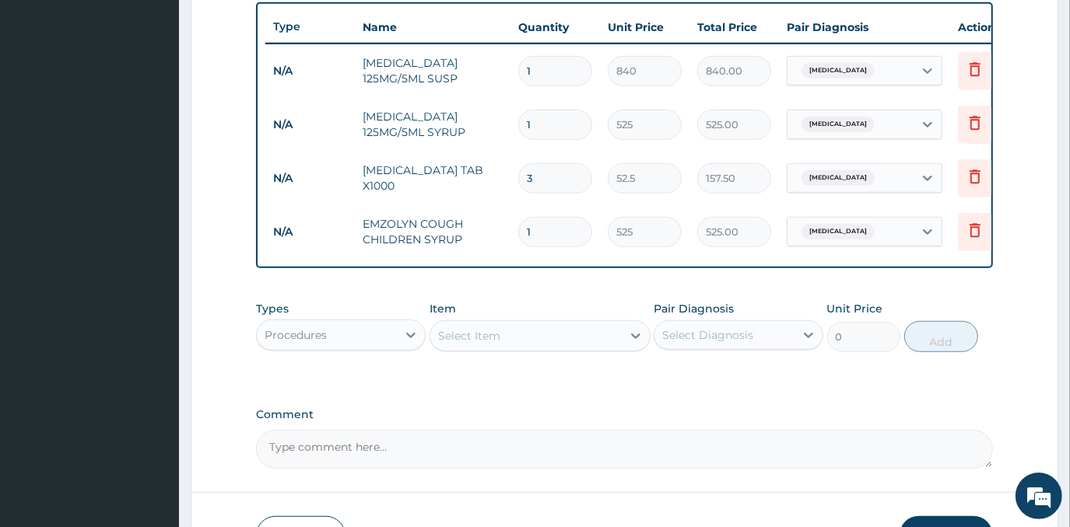
scroll to position [598, 0]
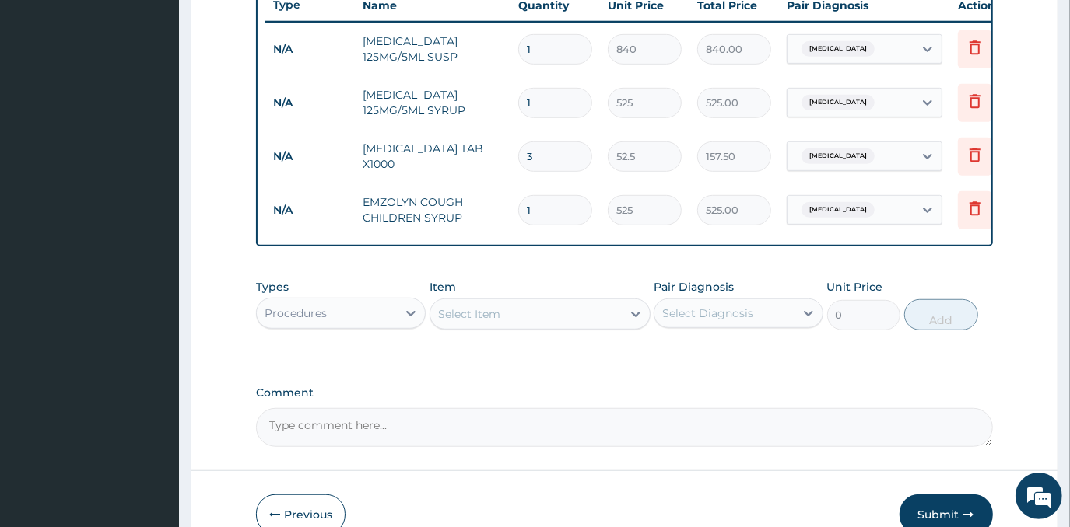
click at [518, 310] on div "Select Item" at bounding box center [525, 314] width 191 height 25
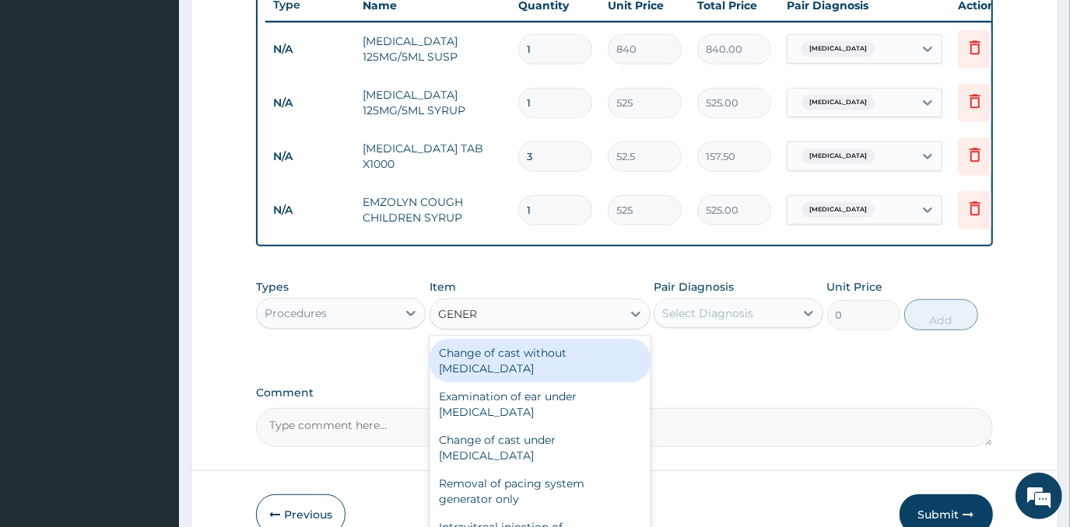
type input "GENERA"
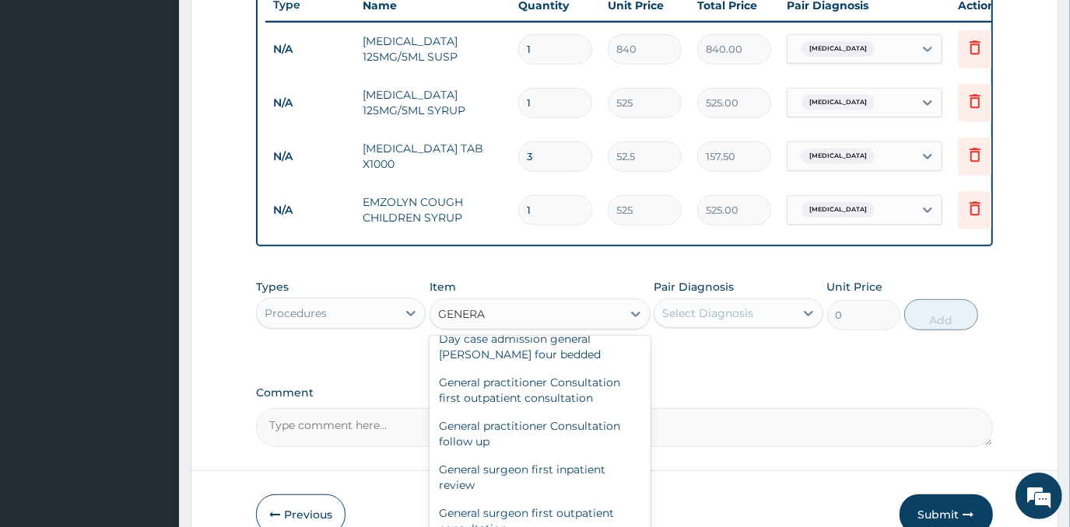
scroll to position [282, 0]
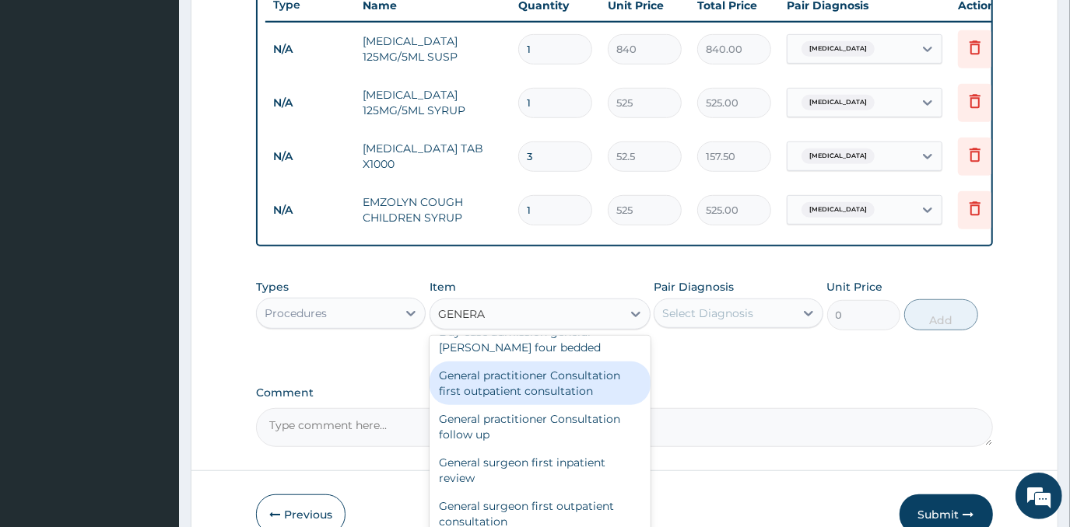
click at [562, 405] on div "General practitioner Consultation first outpatient consultation" at bounding box center [539, 384] width 221 height 44
type input "3000"
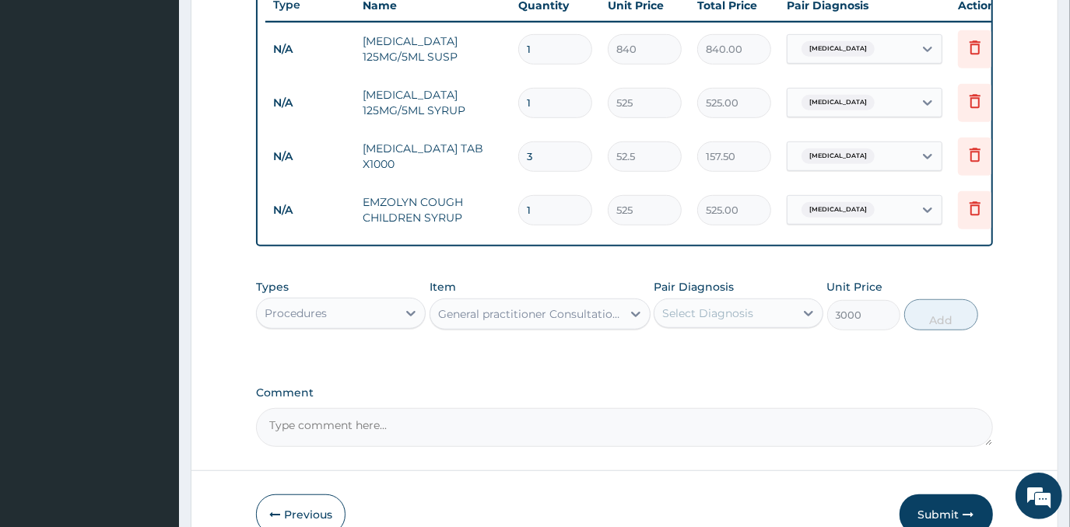
click at [751, 321] on div "Select Diagnosis" at bounding box center [707, 314] width 91 height 16
click at [751, 359] on label "Respiratory tract infection" at bounding box center [727, 352] width 96 height 16
checkbox input "true"
click at [954, 331] on button "Add" at bounding box center [941, 314] width 74 height 31
type input "0"
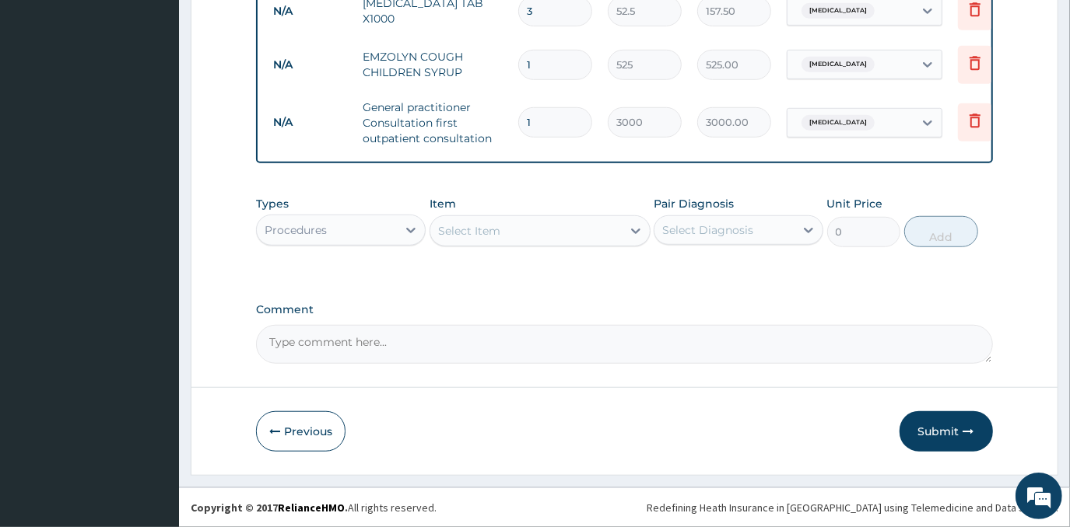
drag, startPoint x: 940, startPoint y: 436, endPoint x: 919, endPoint y: 418, distance: 27.6
click at [933, 435] on button "Submit" at bounding box center [945, 431] width 93 height 40
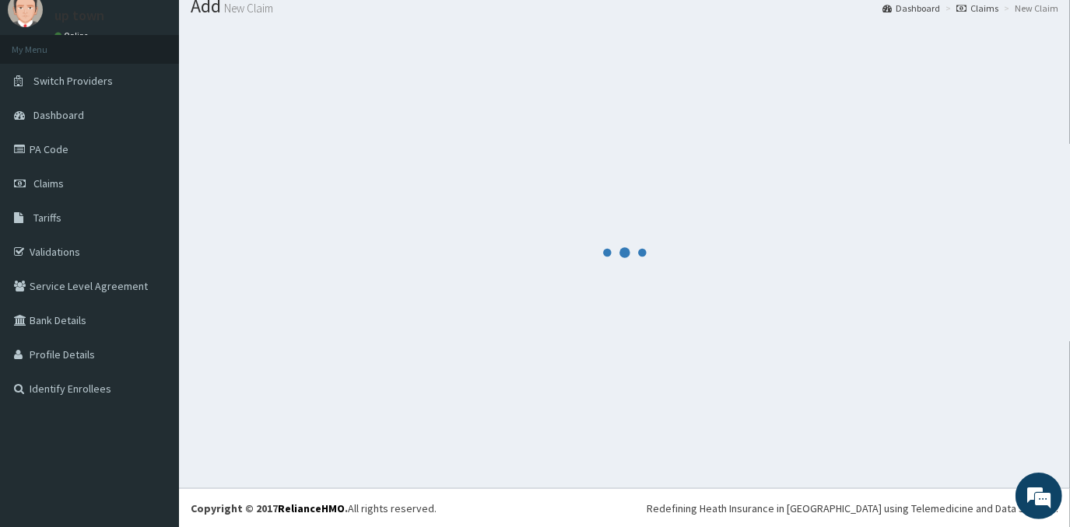
scroll to position [751, 0]
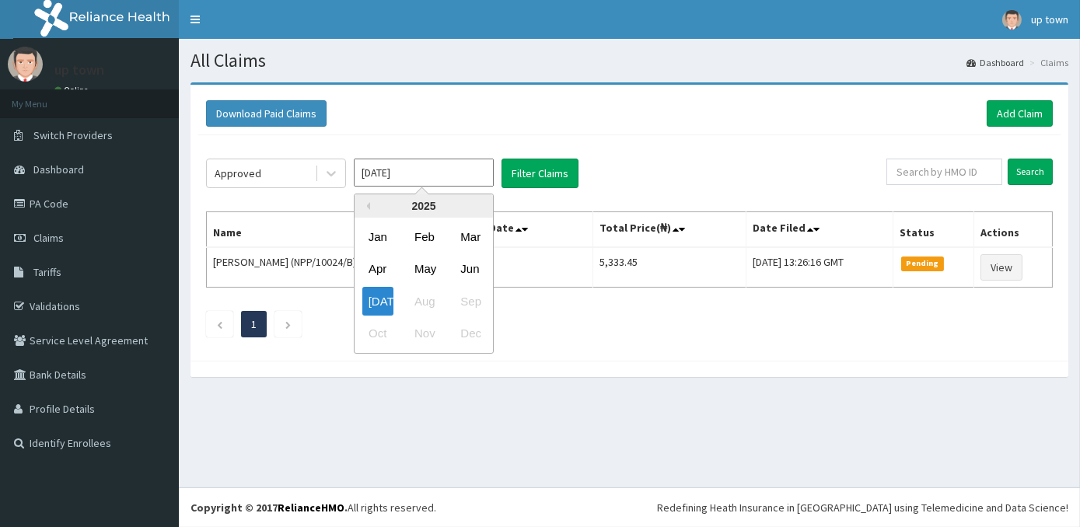
click at [450, 176] on input "[DATE]" at bounding box center [424, 173] width 140 height 28
click at [479, 277] on div "Jun" at bounding box center [469, 269] width 31 height 29
click at [464, 171] on input "[DATE]" at bounding box center [424, 173] width 140 height 28
click at [462, 279] on div "Jun" at bounding box center [469, 269] width 31 height 29
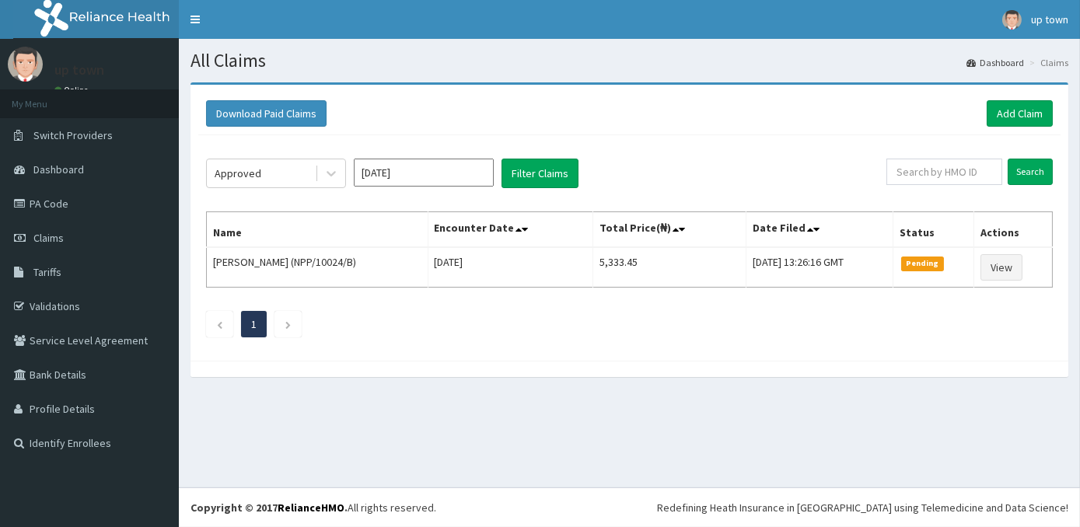
click at [457, 175] on input "[DATE]" at bounding box center [424, 173] width 140 height 28
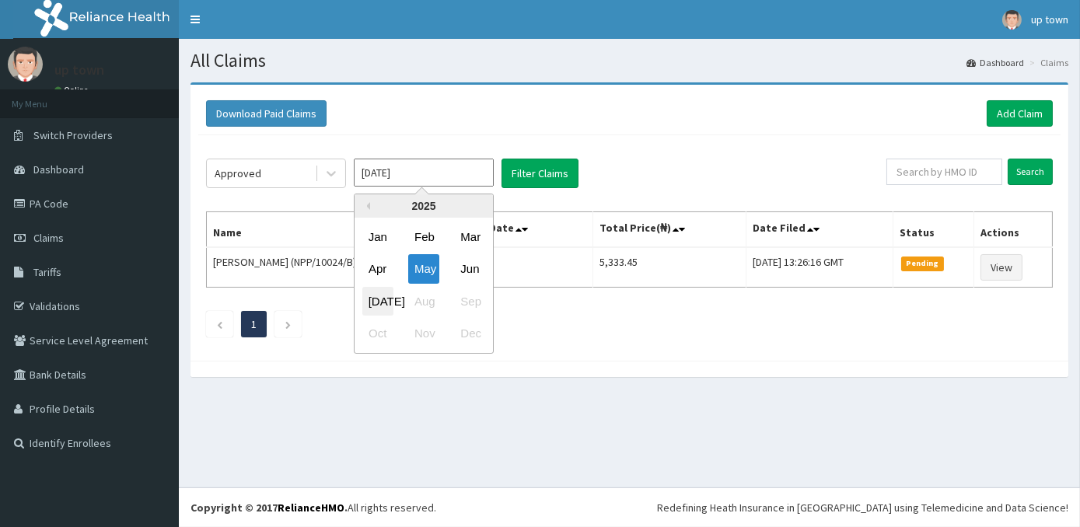
click at [369, 295] on div "[DATE]" at bounding box center [377, 301] width 31 height 29
type input "[DATE]"
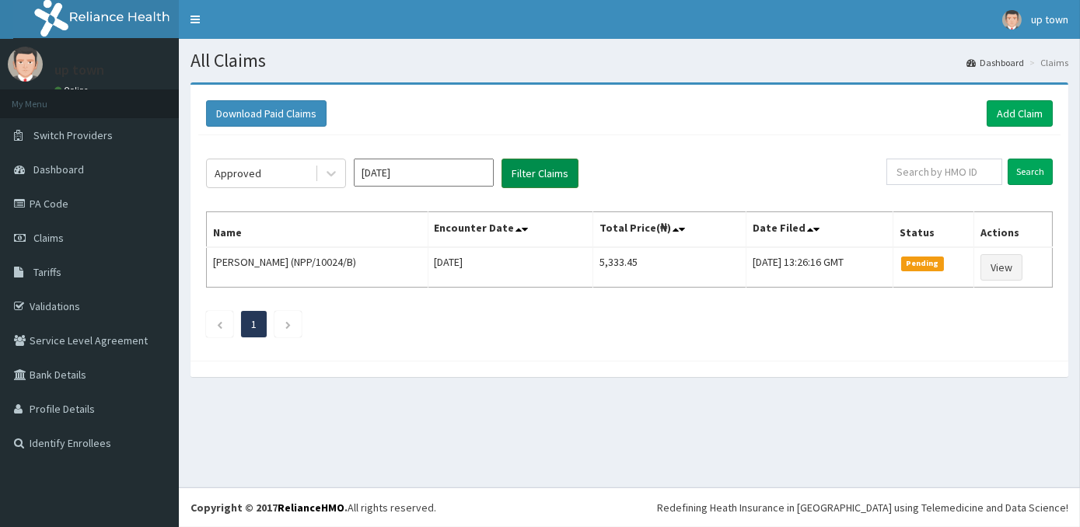
click at [549, 178] on button "Filter Claims" at bounding box center [540, 174] width 77 height 30
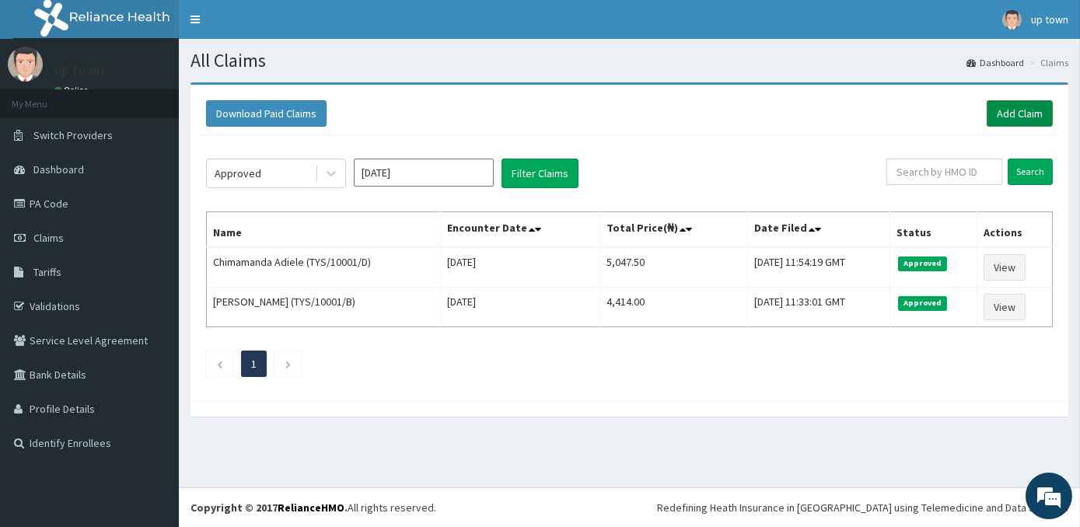
click at [1033, 119] on link "Add Claim" at bounding box center [1020, 113] width 66 height 26
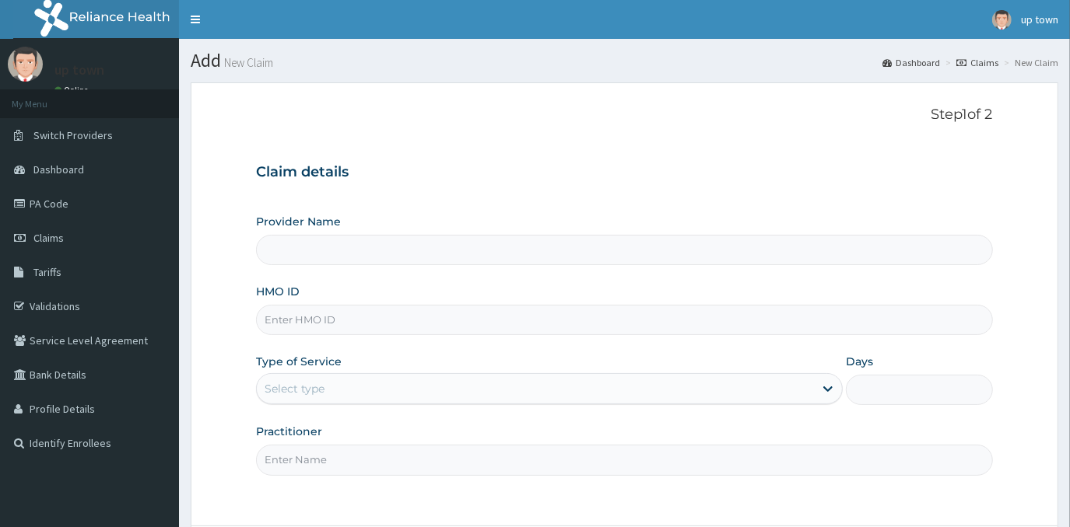
type input "[GEOGRAPHIC_DATA]"
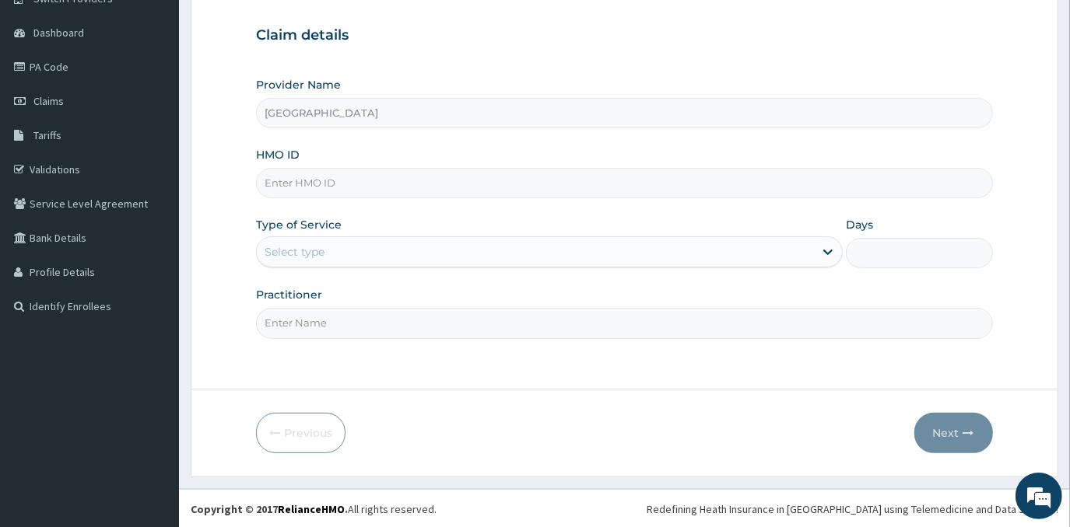
click at [401, 185] on input "HMO ID" at bounding box center [624, 183] width 736 height 30
type input "TYS/10001/A"
click at [390, 259] on div "Select type" at bounding box center [535, 252] width 557 height 25
click at [394, 336] on input "Practitioner" at bounding box center [624, 323] width 736 height 30
type input "[PERSON_NAME]"
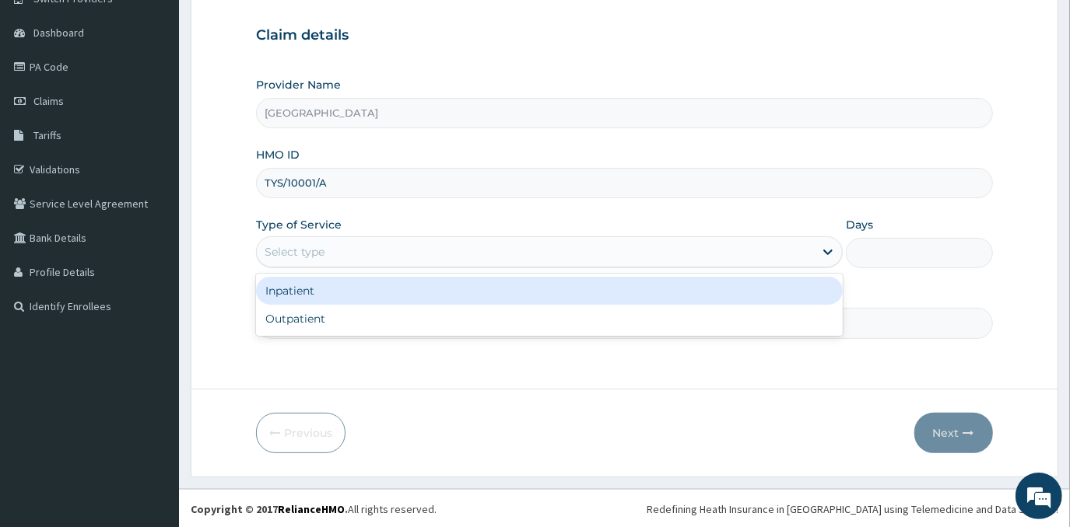
drag, startPoint x: 429, startPoint y: 254, endPoint x: 422, endPoint y: 295, distance: 41.7
click at [427, 257] on div "Select type" at bounding box center [535, 252] width 557 height 25
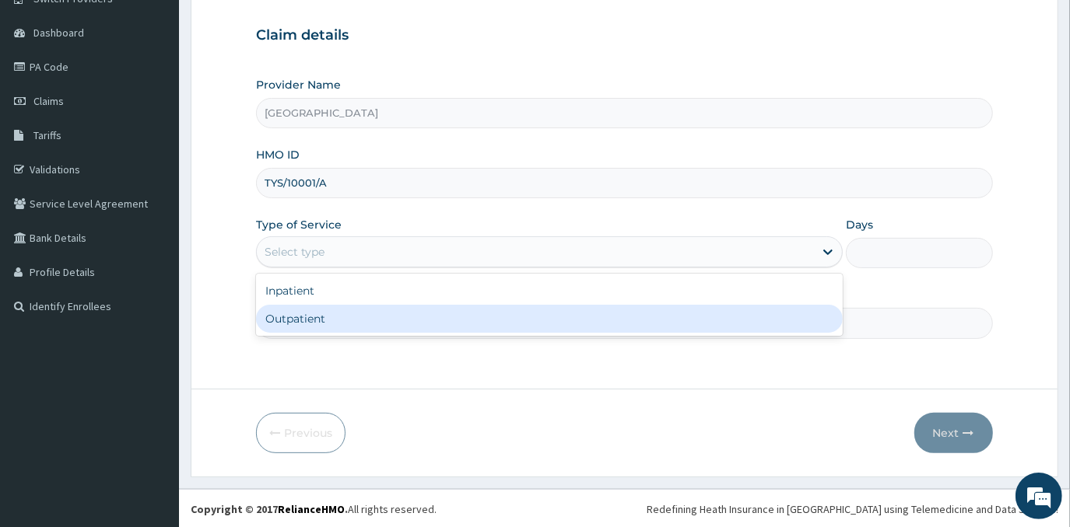
click at [421, 324] on div "Outpatient" at bounding box center [549, 319] width 586 height 28
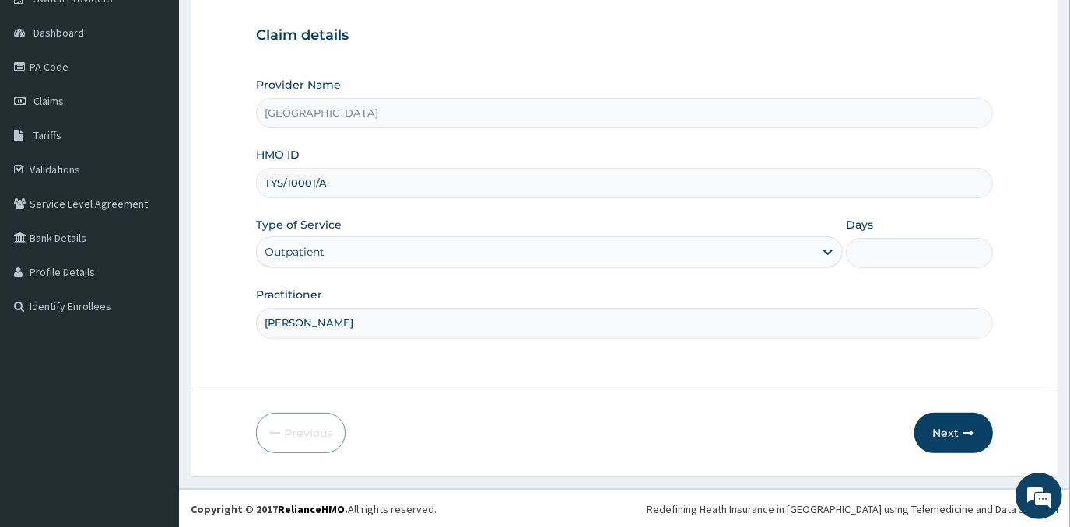
type input "1"
click at [954, 433] on button "Next" at bounding box center [953, 433] width 79 height 40
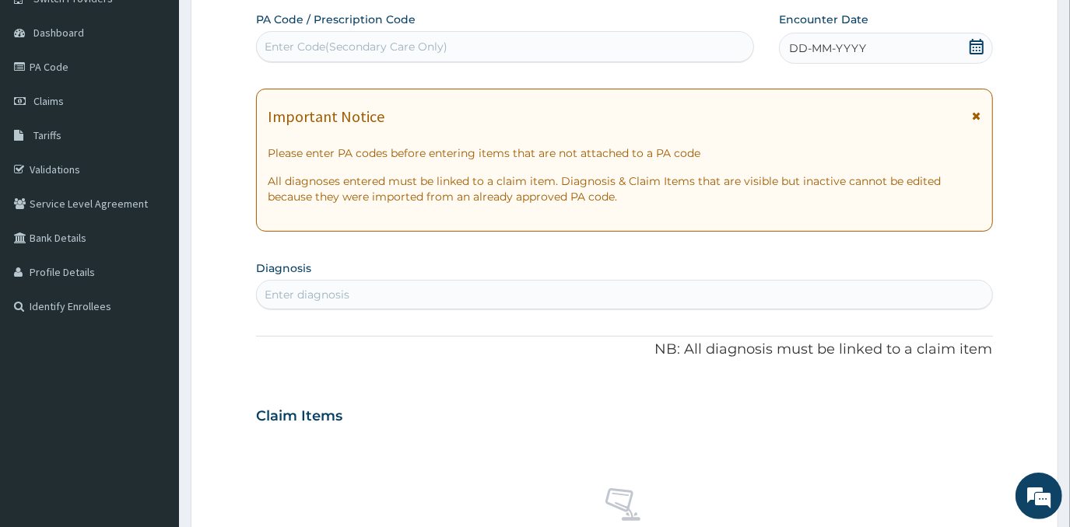
click at [842, 44] on span "DD-MM-YYYY" at bounding box center [827, 48] width 77 height 16
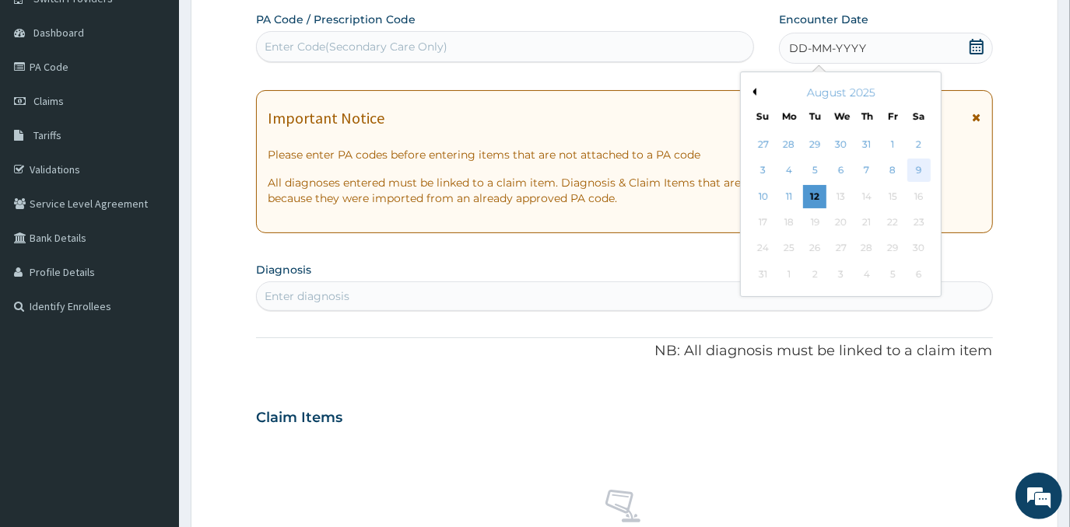
click at [925, 173] on div "9" at bounding box center [918, 170] width 23 height 23
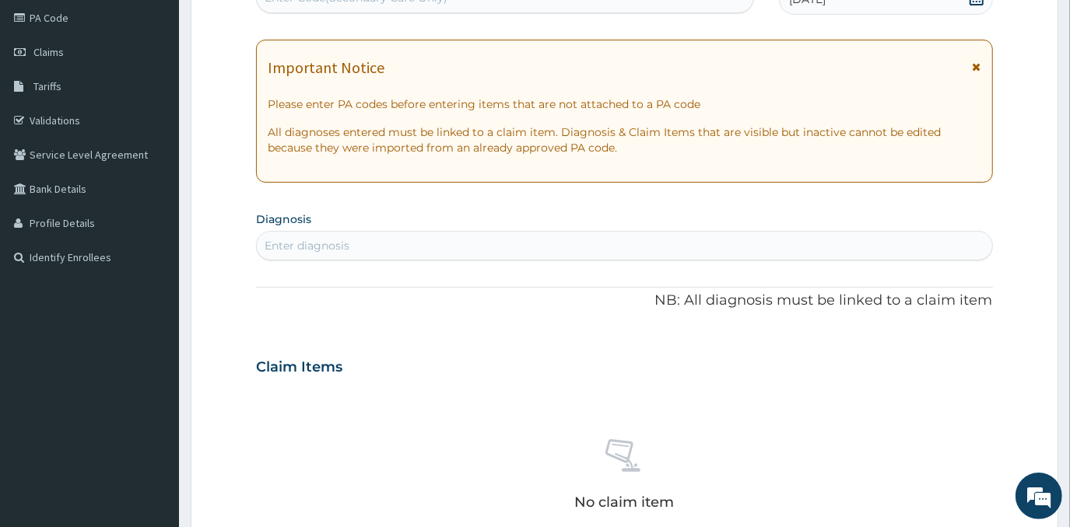
scroll to position [278, 0]
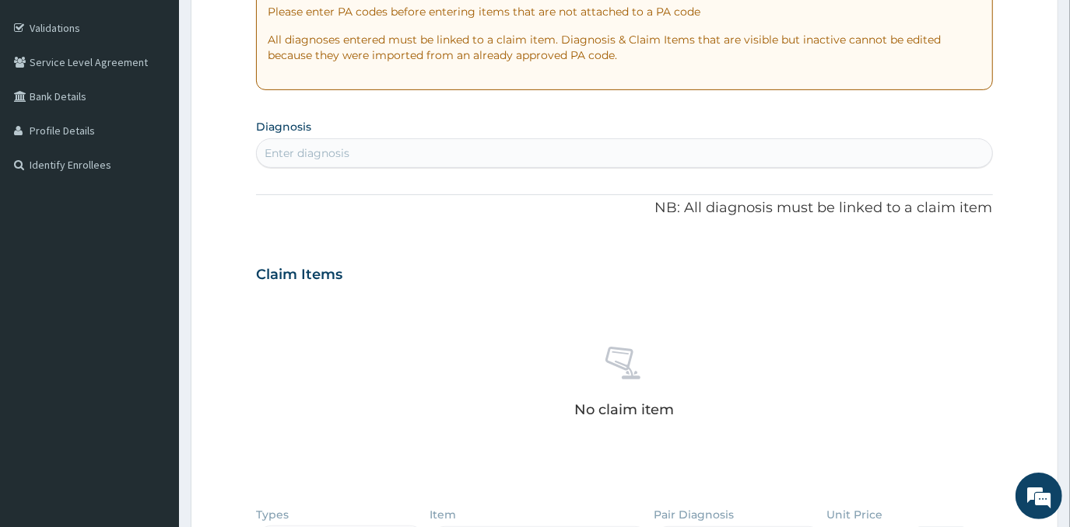
click at [574, 147] on div "Enter diagnosis" at bounding box center [624, 153] width 734 height 25
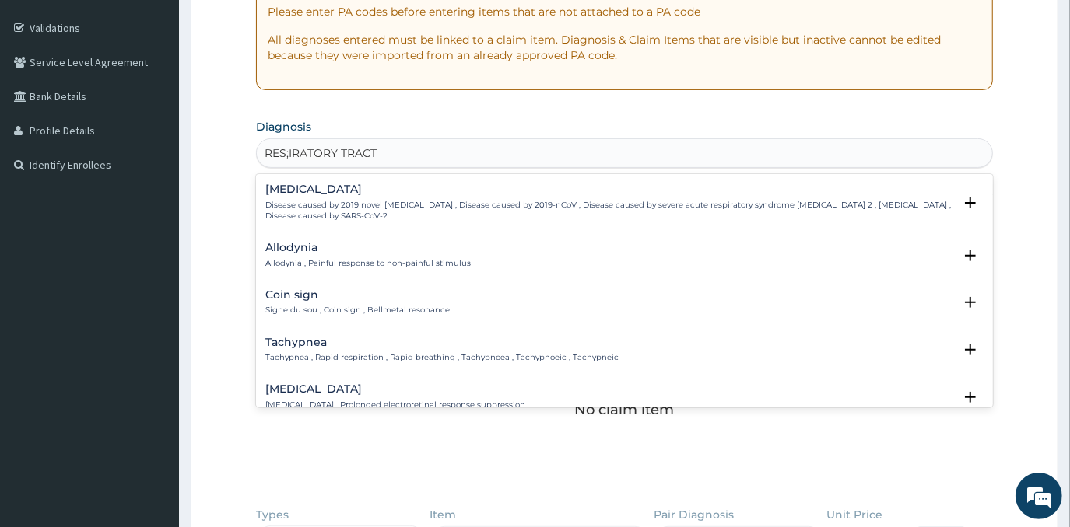
click at [287, 152] on input "RES;IRATORY TRACT" at bounding box center [320, 153] width 113 height 16
click at [292, 154] on input "RES;IRATORY TRACT" at bounding box center [320, 153] width 113 height 16
type input "RESPIRATORY TRACT"
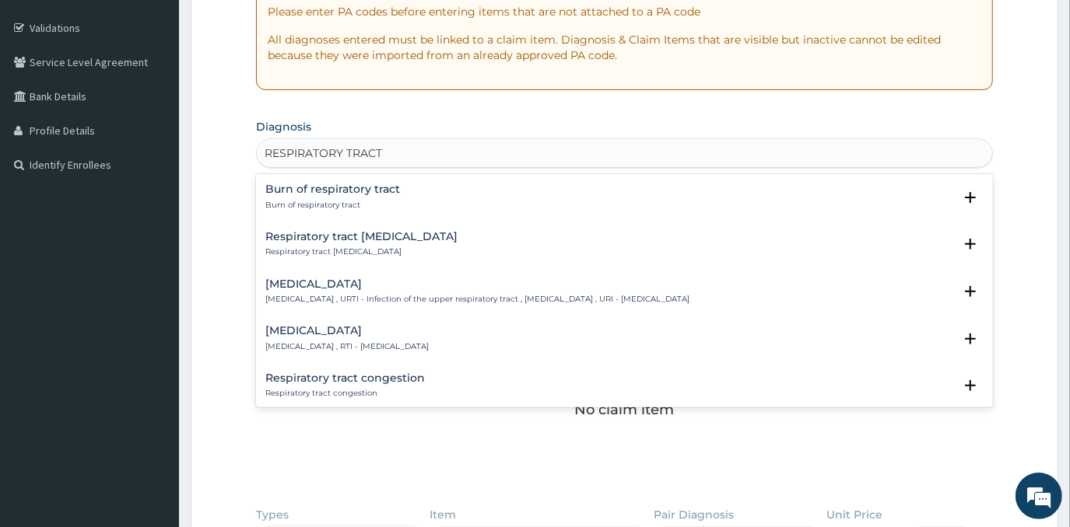
click at [365, 349] on p "Respiratory tract infection , RTI - Respiratory tract infection" at bounding box center [346, 346] width 163 height 11
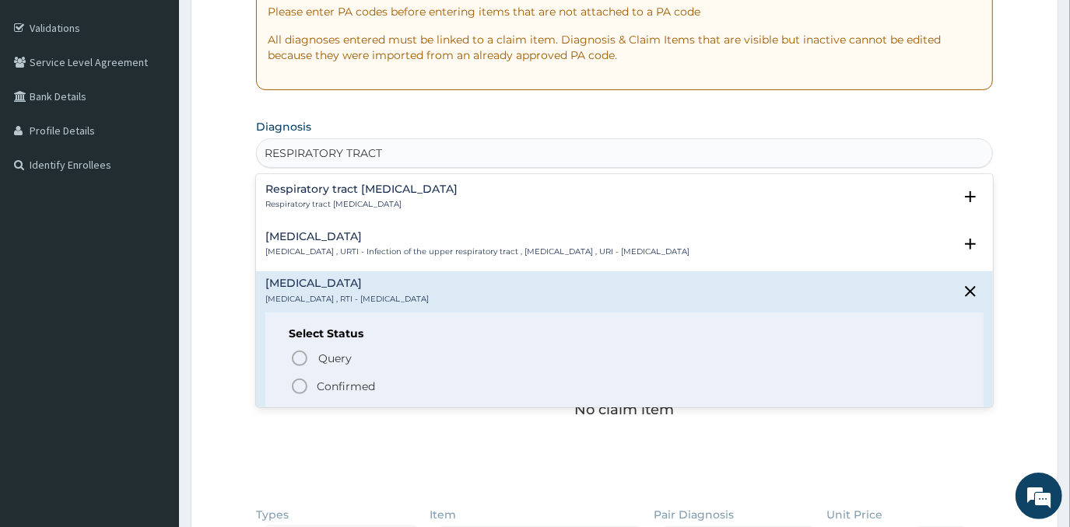
scroll to position [70, 0]
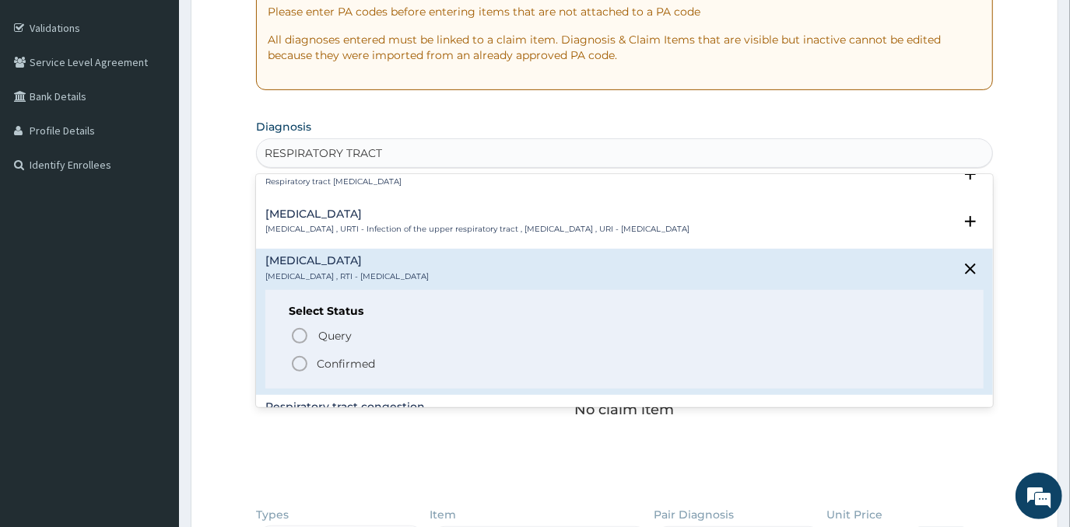
click at [331, 365] on p "Confirmed" at bounding box center [346, 364] width 58 height 16
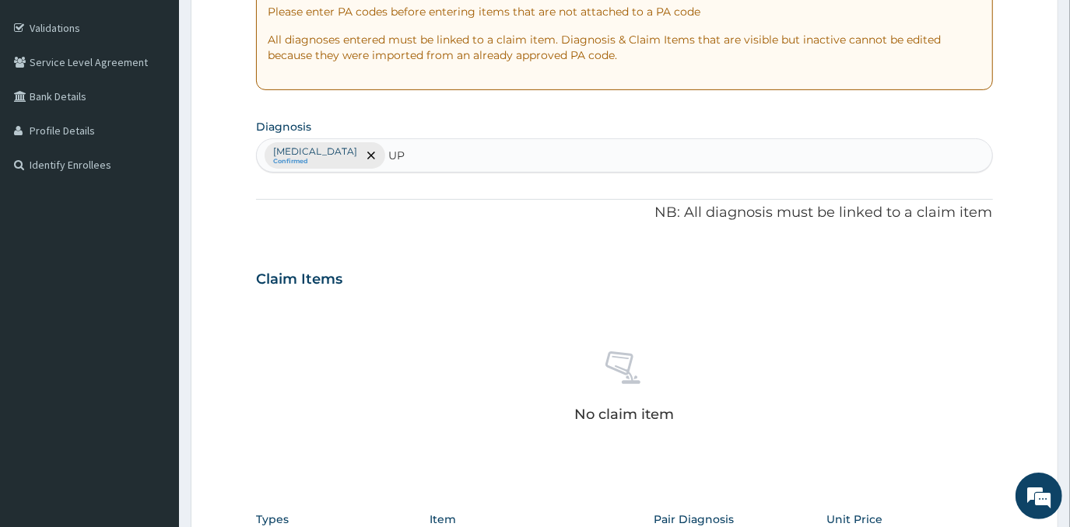
type input "U"
type input "TINEA"
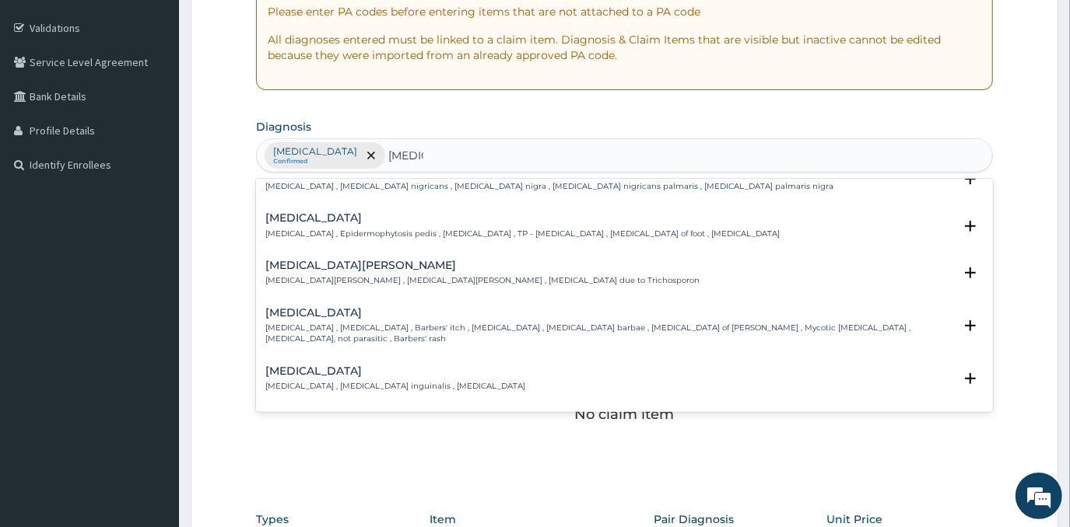
scroll to position [141, 0]
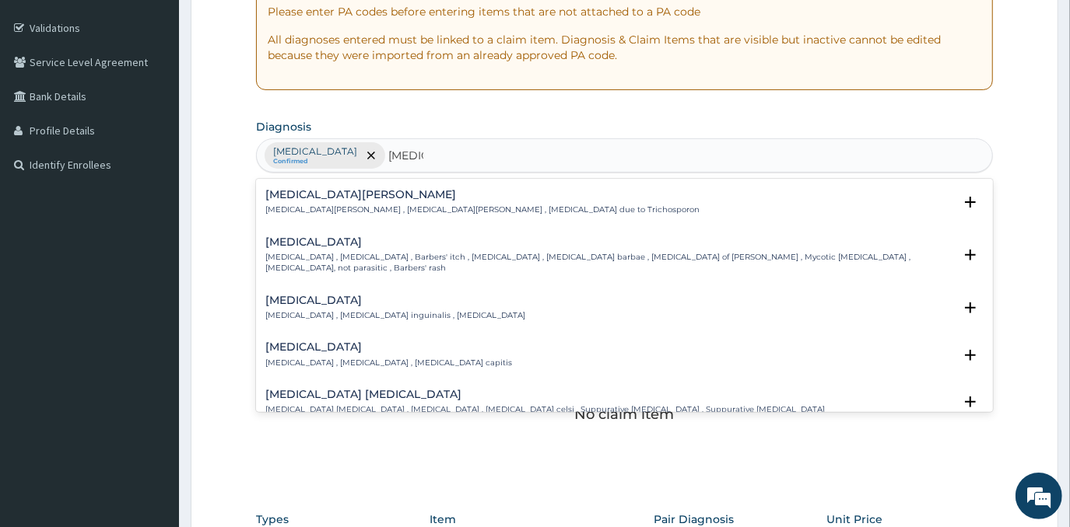
click at [327, 310] on p "Tinea cruris , Tinea inguinalis , Eczema marginatum" at bounding box center [395, 315] width 260 height 11
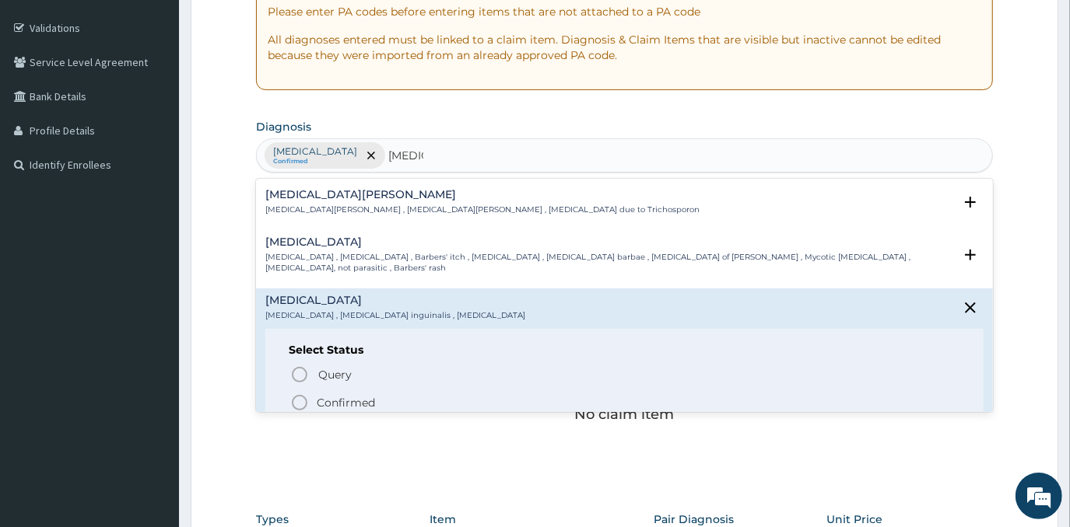
click at [334, 395] on p "Confirmed" at bounding box center [346, 403] width 58 height 16
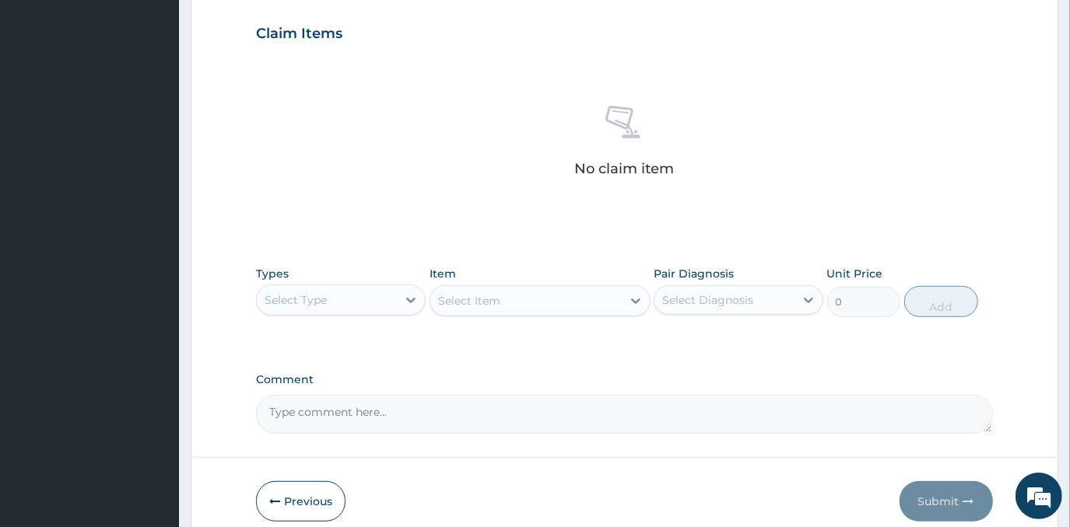
scroll to position [562, 0]
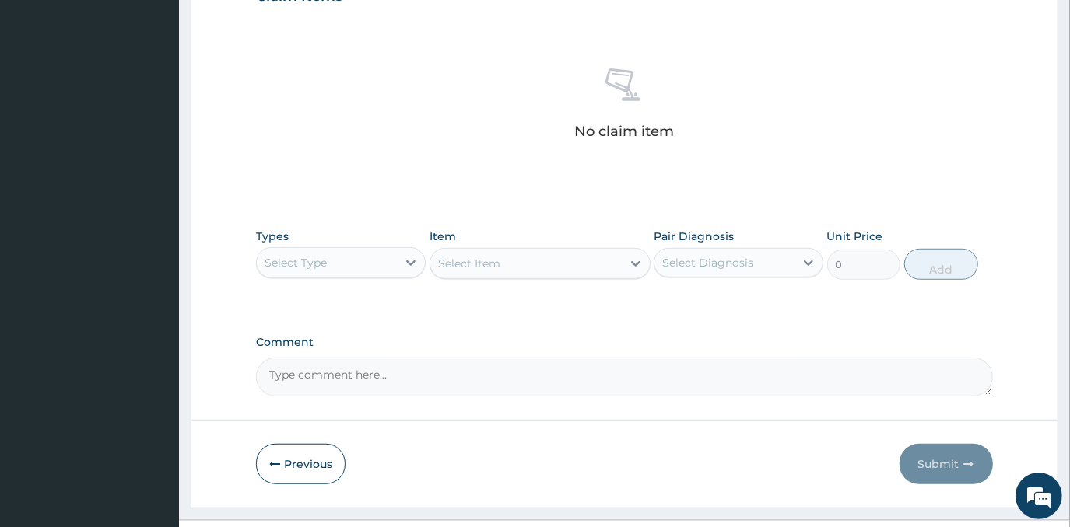
click at [385, 254] on div "Select Type" at bounding box center [327, 262] width 140 height 25
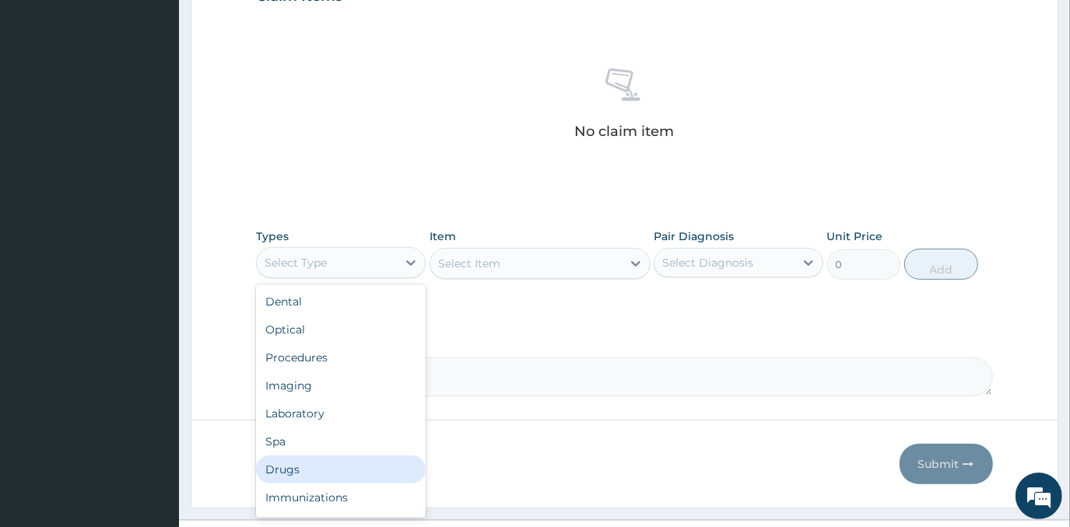
click at [335, 460] on div "Drugs" at bounding box center [341, 470] width 170 height 28
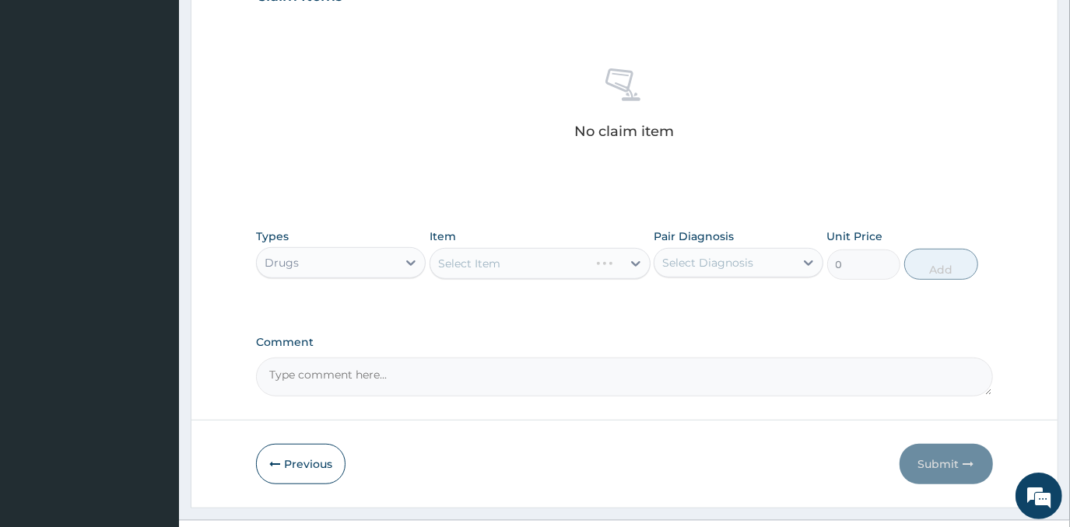
drag, startPoint x: 565, startPoint y: 254, endPoint x: 555, endPoint y: 253, distance: 9.4
click at [562, 254] on div "Select Item" at bounding box center [539, 263] width 221 height 31
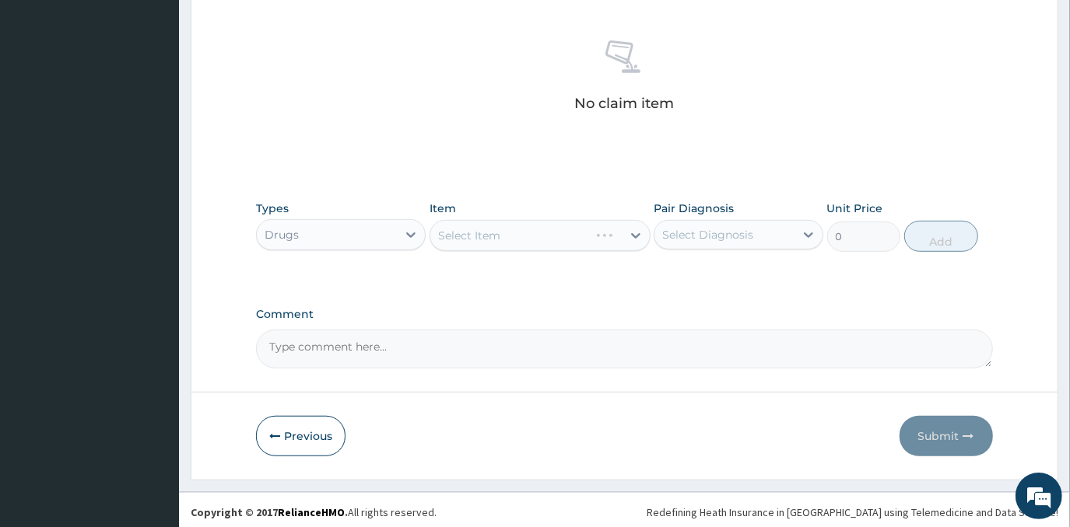
scroll to position [591, 0]
click at [544, 214] on div "Item Select Item" at bounding box center [539, 224] width 221 height 51
click at [537, 231] on div "Select Item" at bounding box center [539, 234] width 221 height 31
click at [576, 233] on div "Select Item" at bounding box center [539, 234] width 221 height 31
click at [880, 48] on div "No claim item" at bounding box center [624, 77] width 736 height 179
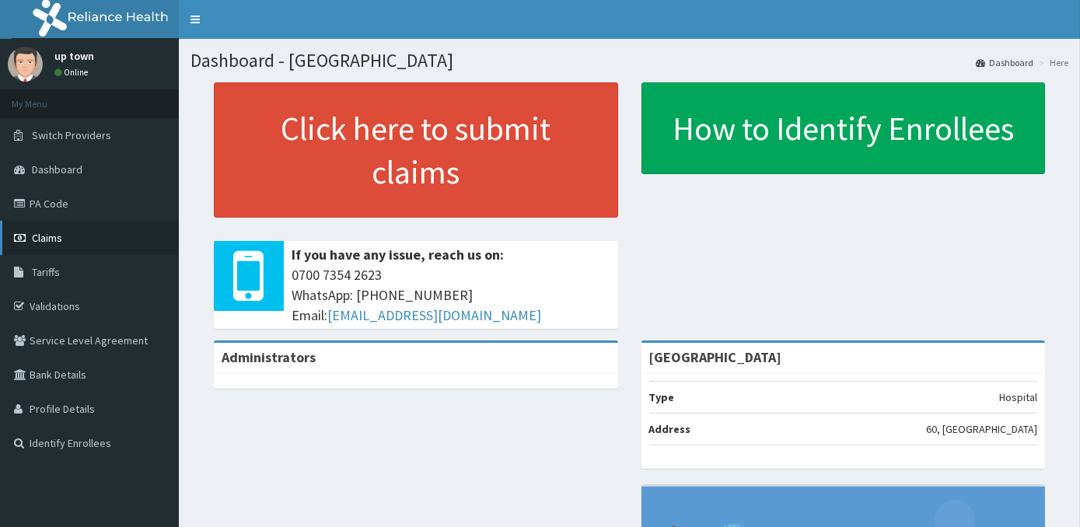
click at [62, 244] on link "Claims" at bounding box center [89, 238] width 179 height 34
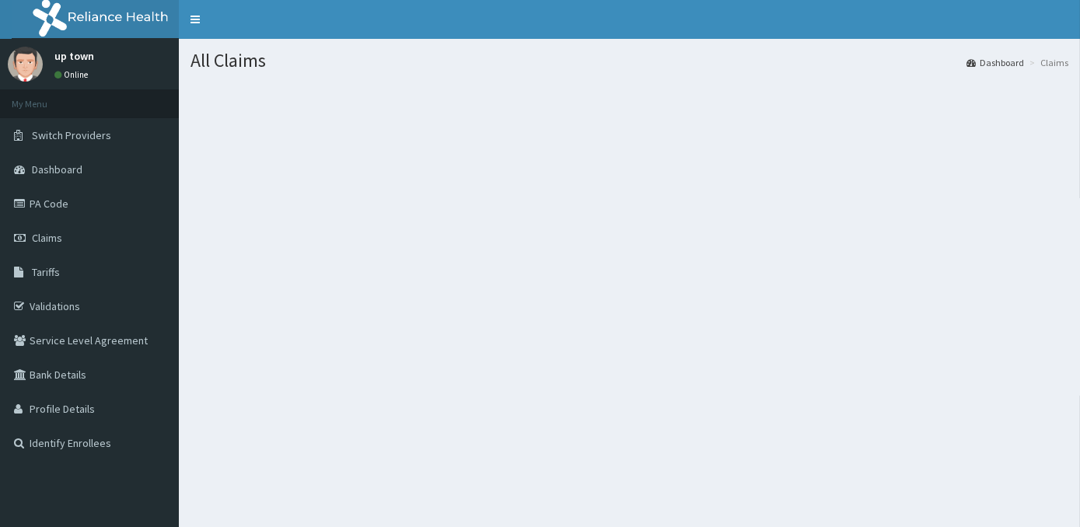
click at [635, 217] on section at bounding box center [630, 168] width 902 height 194
click at [636, 269] on div "All Claims Dashboard Claims" at bounding box center [630, 302] width 902 height 527
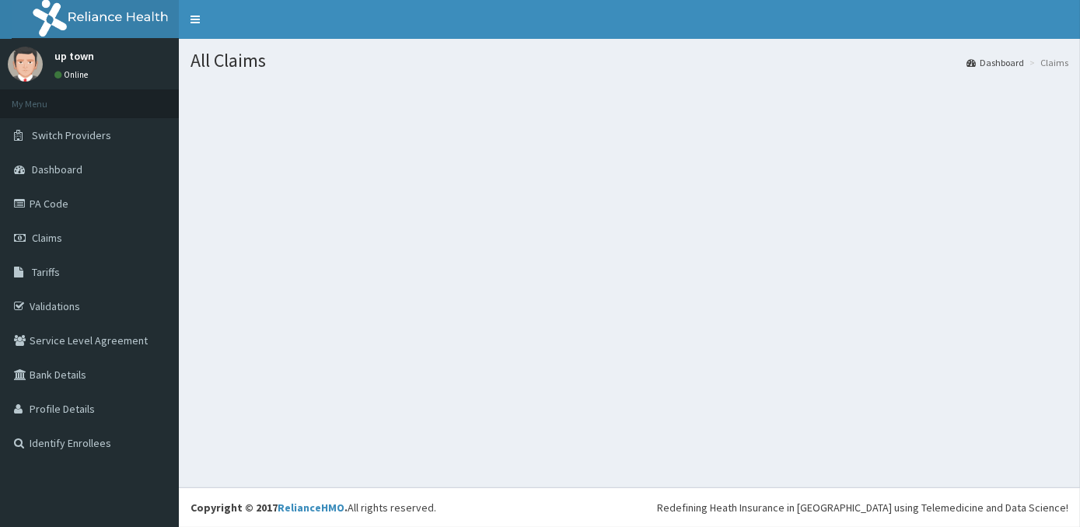
click at [334, 153] on section at bounding box center [630, 168] width 902 height 194
drag, startPoint x: 538, startPoint y: 196, endPoint x: 544, endPoint y: 207, distance: 12.5
drag, startPoint x: 527, startPoint y: 192, endPoint x: 57, endPoint y: 166, distance: 470.5
click at [57, 166] on span "Dashboard" at bounding box center [57, 170] width 51 height 14
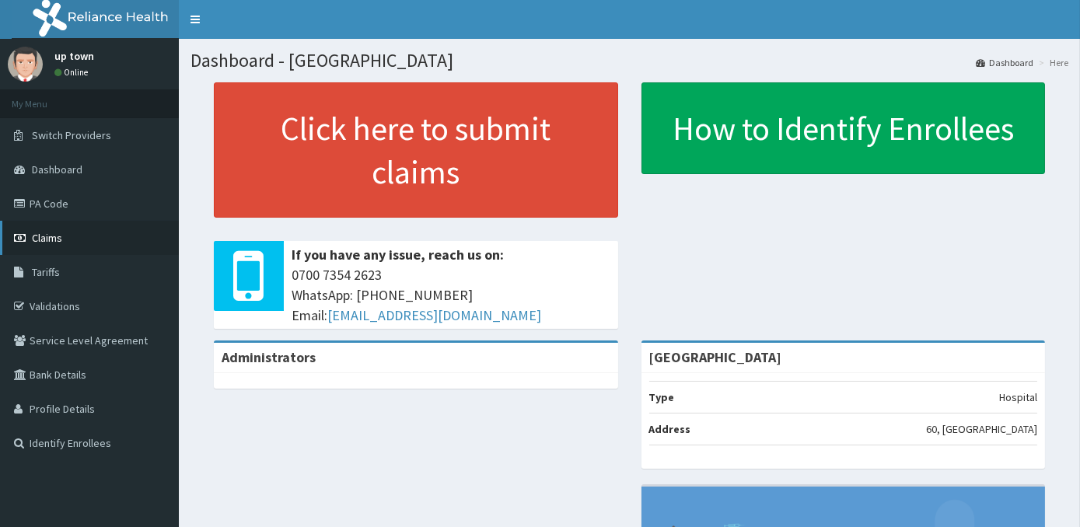
click at [60, 243] on span "Claims" at bounding box center [47, 238] width 30 height 14
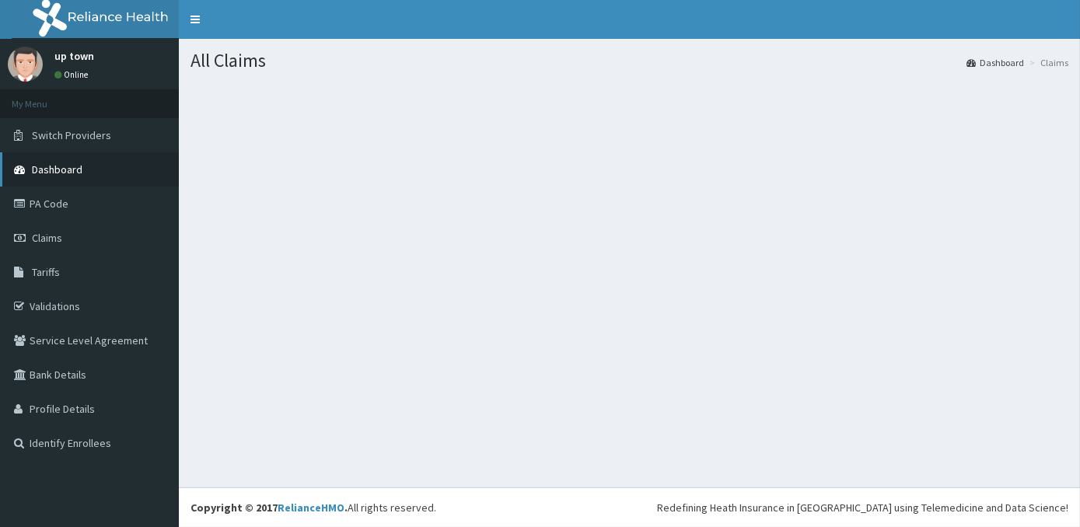
click at [81, 171] on link "Dashboard" at bounding box center [89, 169] width 179 height 34
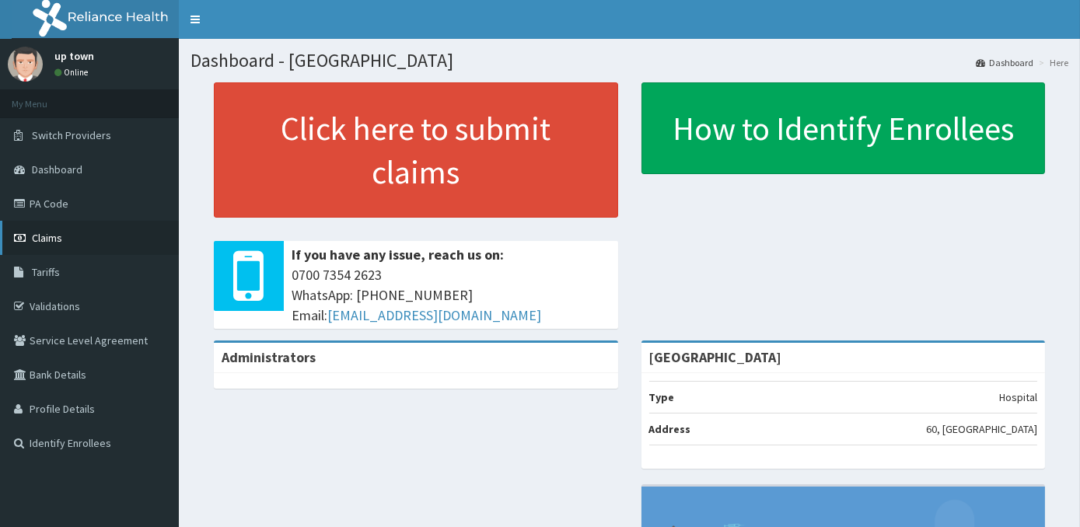
click at [53, 238] on span "Claims" at bounding box center [47, 238] width 30 height 14
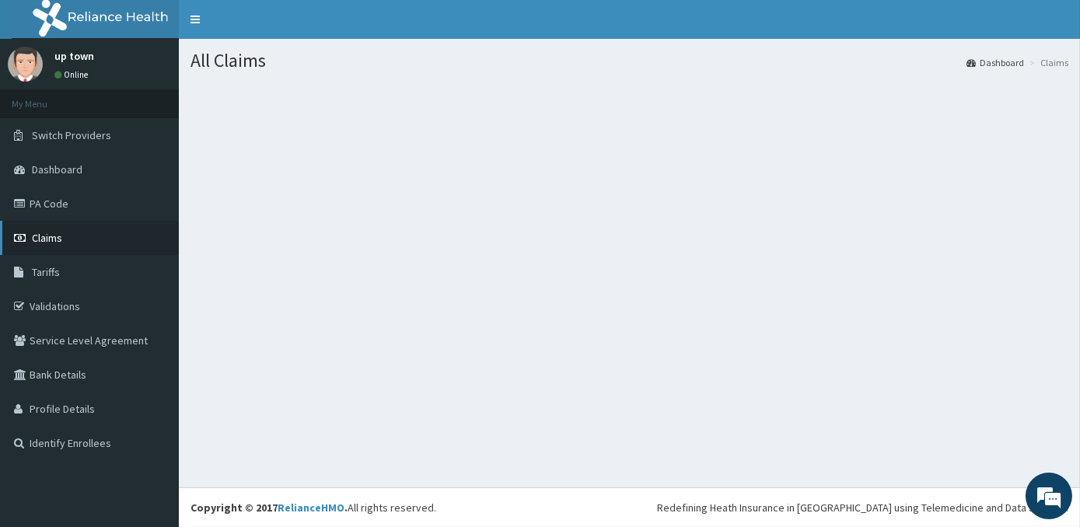
click at [49, 242] on span "Claims" at bounding box center [47, 238] width 30 height 14
click at [855, 177] on section at bounding box center [630, 168] width 902 height 194
click at [72, 303] on link "Validations" at bounding box center [89, 306] width 179 height 34
